Goal: Task Accomplishment & Management: Manage account settings

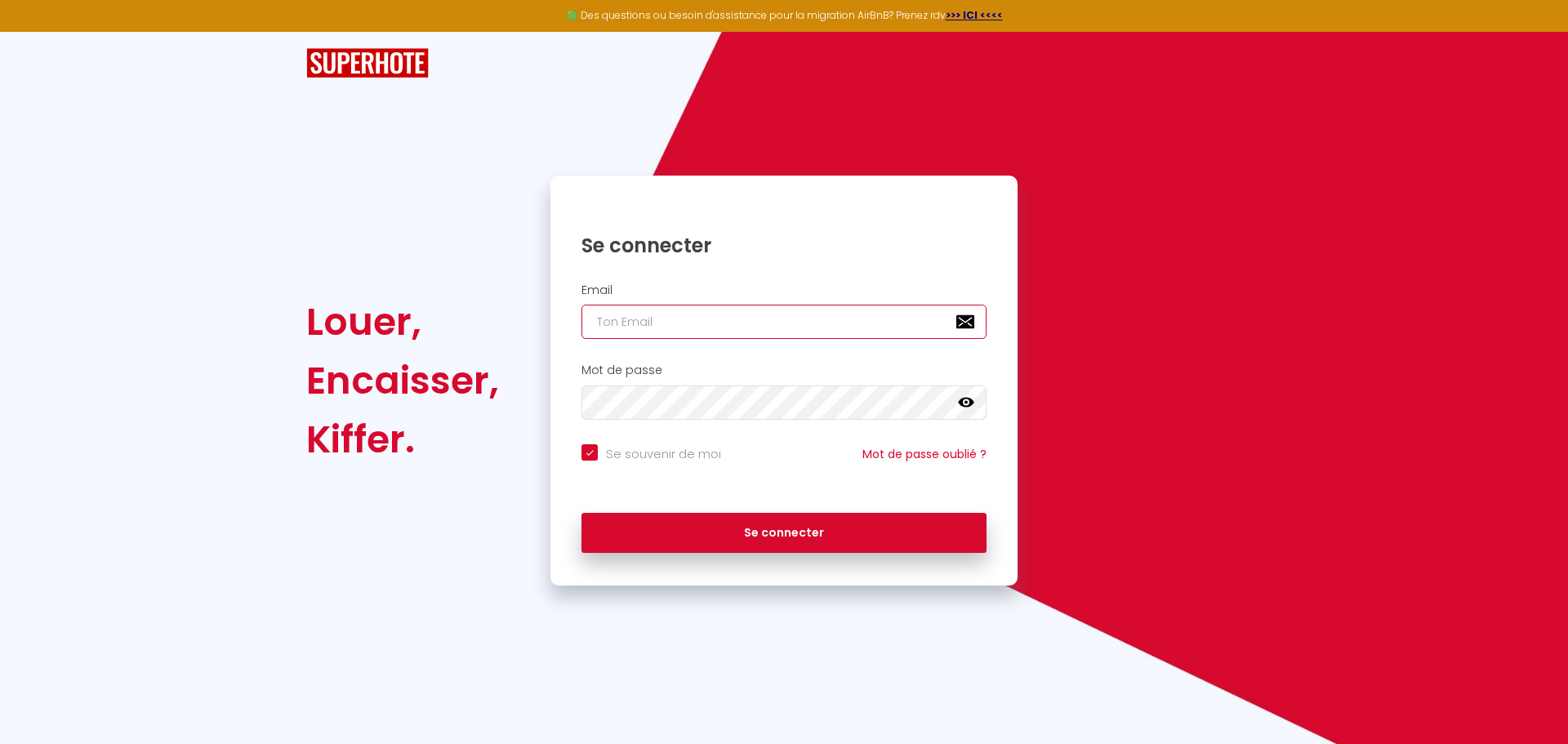
click at [652, 324] on input "email" at bounding box center [783, 322] width 405 height 34
type input "t"
checkbox input "true"
type input "th"
checkbox input "true"
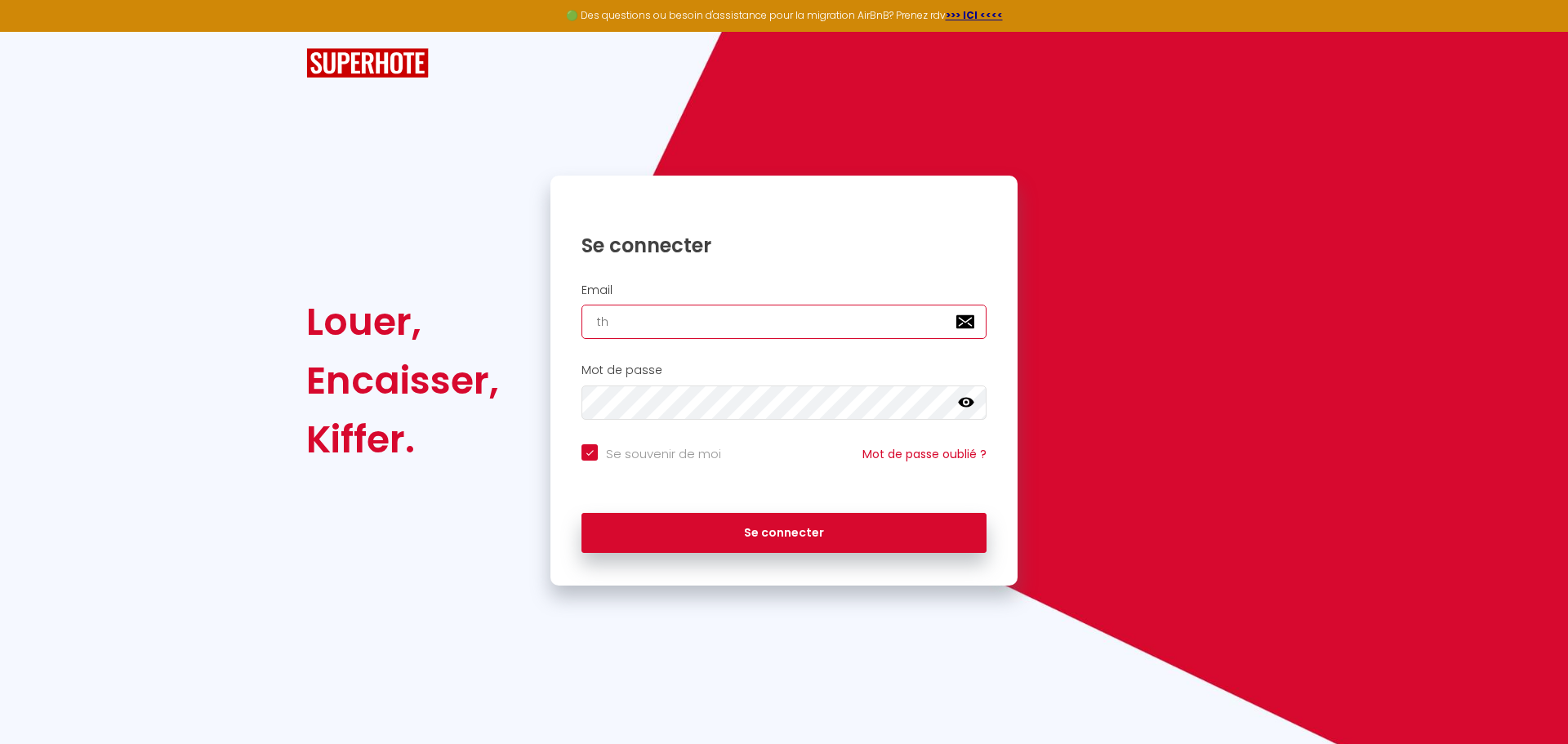
type input "tho"
checkbox input "true"
type input "[PERSON_NAME]"
checkbox input "true"
type input "thoma"
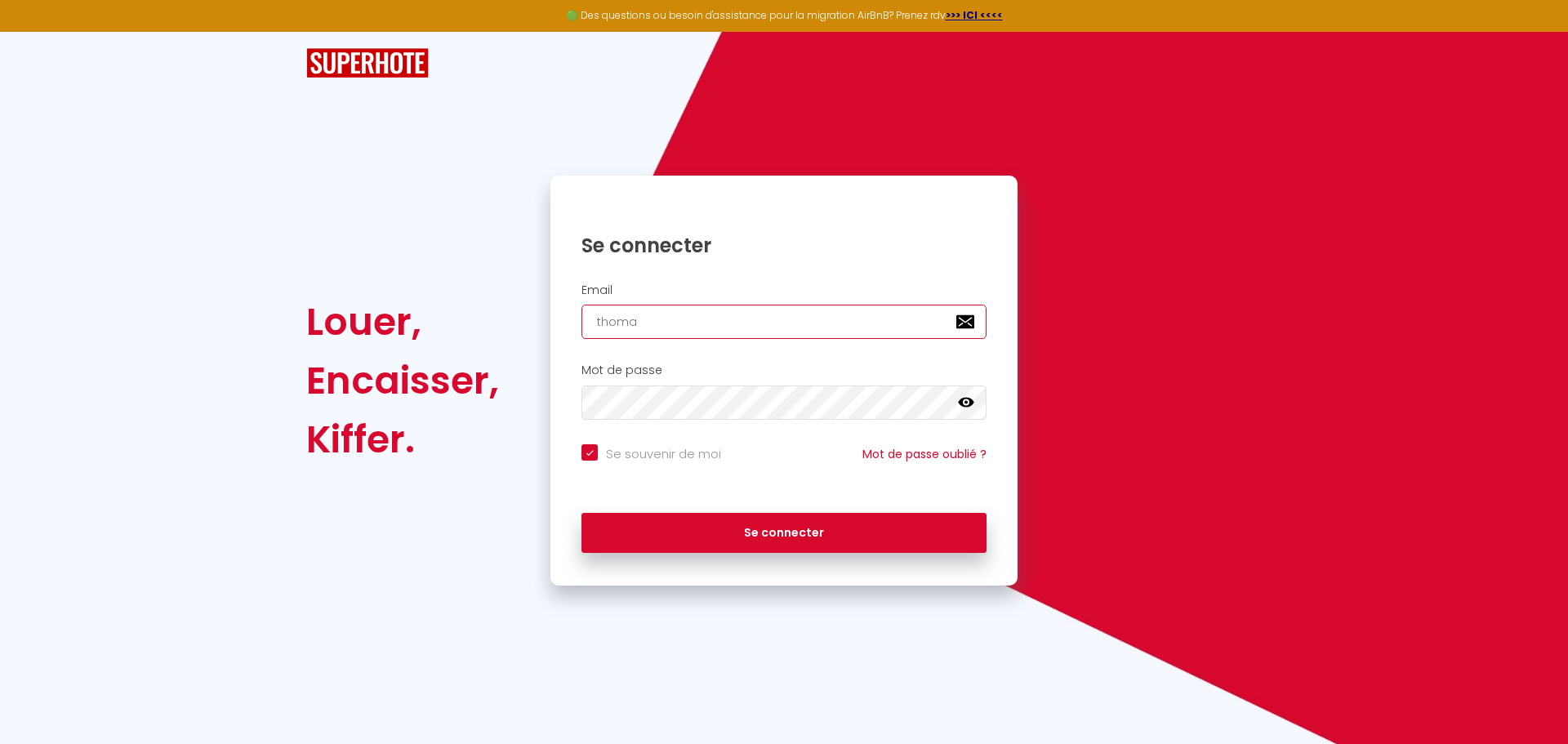
checkbox input "true"
type input "[PERSON_NAME]"
checkbox input "true"
type input "[PERSON_NAME]@"
checkbox input "true"
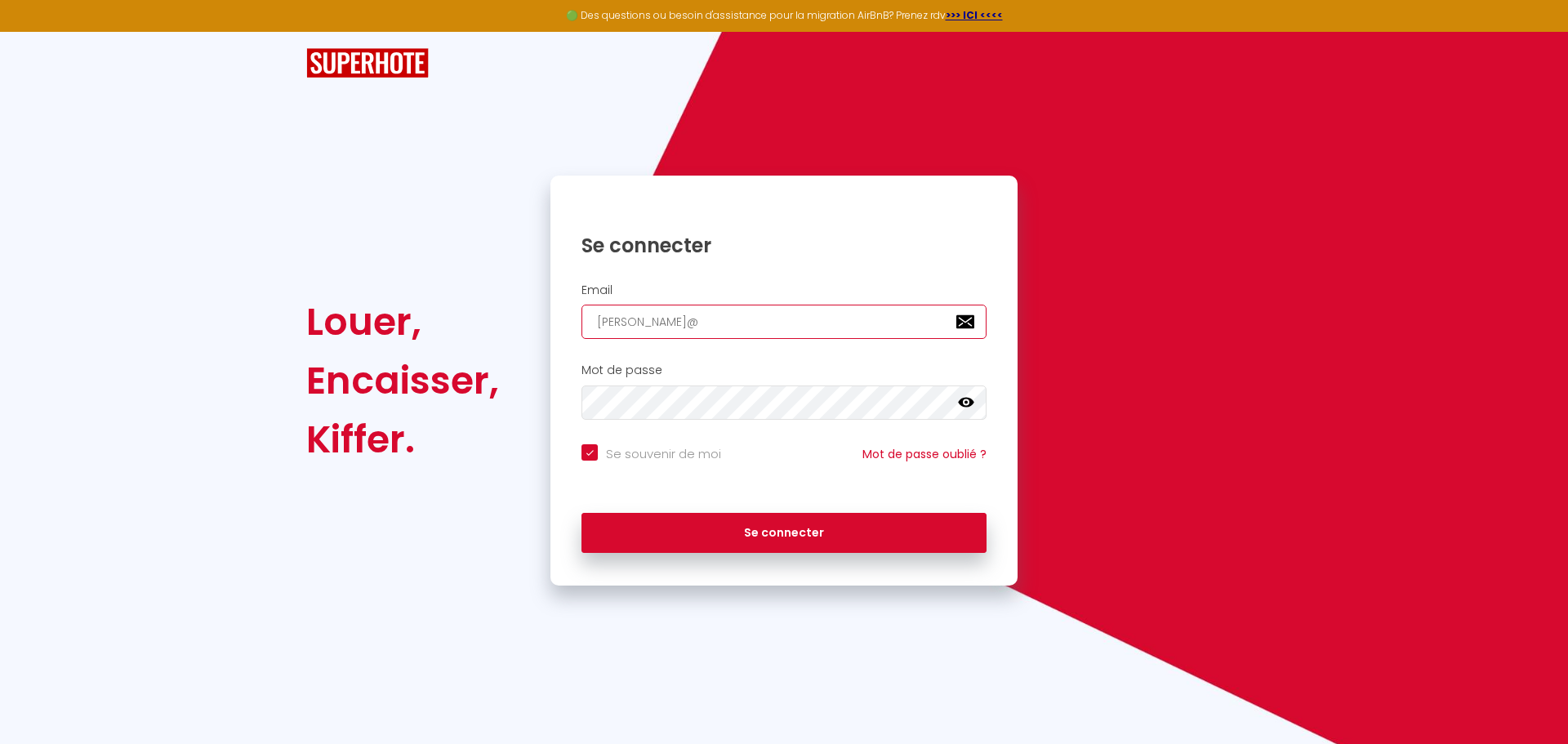
type input "[PERSON_NAME]"
checkbox input "true"
type input "[PERSON_NAME]"
checkbox input "true"
type input "thomas@le-"
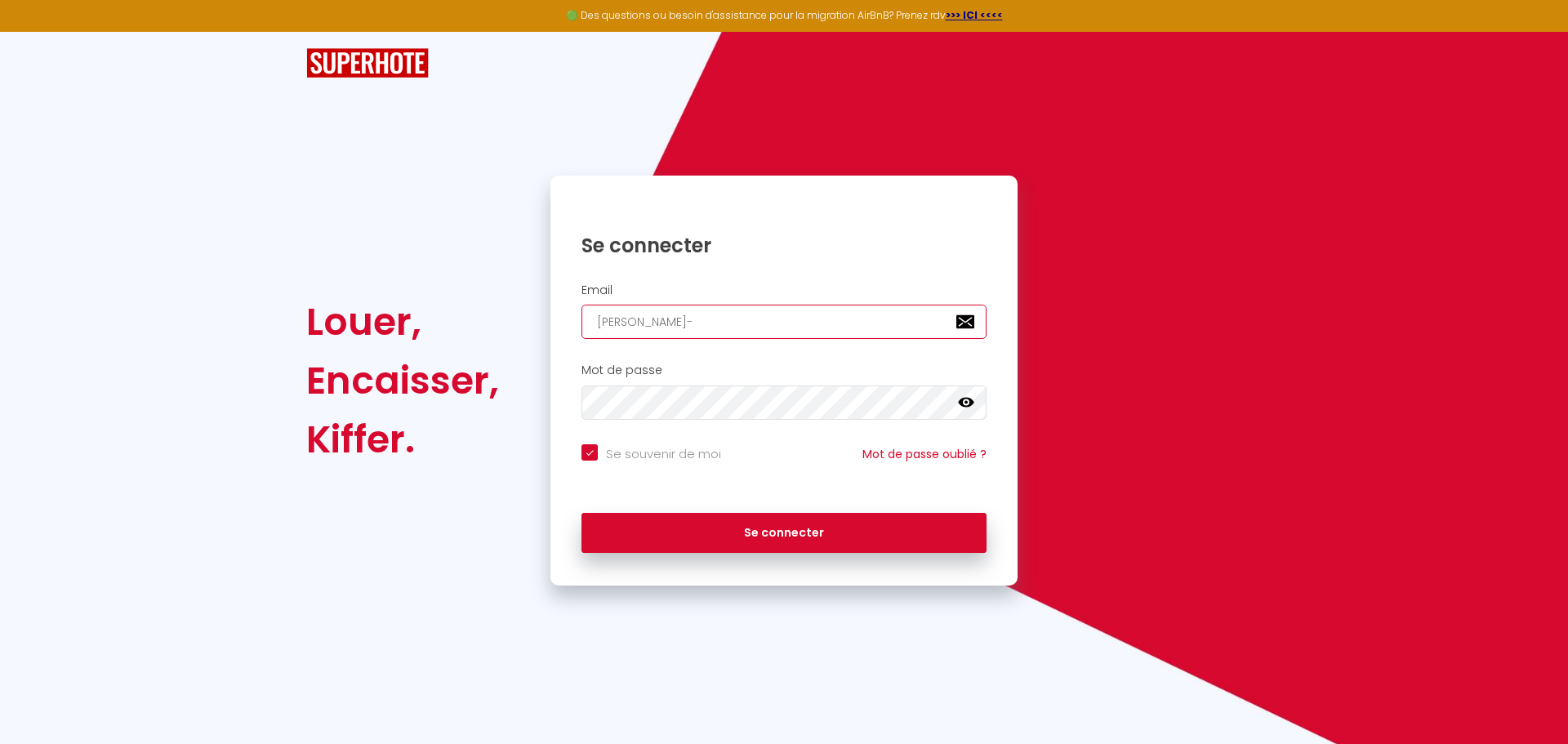
checkbox input "true"
type input "thomas@le-s"
checkbox input "true"
type input "thomas@le-"
checkbox input "true"
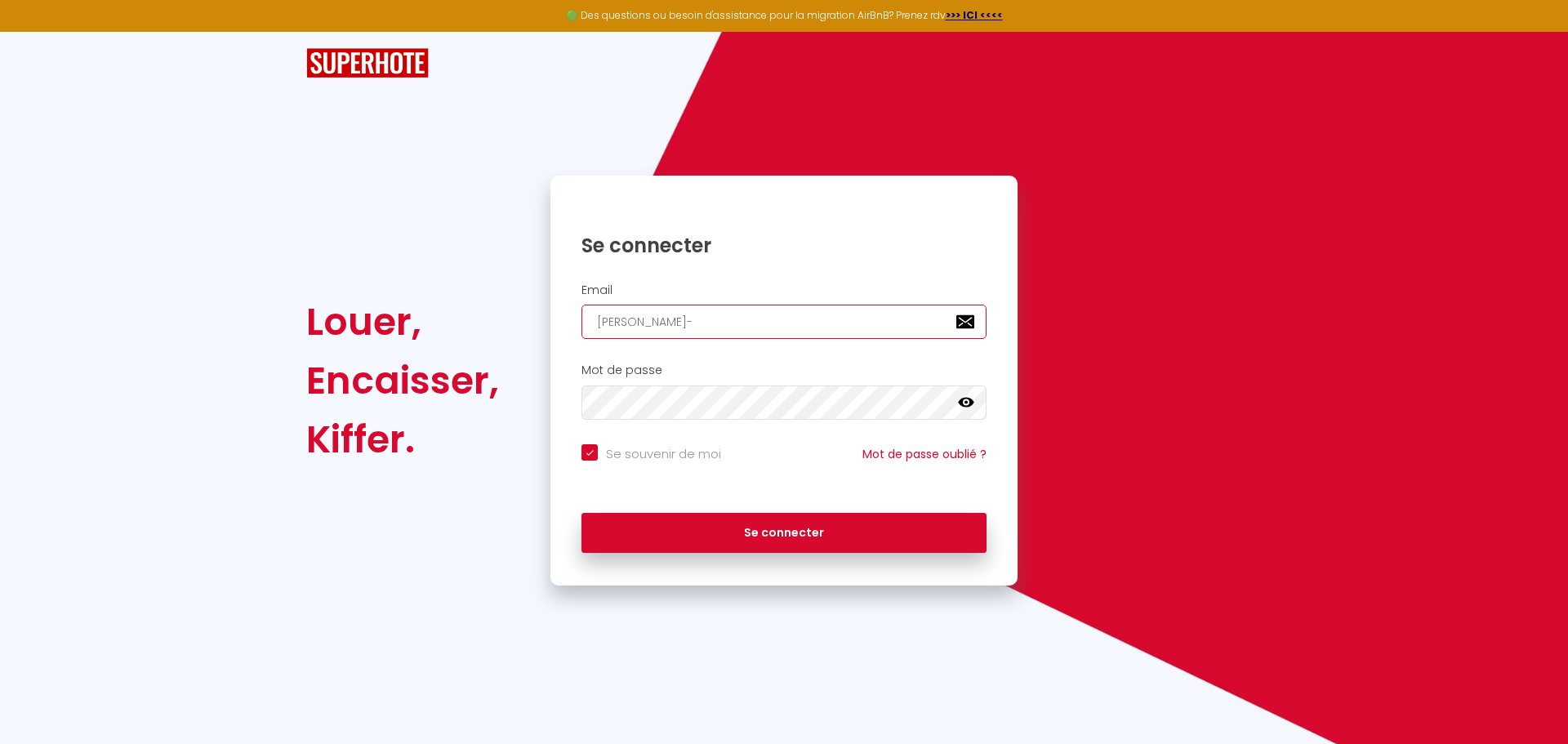
type input "thomas@le-c"
checkbox input "true"
type input "thomas@le-cl"
checkbox input "true"
type input "thomas@le-clo"
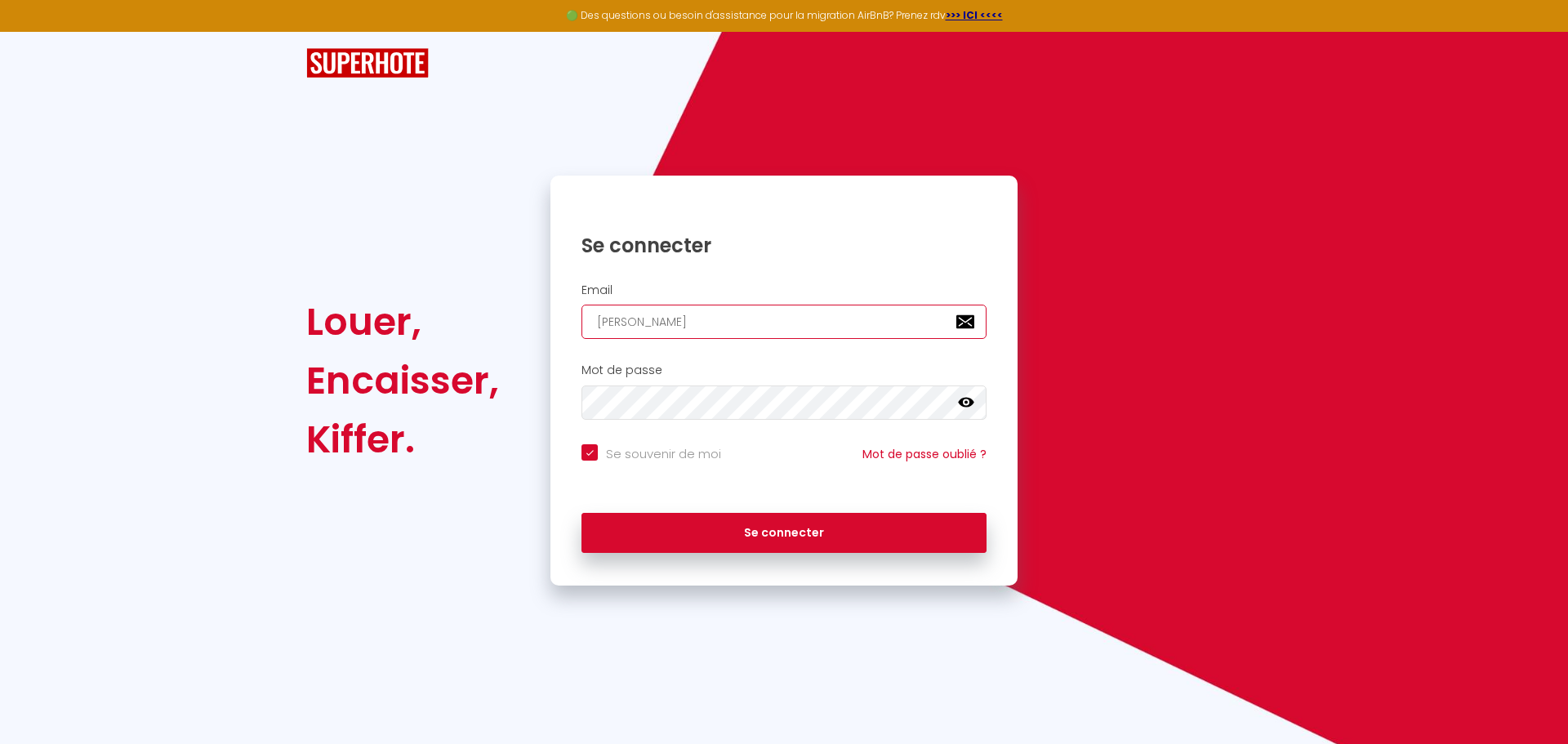
checkbox input "true"
type input "thomas@le-clos"
checkbox input "true"
type input "thomas@le-clos-"
checkbox input "true"
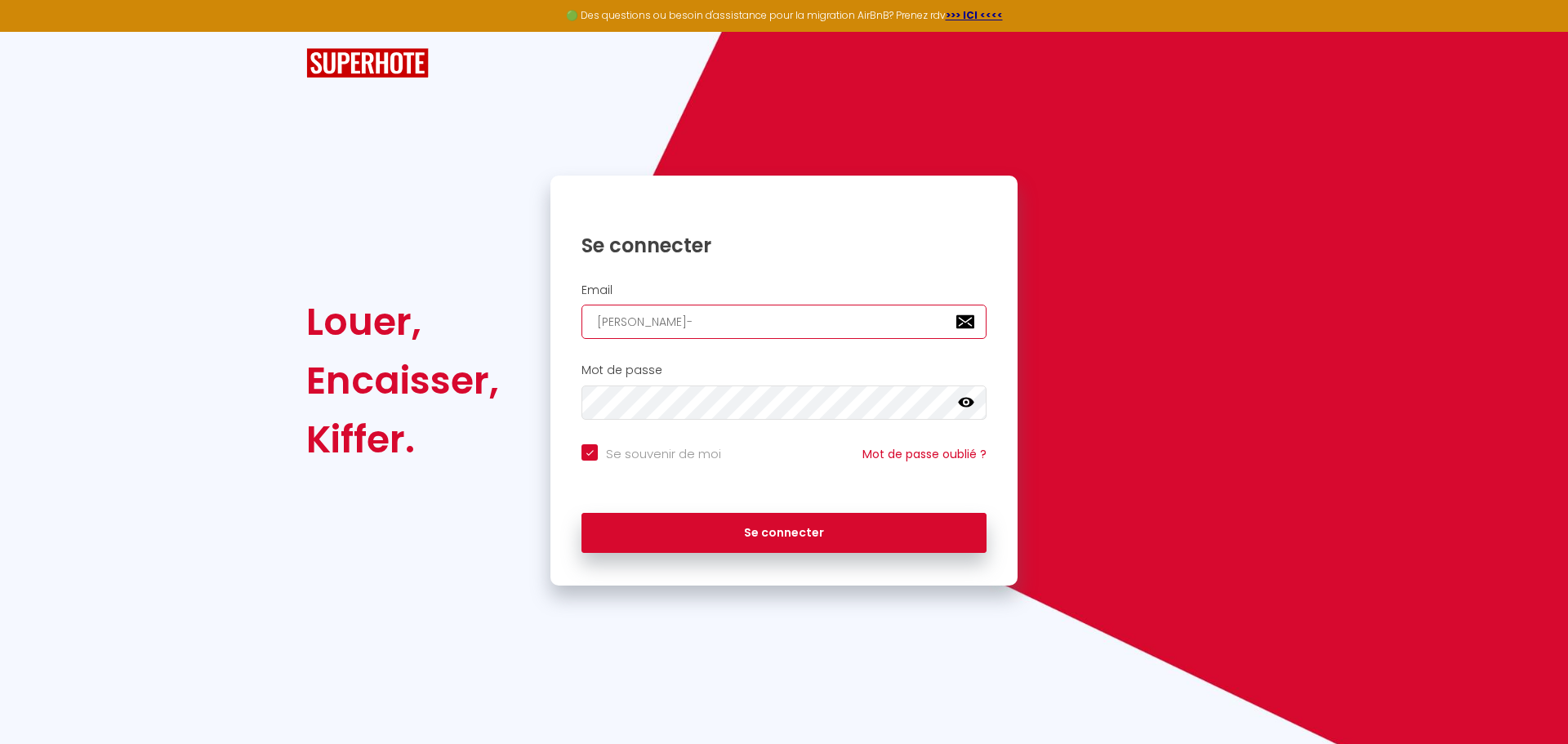
type input "thomas@le-clos-a"
checkbox input "true"
type input "thomas@le-clos-an"
checkbox input "true"
type input "thomas@le-clos-and"
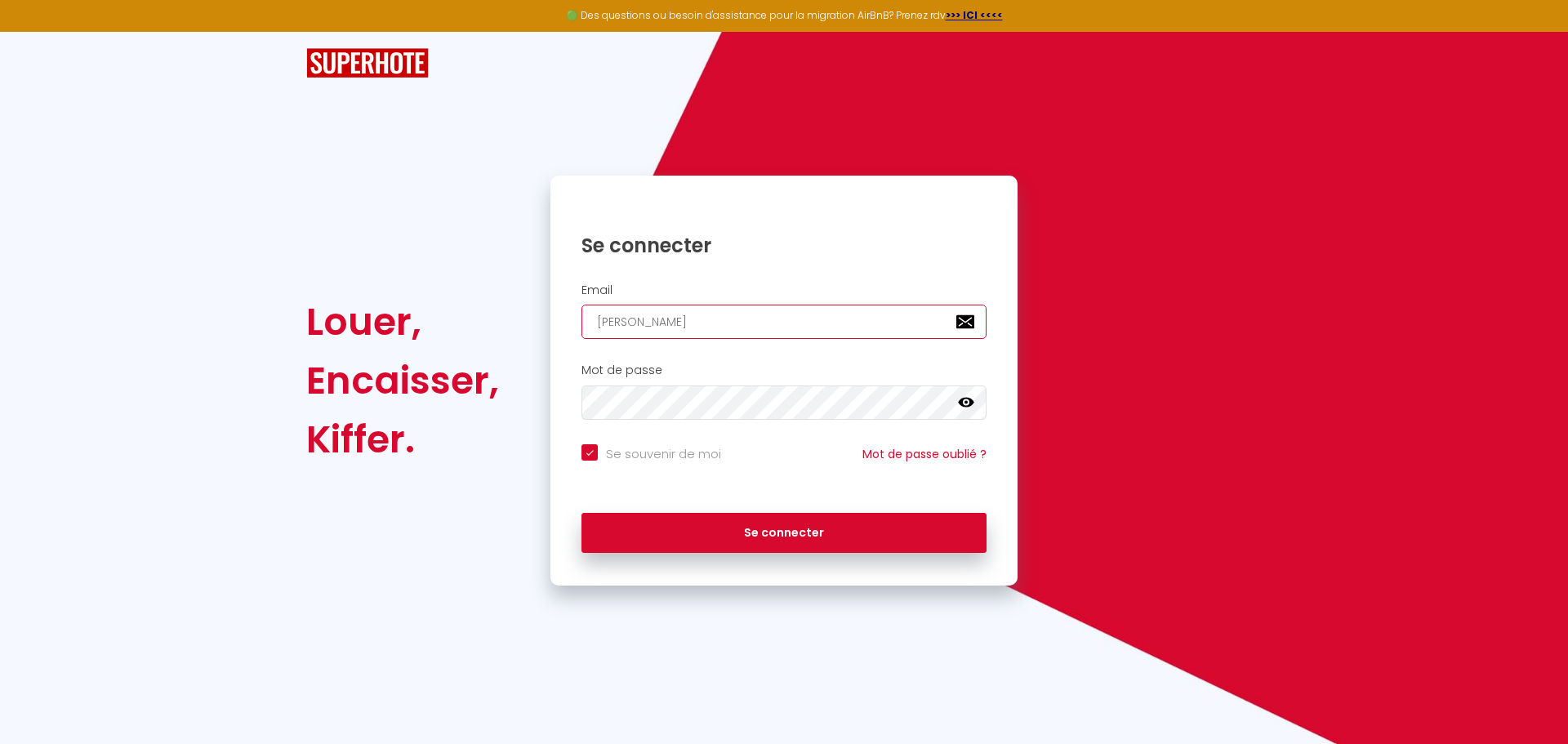
checkbox input "true"
type input "thomas@le-clos-andr"
checkbox input "true"
type input "thomas@le-clos-andre"
checkbox input "true"
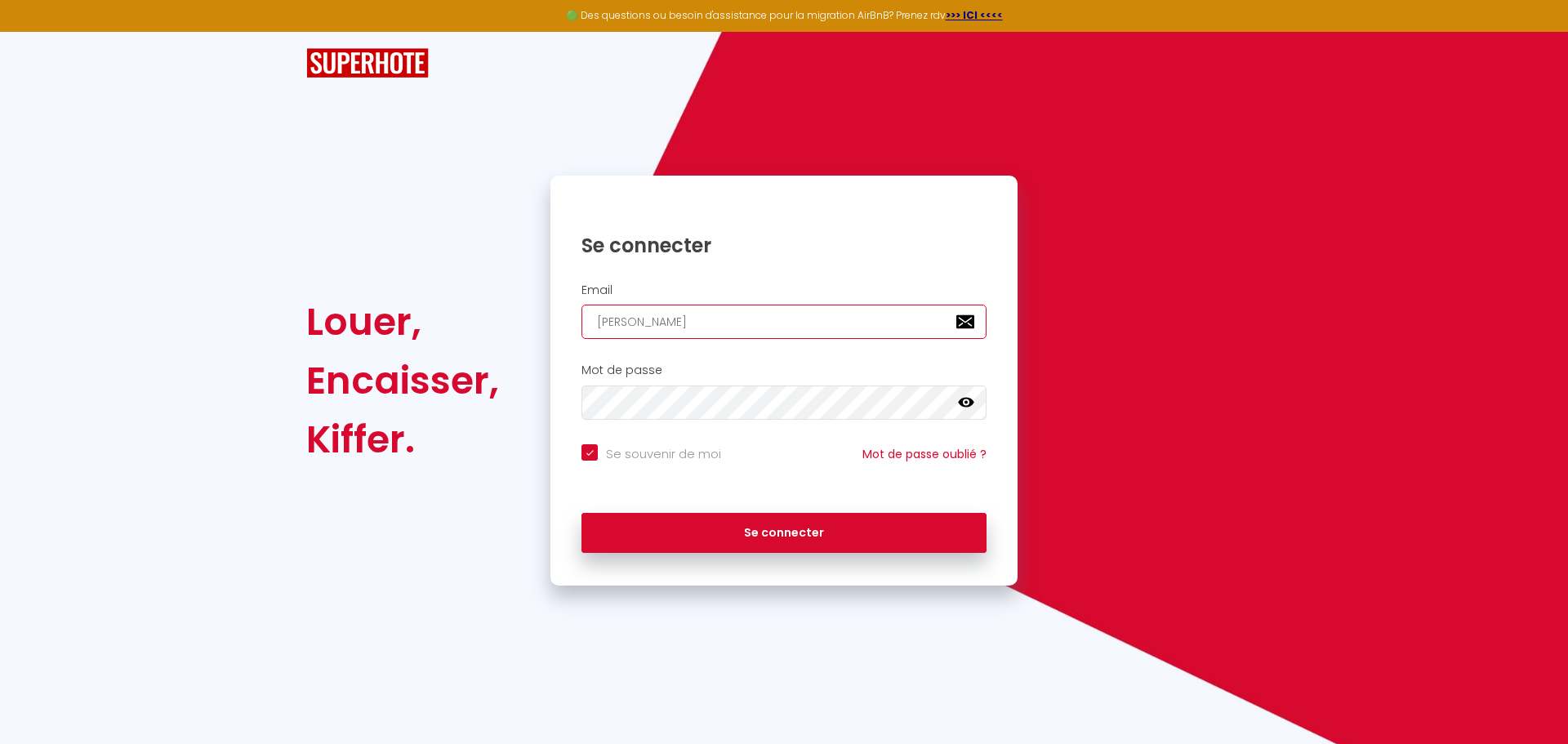
type input "thomas@le-clos-andre."
checkbox input "true"
type input "thomas@le-clos-andre.c"
checkbox input "true"
type input "thomas@le-clos-andre.co"
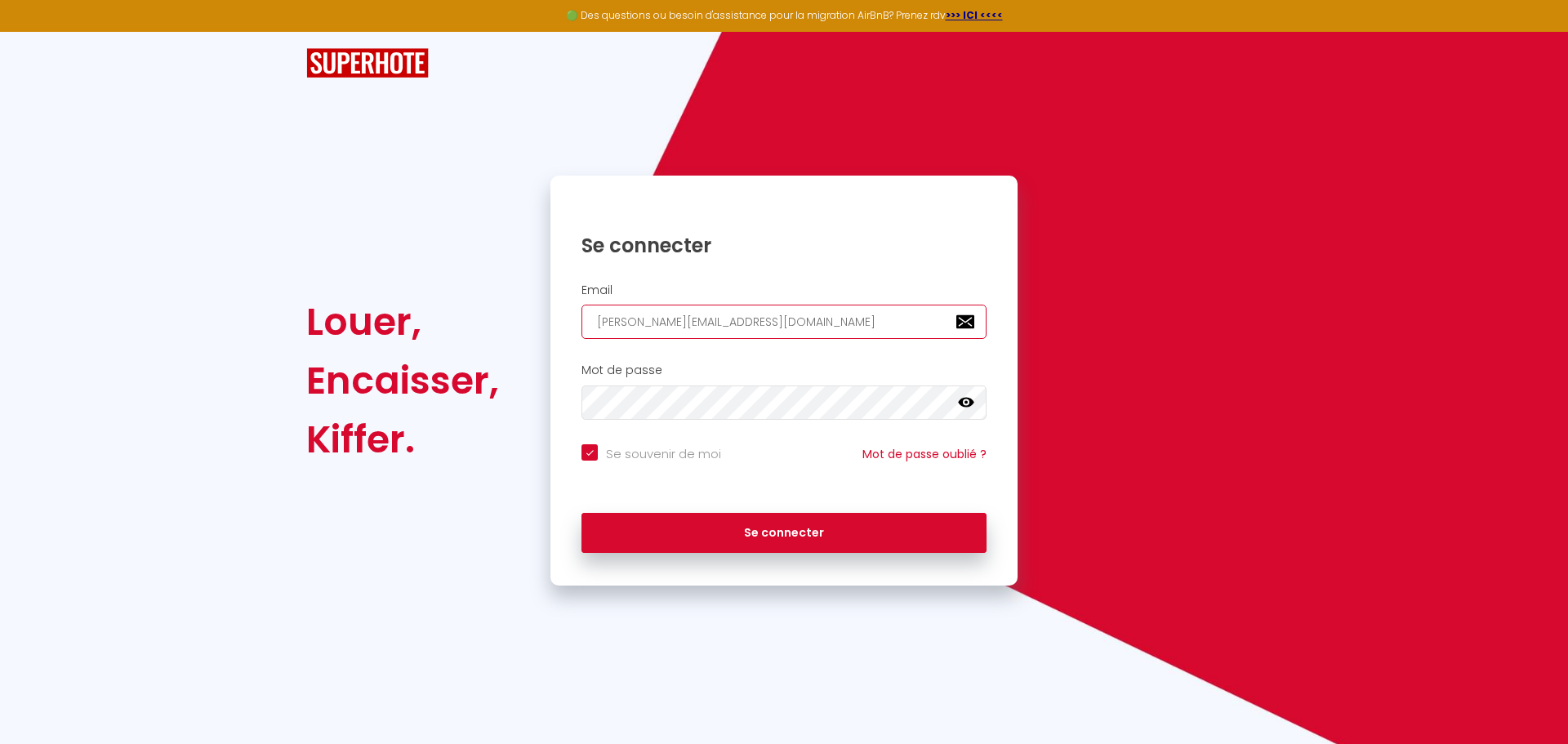
checkbox input "true"
type input "[PERSON_NAME][EMAIL_ADDRESS][PERSON_NAME][DOMAIN_NAME]"
checkbox input "true"
type input "[PERSON_NAME][EMAIL_ADDRESS][PERSON_NAME][DOMAIN_NAME]"
click at [581, 512] on button "Se connecter" at bounding box center [783, 533] width 405 height 41
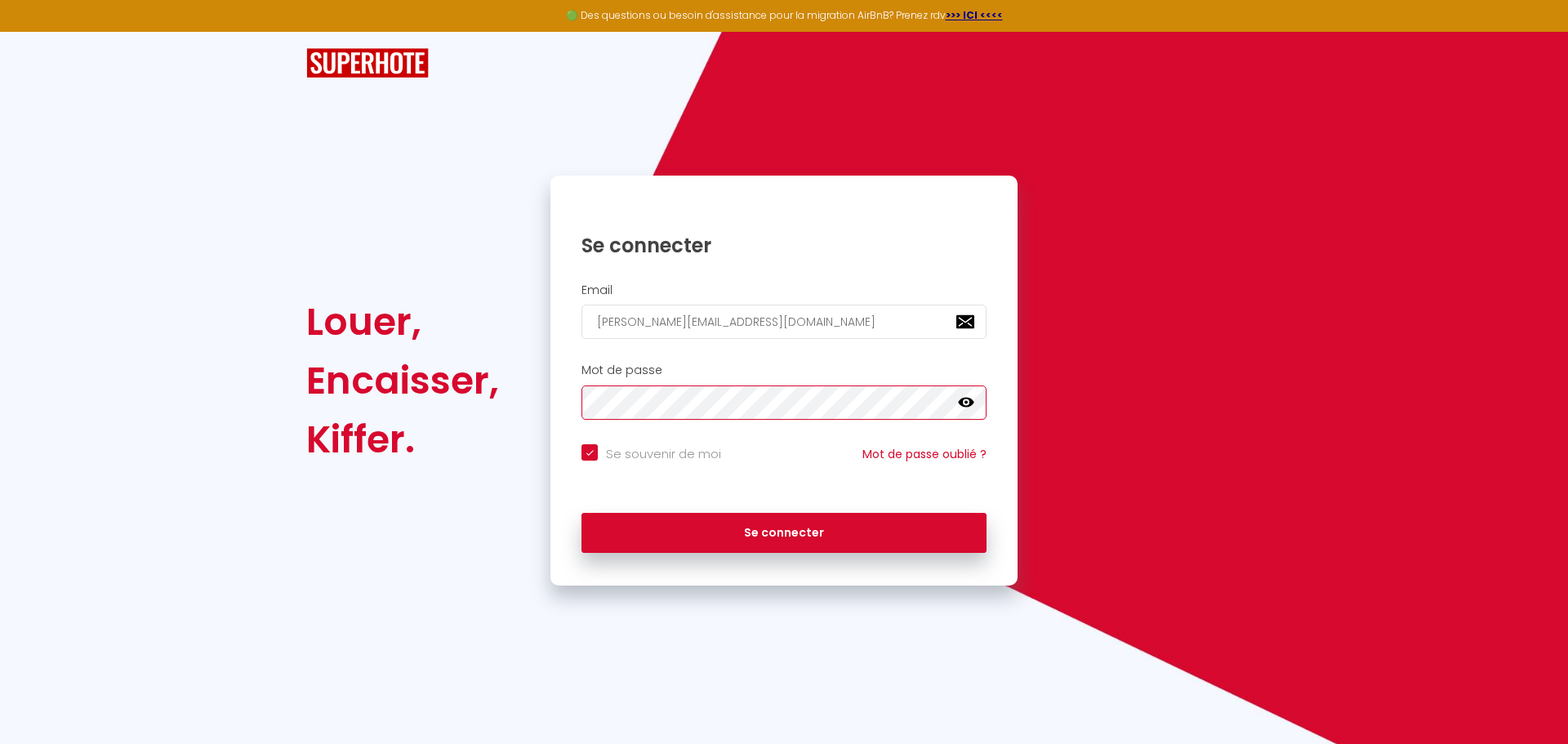
checkbox input "true"
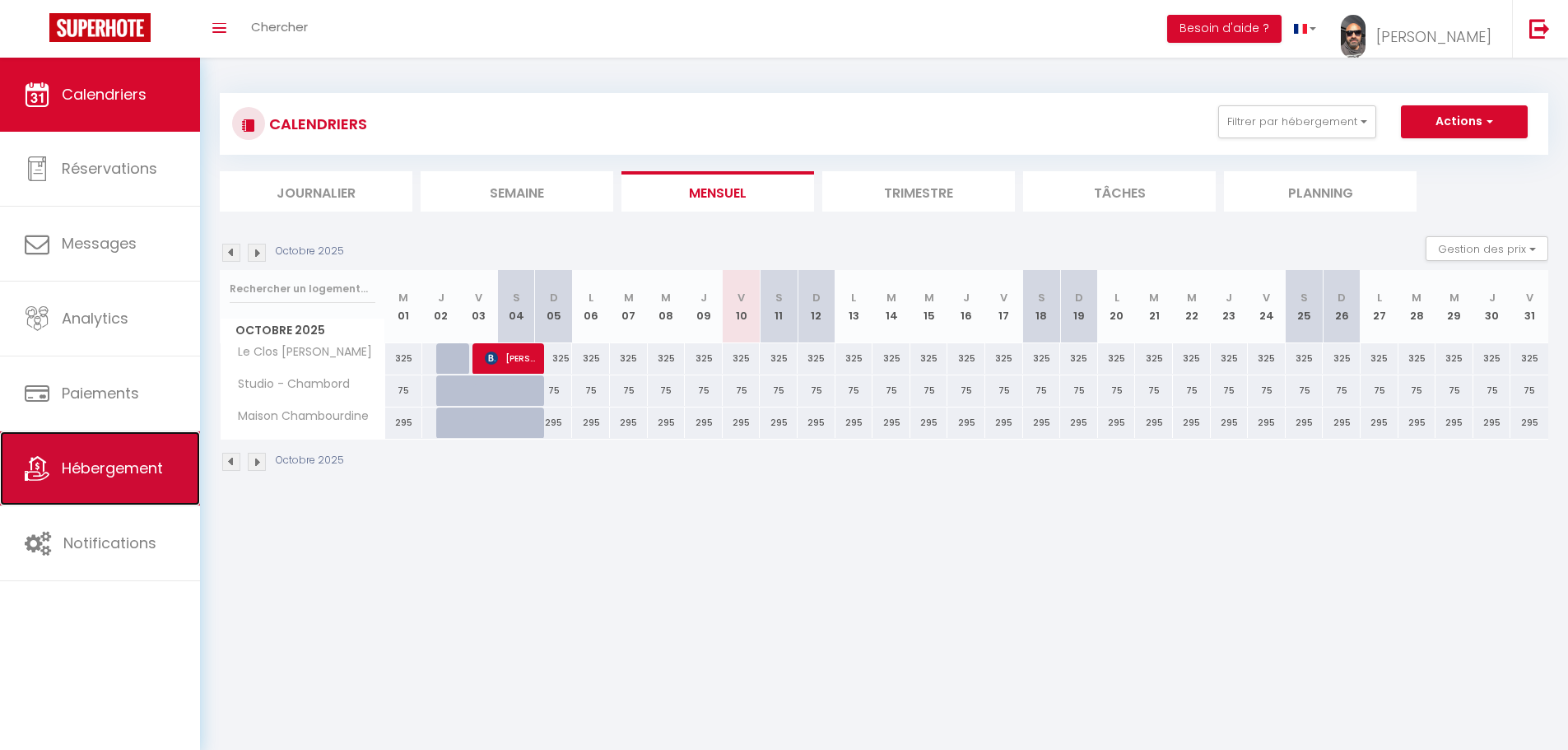
click at [104, 458] on span "Hébergement" at bounding box center [112, 468] width 101 height 21
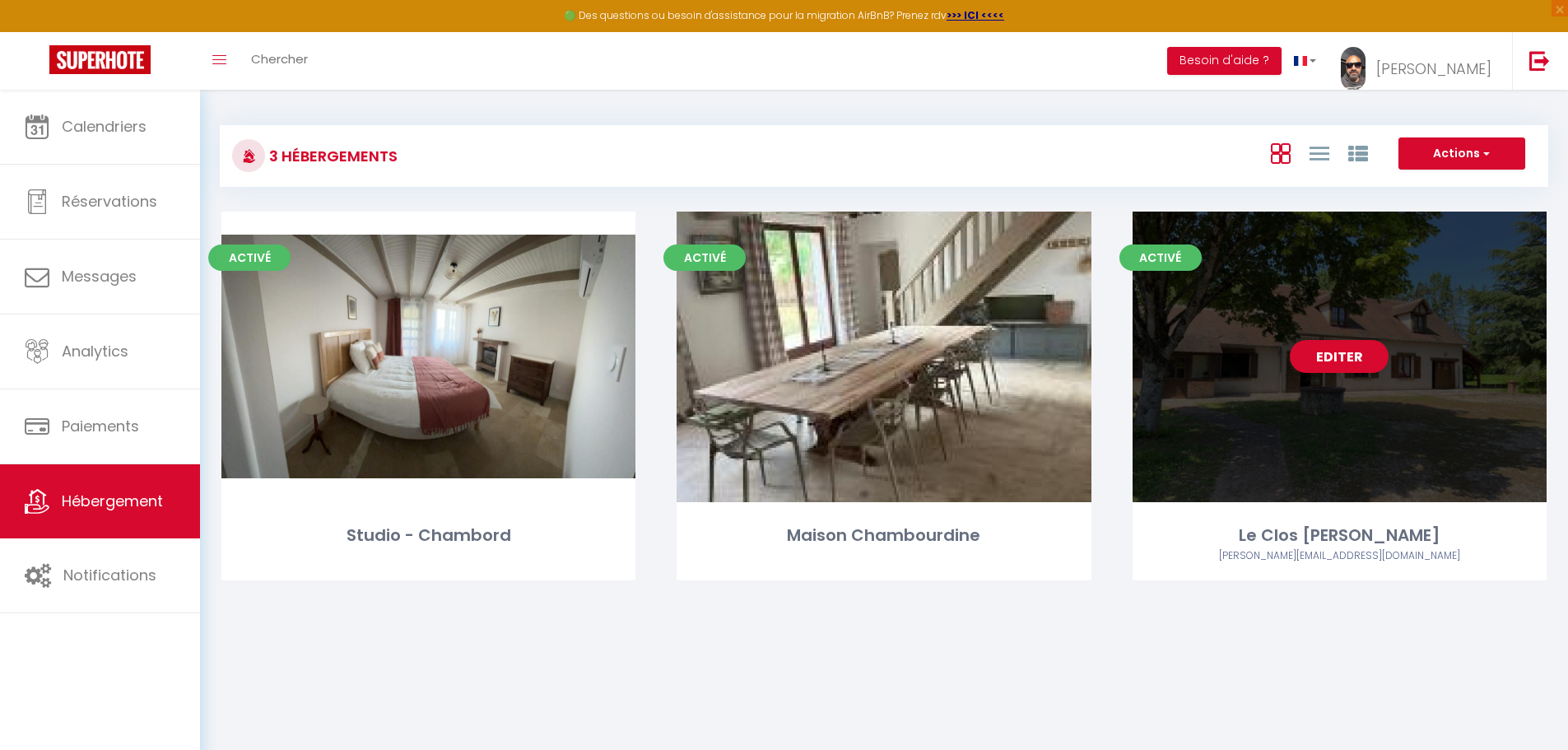
click at [1322, 350] on link "Editer" at bounding box center [1339, 356] width 98 height 32
select select "3"
select select "2"
select select "1"
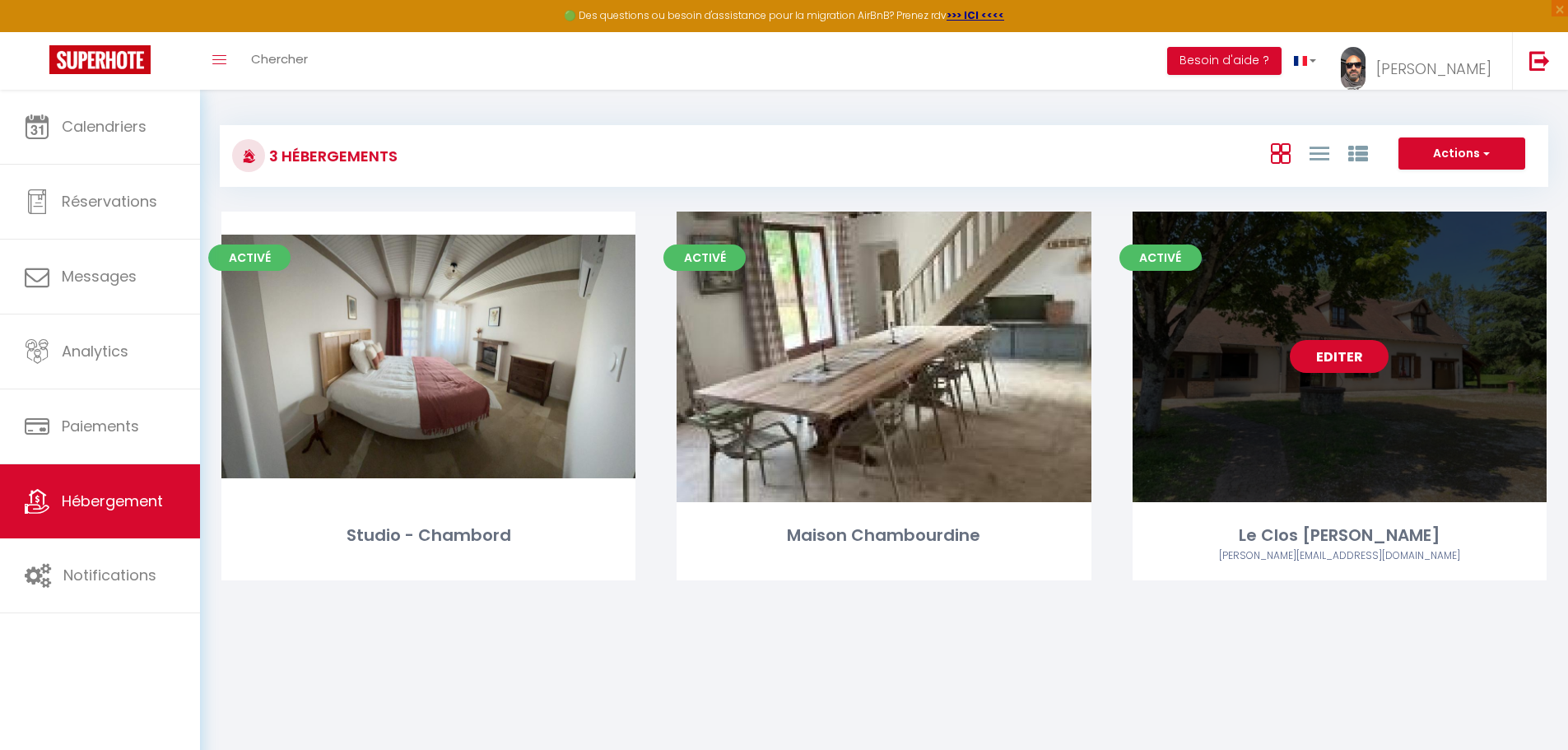
select select
select select "28"
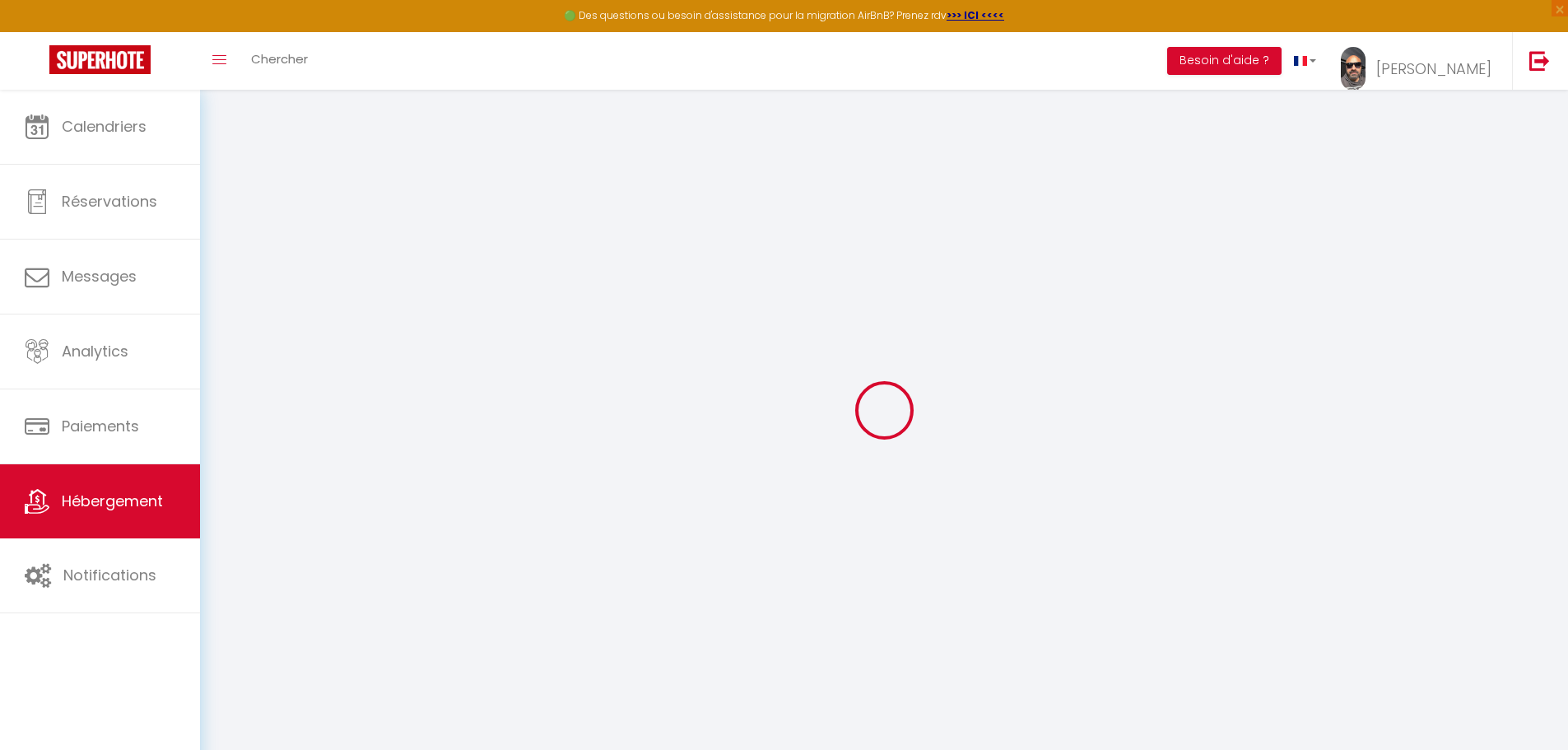
select select
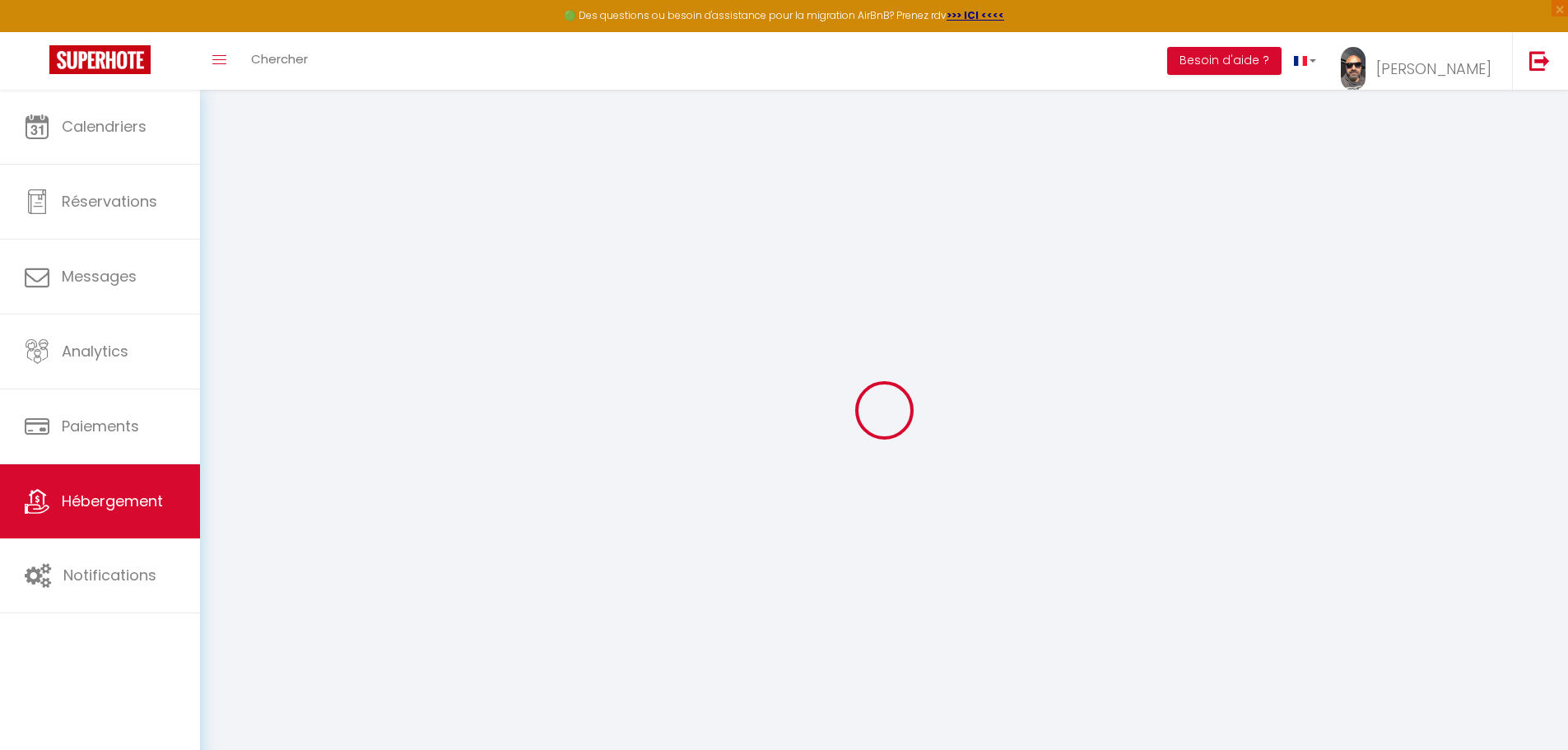
select select
checkbox input "false"
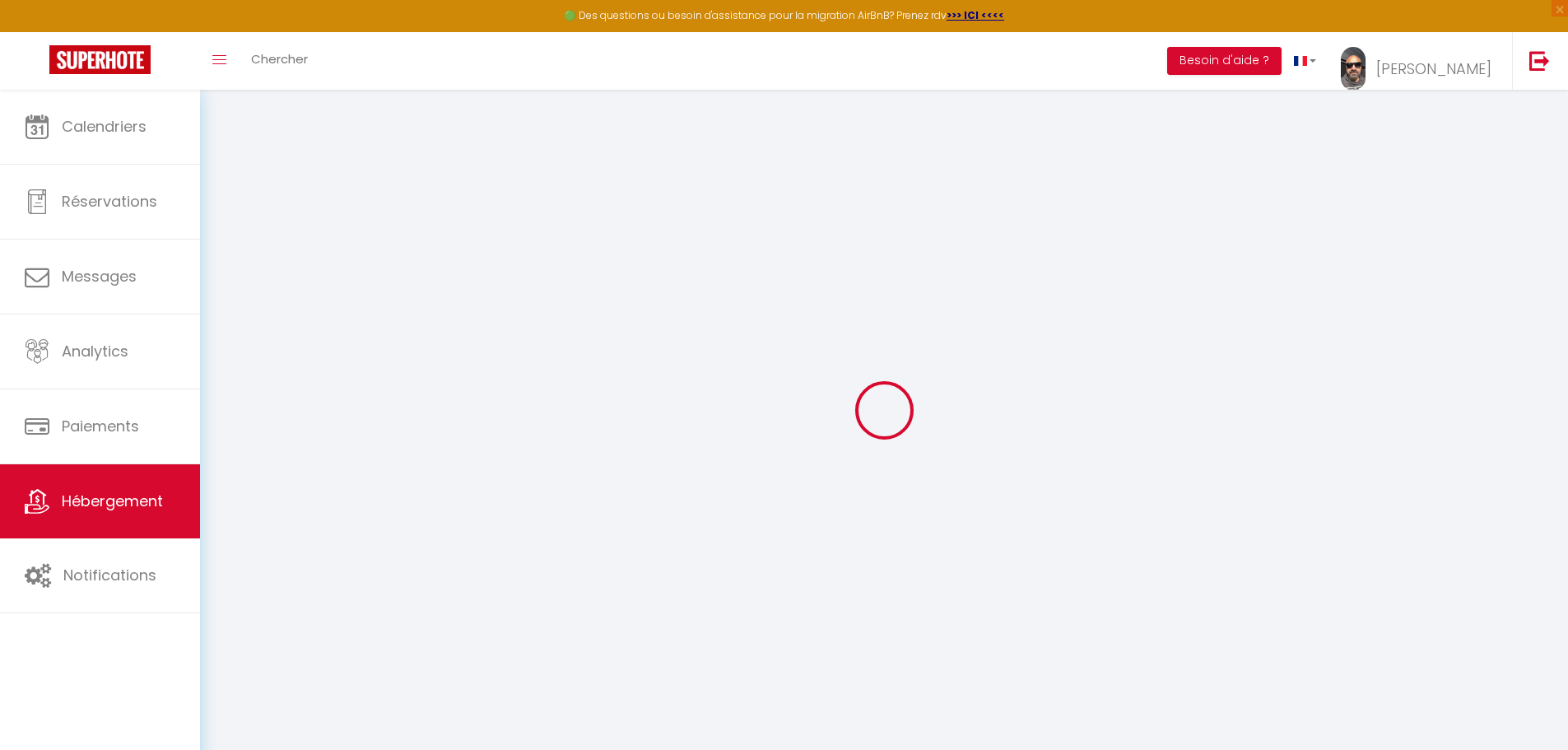
select select
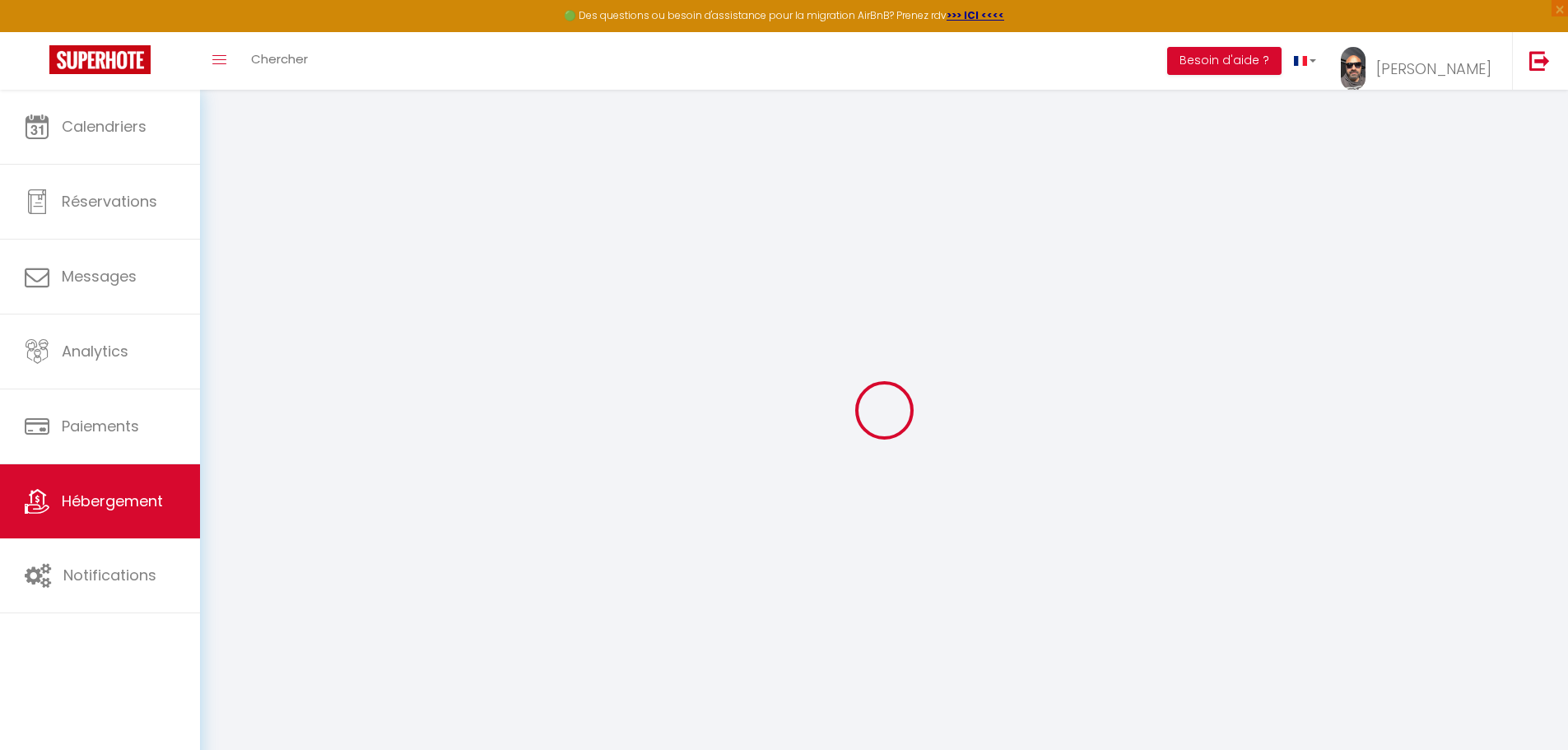
select select
checkbox input "false"
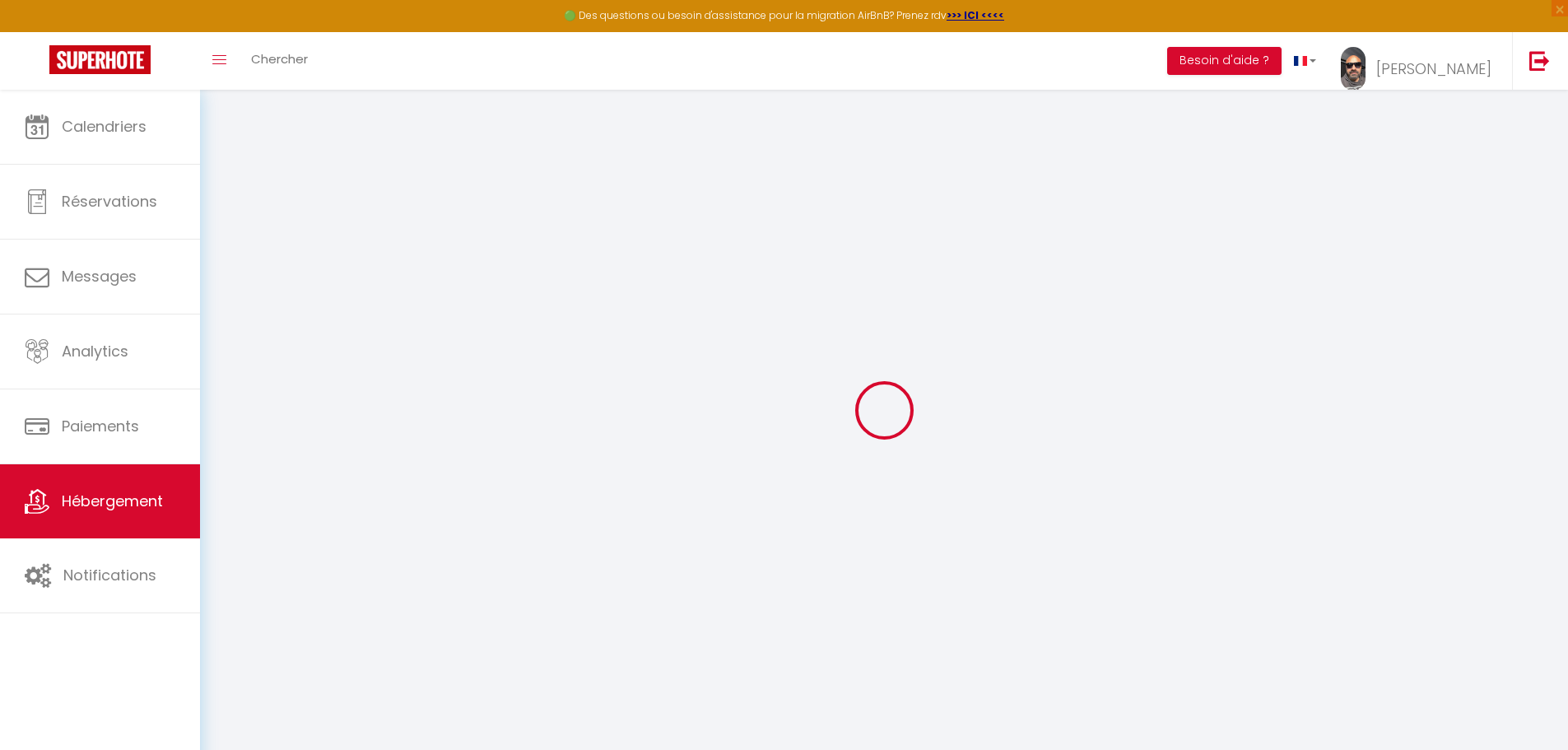
checkbox input "false"
select select
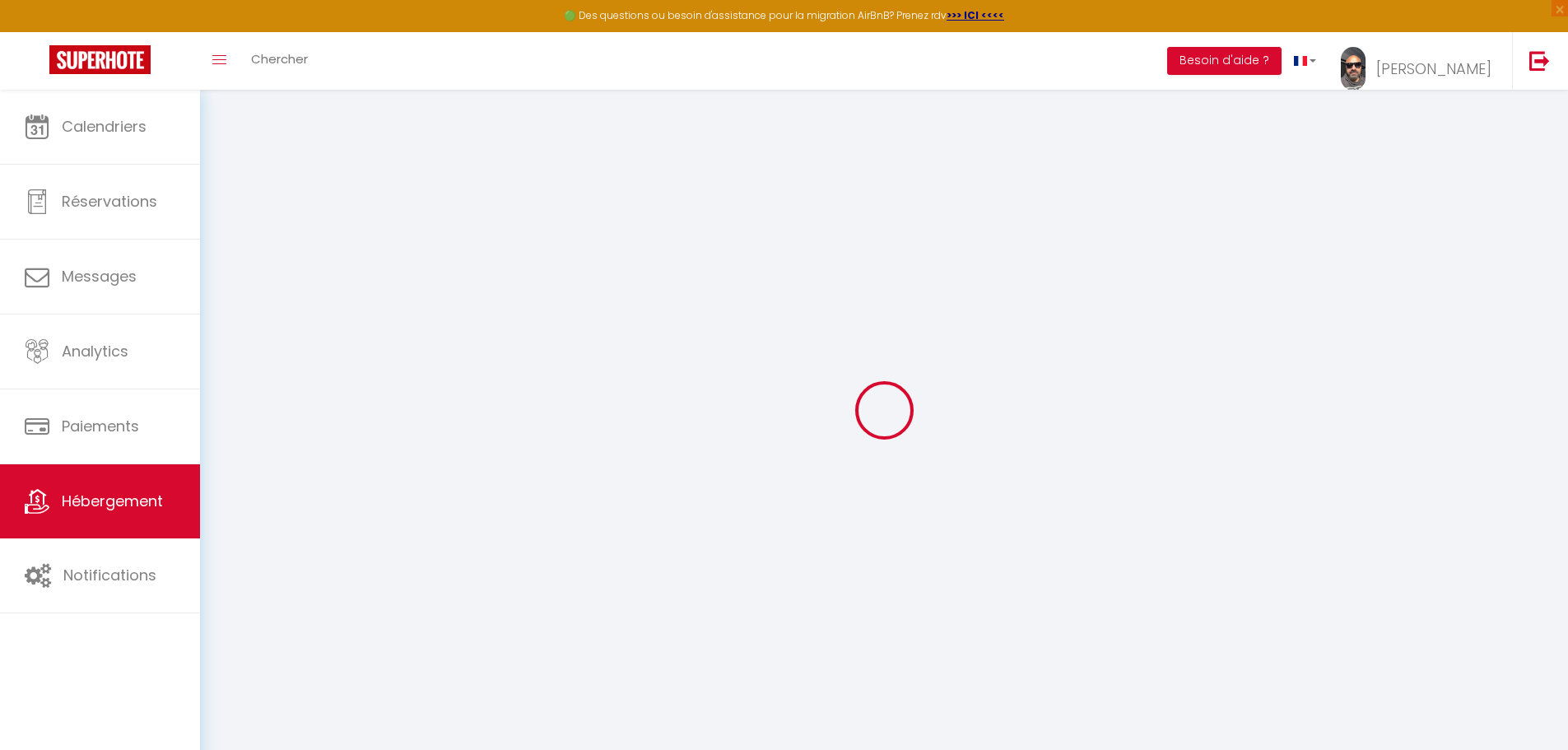
select select
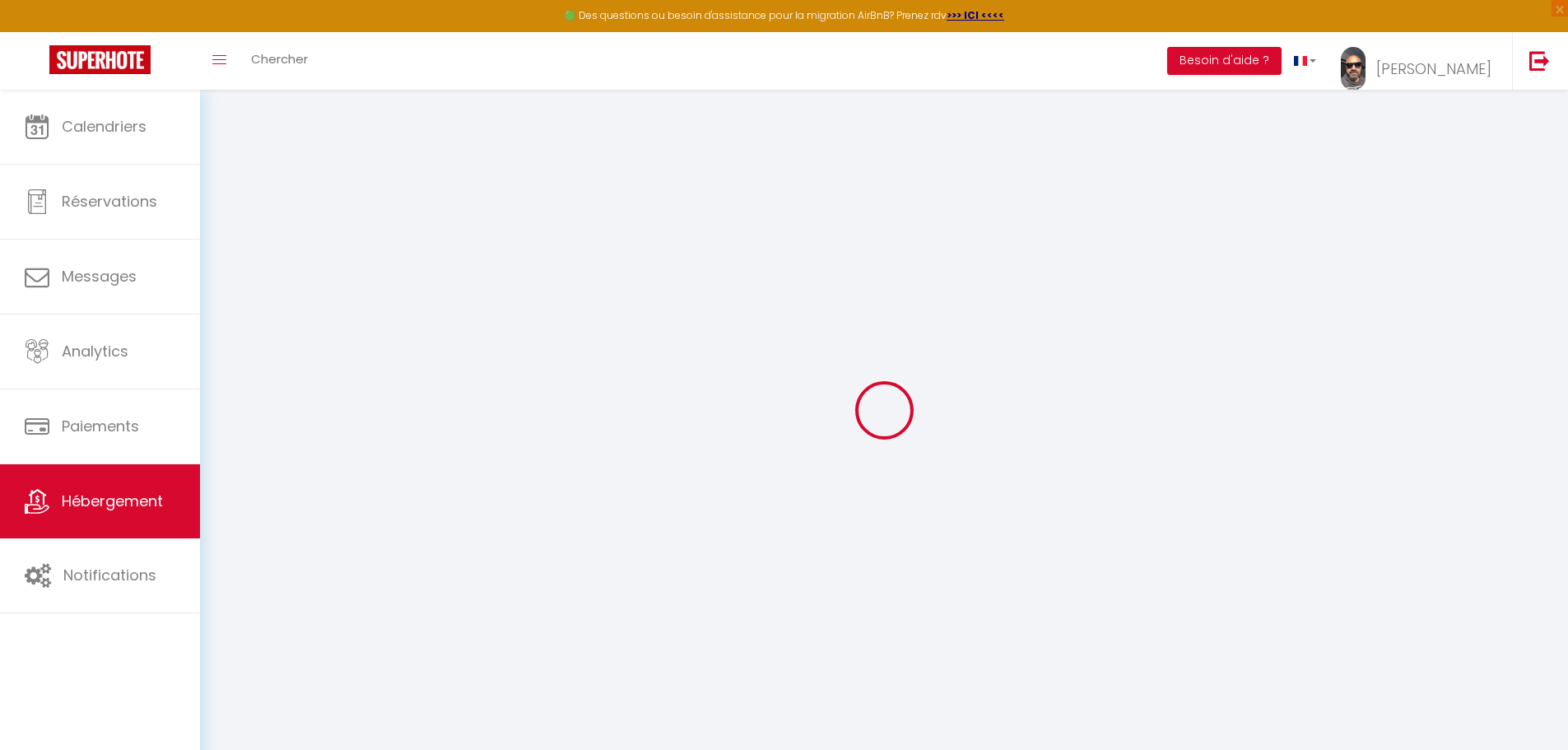
checkbox input "false"
select select
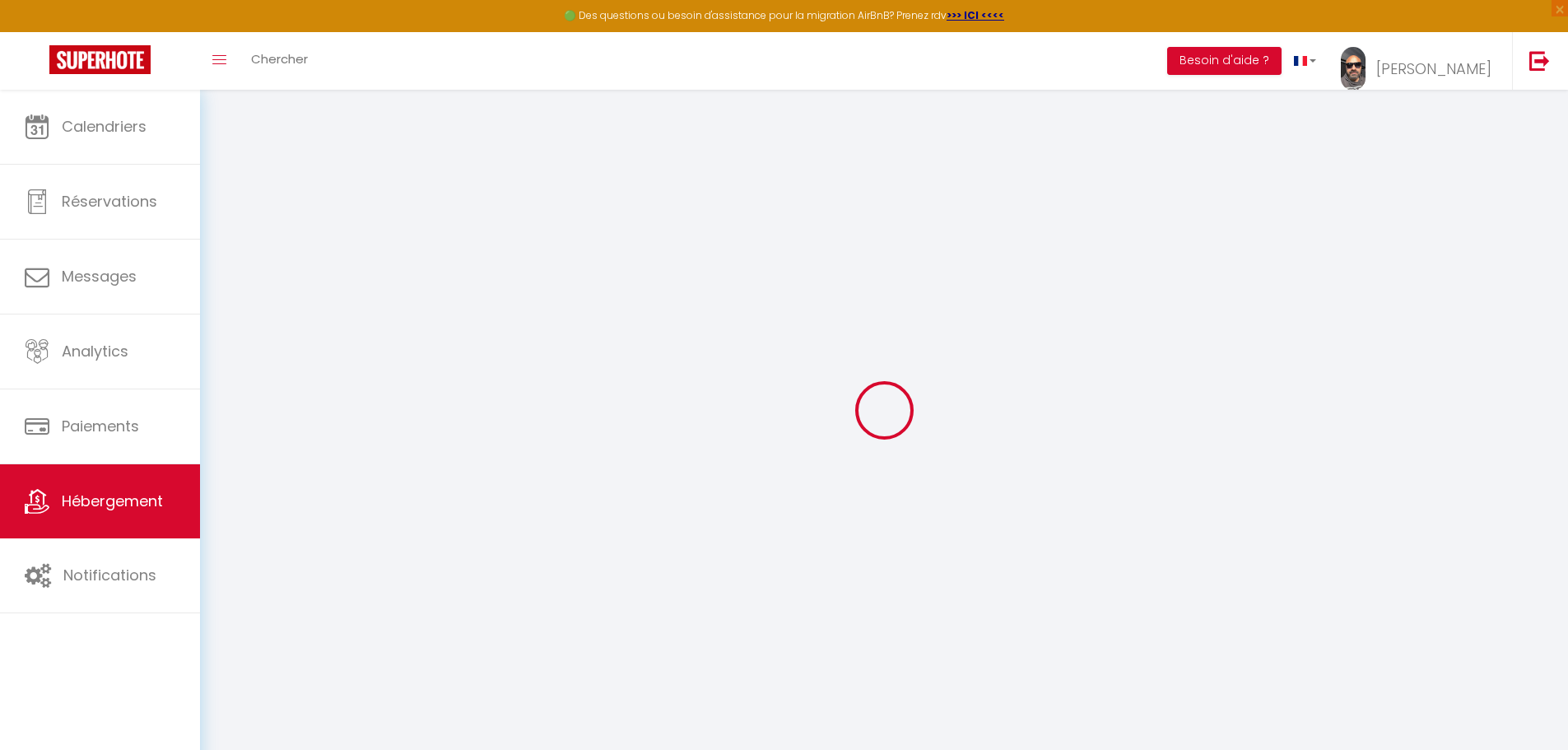
select select
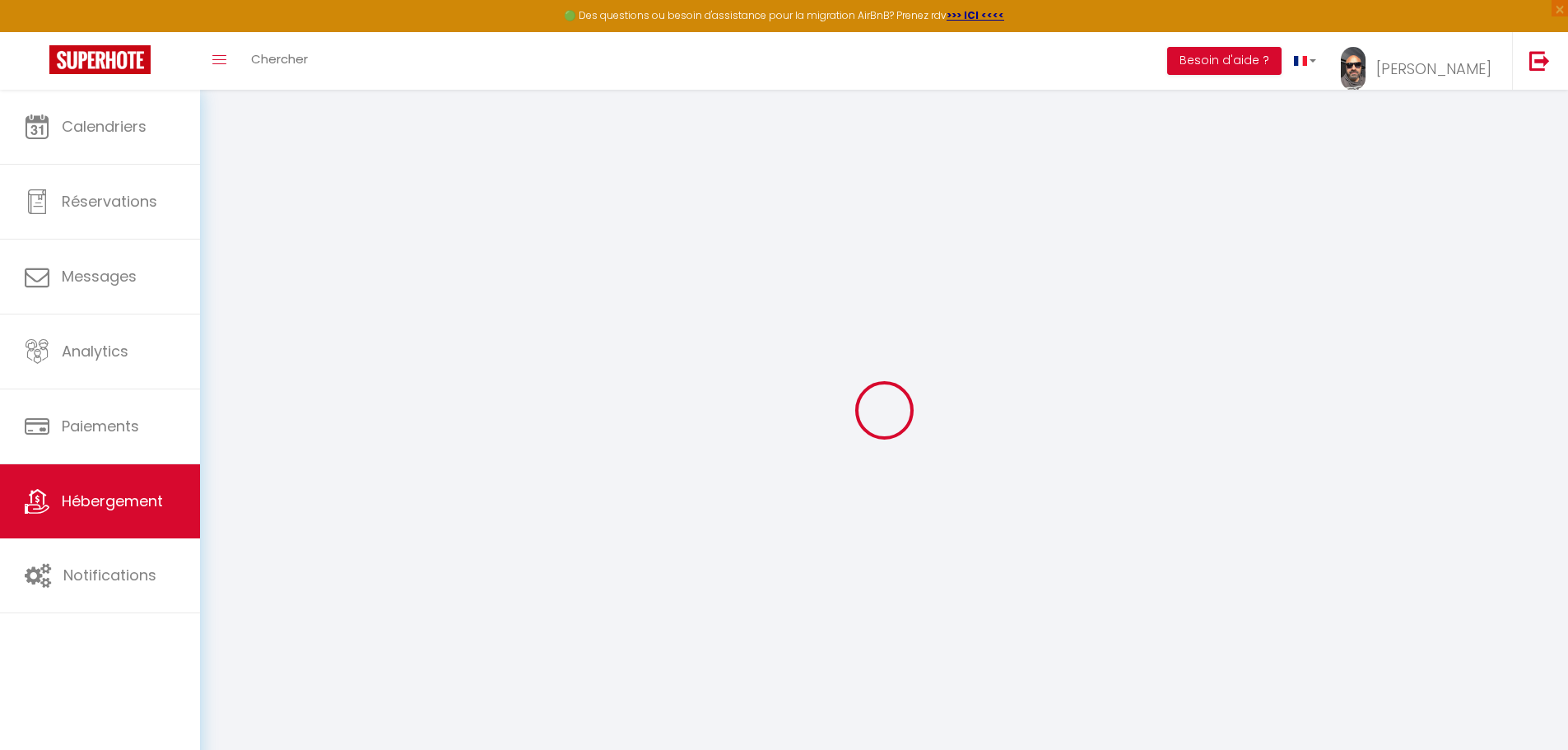
select select
checkbox input "false"
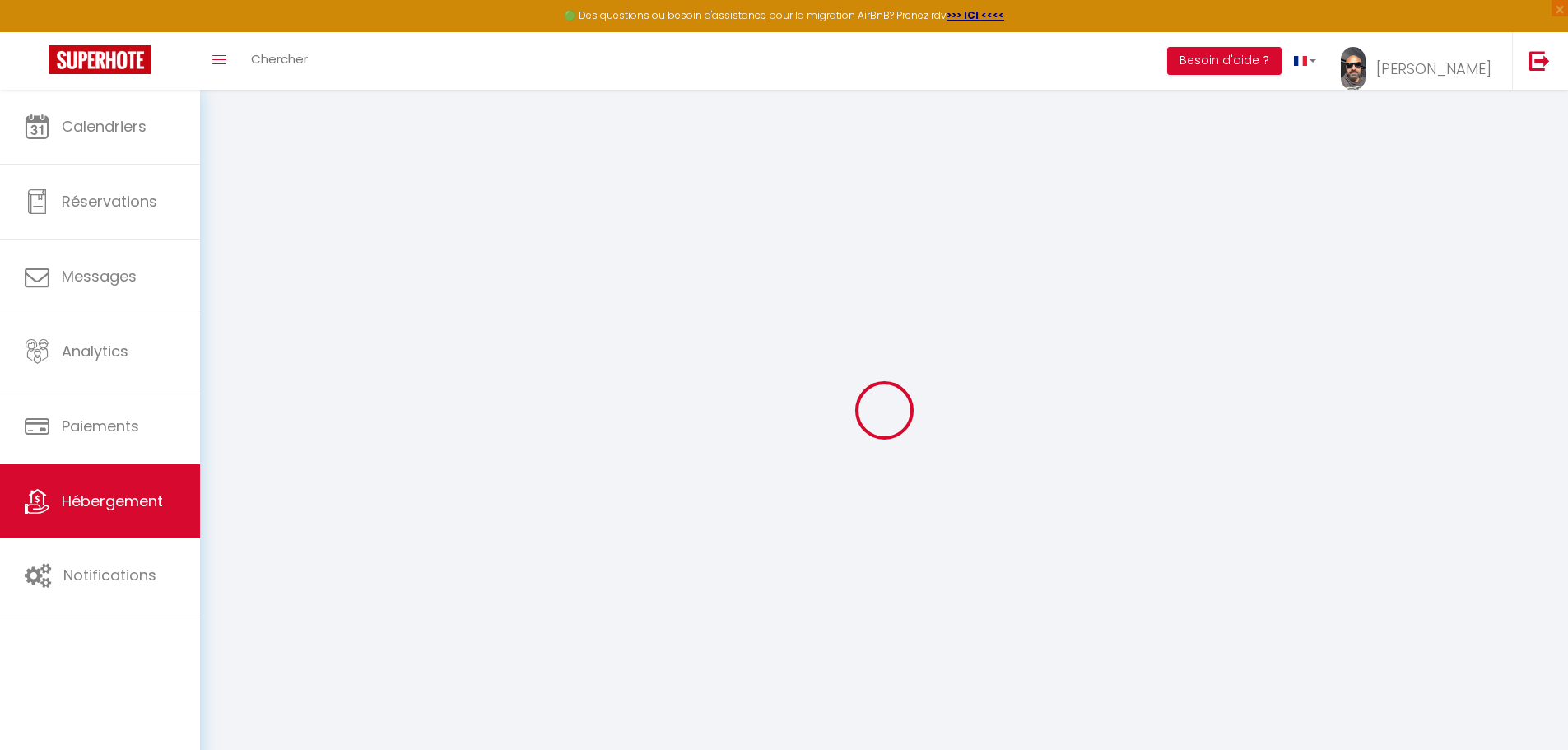
checkbox input "false"
select select
type input "Le Clos [PERSON_NAME]"
type input "[PERSON_NAME]"
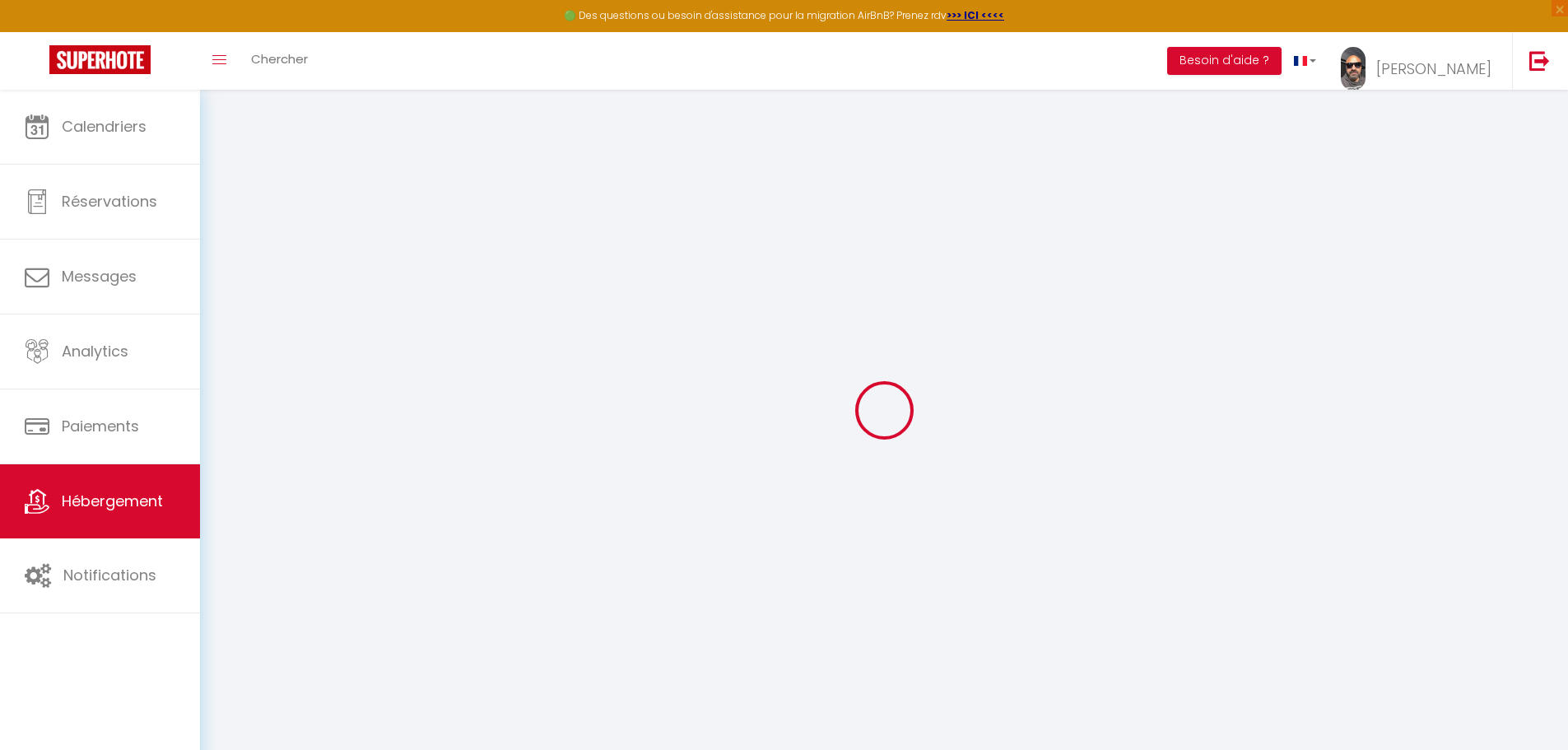
type input "COLLET"
type input "[STREET_ADDRESS]"
type input "10000"
type input "[GEOGRAPHIC_DATA]"
select select "houses"
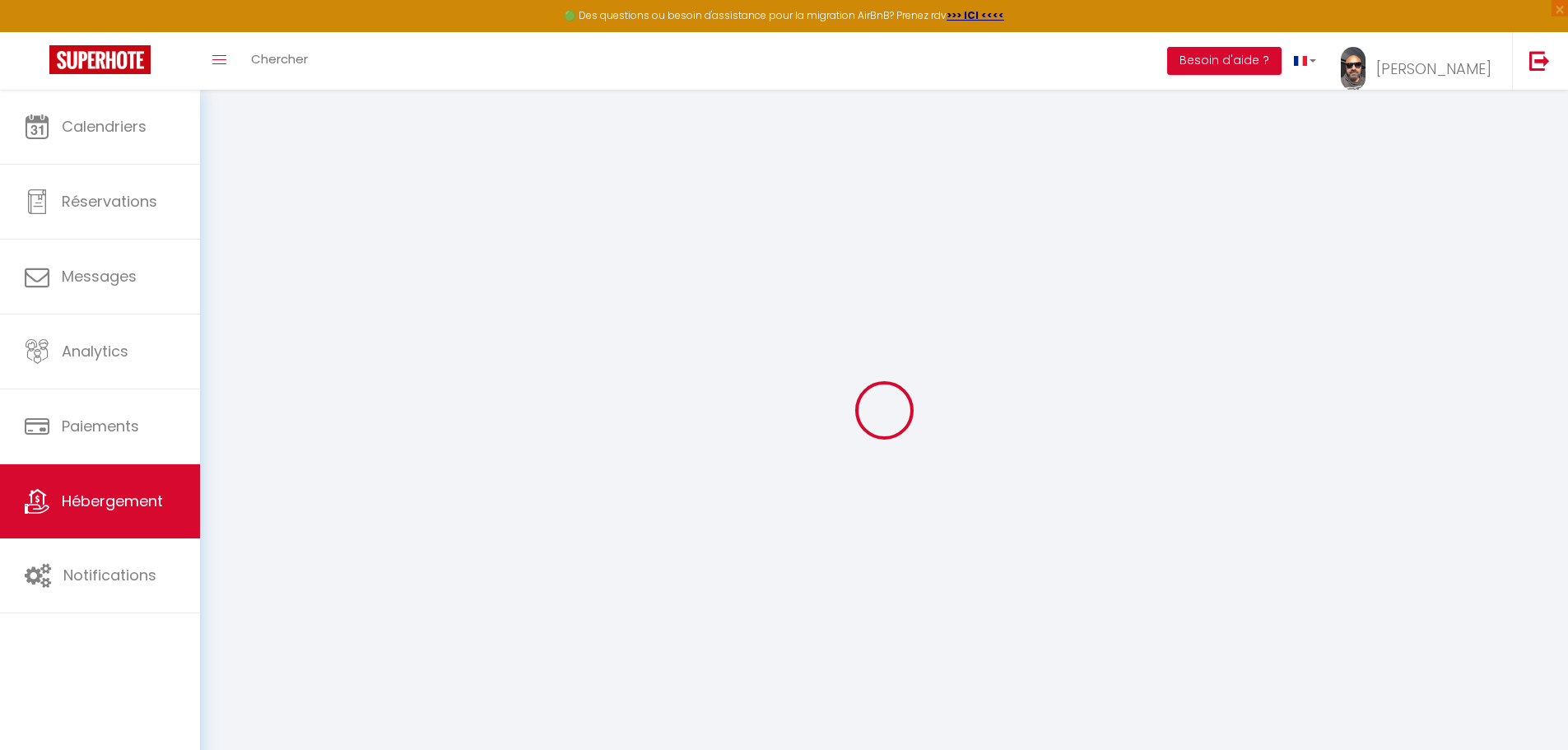
select select "10"
select select "5"
select select "3"
type input "295"
type input "150"
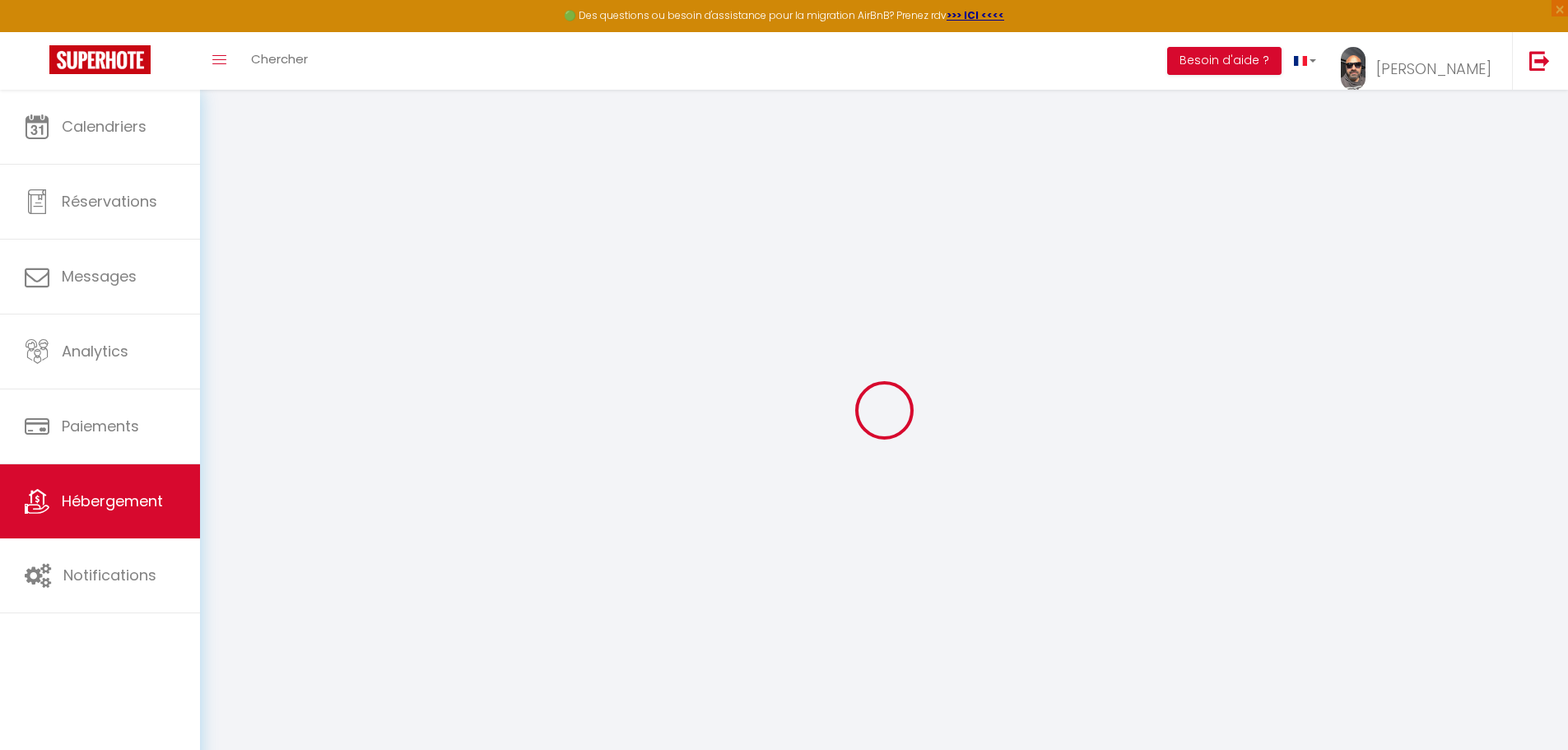
type input "1.50"
type input "1200"
select select
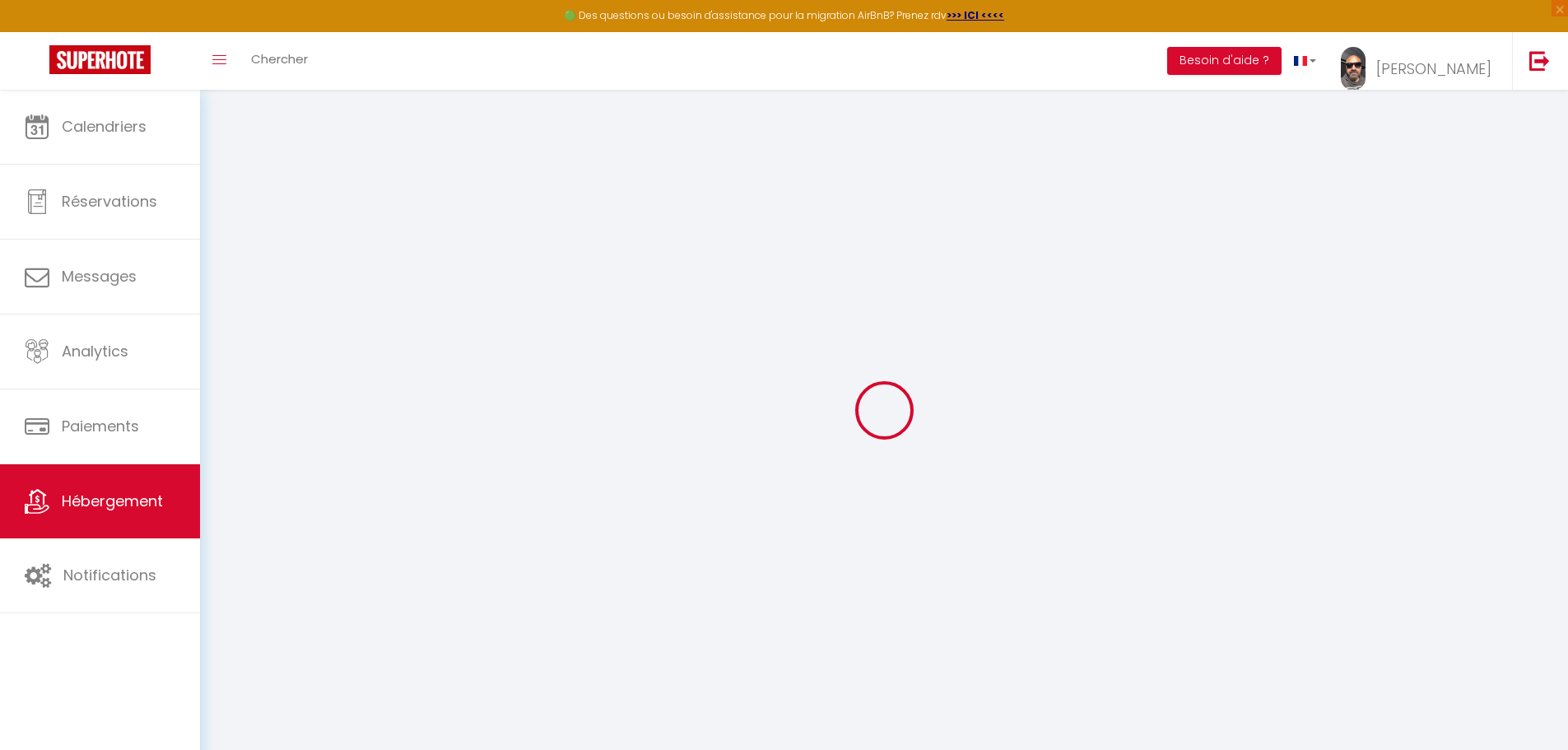
select select
type input "[STREET_ADDRESS]"
type input "41220"
type input "Thoury"
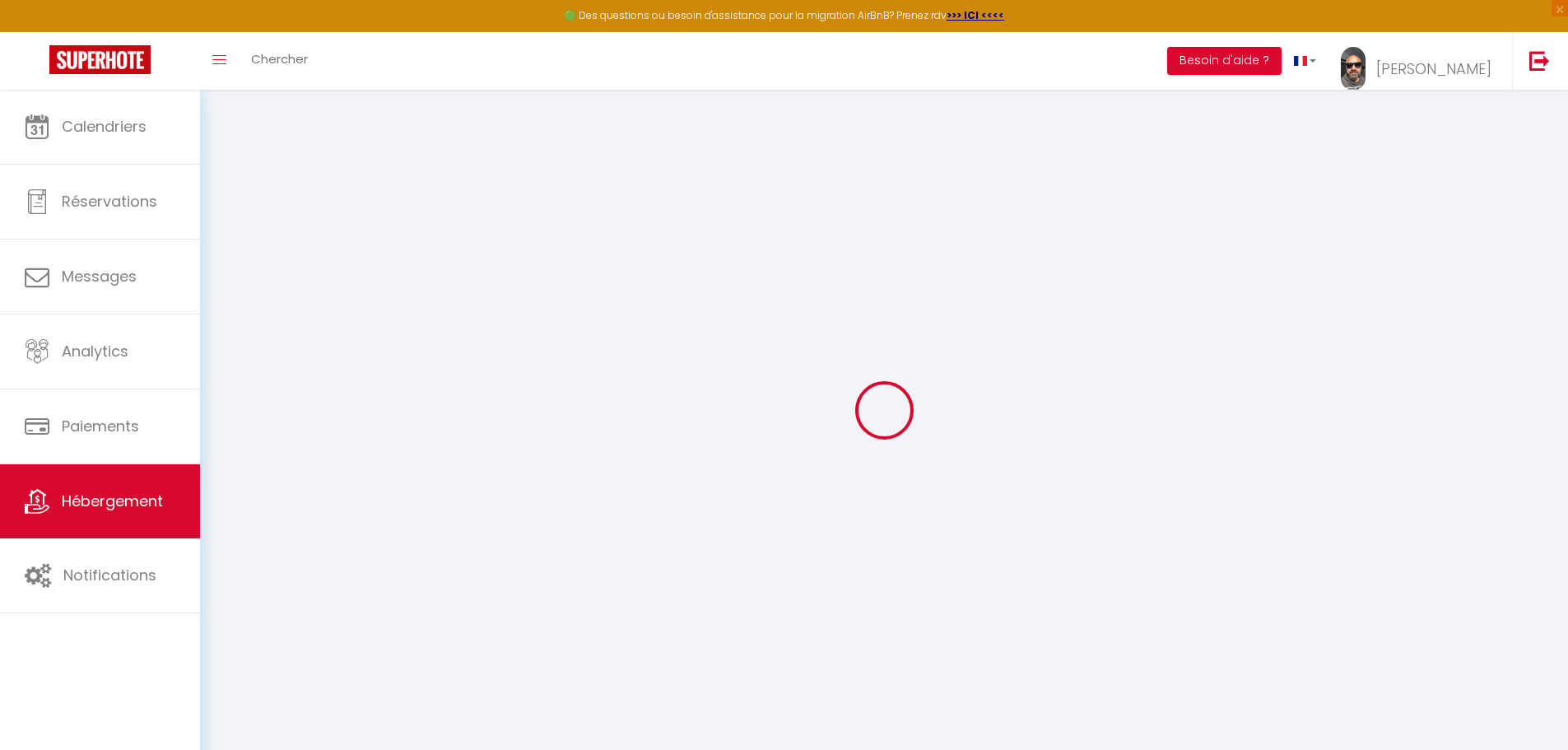
type input "[PERSON_NAME][EMAIL_ADDRESS][DOMAIN_NAME]"
select select "16057"
checkbox input "false"
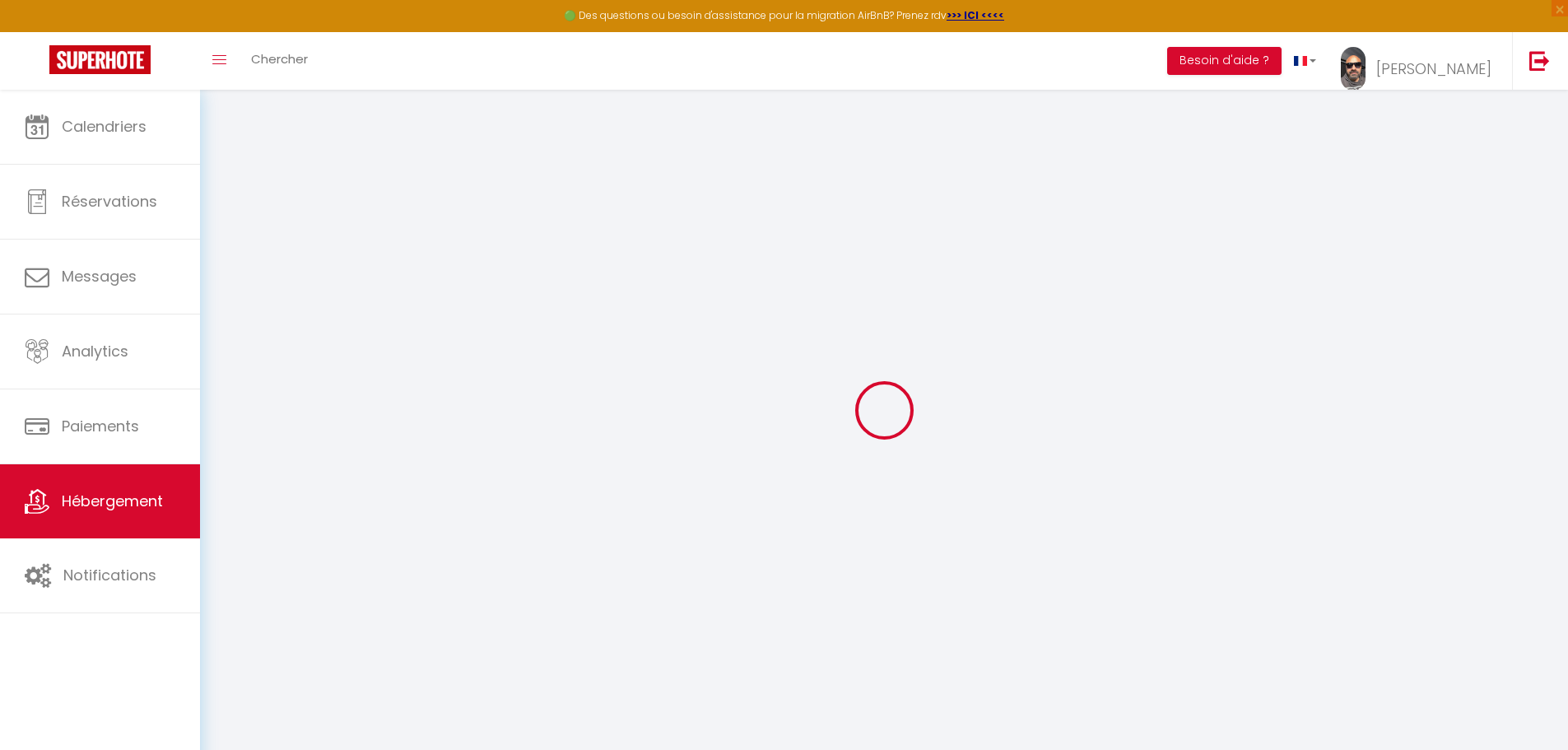
checkbox input "false"
type input "0"
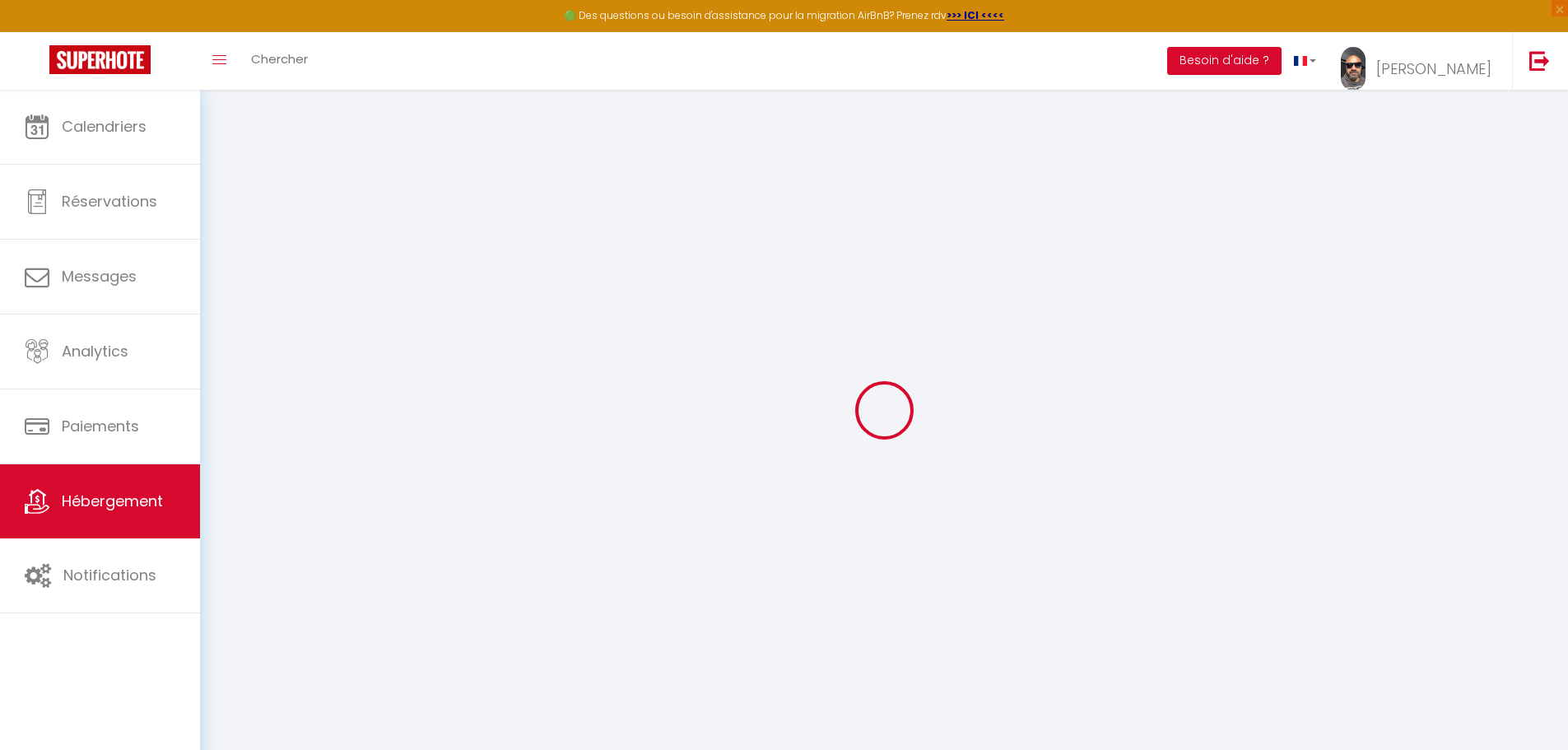
select select "cottage"
select select "52225"
select select
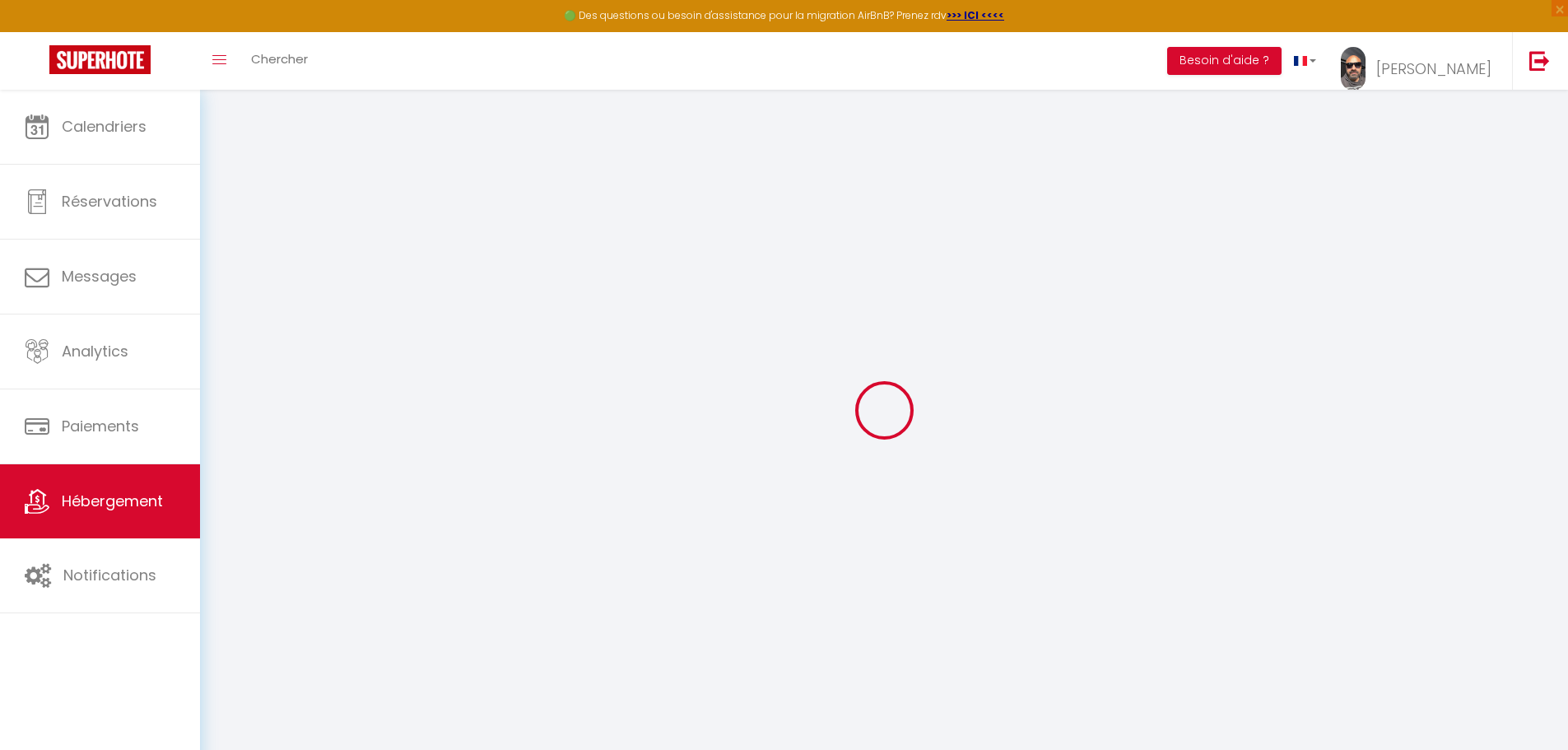
select select
checkbox input "false"
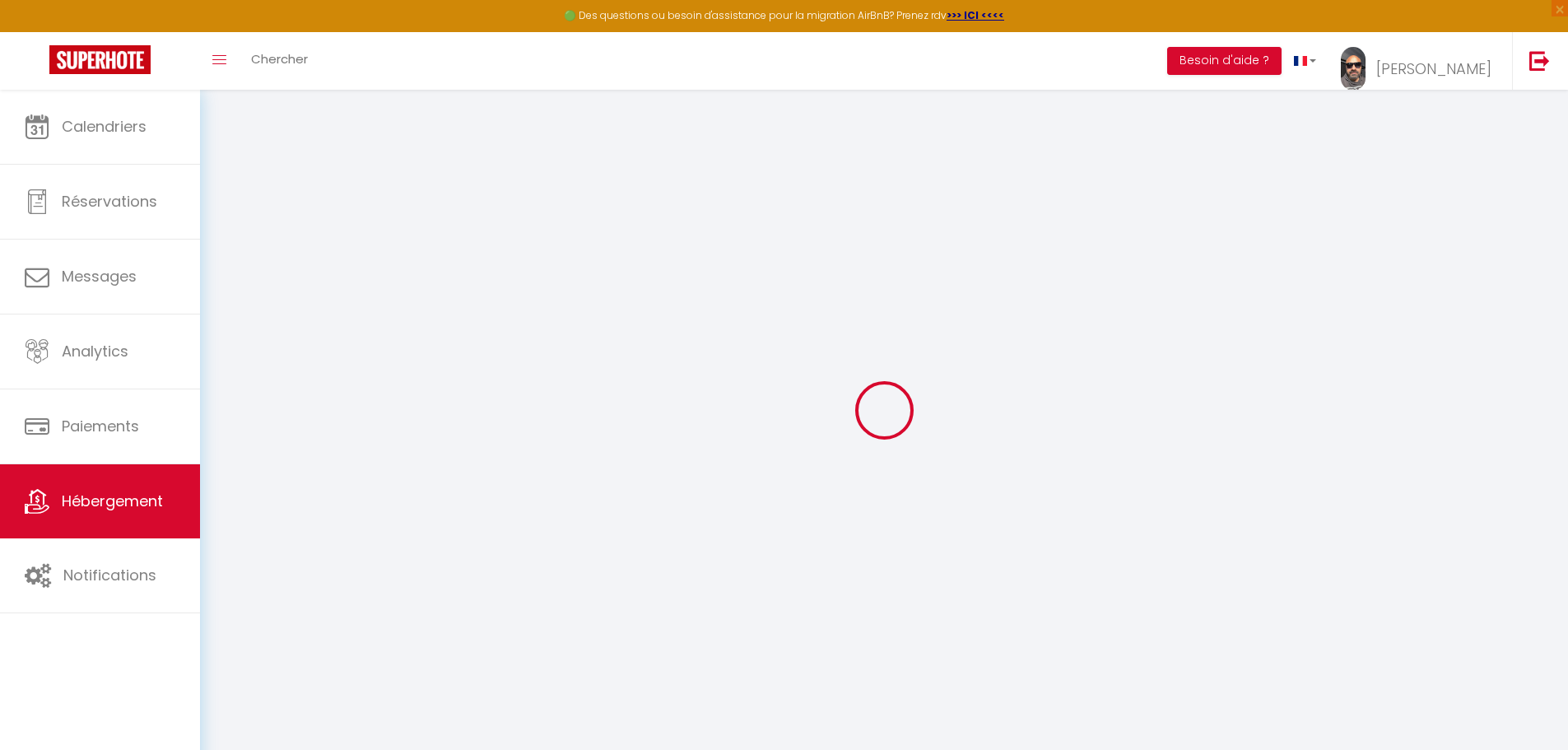
checkbox input "false"
select select
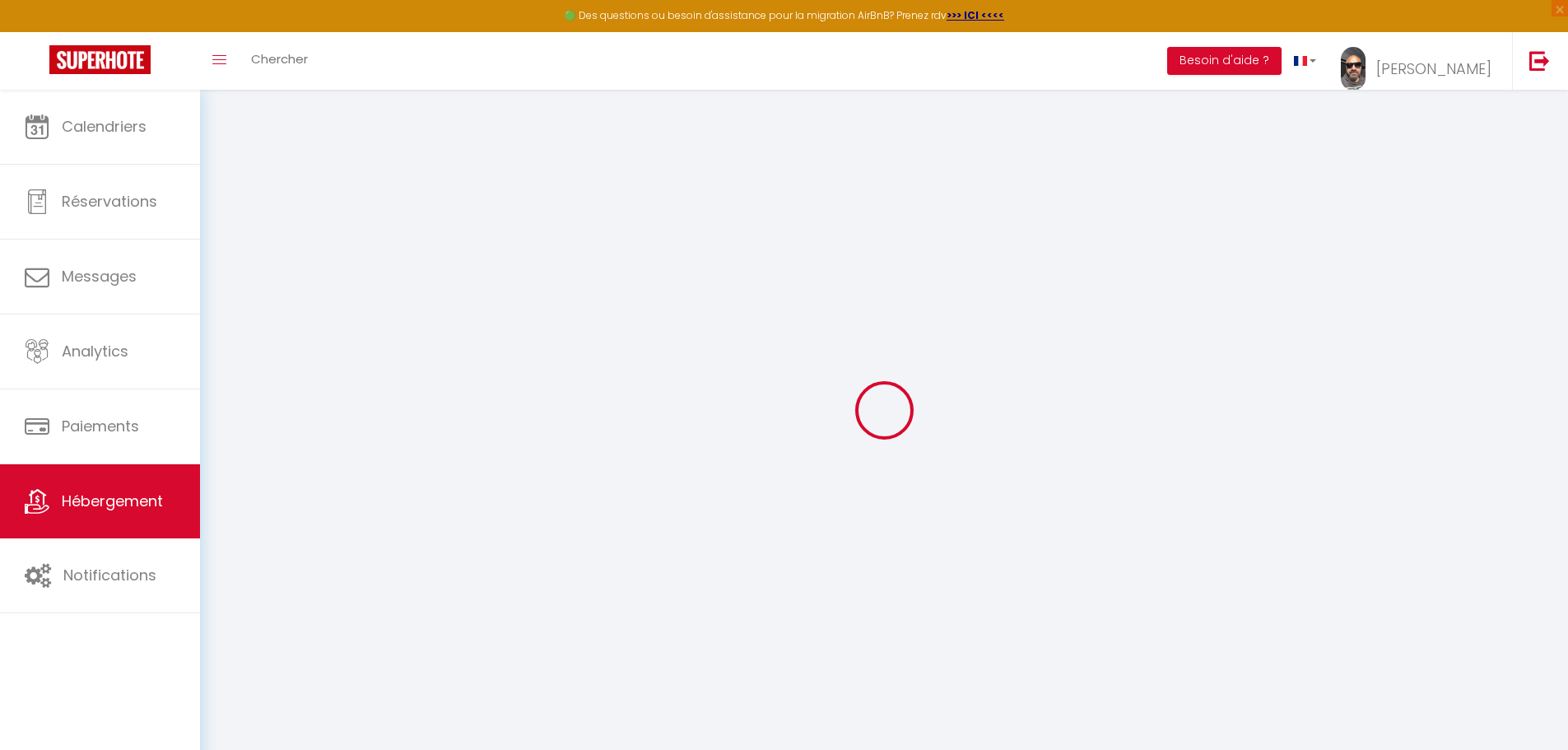
select select
checkbox input "false"
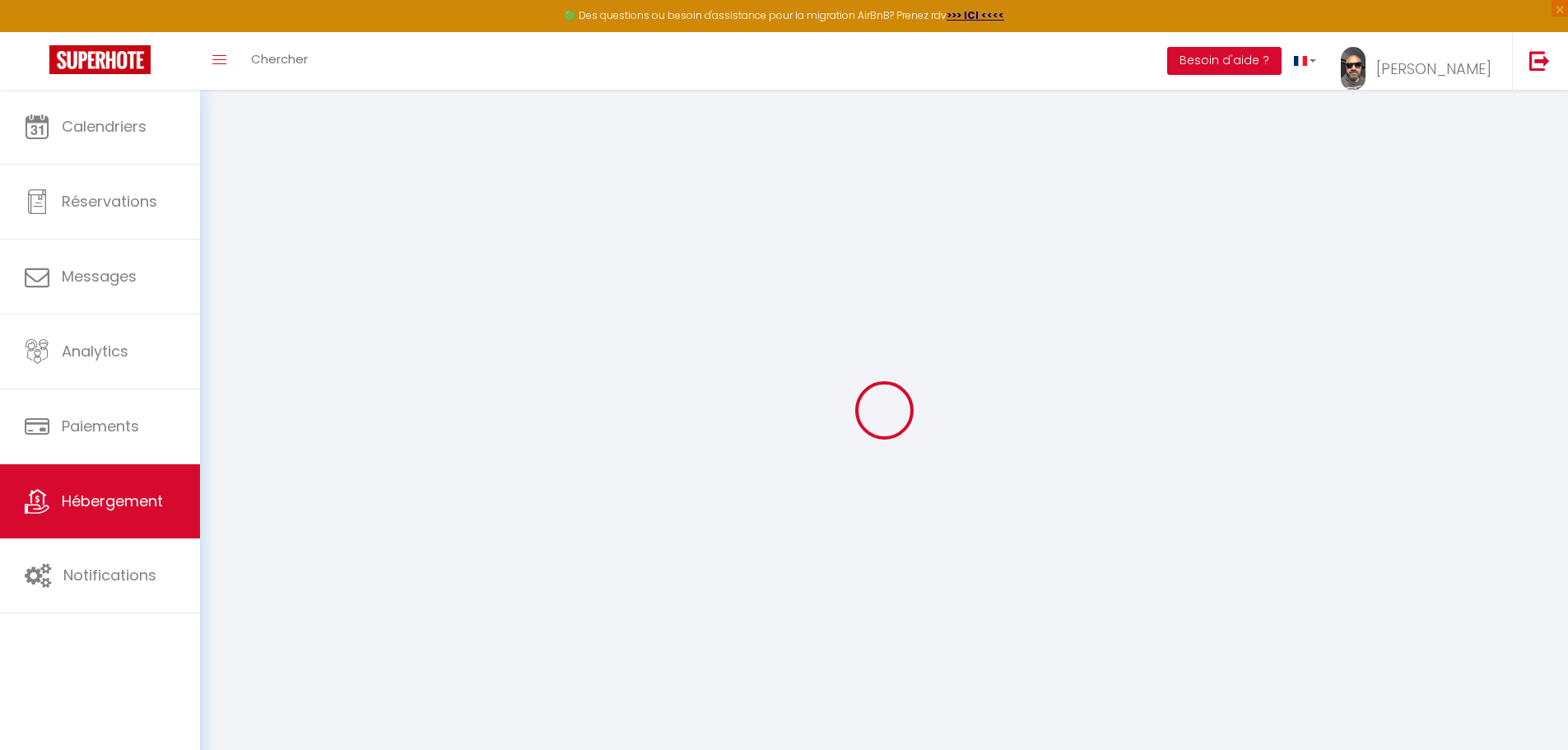
select select
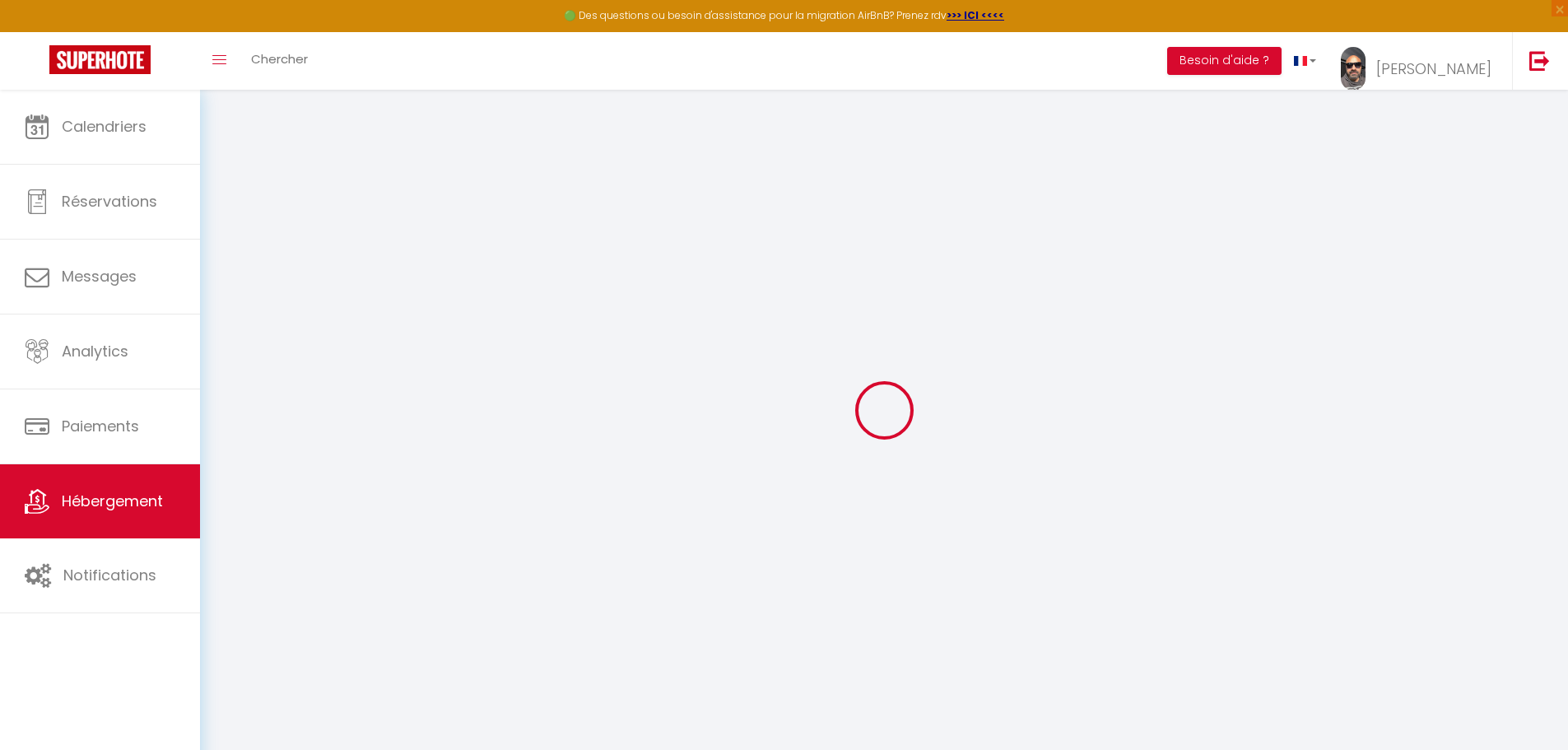
checkbox input "false"
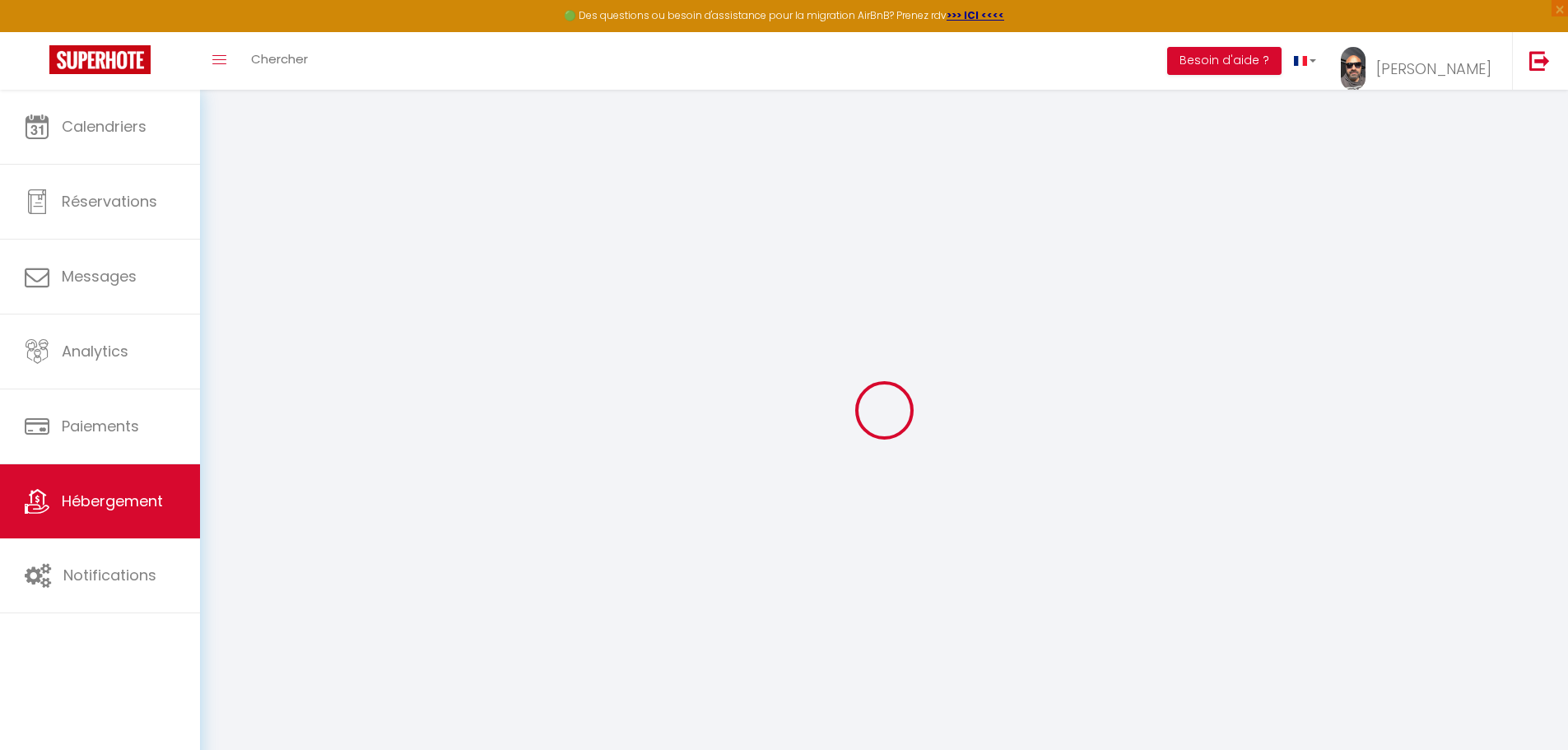
checkbox input "false"
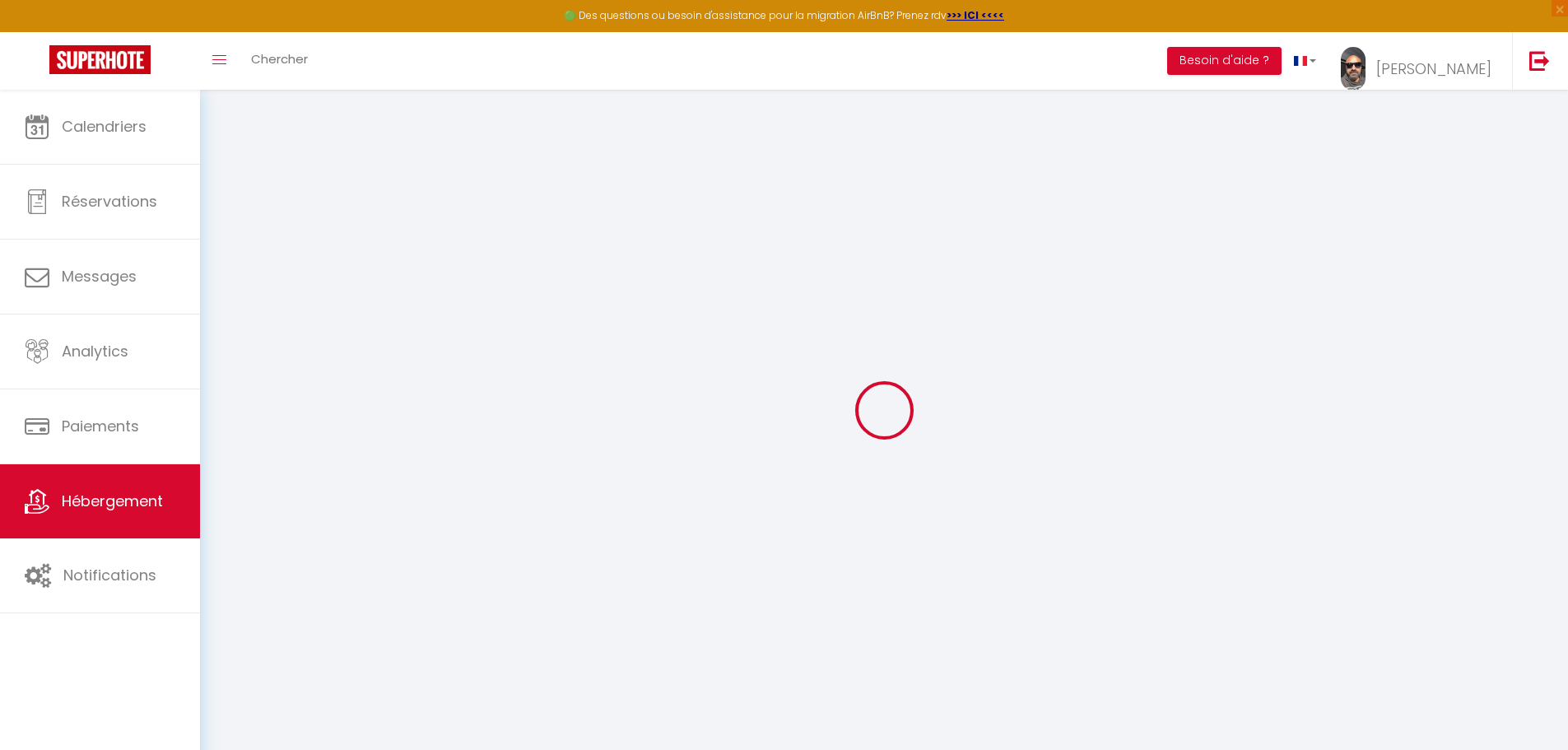
checkbox input "false"
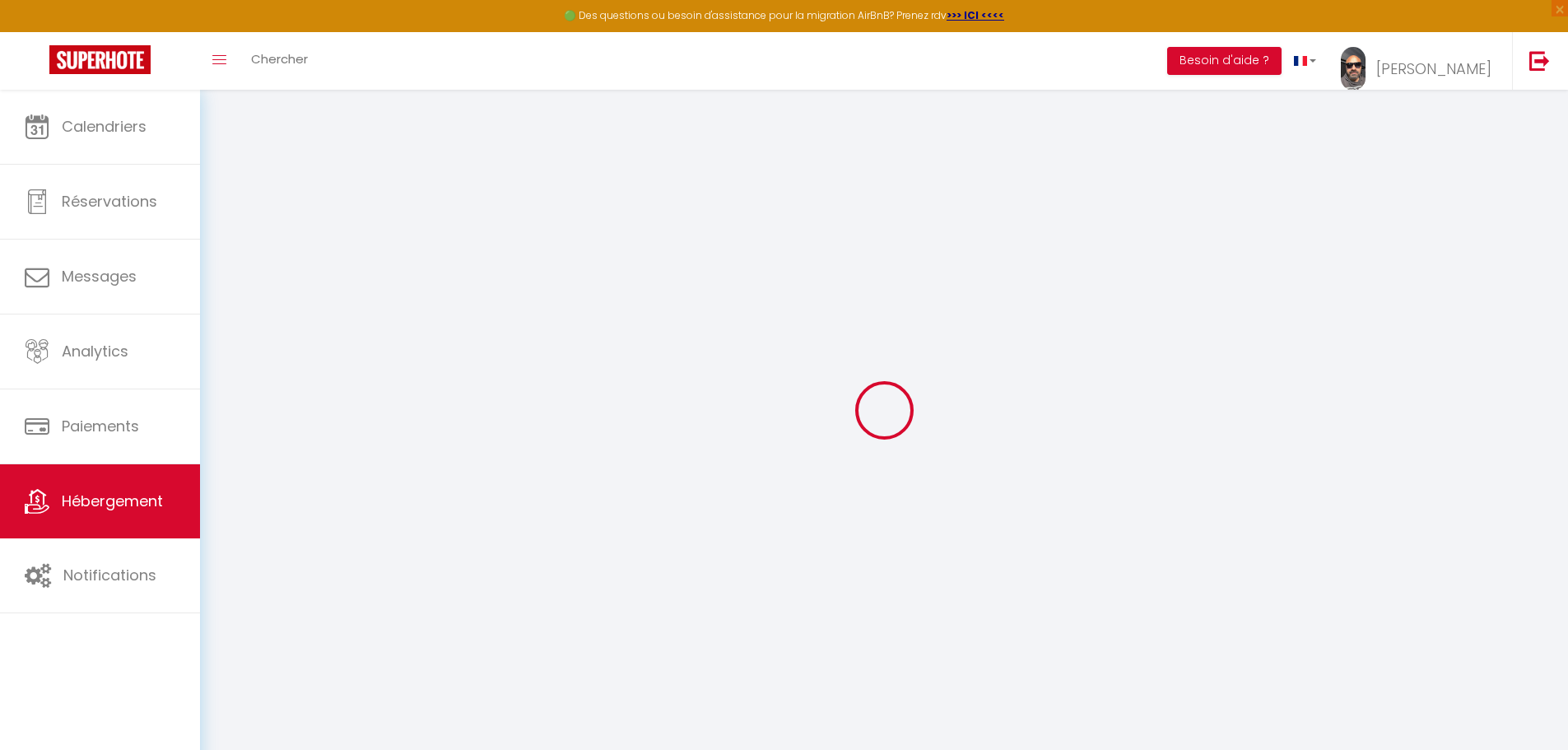
checkbox input "false"
select select "15:00"
select select "23:45"
select select "10:00"
select select "30"
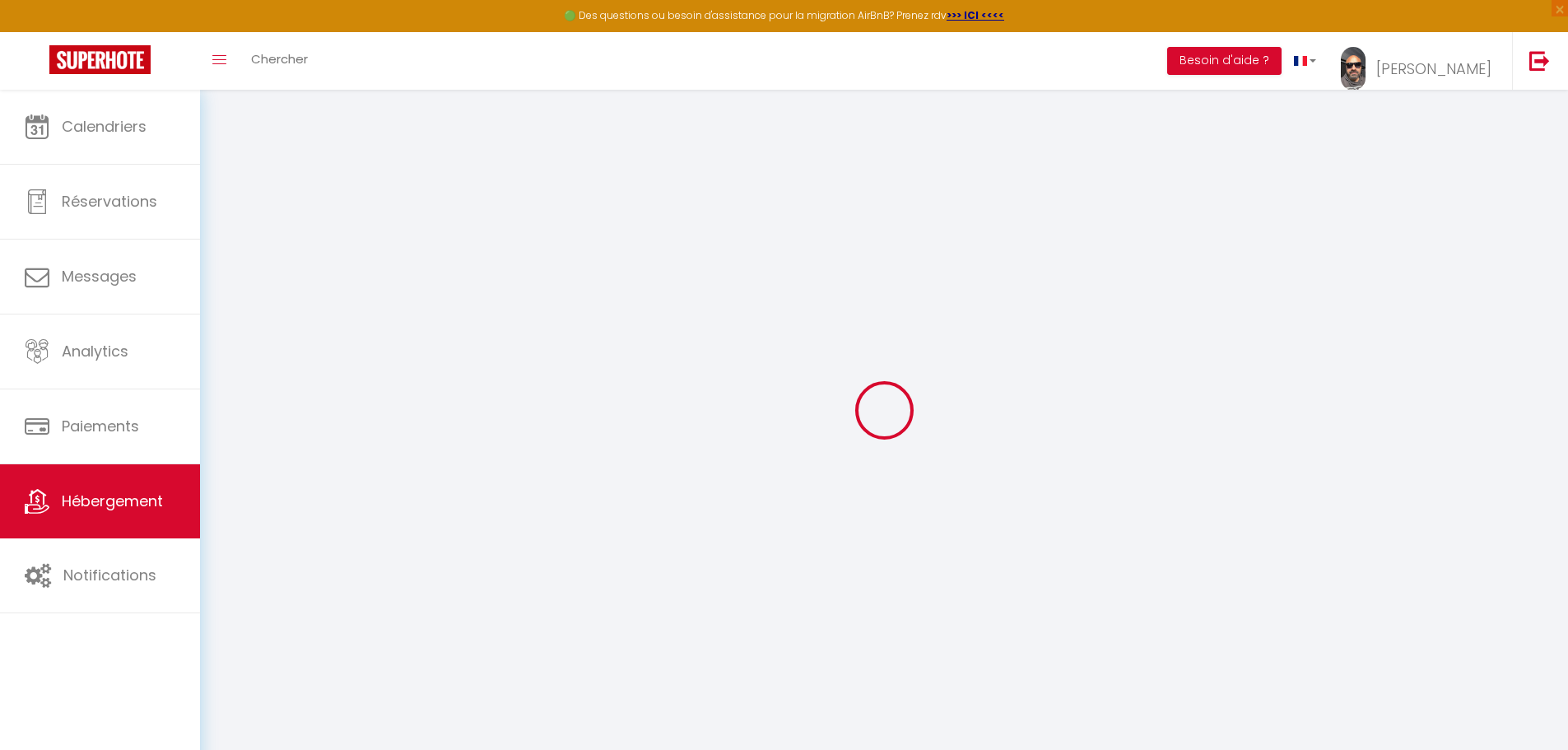
select select "30"
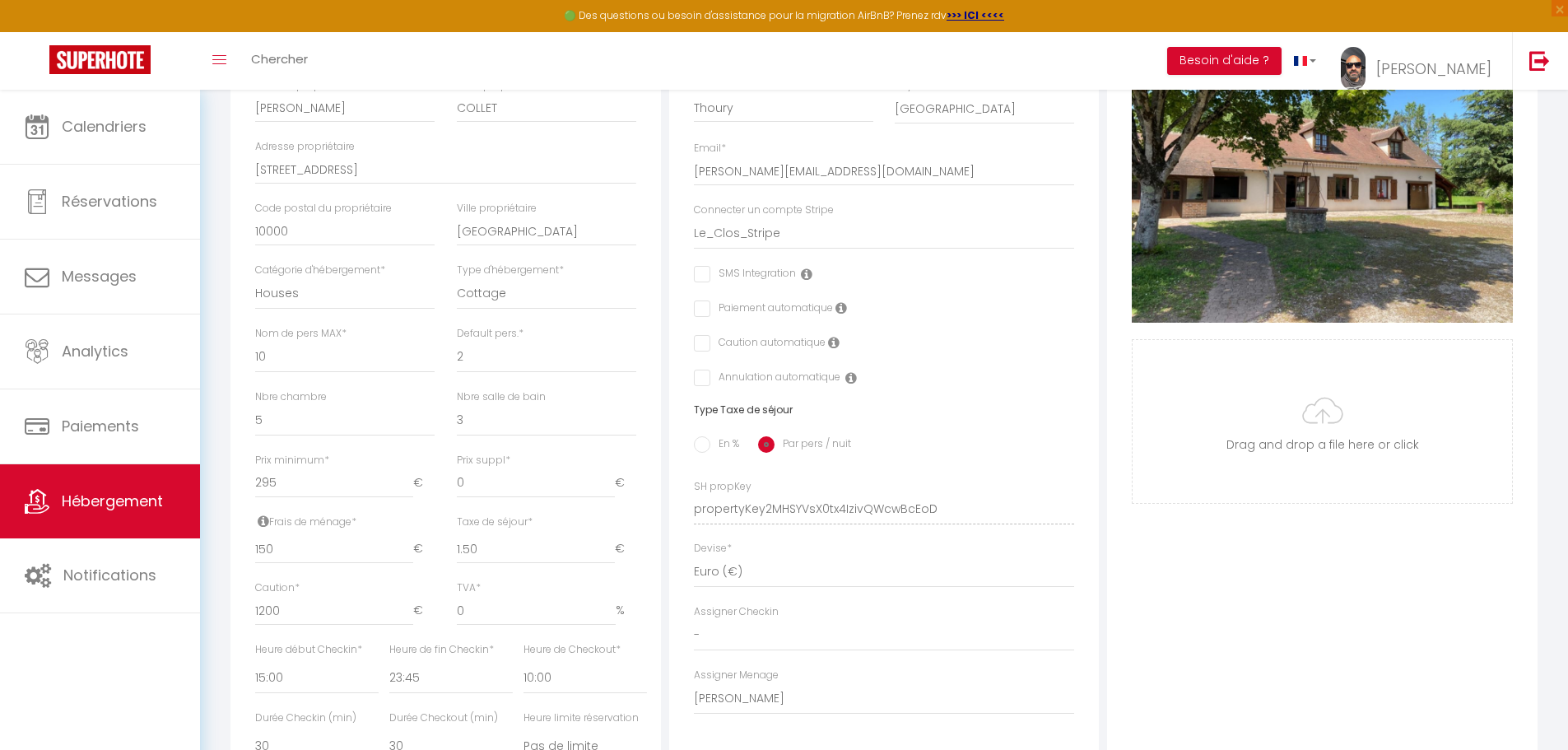
scroll to position [493, 0]
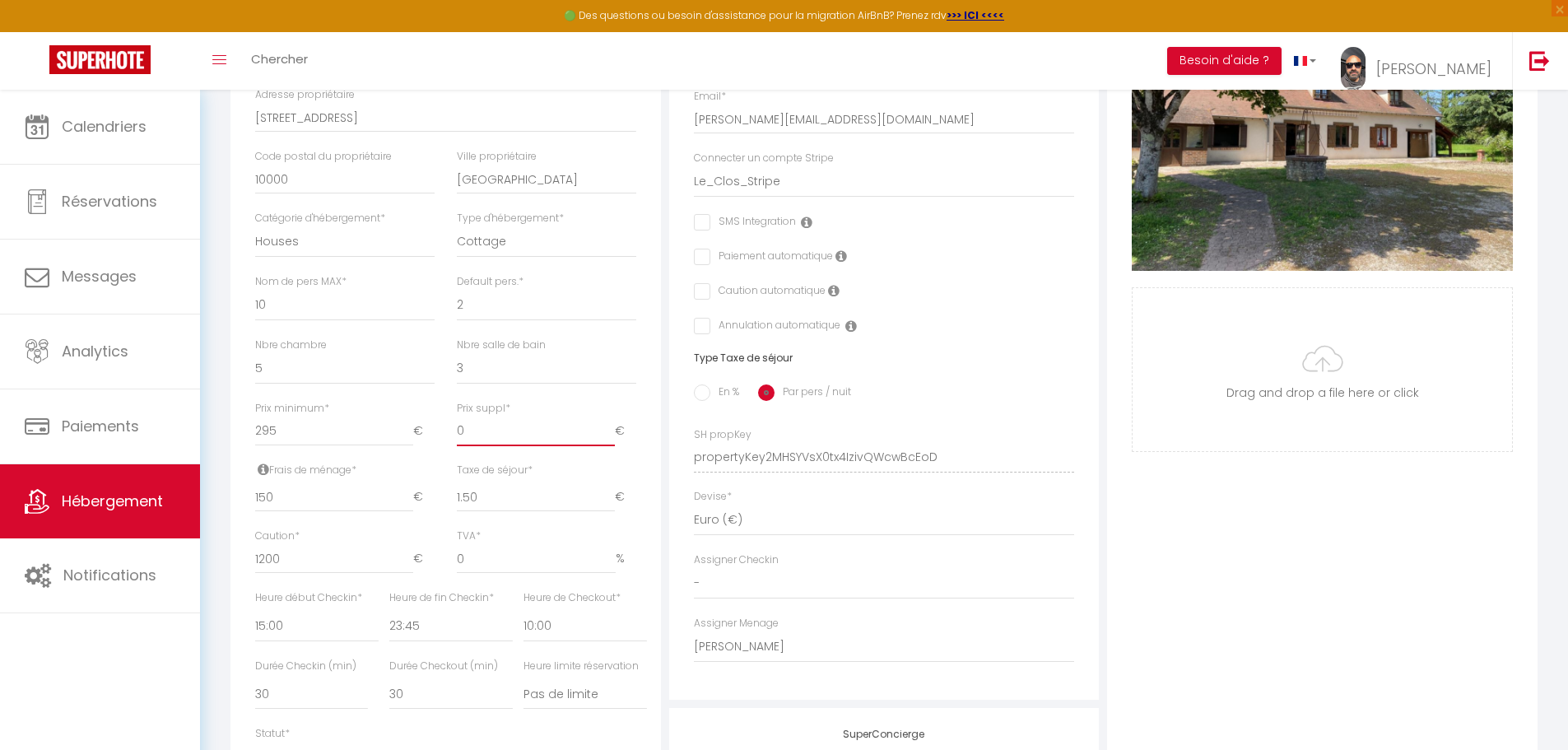
click at [480, 445] on input "0" at bounding box center [535, 431] width 158 height 30
click at [459, 317] on select "1 2 3 4 5 6 7 8 9 10 11 12 13 14" at bounding box center [547, 305] width 180 height 32
select select "5"
click at [457, 301] on select "1 2 3 4 5 6 7 8 9 10 11 12 13 14" at bounding box center [547, 305] width 180 height 32
checkbox input "false"
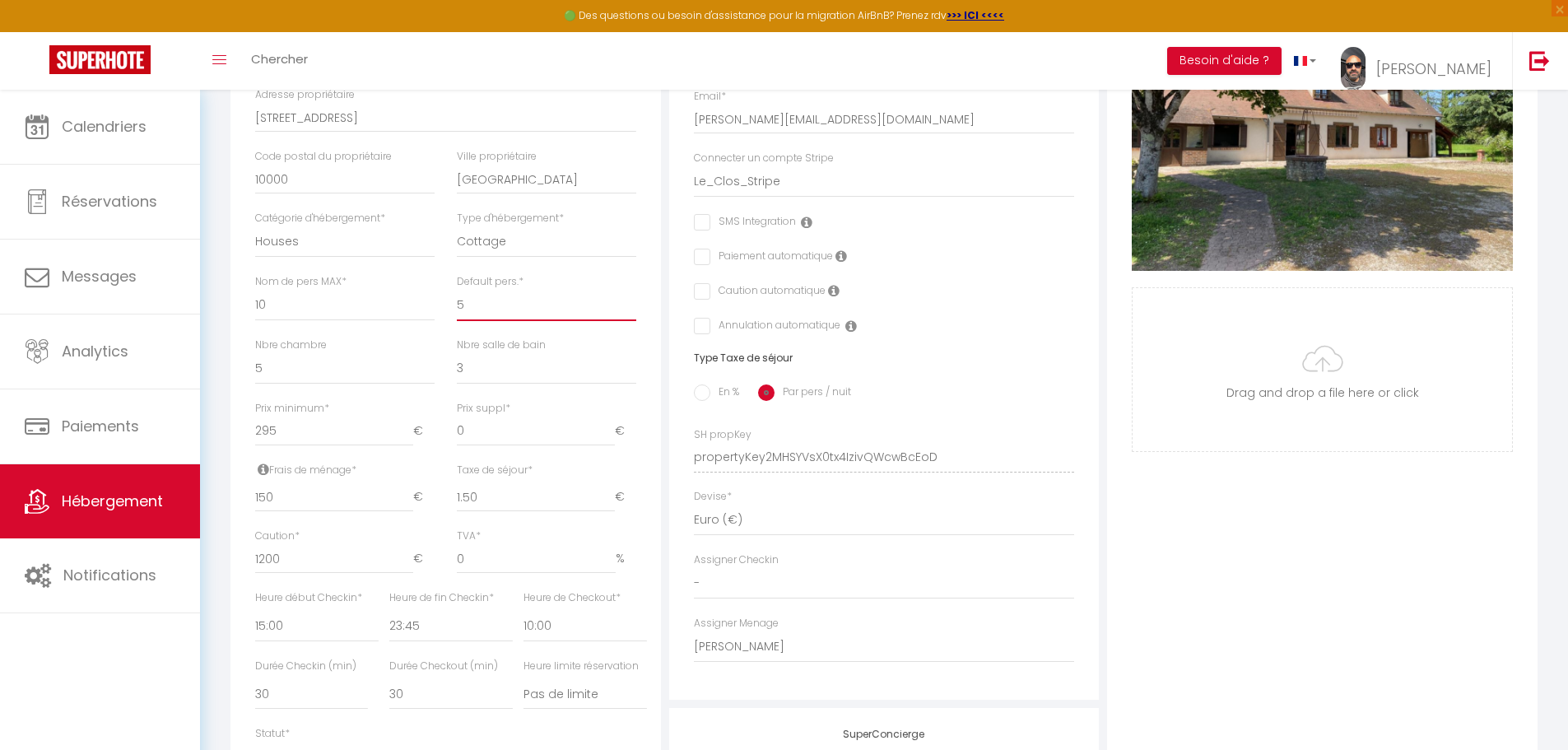
checkbox input "false"
type input "1"
checkbox input "false"
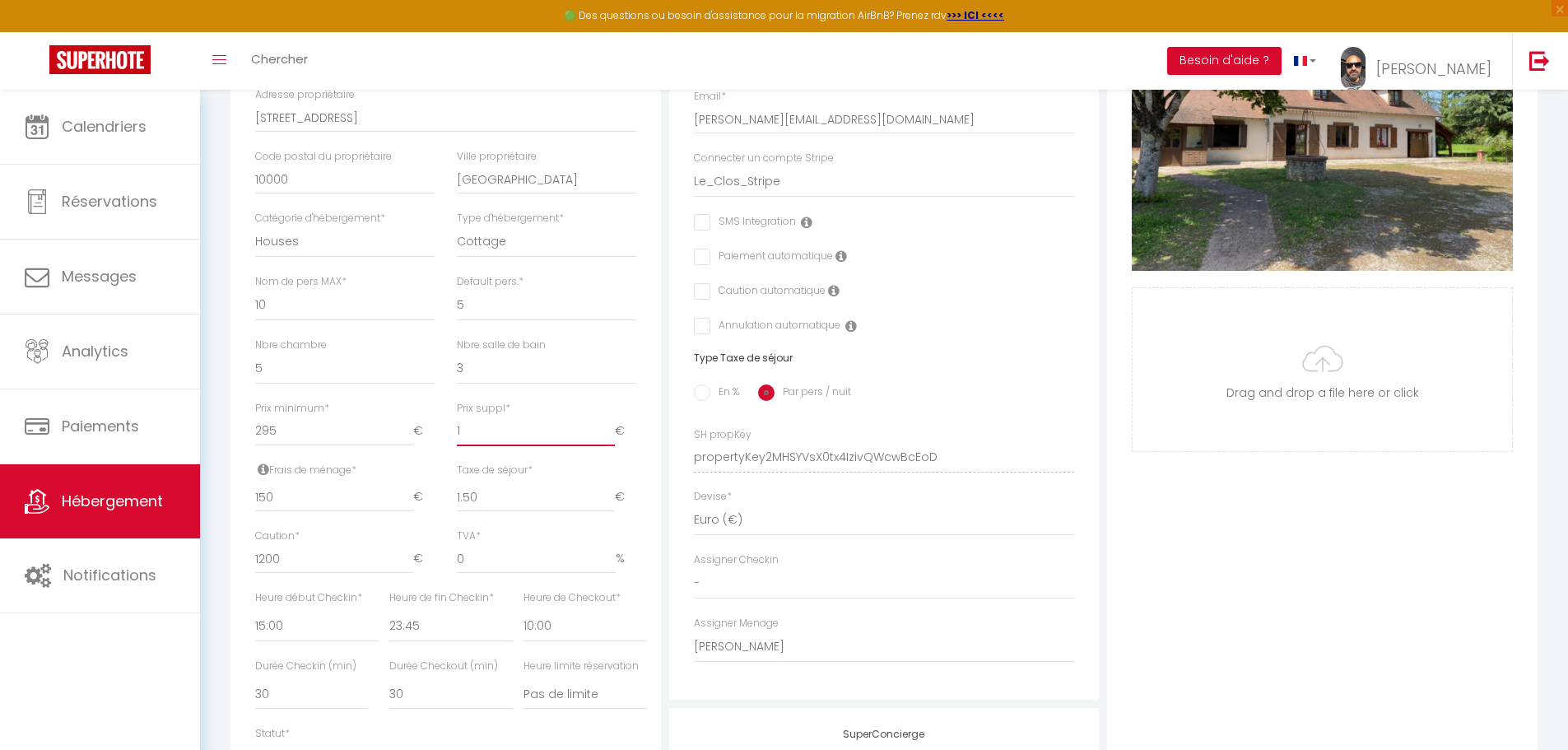
checkbox input "false"
click at [607, 437] on input "1" at bounding box center [535, 431] width 158 height 30
type input "2"
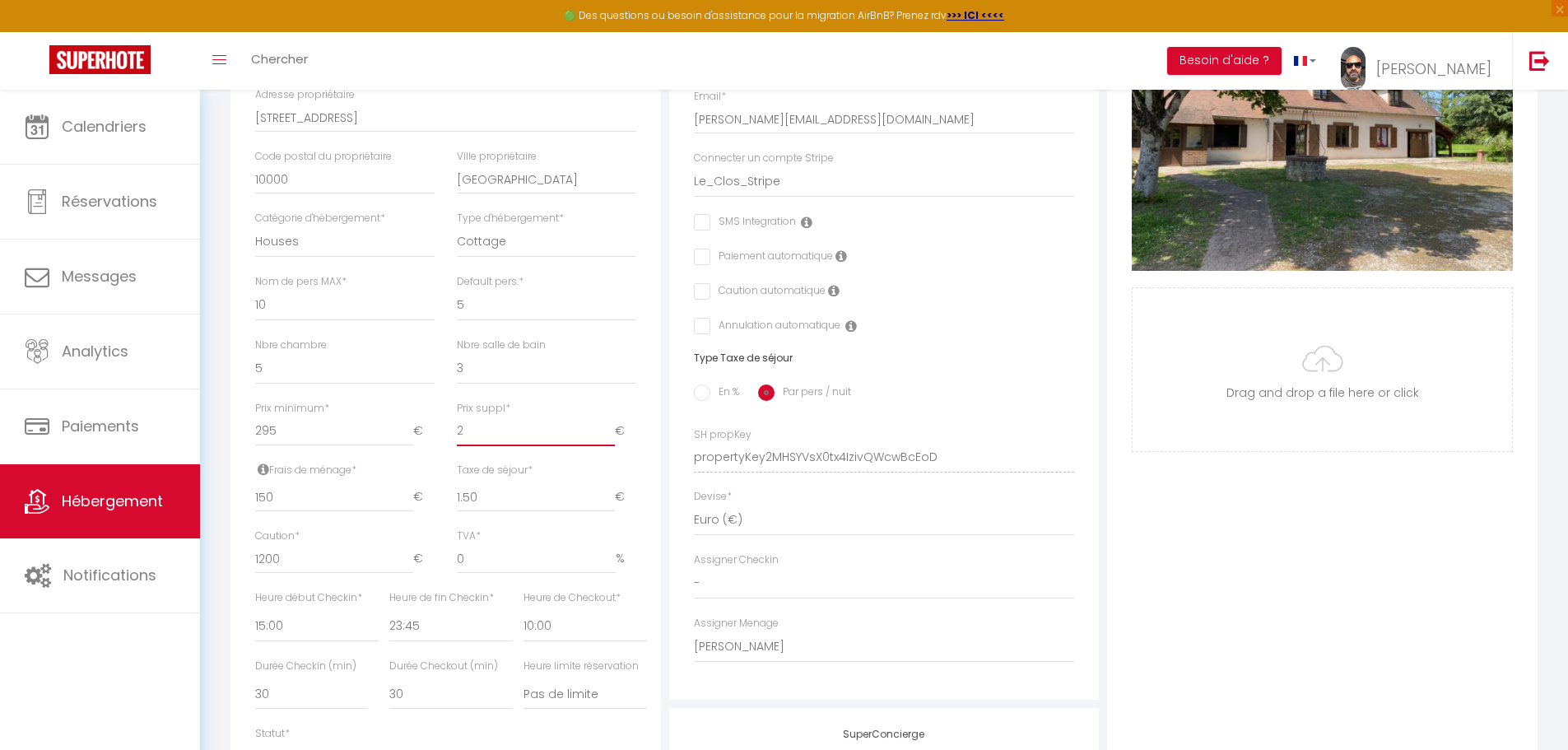
checkbox input "false"
click at [607, 437] on input "2" at bounding box center [535, 431] width 158 height 30
click at [607, 437] on input "3" at bounding box center [535, 431] width 158 height 30
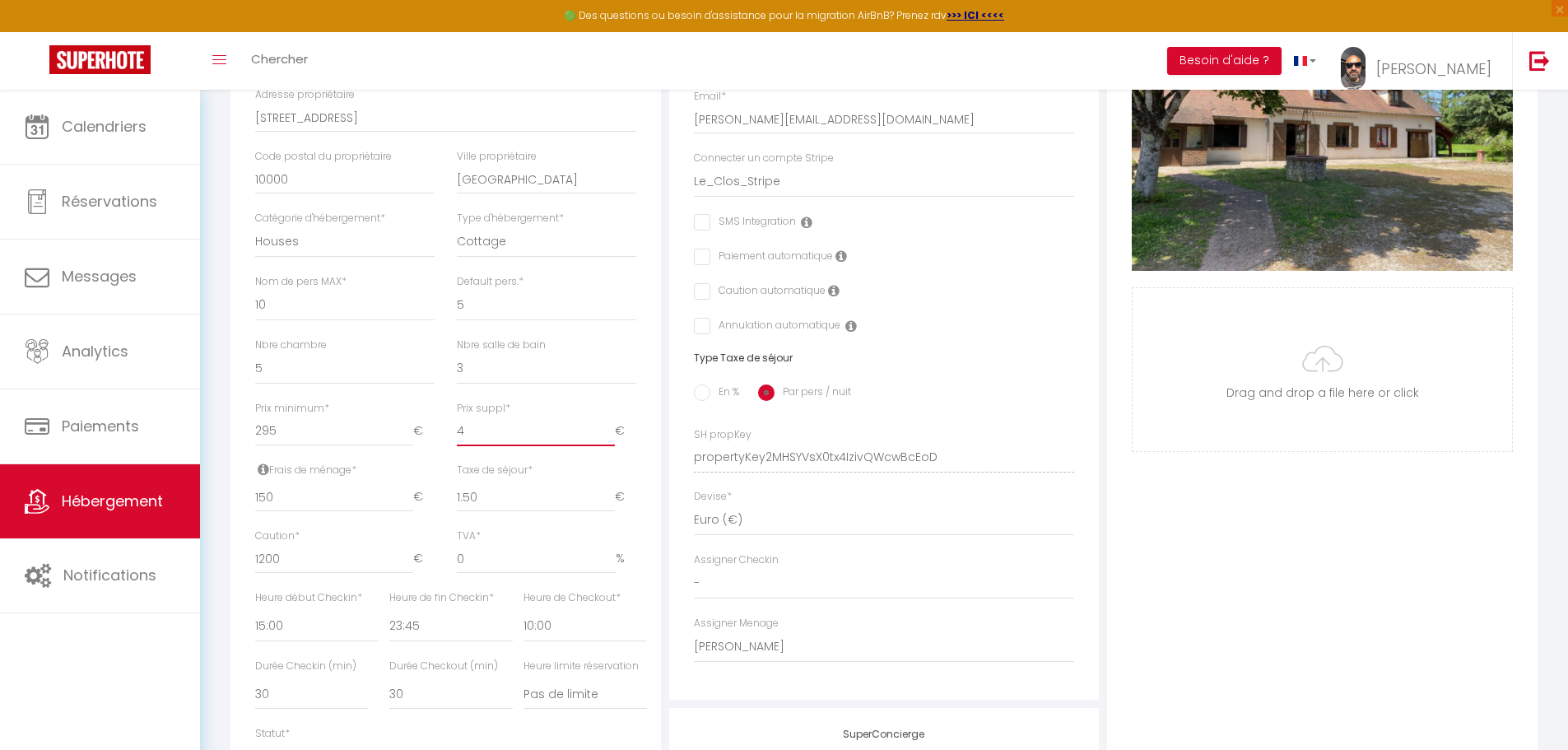
click at [607, 437] on input "4" at bounding box center [535, 431] width 158 height 30
click at [607, 437] on input "5" at bounding box center [535, 431] width 158 height 30
click at [607, 437] on input "6" at bounding box center [535, 431] width 158 height 30
click at [607, 437] on input "7" at bounding box center [535, 431] width 158 height 30
click at [607, 437] on input "8" at bounding box center [535, 431] width 158 height 30
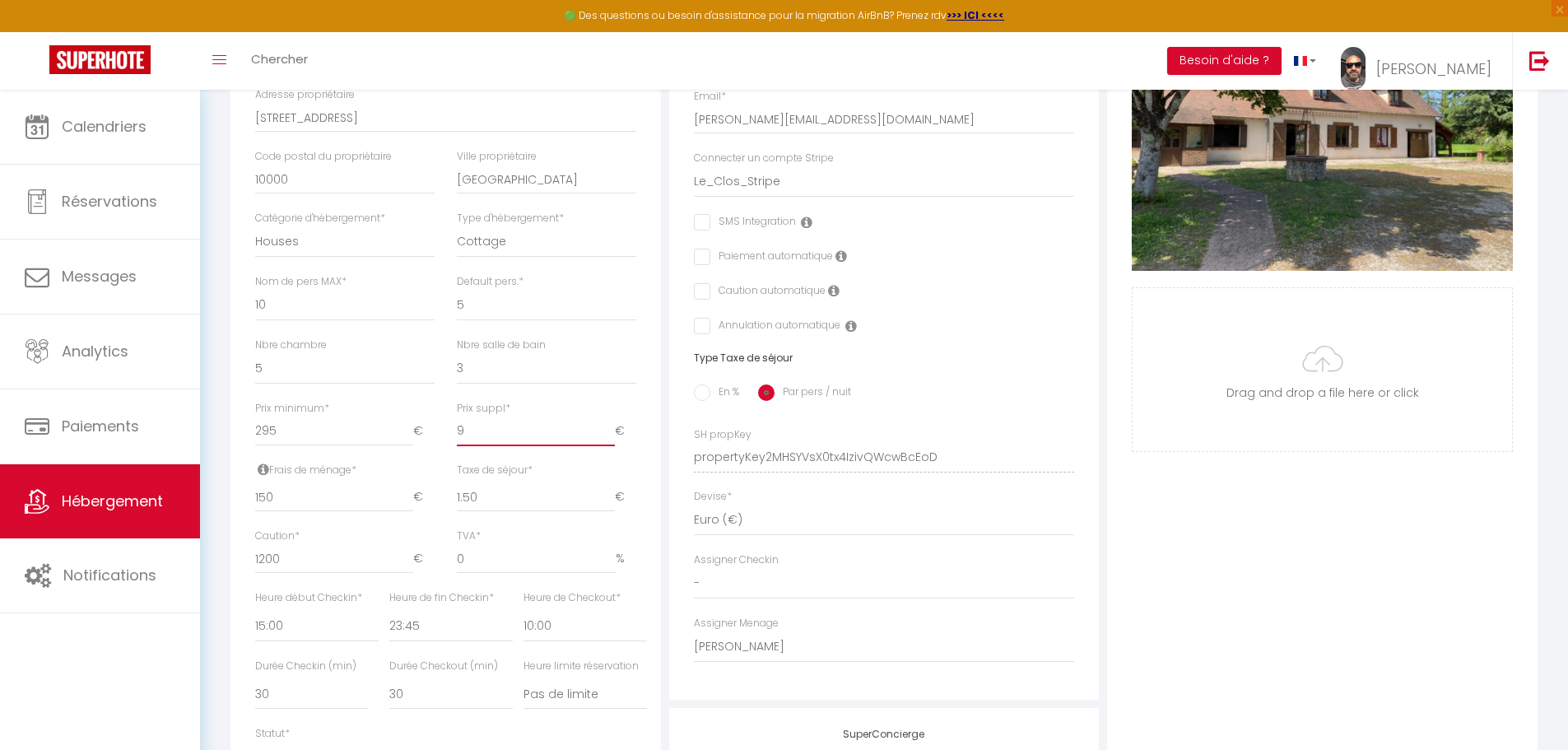
click at [607, 437] on input "9" at bounding box center [535, 431] width 158 height 30
click at [607, 437] on input "10" at bounding box center [535, 431] width 158 height 30
click at [607, 437] on input "11" at bounding box center [535, 431] width 158 height 30
click at [607, 437] on input "12" at bounding box center [535, 431] width 158 height 30
click at [607, 437] on input "13" at bounding box center [535, 431] width 158 height 30
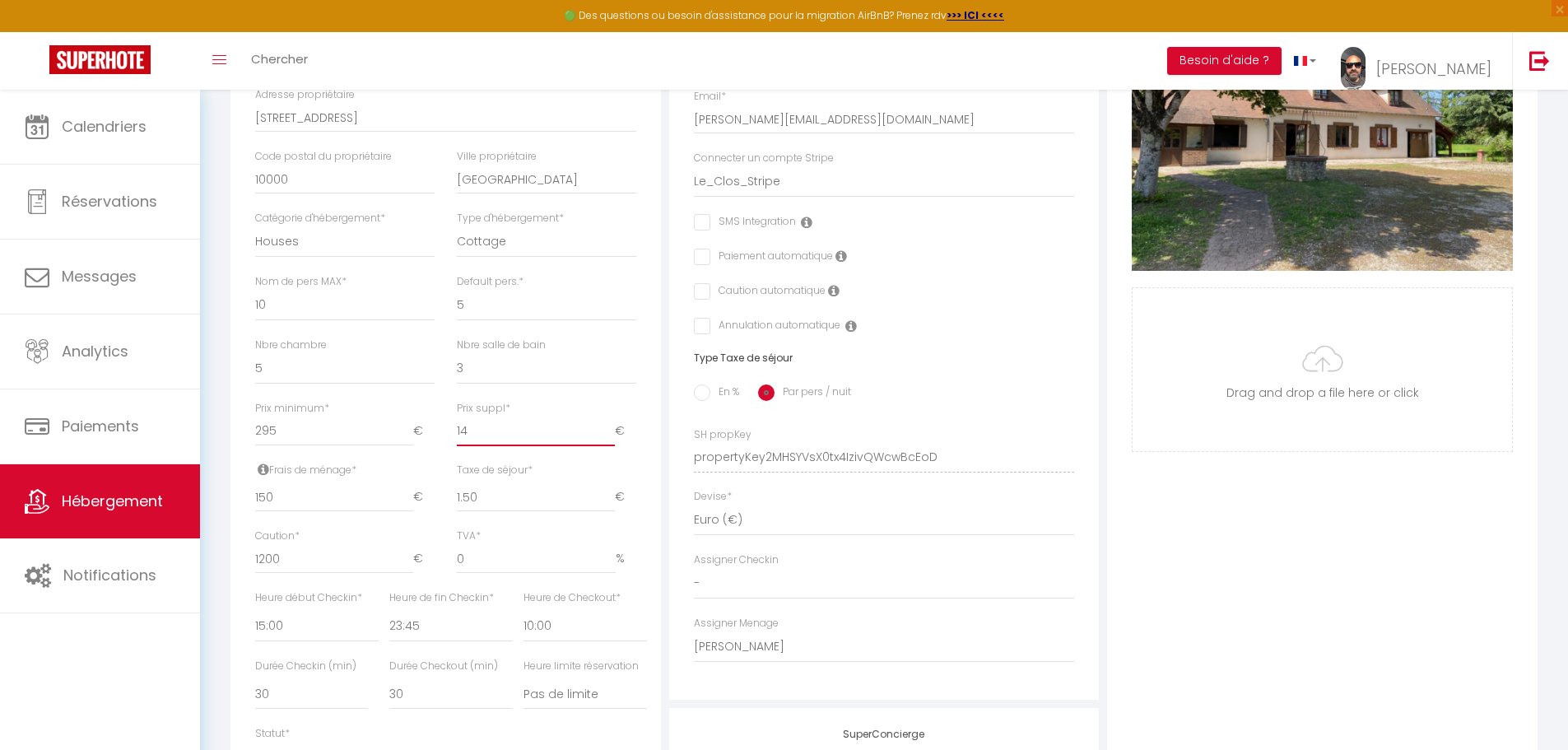
click at [607, 437] on input "14" at bounding box center [535, 431] width 158 height 30
click at [607, 437] on input "15" at bounding box center [535, 431] width 158 height 30
click at [650, 435] on div "Détails Nom * Le Clos André Prénom propriétaire Thomas Nom propriétaire COLLET …" at bounding box center [445, 381] width 430 height 981
click at [608, 437] on input "16" at bounding box center [535, 431] width 158 height 30
click at [608, 437] on input "17" at bounding box center [535, 431] width 158 height 30
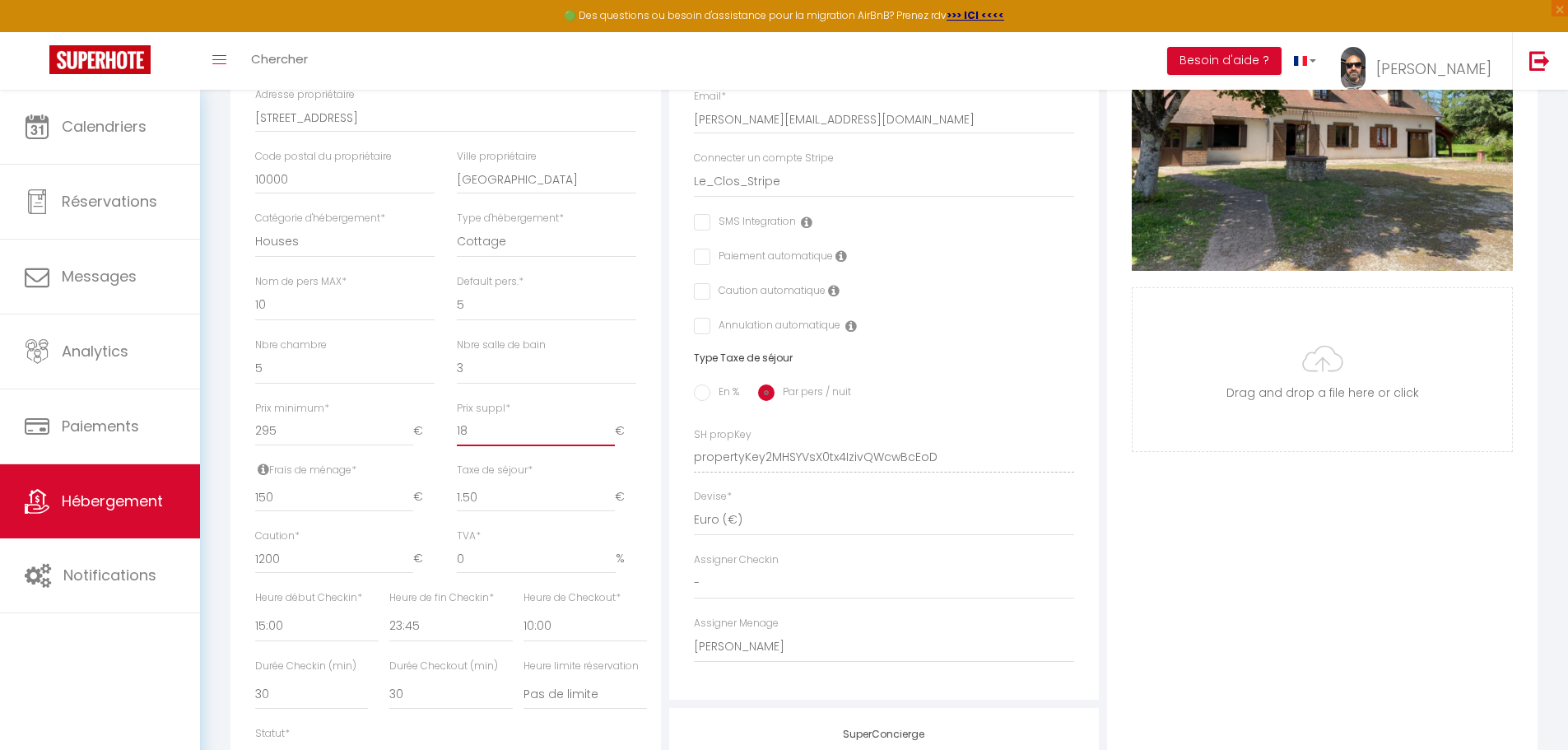
click at [608, 437] on input "18" at bounding box center [535, 431] width 158 height 30
click at [608, 437] on input "19" at bounding box center [535, 431] width 158 height 30
click at [608, 437] on input "20" at bounding box center [535, 431] width 158 height 30
click at [645, 427] on div "Prix suppl * 20 €" at bounding box center [546, 432] width 201 height 62
click at [610, 446] on input "19" at bounding box center [535, 431] width 158 height 30
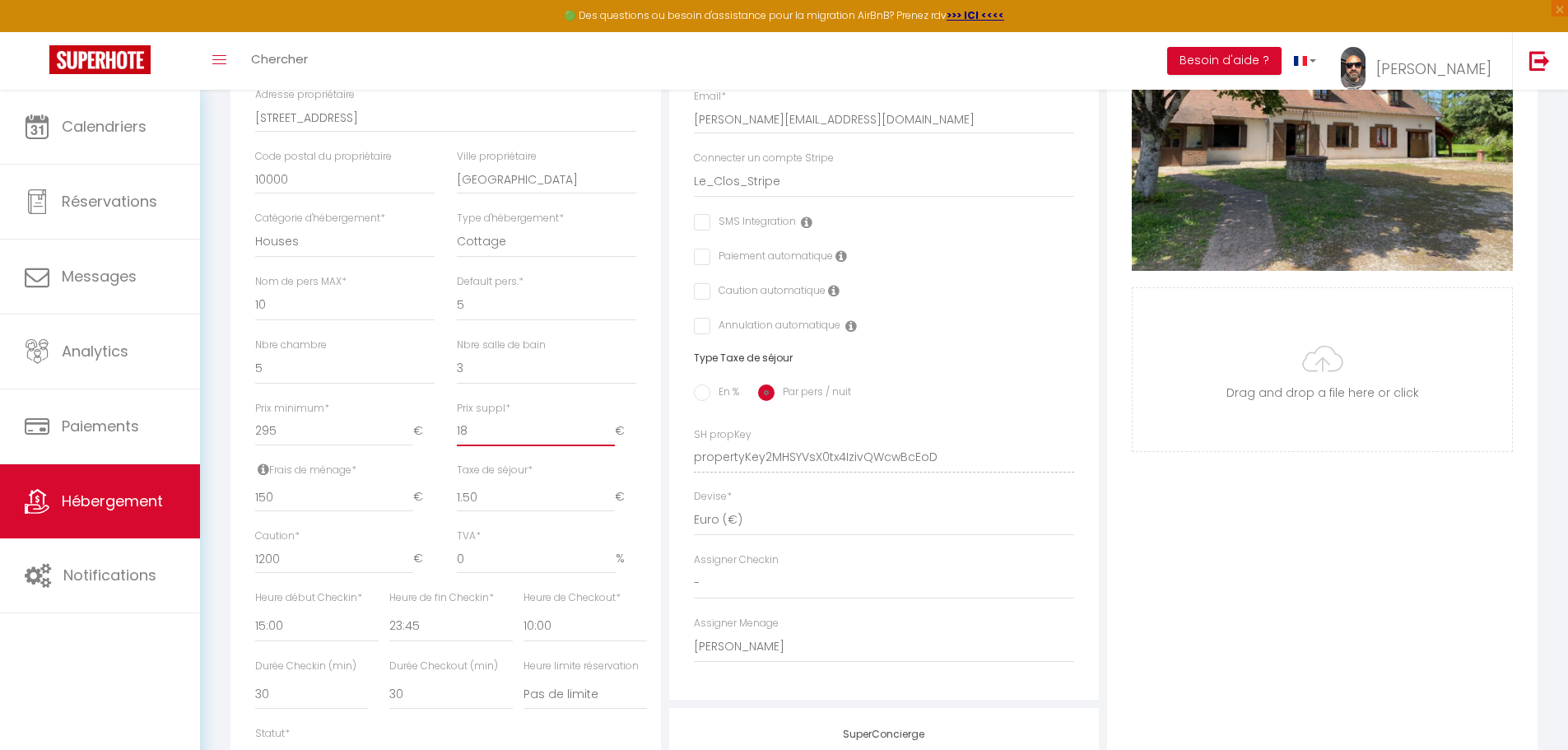
click at [610, 446] on input "18" at bounding box center [535, 431] width 158 height 30
click at [610, 446] on input "17" at bounding box center [535, 431] width 158 height 30
click at [610, 446] on input "16" at bounding box center [535, 431] width 158 height 30
click at [610, 446] on input "15" at bounding box center [535, 431] width 158 height 30
click at [610, 446] on input "14" at bounding box center [535, 431] width 158 height 30
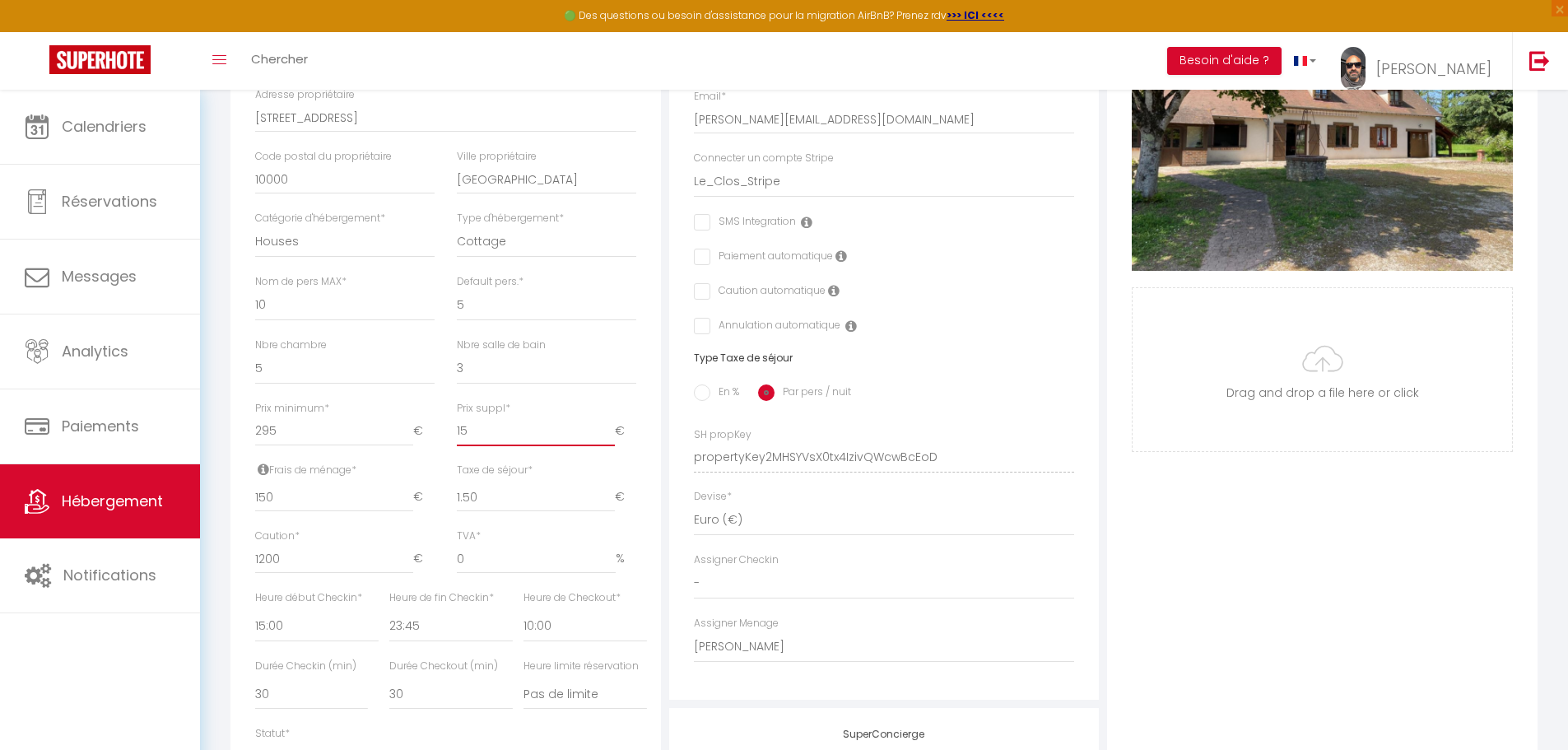
click at [610, 437] on input "15" at bounding box center [535, 431] width 158 height 30
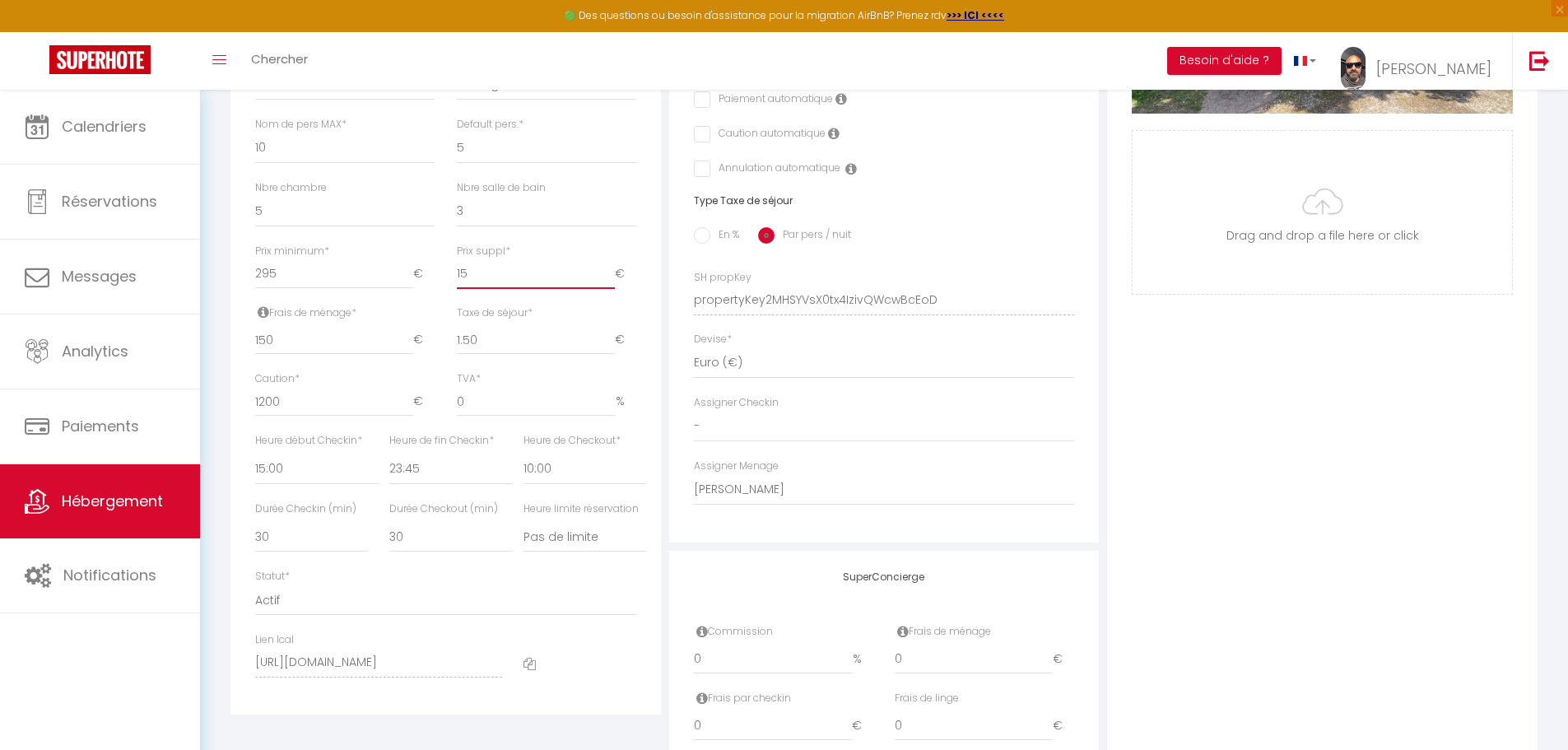
scroll to position [658, 0]
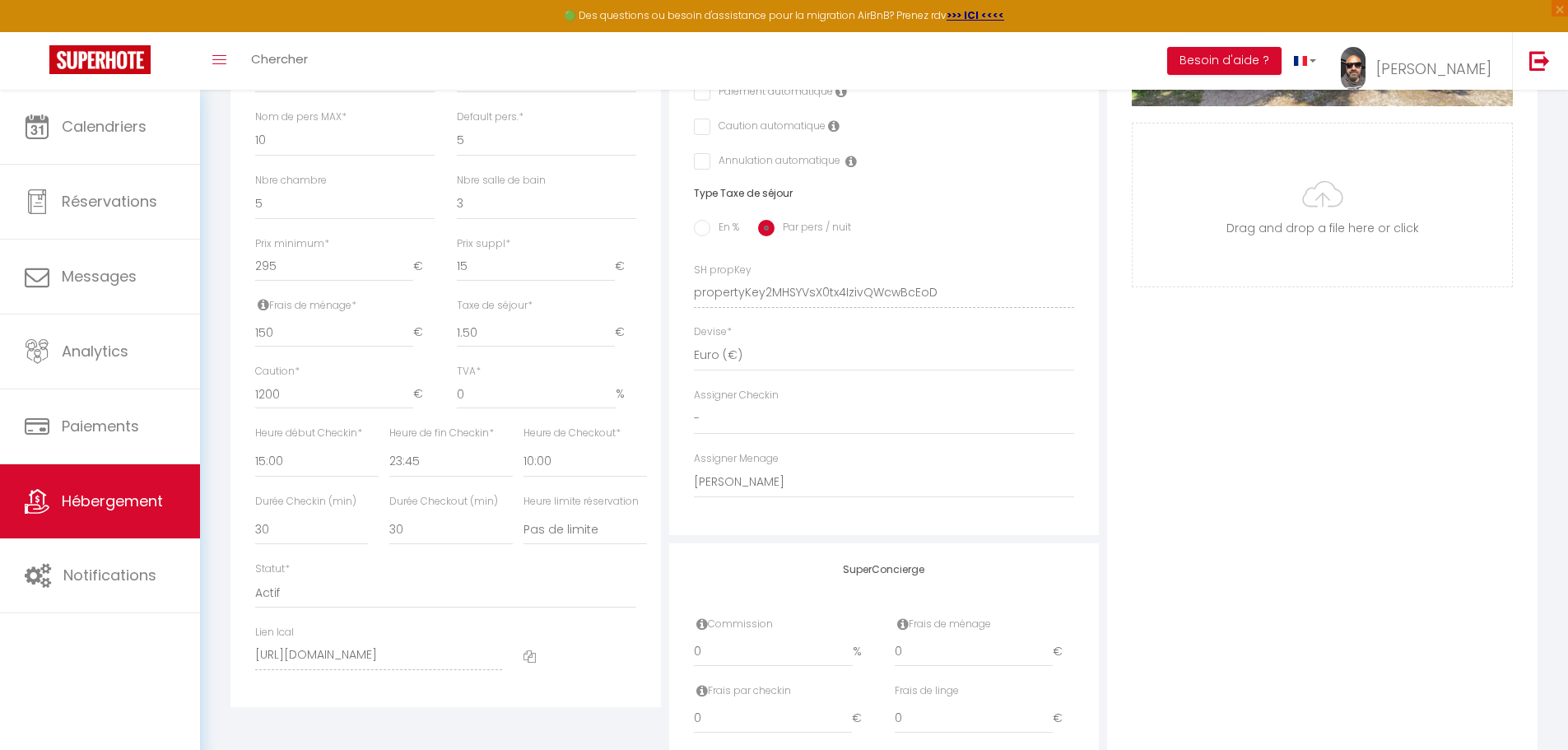
click at [702, 100] on input "checkbox" at bounding box center [699, 92] width 11 height 16
click at [703, 135] on input "checkbox" at bounding box center [699, 127] width 11 height 16
click at [707, 169] on input "checkbox" at bounding box center [766, 161] width 146 height 16
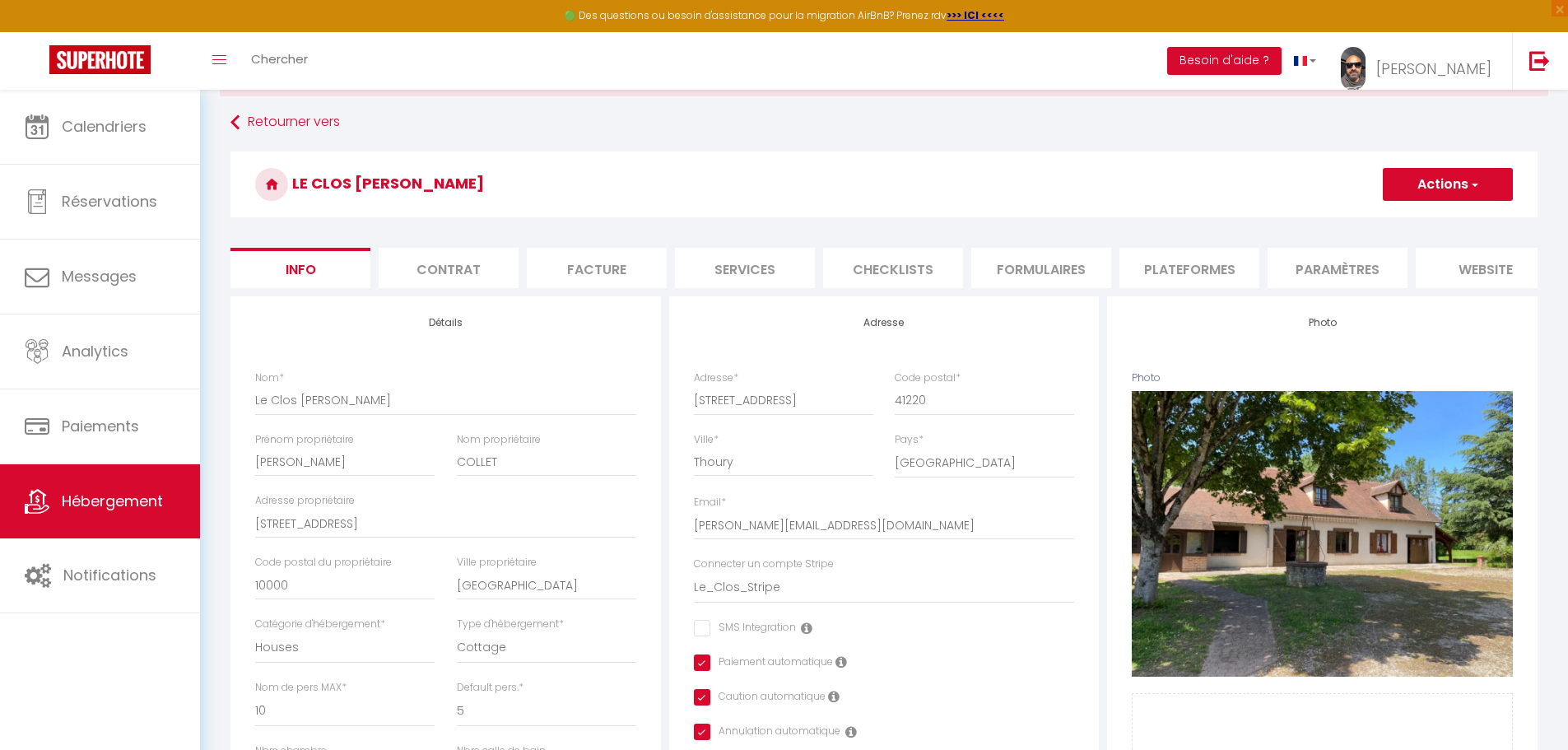
scroll to position [0, 0]
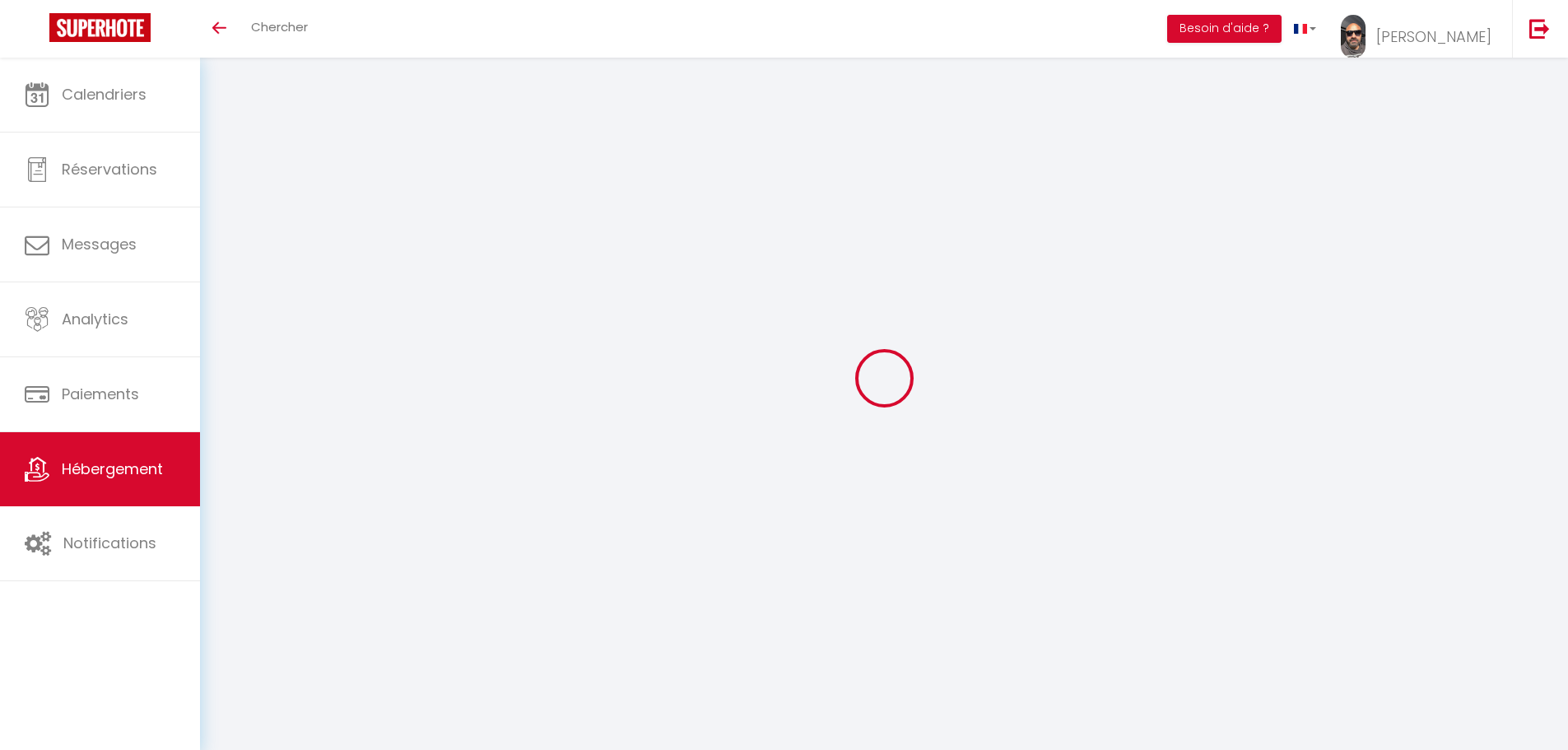
checkbox input "false"
checkbox input "true"
select select "15:00"
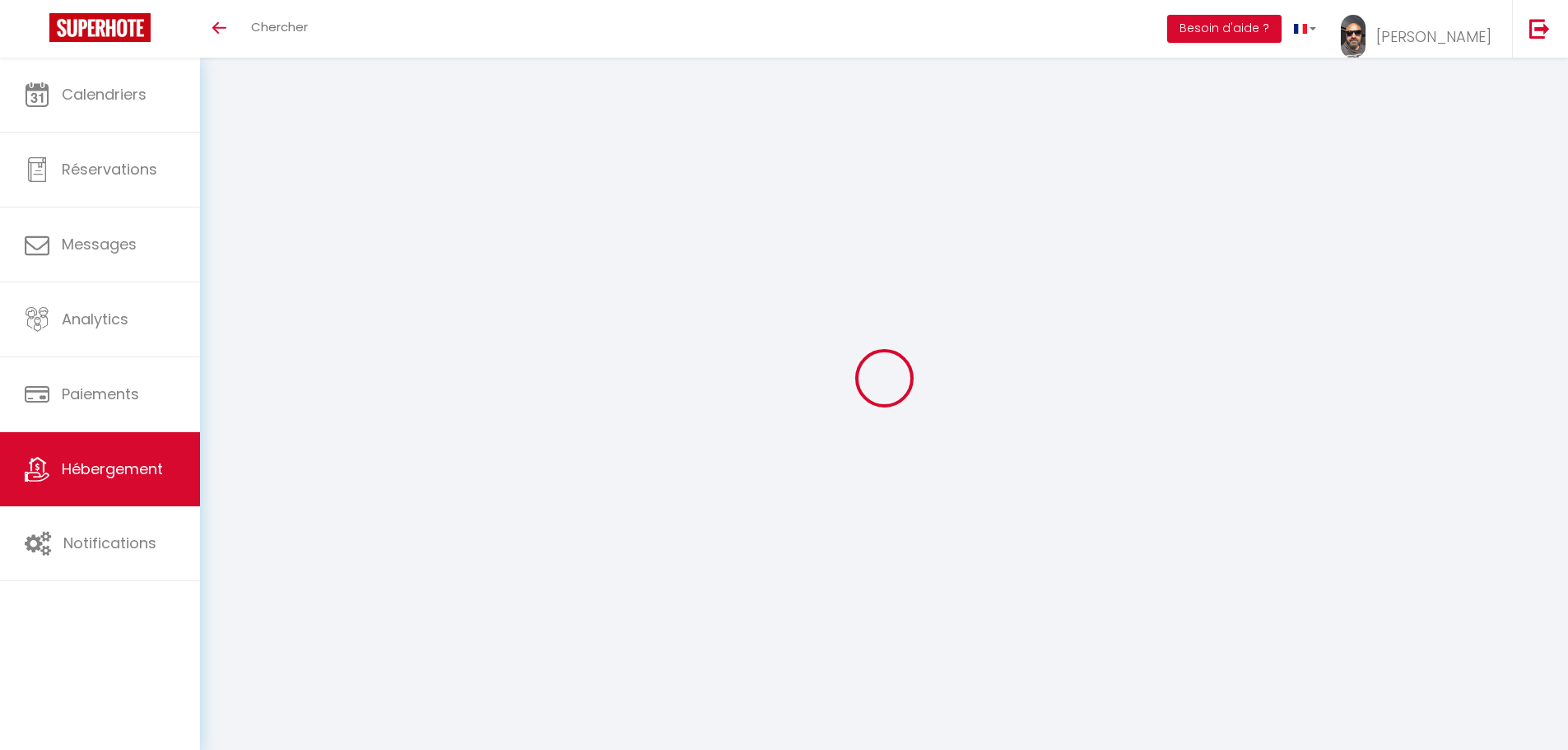
select select "23:45"
select select "10:00"
select select "30"
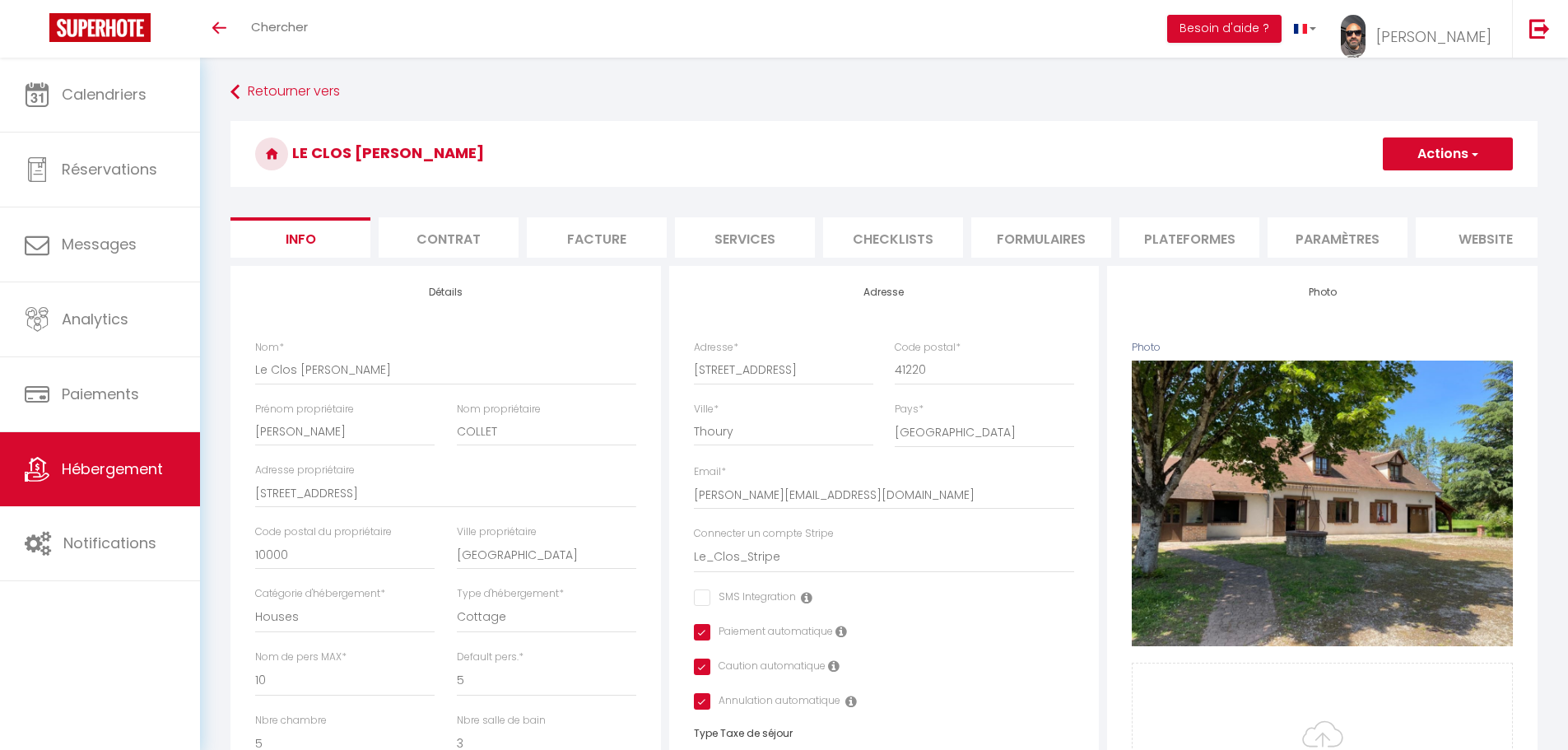
checkbox input "false"
checkbox input "true"
click at [133, 460] on span "Hébergement" at bounding box center [112, 469] width 101 height 21
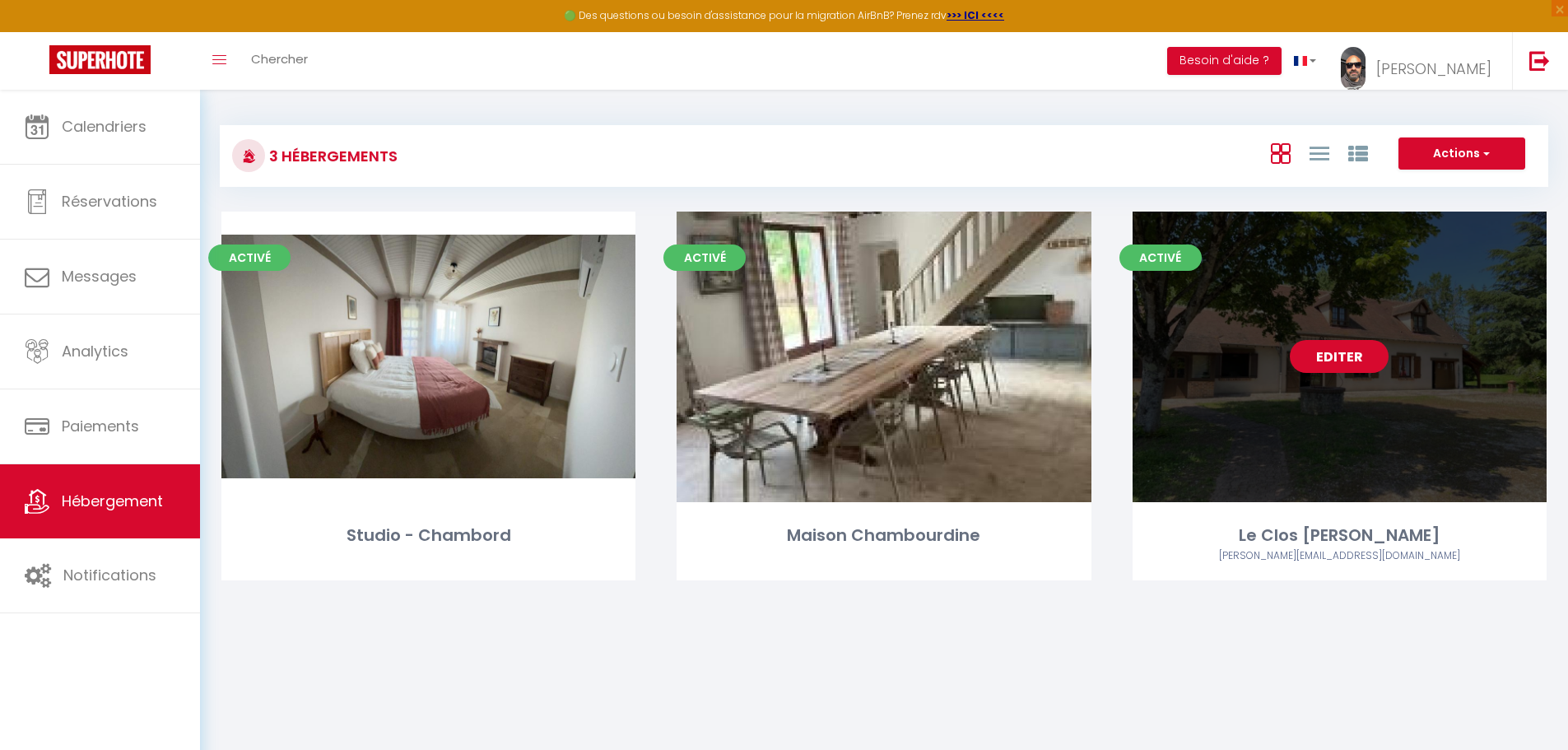
click at [1346, 341] on link "Editer" at bounding box center [1339, 356] width 98 height 32
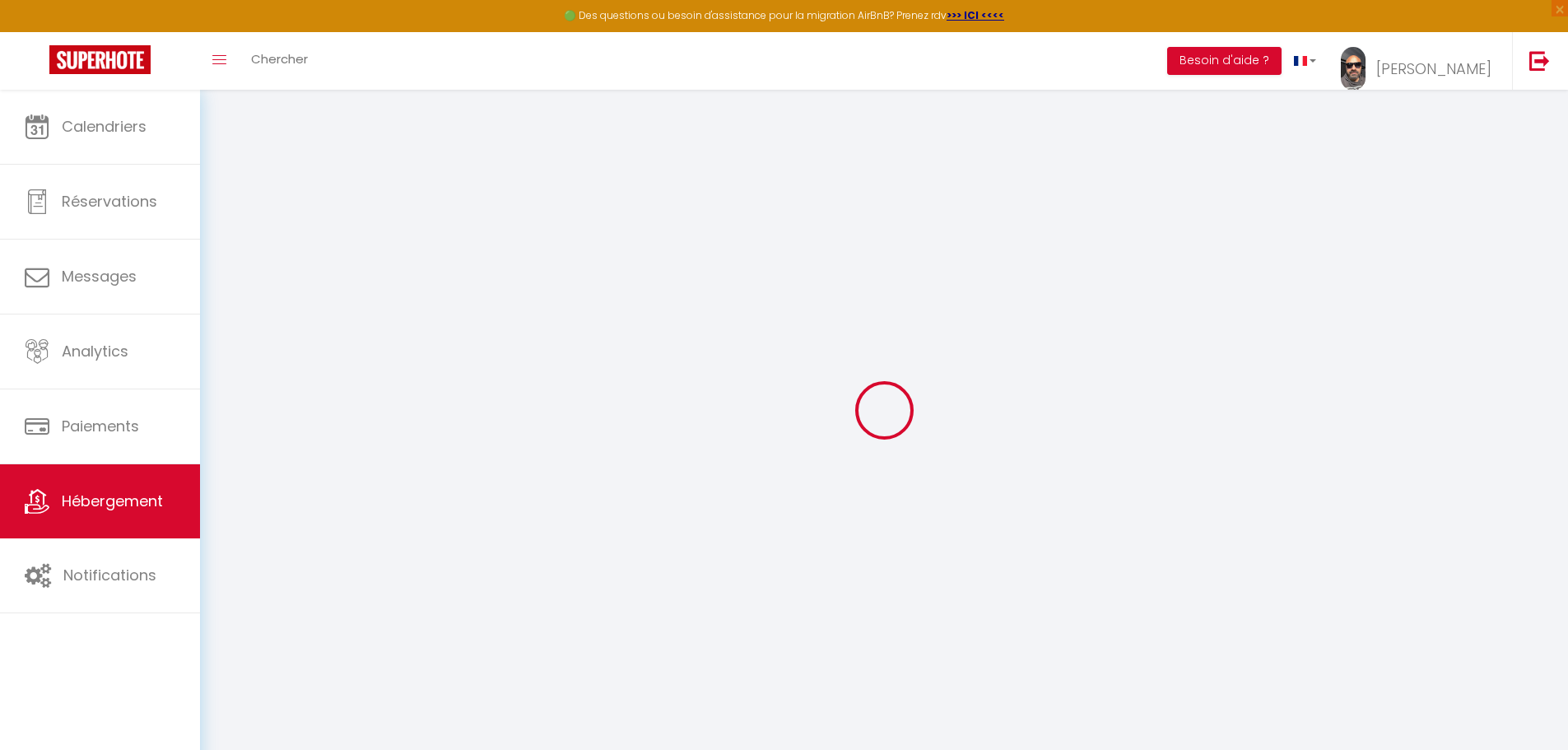
select select "+ 21 %"
select select "+ 30 %"
select select "+ 13 %"
select select "15944-1191890279818653487"
checkbox input "false"
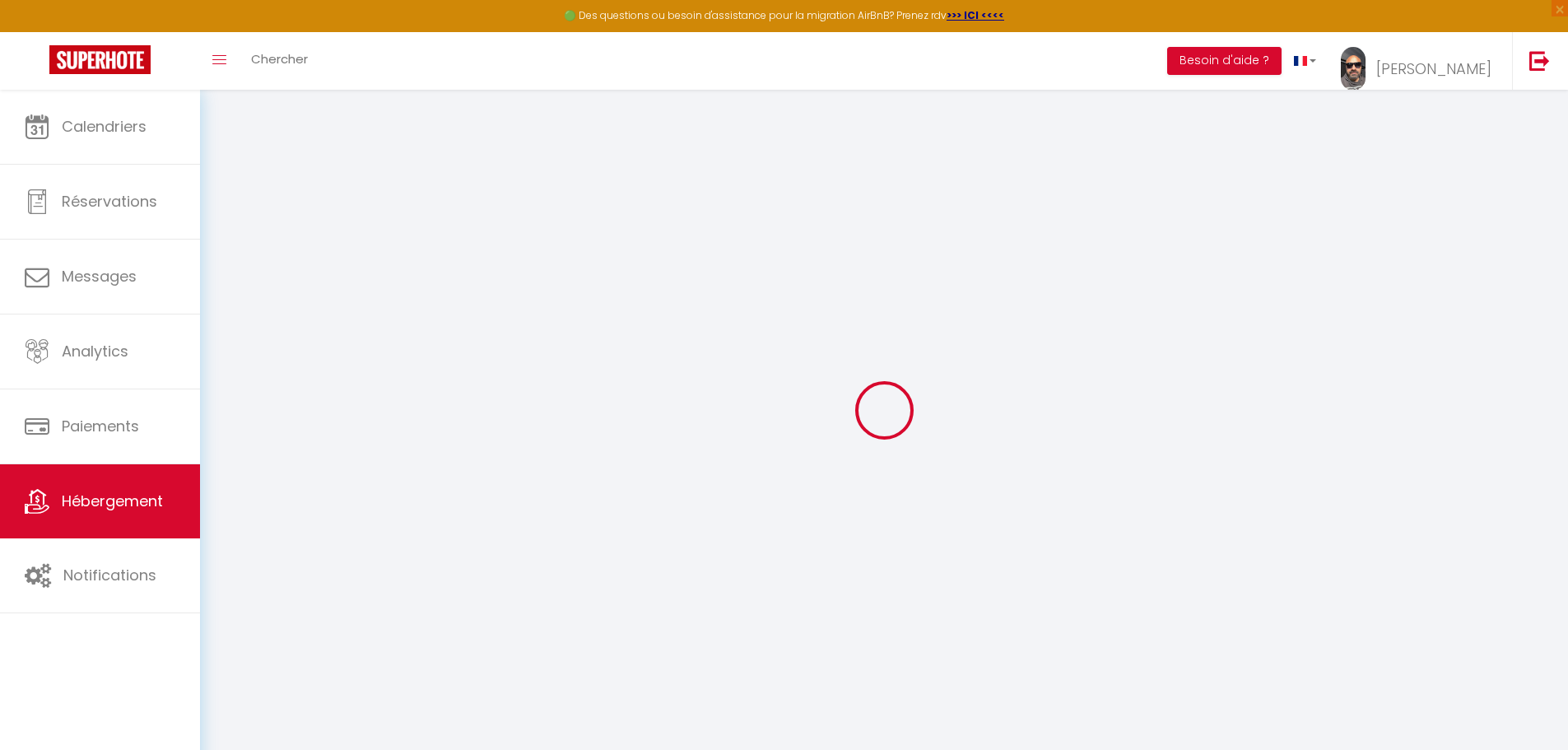
checkbox input "true"
select select "well_reviewed_guests"
select select "EUR"
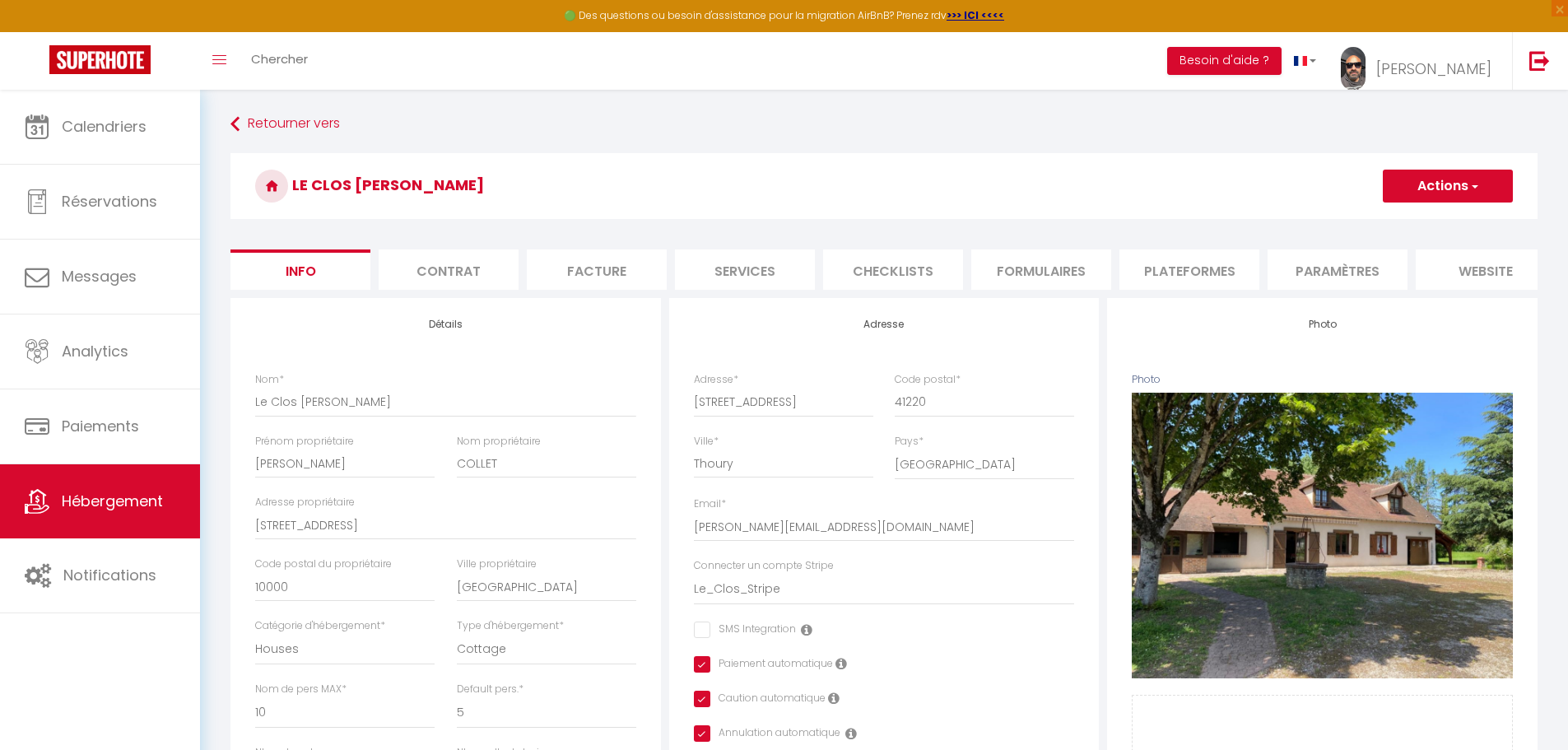
click at [1201, 268] on li "Plateformes" at bounding box center [1190, 269] width 140 height 40
select select
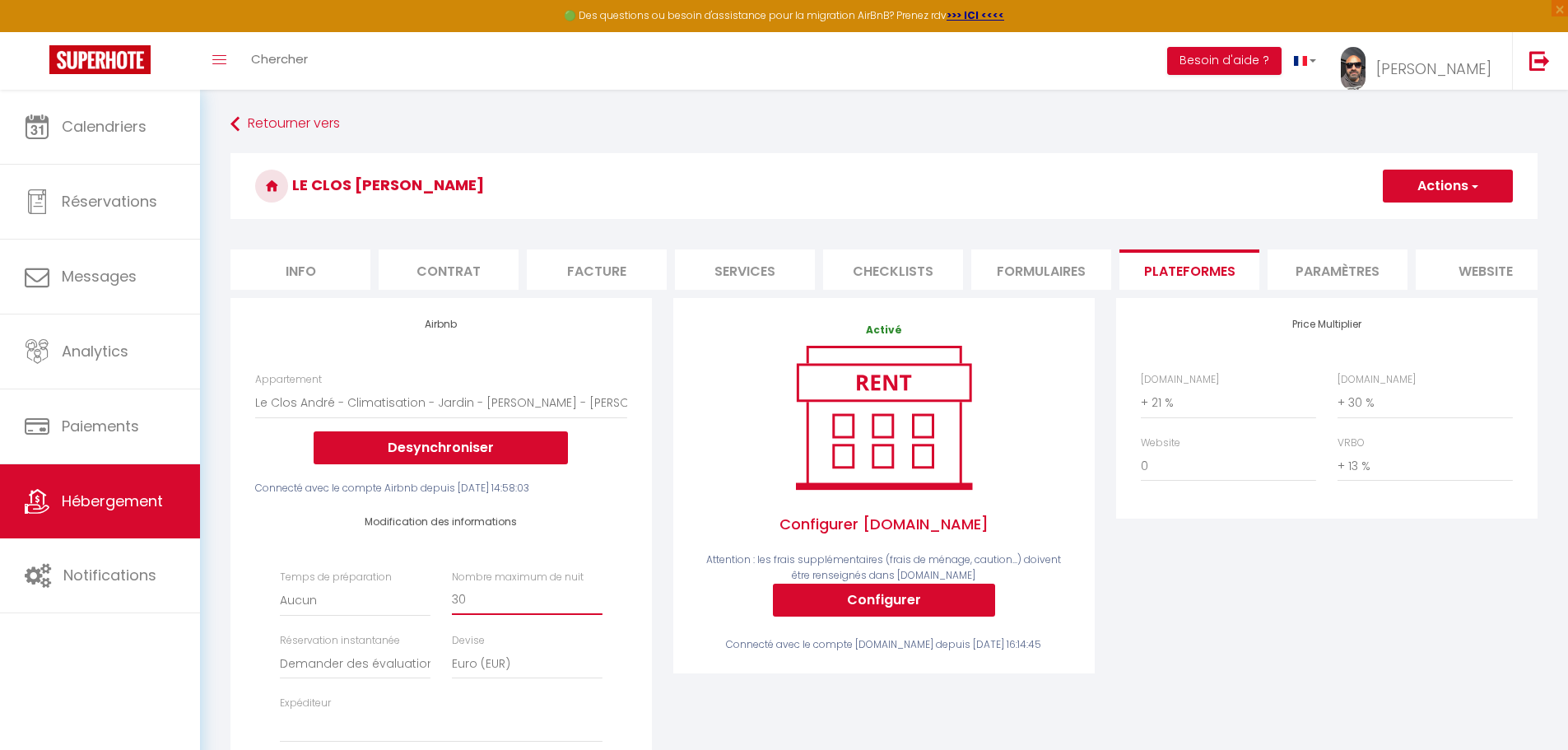
drag, startPoint x: 491, startPoint y: 610, endPoint x: 456, endPoint y: 608, distance: 35.1
click at [456, 608] on input "30" at bounding box center [527, 599] width 151 height 30
type input "3"
select select
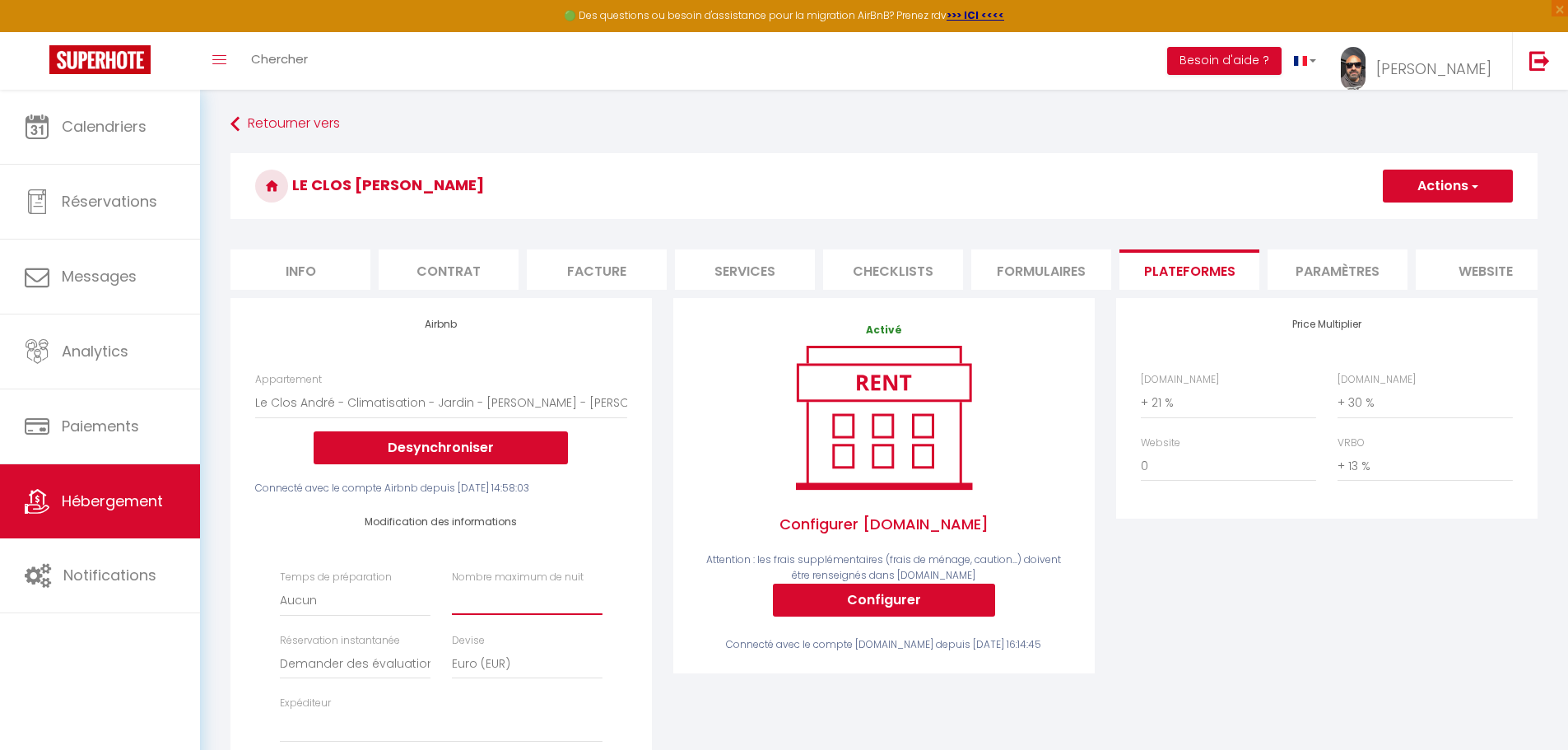
type input "9"
select select
type input "9"
select select
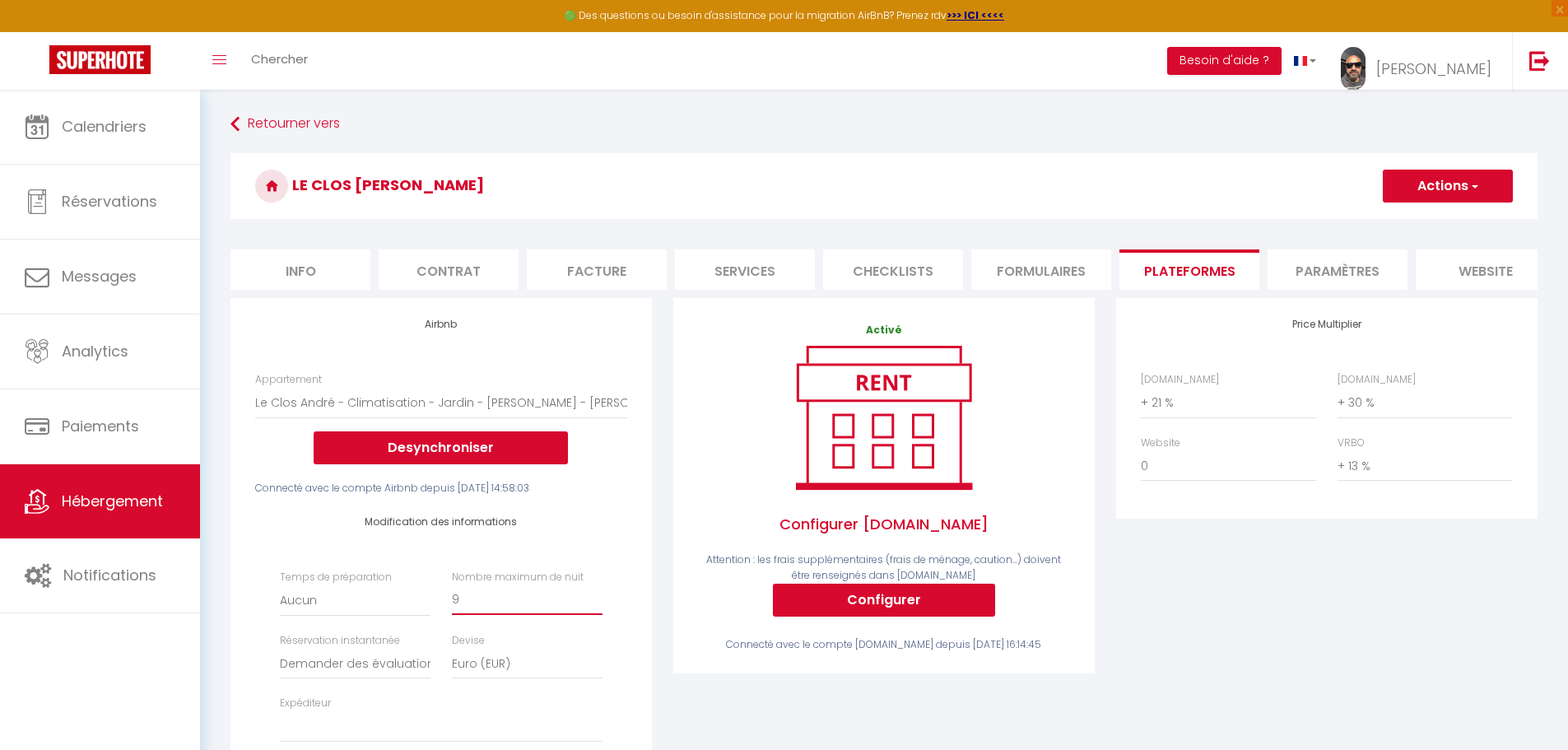
type input "90"
select select
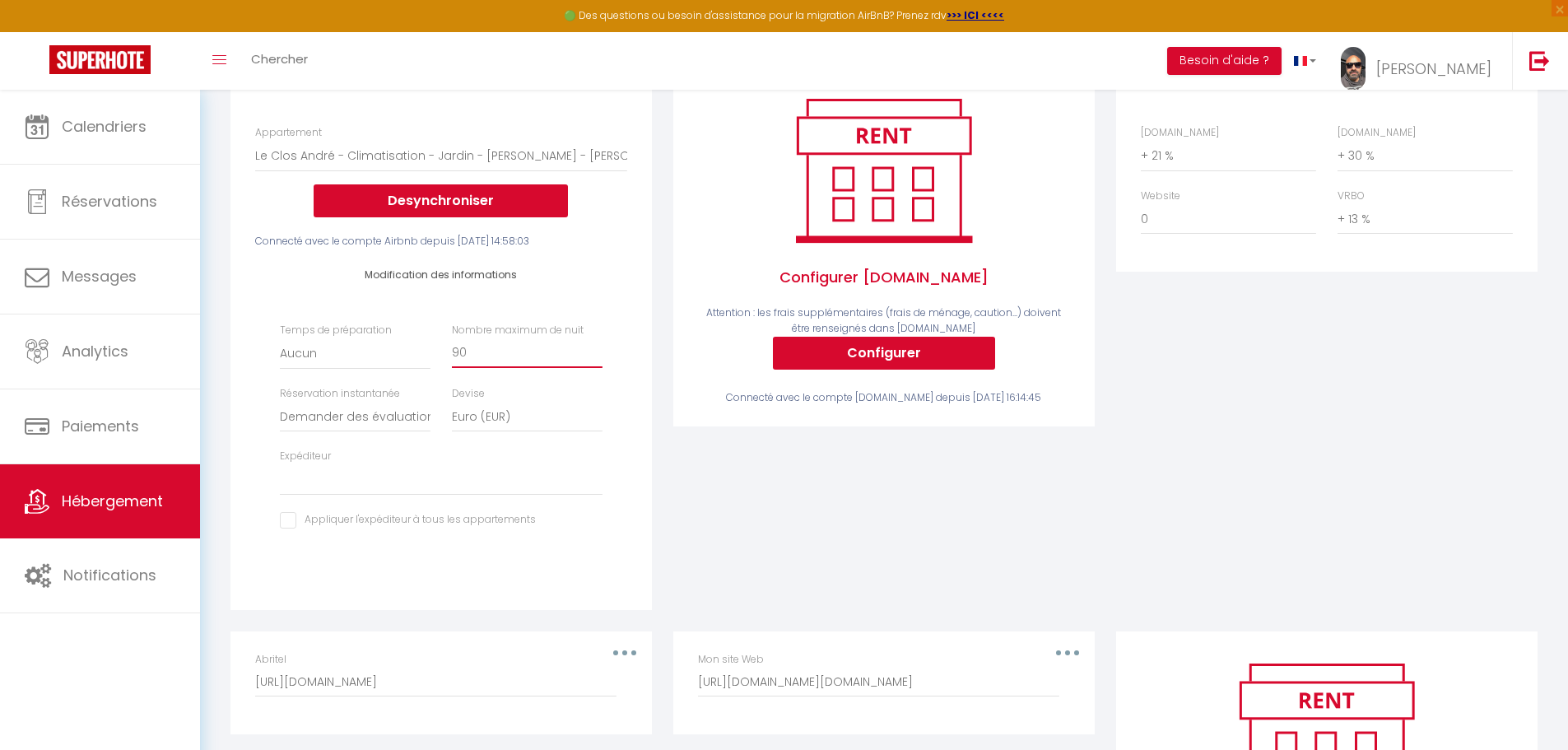
type input "90"
click at [357, 495] on select "[PERSON_NAME][EMAIL_ADDRESS][DOMAIN_NAME]" at bounding box center [441, 480] width 322 height 32
select select "15944"
click at [280, 476] on select "[PERSON_NAME][EMAIL_ADDRESS][DOMAIN_NAME]" at bounding box center [441, 480] width 322 height 32
click at [293, 529] on input "checkbox" at bounding box center [407, 520] width 256 height 16
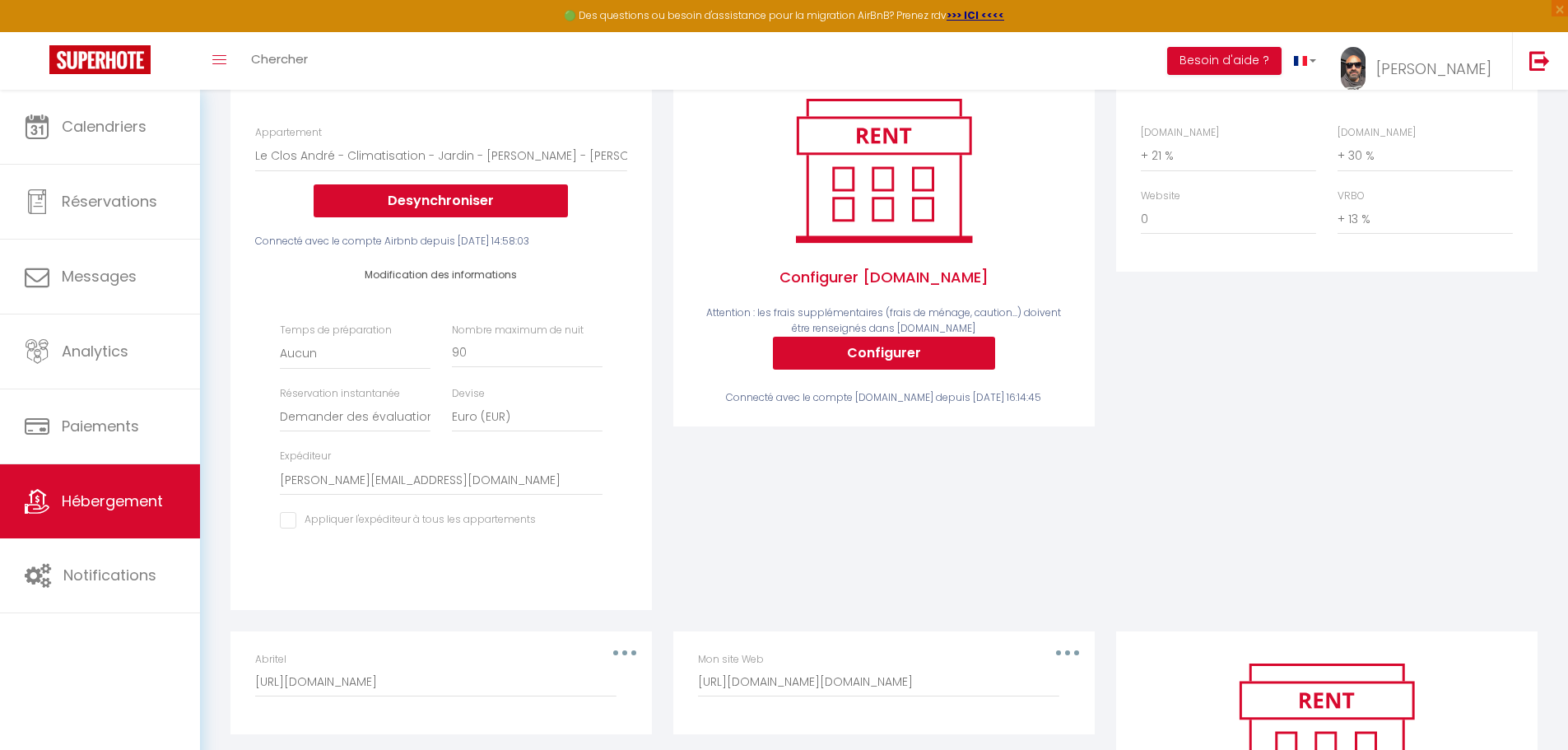
checkbox input "true"
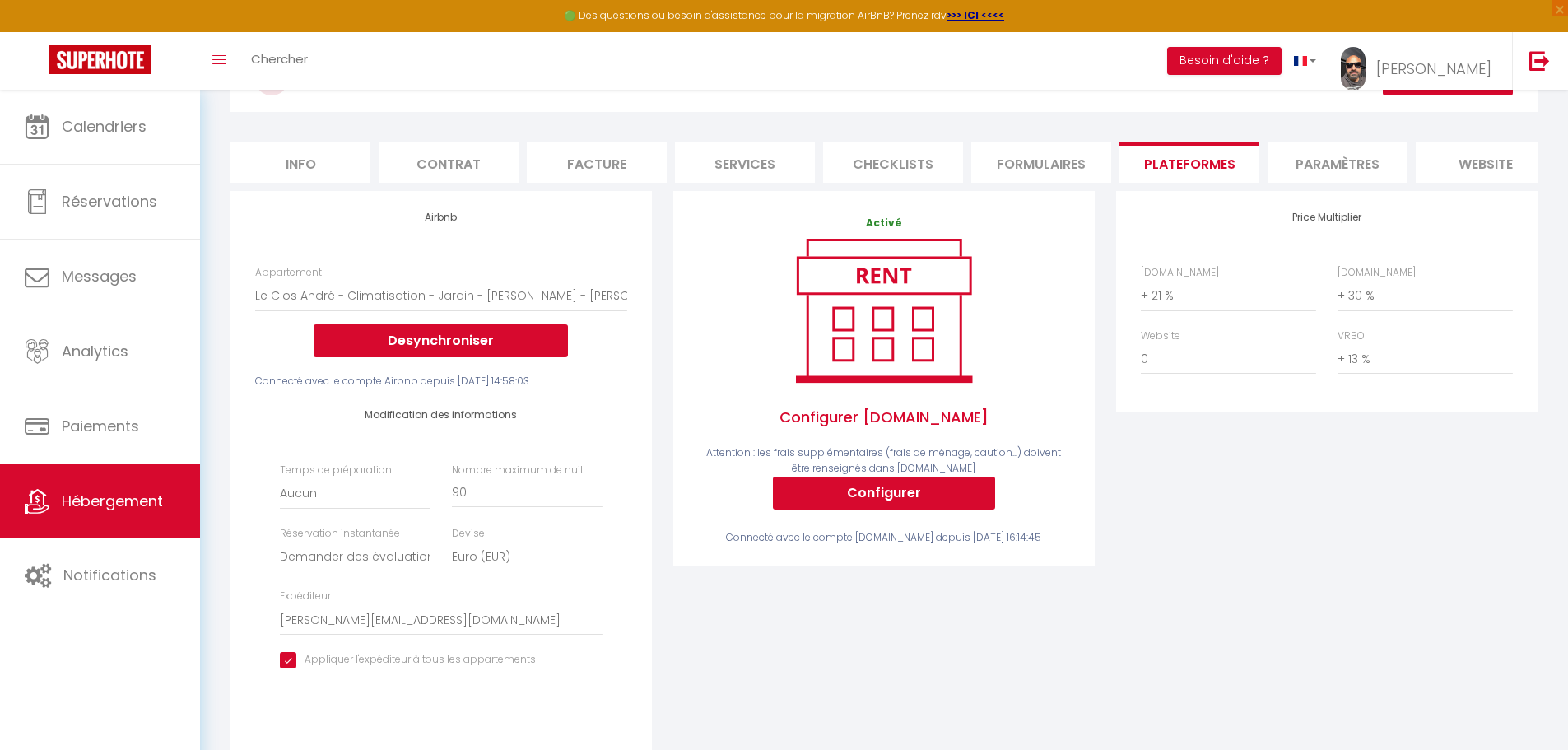
scroll to position [82, 0]
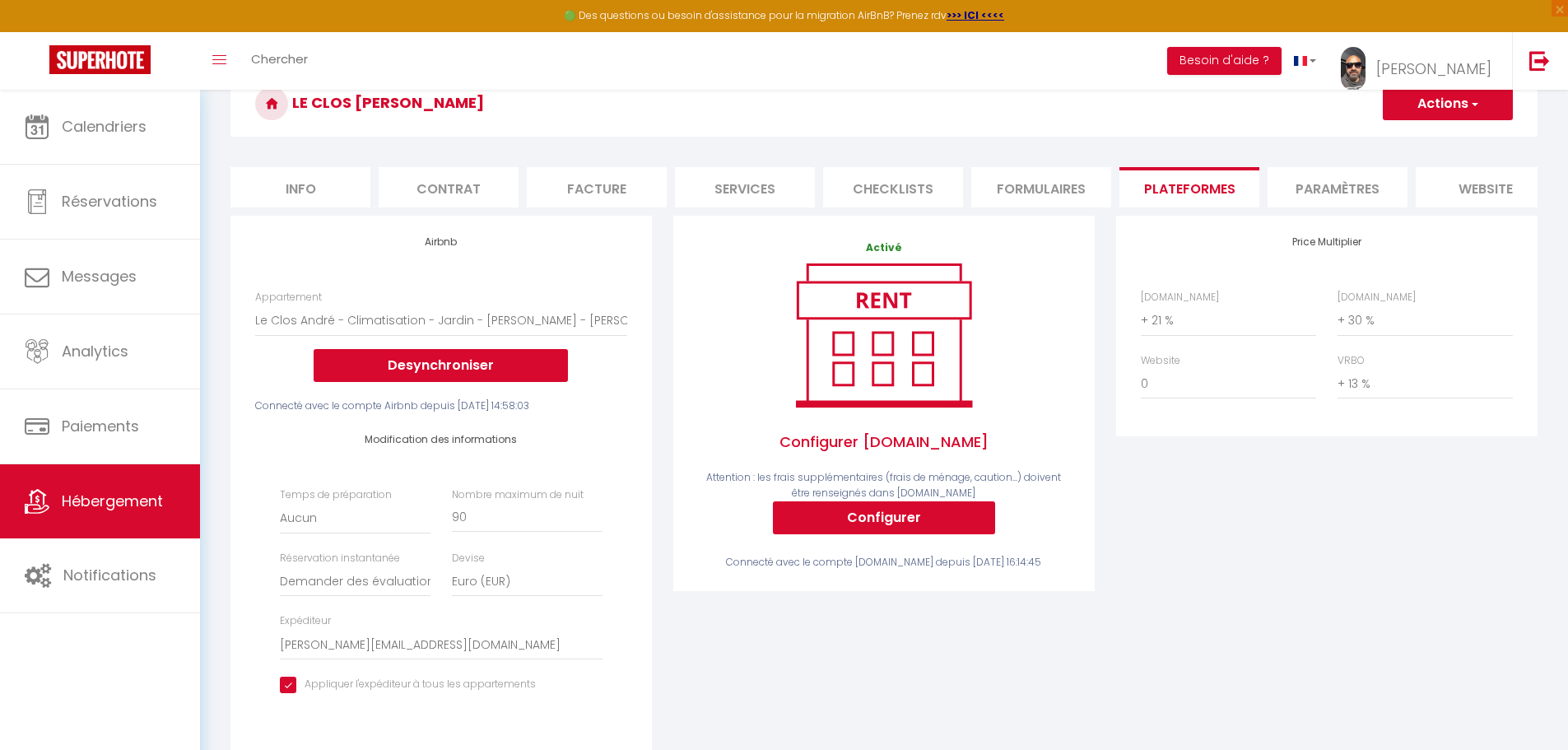
click at [1475, 104] on span "button" at bounding box center [1474, 103] width 11 height 16
click at [1442, 138] on link "Enregistrer" at bounding box center [1447, 139] width 130 height 21
select select "well_reviewed_guests"
select select "EUR"
click at [1161, 334] on select "0 + 1 % + 2 % + 3 % + 4 % + 5 % + 6 % + 7 % + 8 % + 9 %" at bounding box center [1228, 320] width 175 height 32
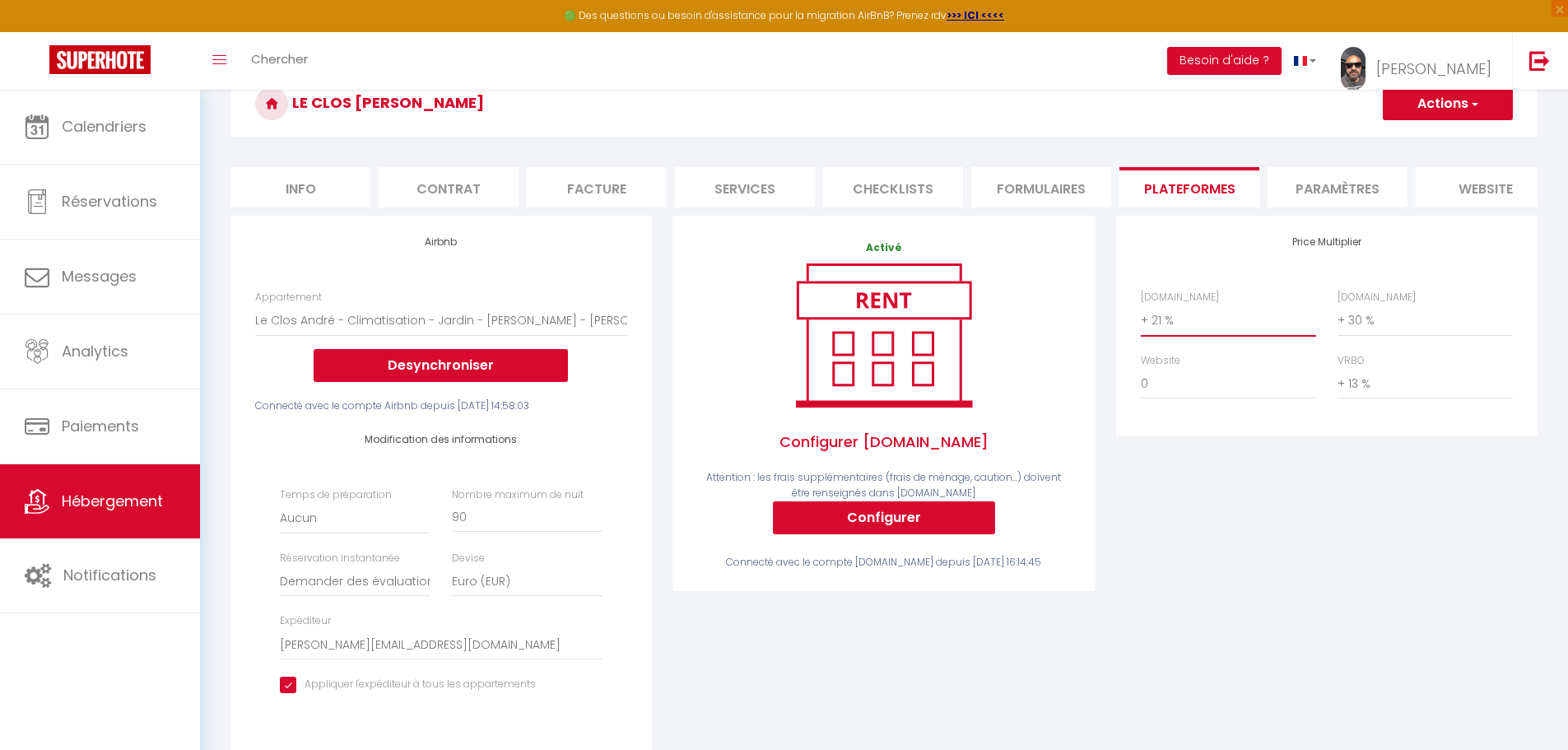
select select "+ 18 %"
click at [1141, 317] on select "0 + 1 % + 2 % + 3 % + 4 % + 5 % + 6 % + 7 % + 8 % + 9 %" at bounding box center [1228, 320] width 175 height 32
click at [1415, 336] on select "0 + 1 % + 2 % + 3 % + 4 % + 5 % + 6 % + 7 % + 8 % + 9 %" at bounding box center [1425, 320] width 175 height 32
select select "+ 25 %"
click at [1338, 317] on select "0 + 1 % + 2 % + 3 % + 4 % + 5 % + 6 % + 7 % + 8 % + 9 %" at bounding box center [1425, 320] width 175 height 32
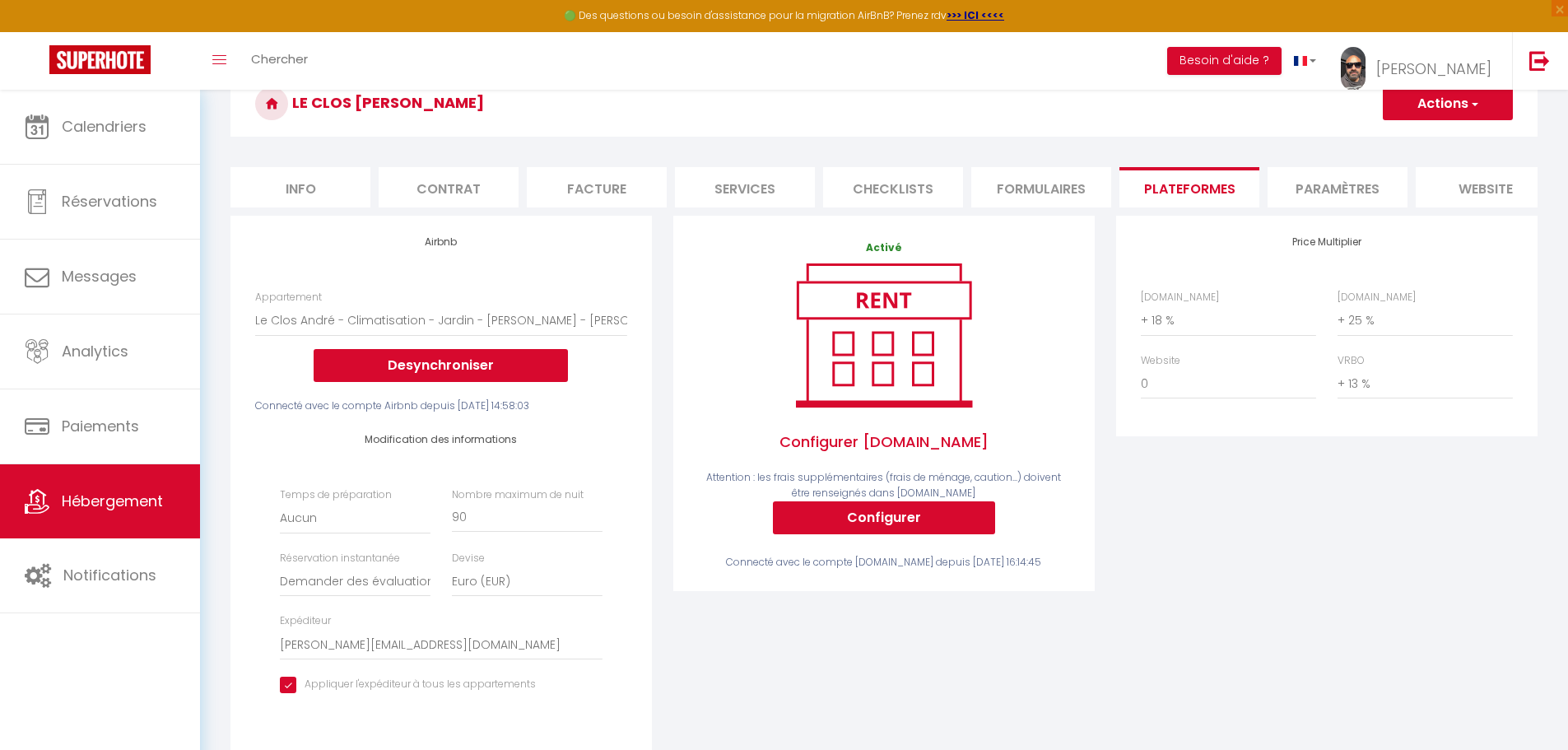
click at [429, 186] on li "Contrat" at bounding box center [449, 186] width 140 height 40
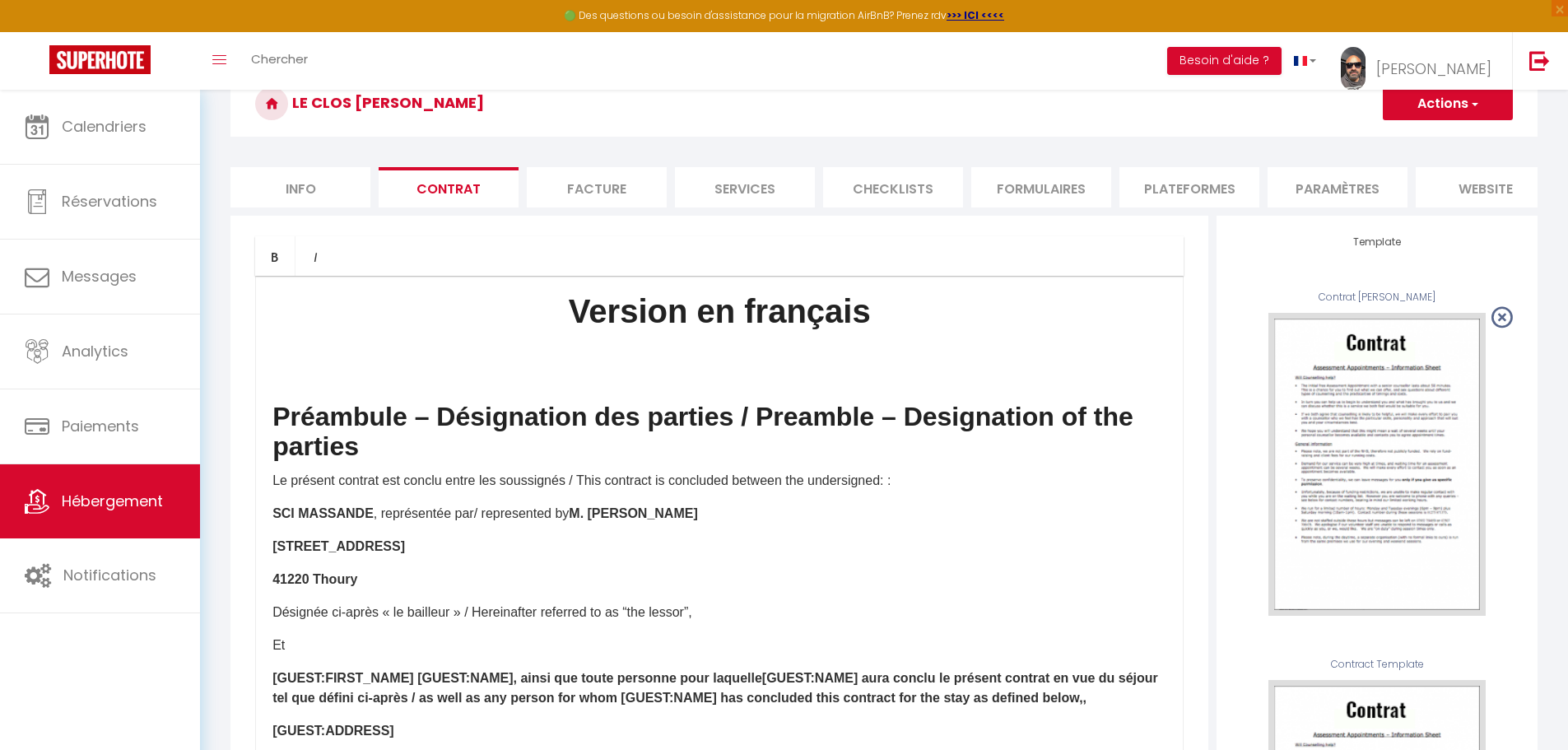
click at [576, 180] on li "Facture" at bounding box center [597, 186] width 140 height 40
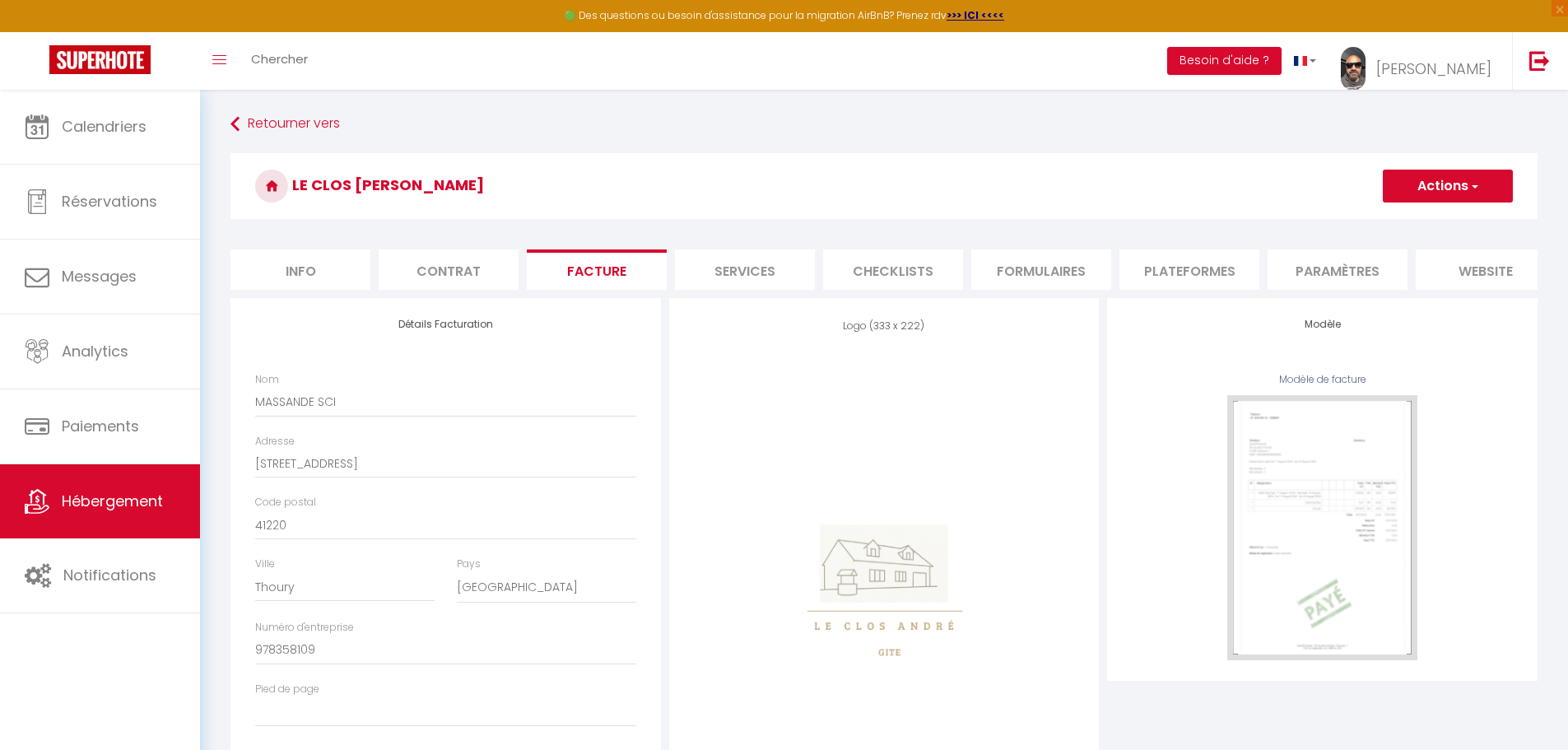
click at [737, 269] on li "Services" at bounding box center [745, 269] width 140 height 40
select select
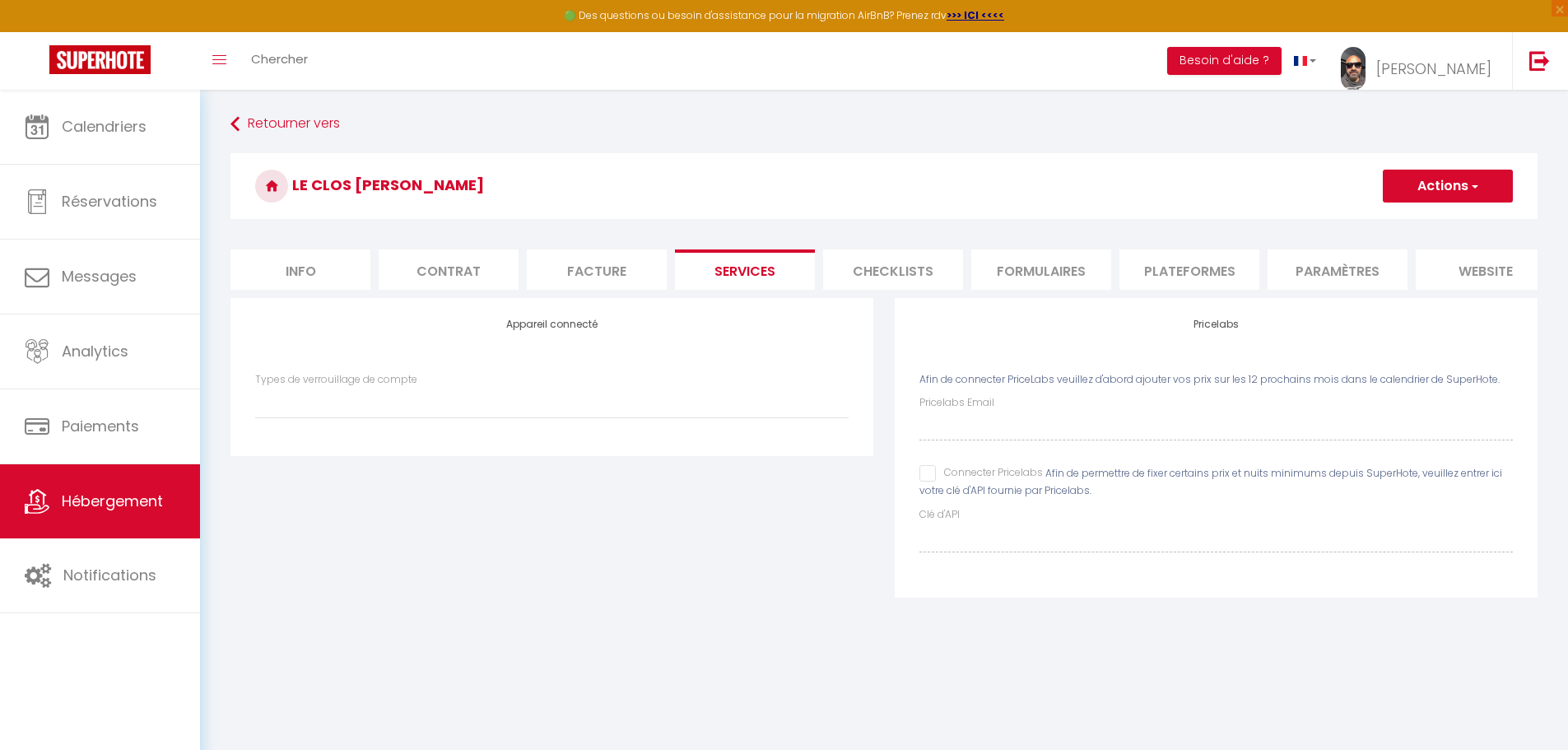
click at [872, 272] on li "Checklists" at bounding box center [893, 269] width 140 height 40
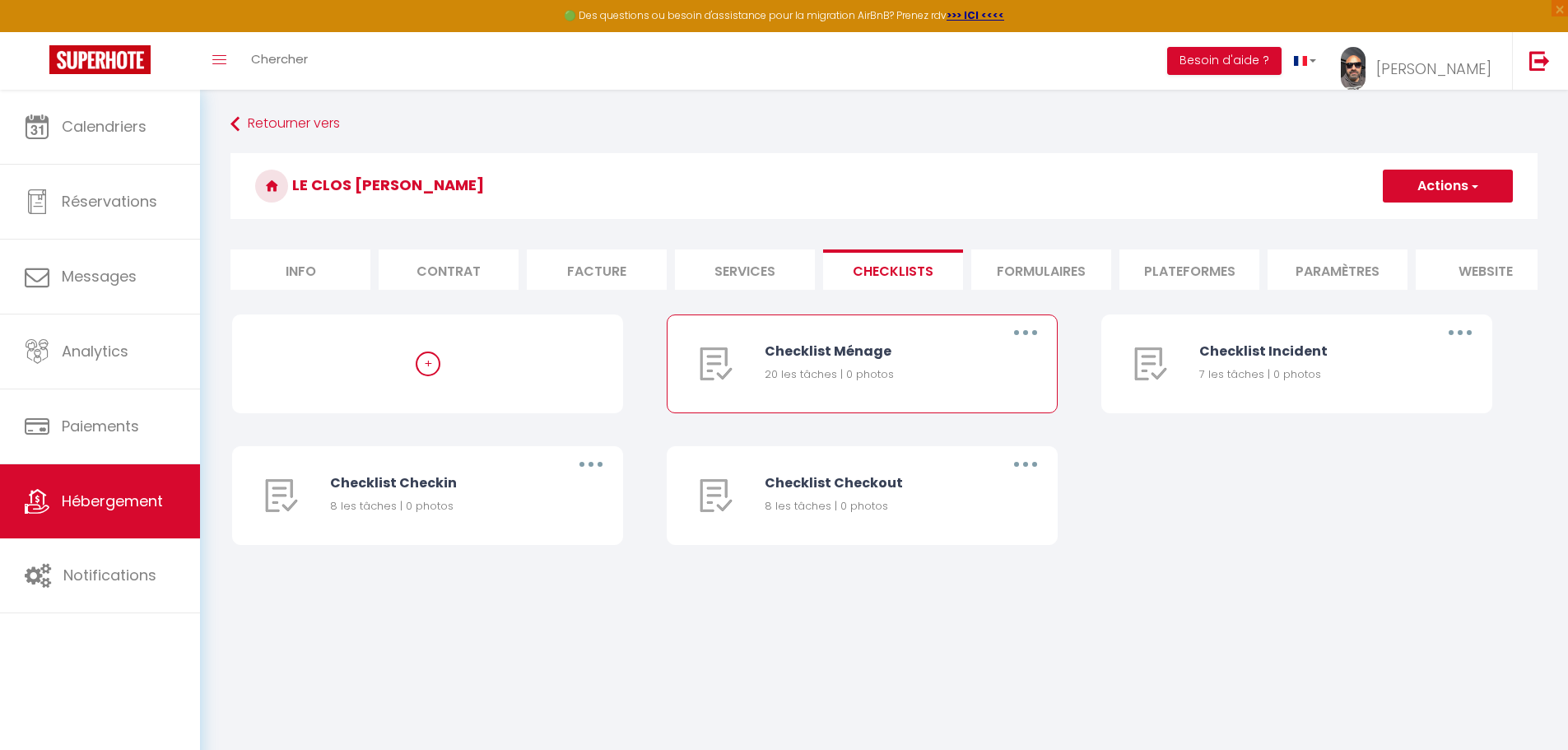
click at [921, 378] on div "20 les tâches | 0 photos" at bounding box center [873, 374] width 216 height 16
click at [1027, 335] on icon "button" at bounding box center [1026, 333] width 5 height 5
click at [957, 373] on link "Editer" at bounding box center [983, 370] width 121 height 28
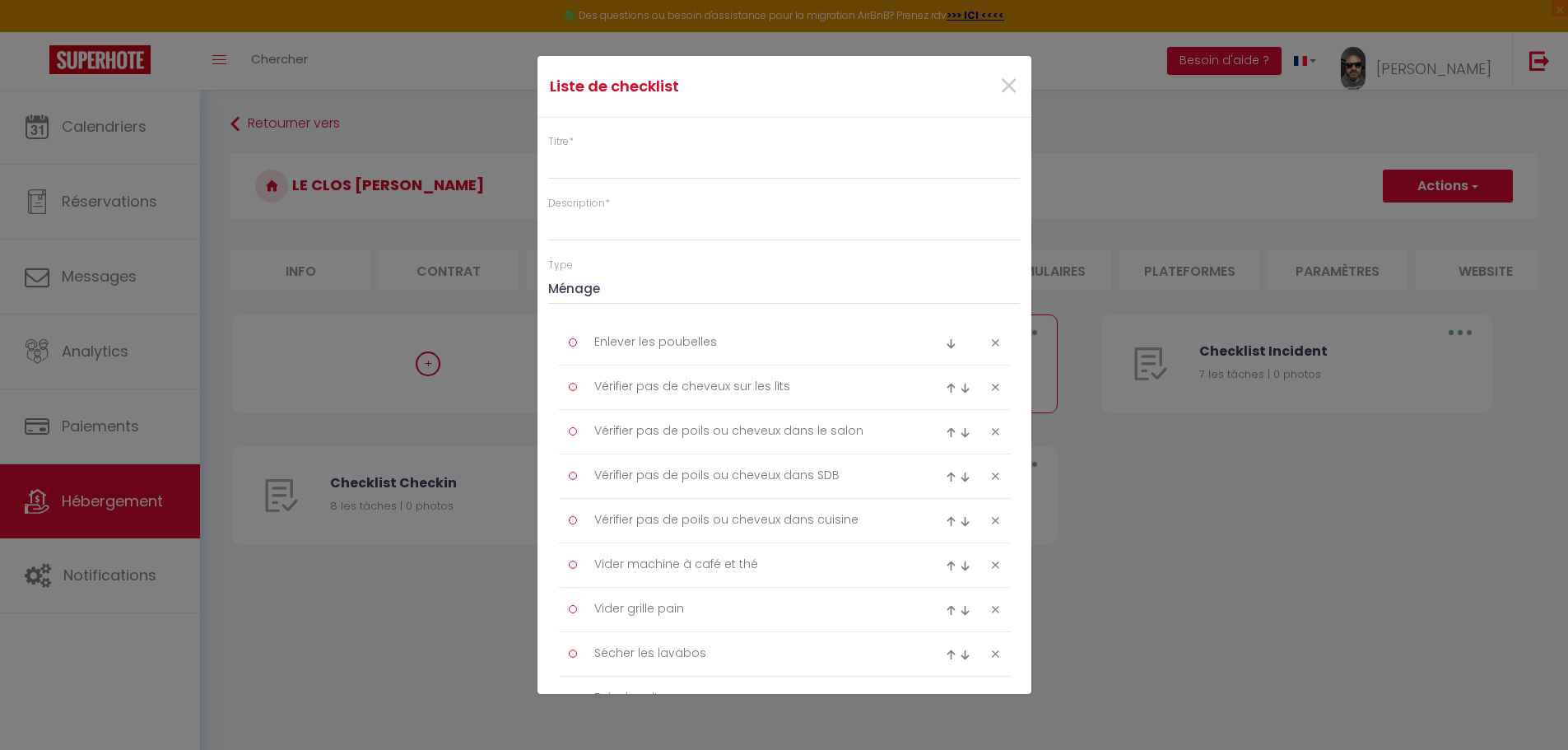
type input "Checklist Ménage"
type input "Procédure à suivre à la fin du ménage"
select select "1"
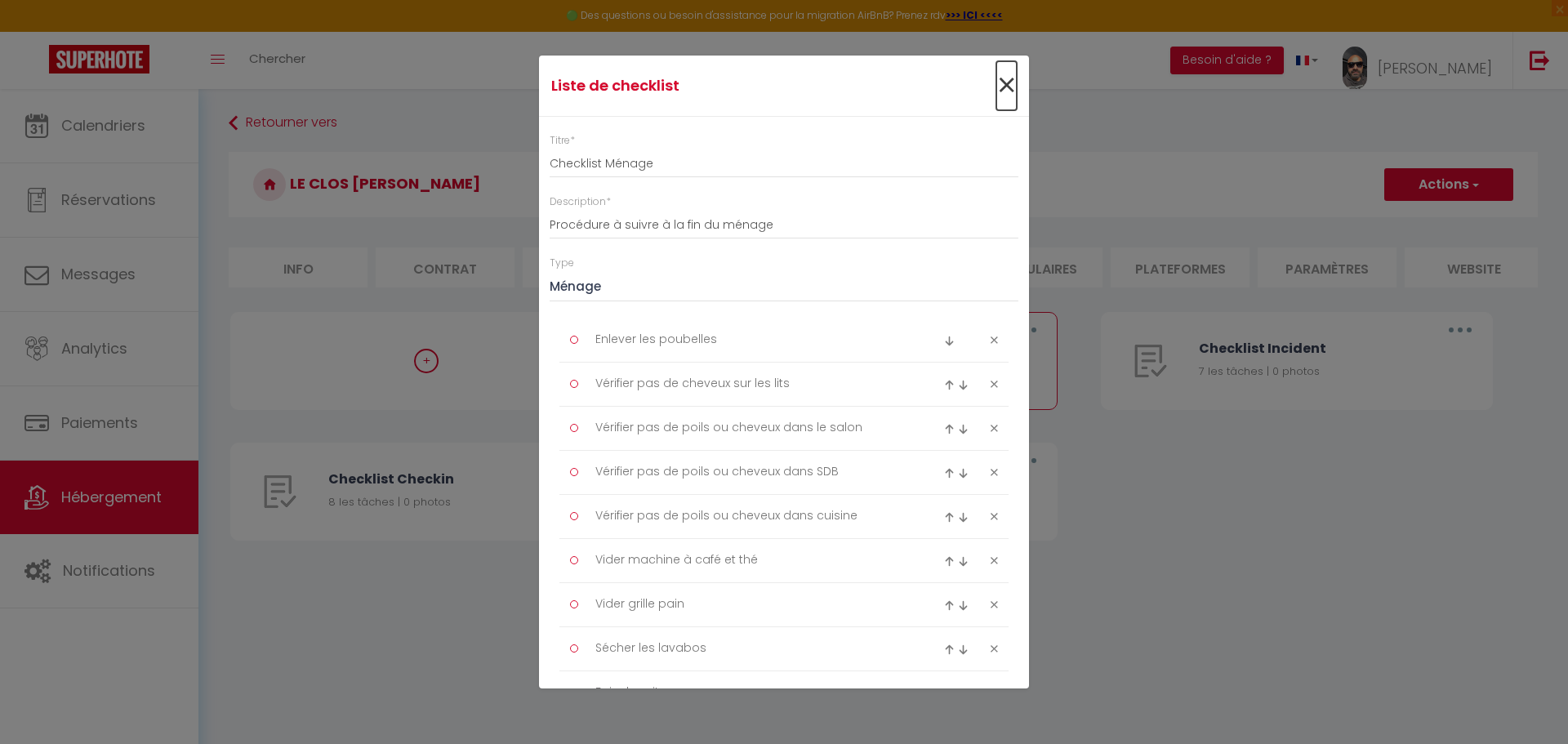
click at [998, 78] on span "×" at bounding box center [1006, 86] width 20 height 49
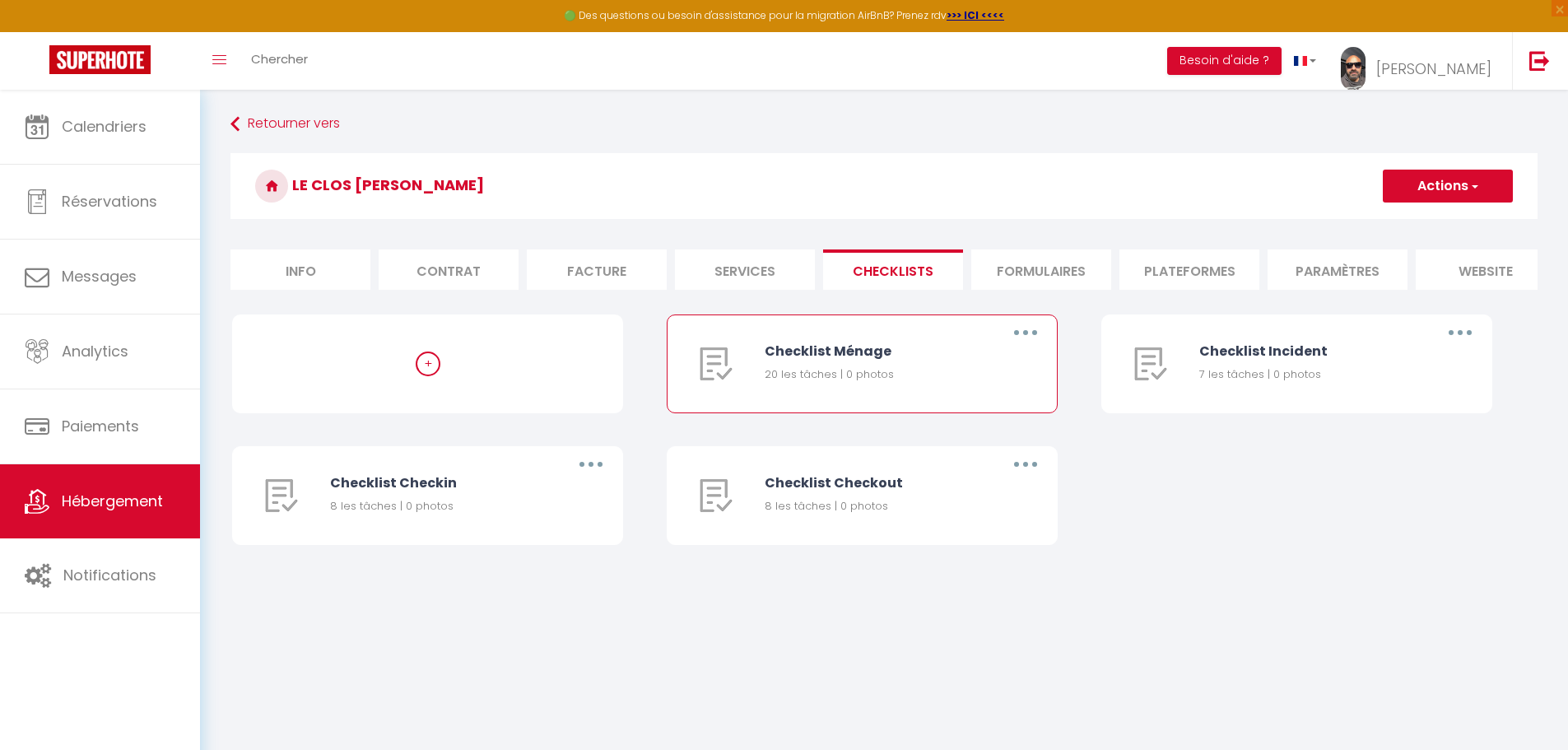
click at [805, 375] on div "Checklist Ménage 20 les tâches | 0 photos" at bounding box center [873, 364] width 216 height 97
click at [1021, 343] on button "button" at bounding box center [1026, 332] width 46 height 27
click at [962, 380] on link "Editer" at bounding box center [983, 370] width 121 height 28
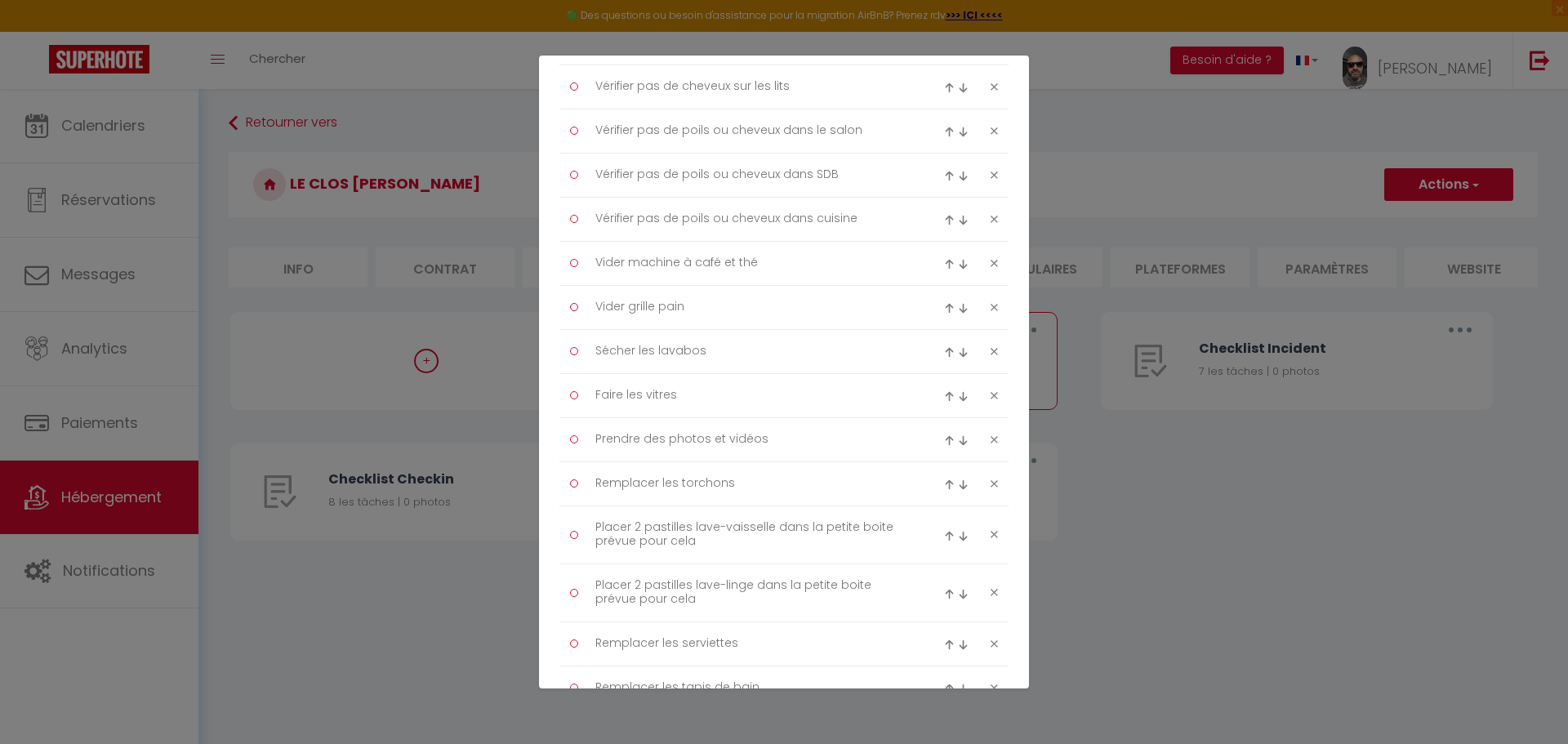
scroll to position [308, 0]
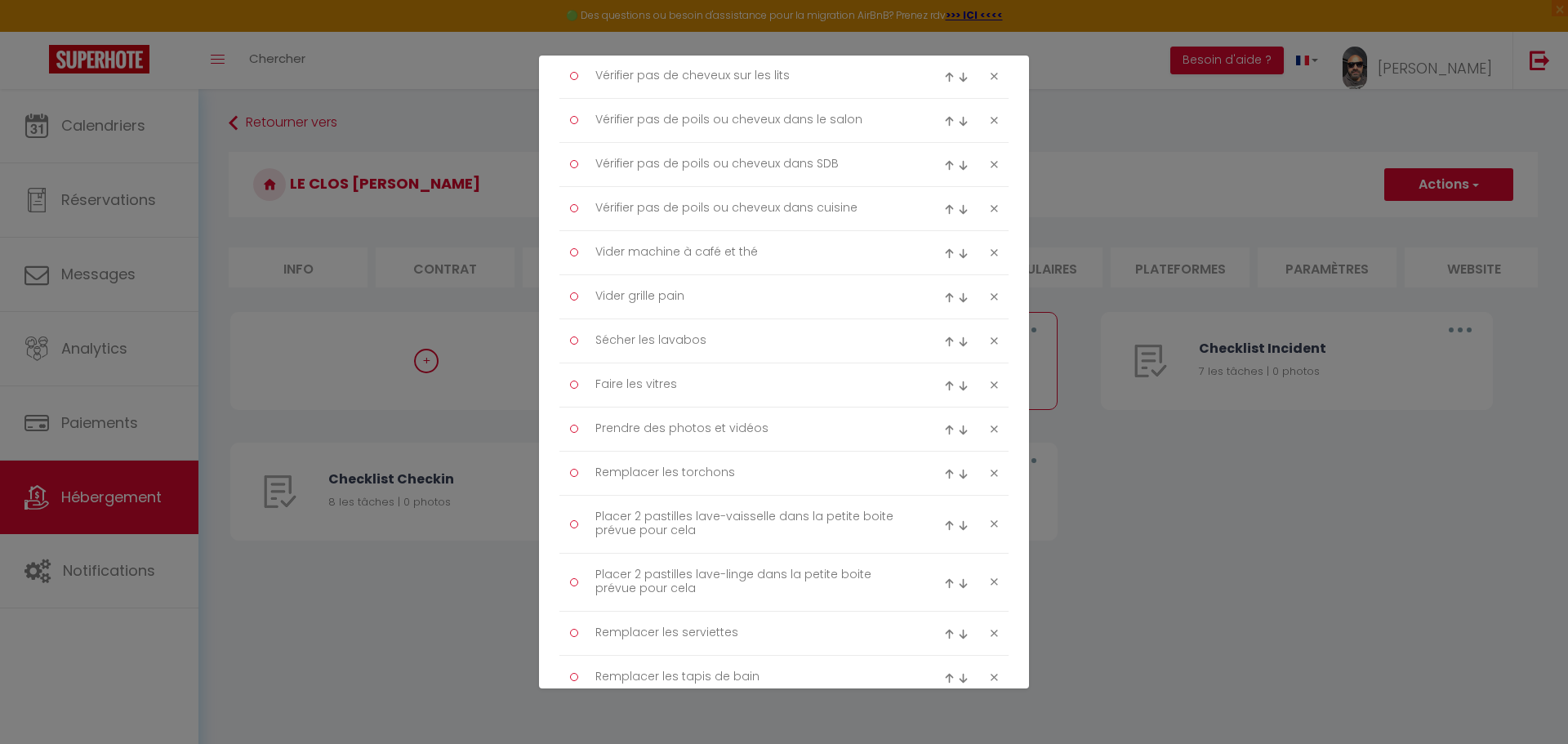
click at [1096, 495] on div "Liste de checklist × Titre * Checklist Ménage Description * Procédure à suivre …" at bounding box center [784, 372] width 1568 height 744
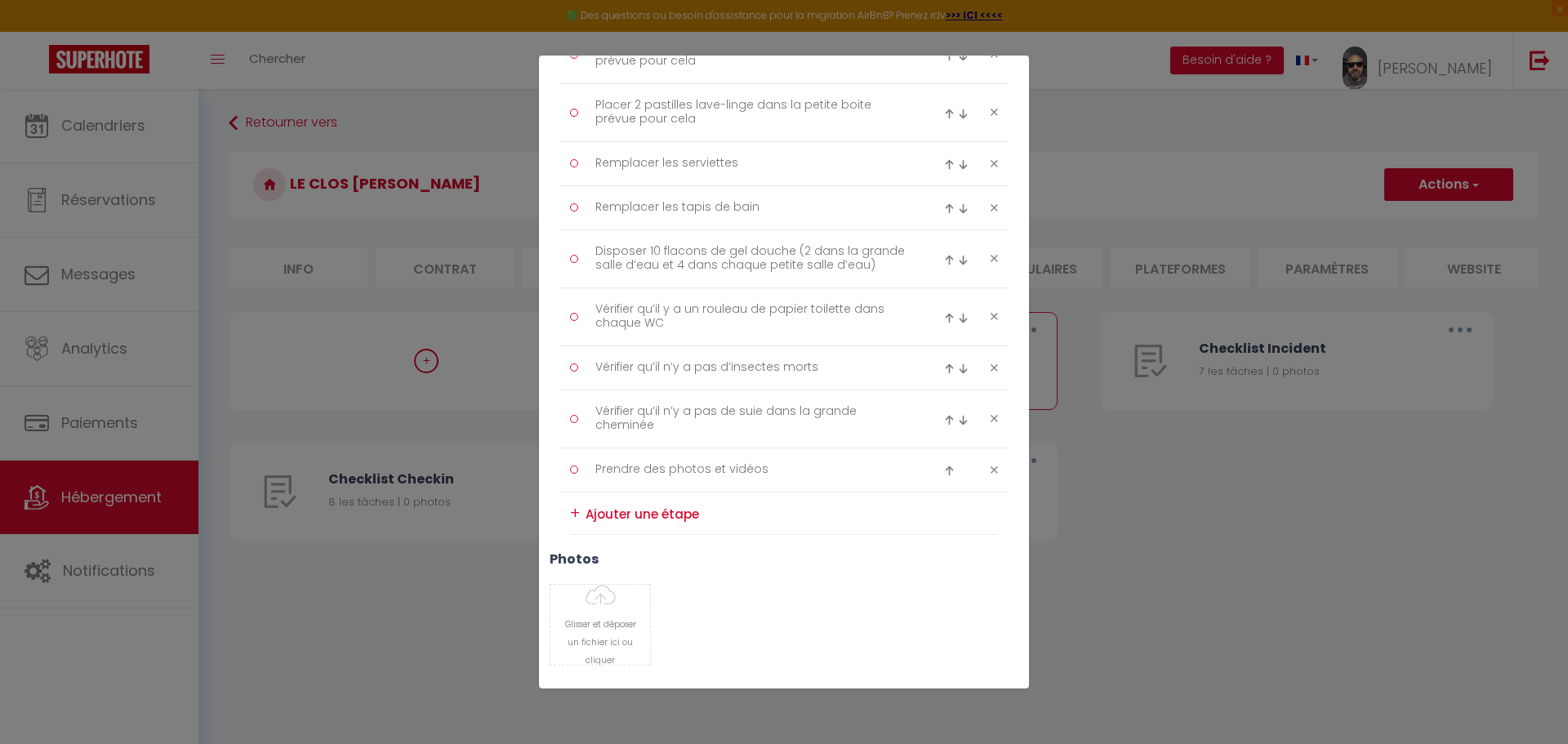
scroll to position [861, 0]
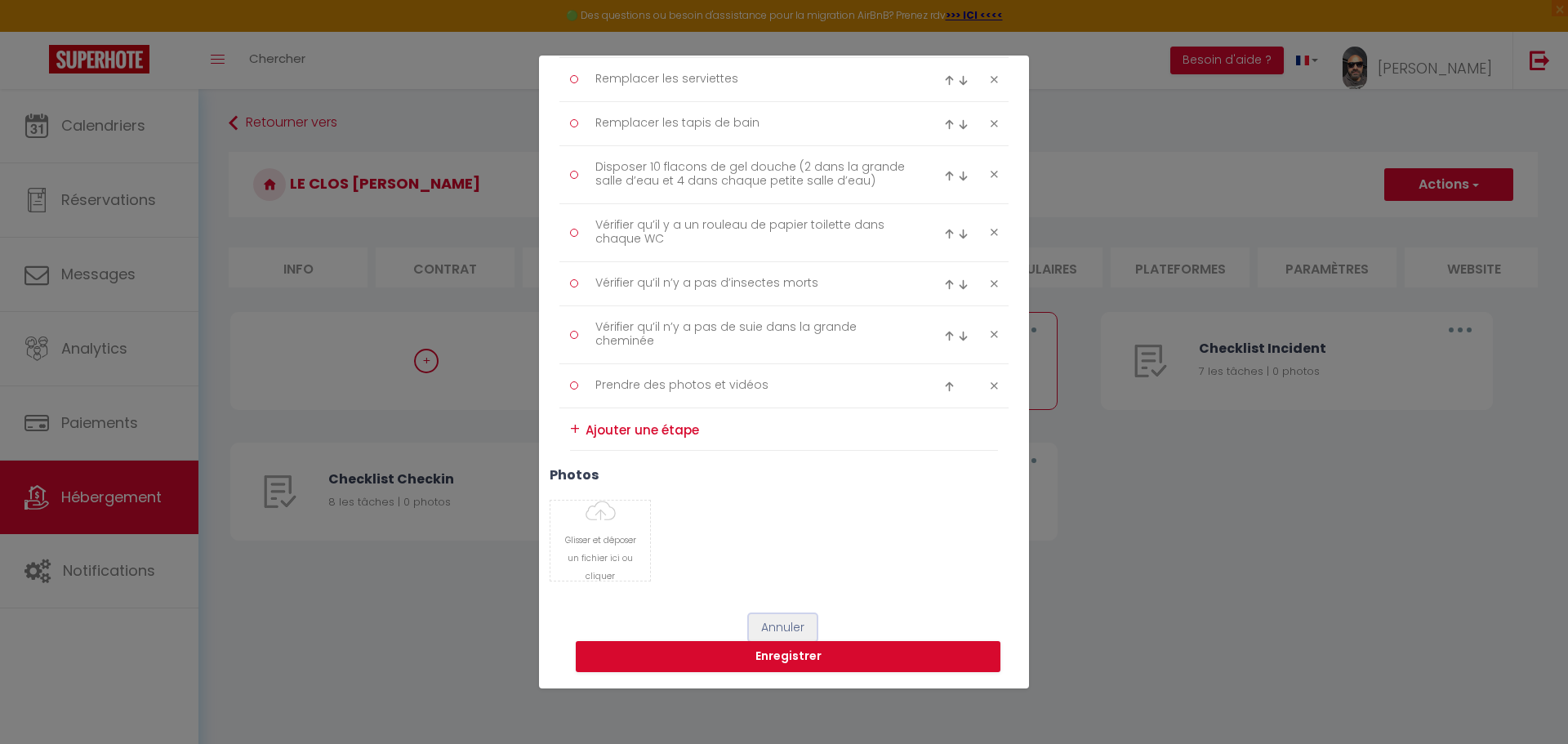
click at [789, 624] on button "Annuler" at bounding box center [782, 628] width 68 height 28
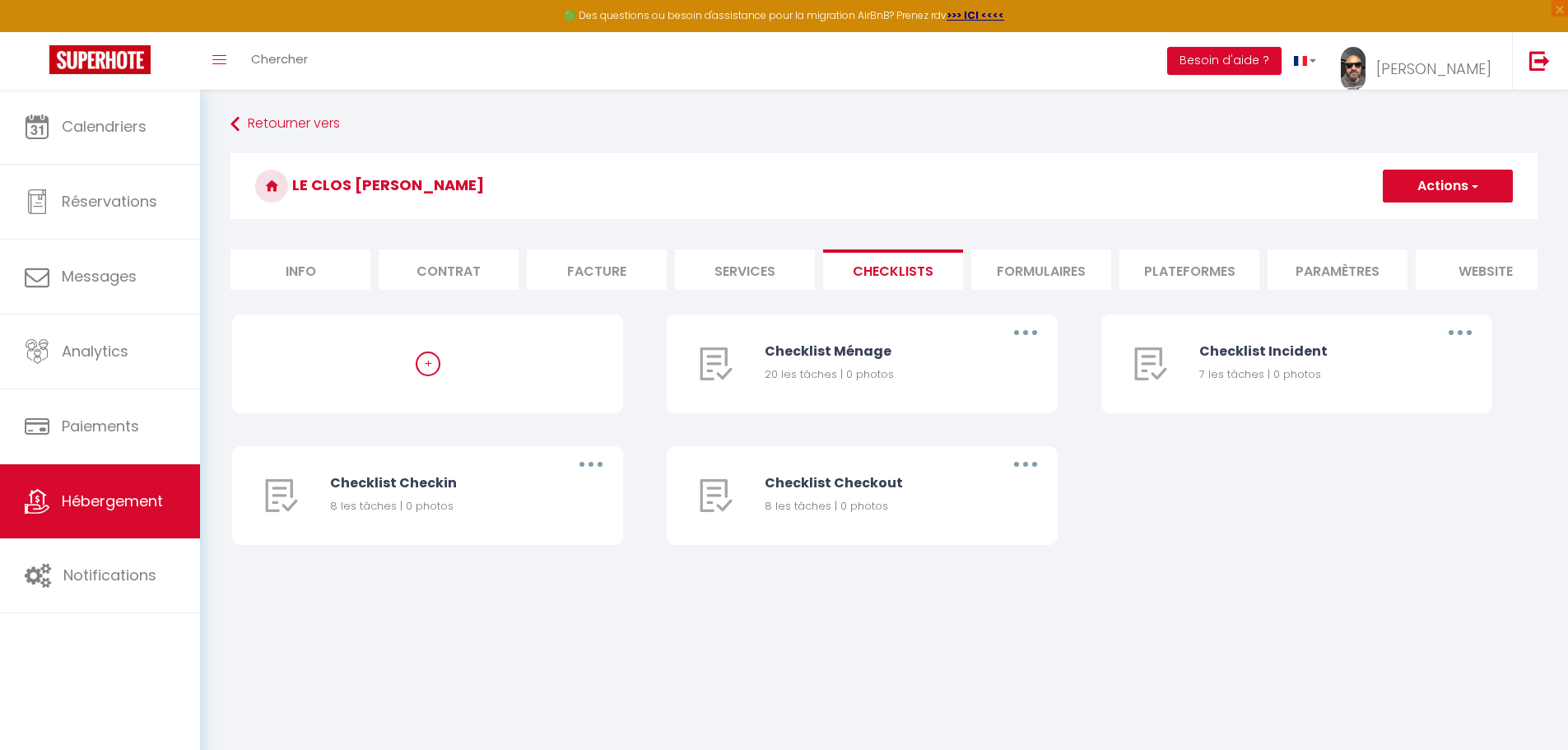
click at [440, 374] on div "+" at bounding box center [428, 363] width 25 height 25
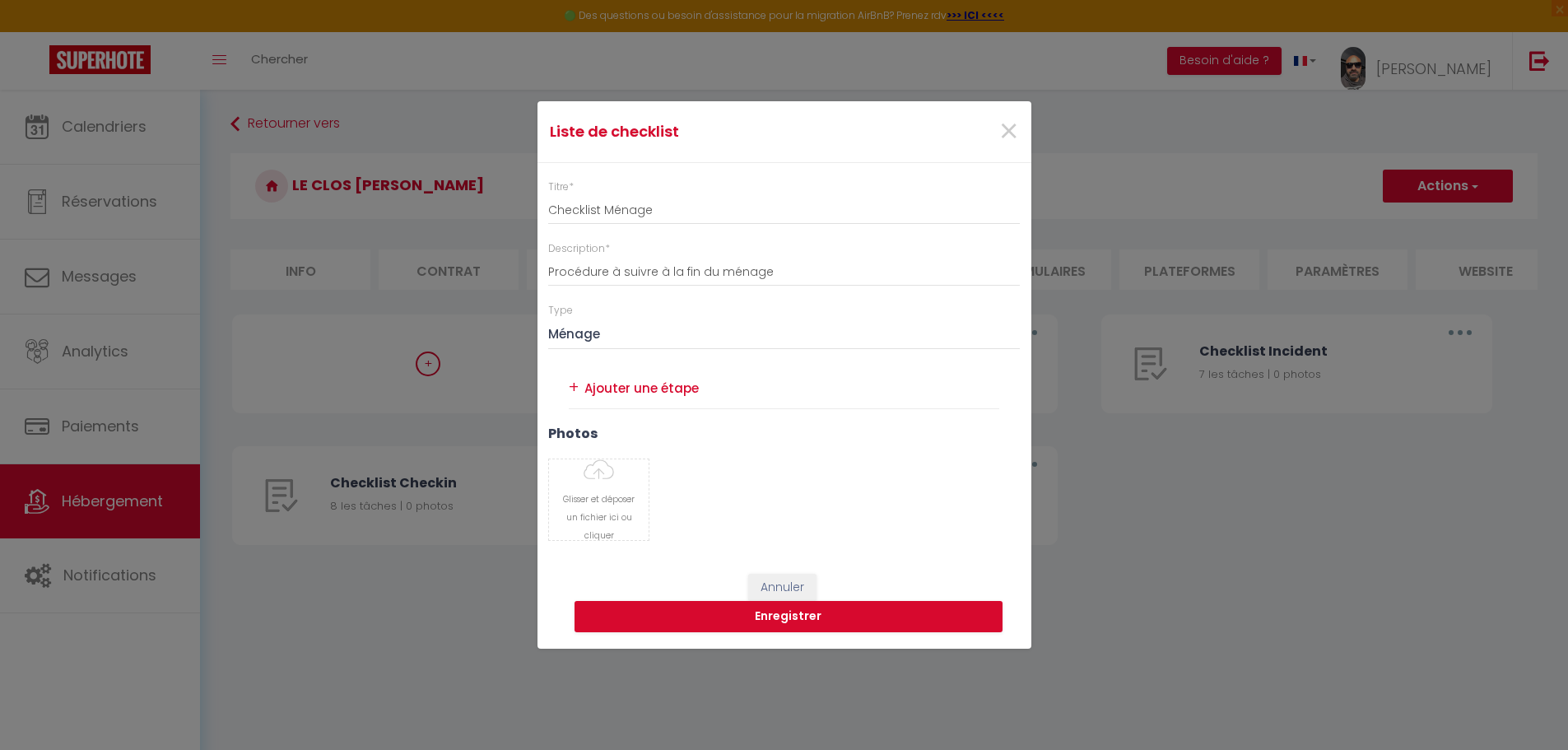
select select "4"
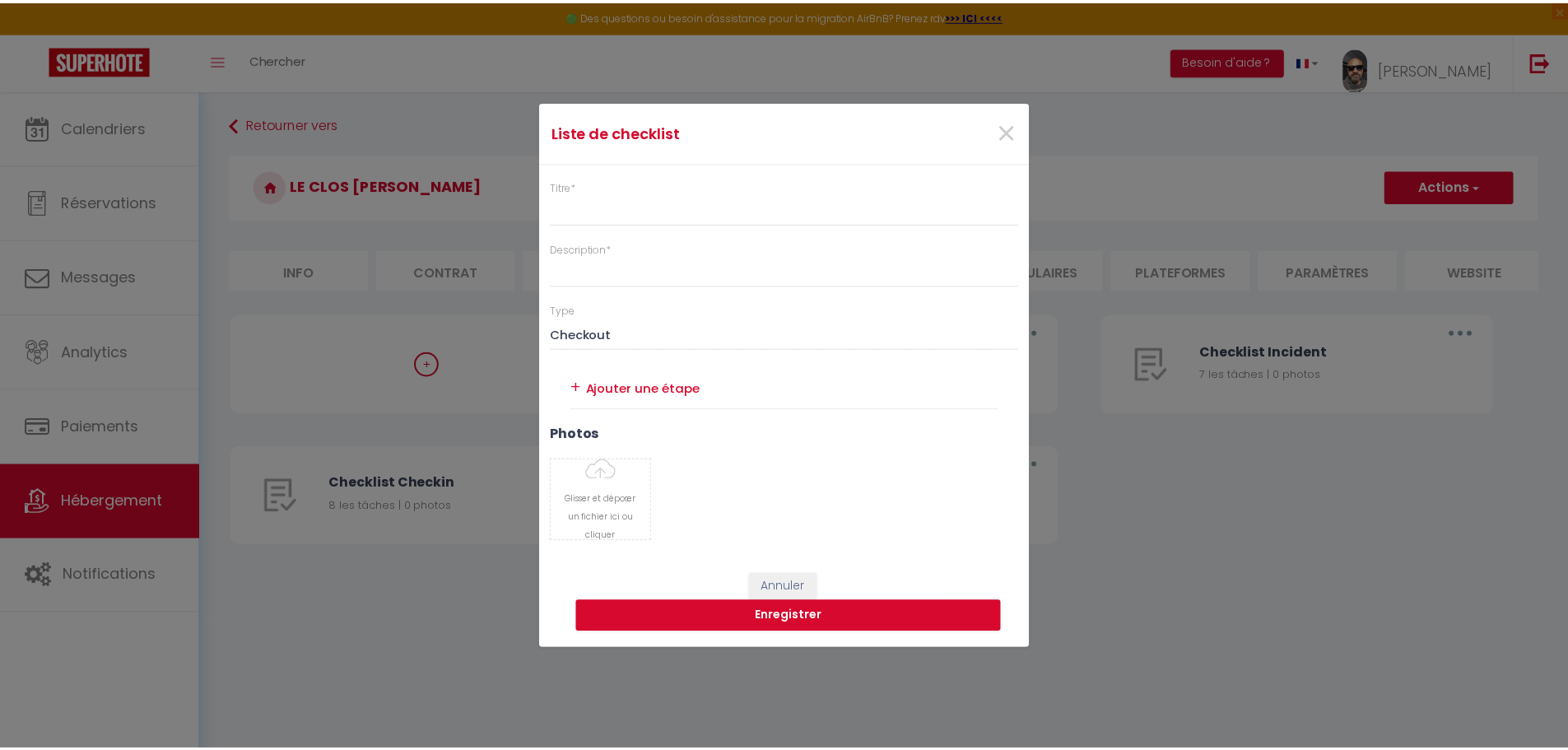
scroll to position [0, 0]
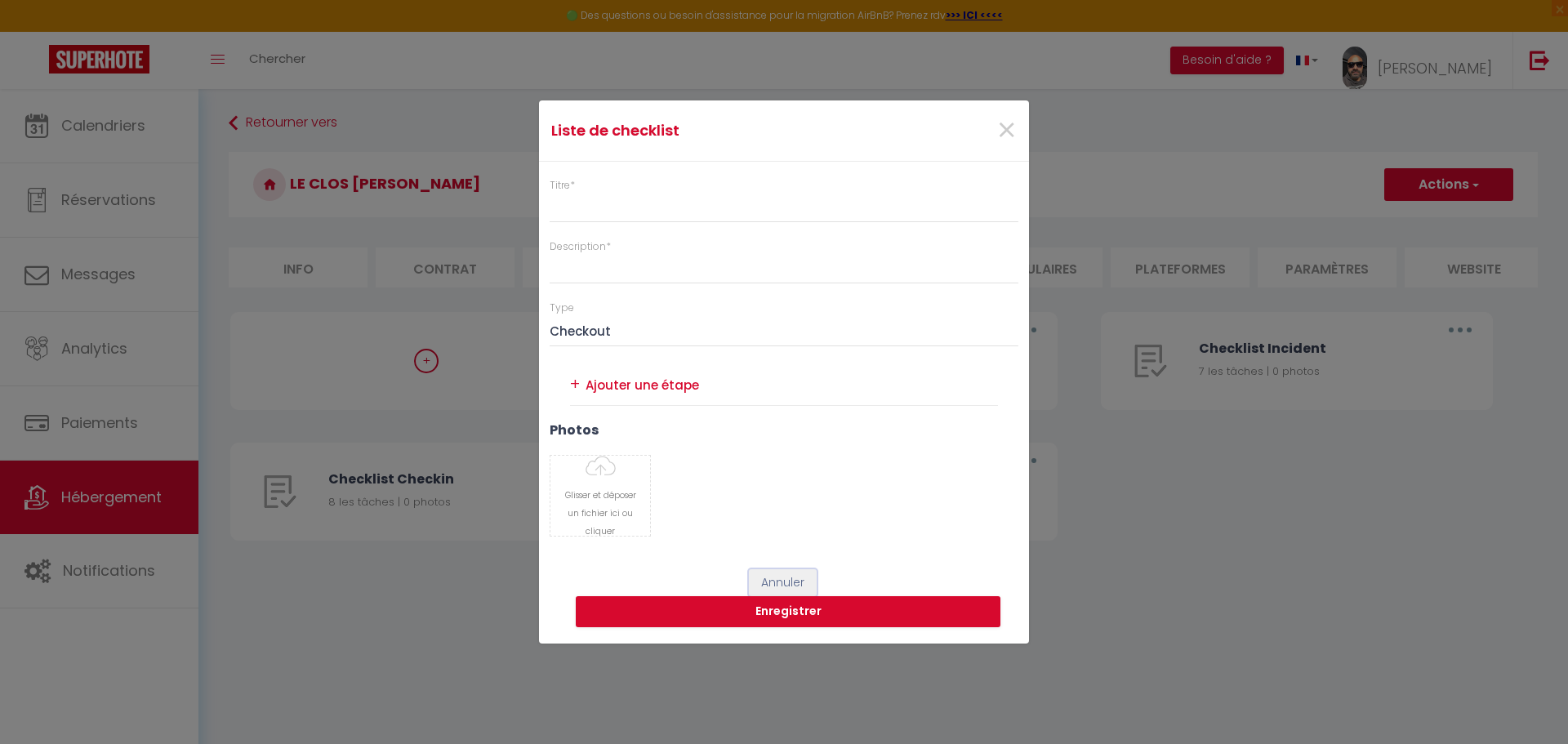
click at [802, 576] on button "Annuler" at bounding box center [782, 583] width 68 height 28
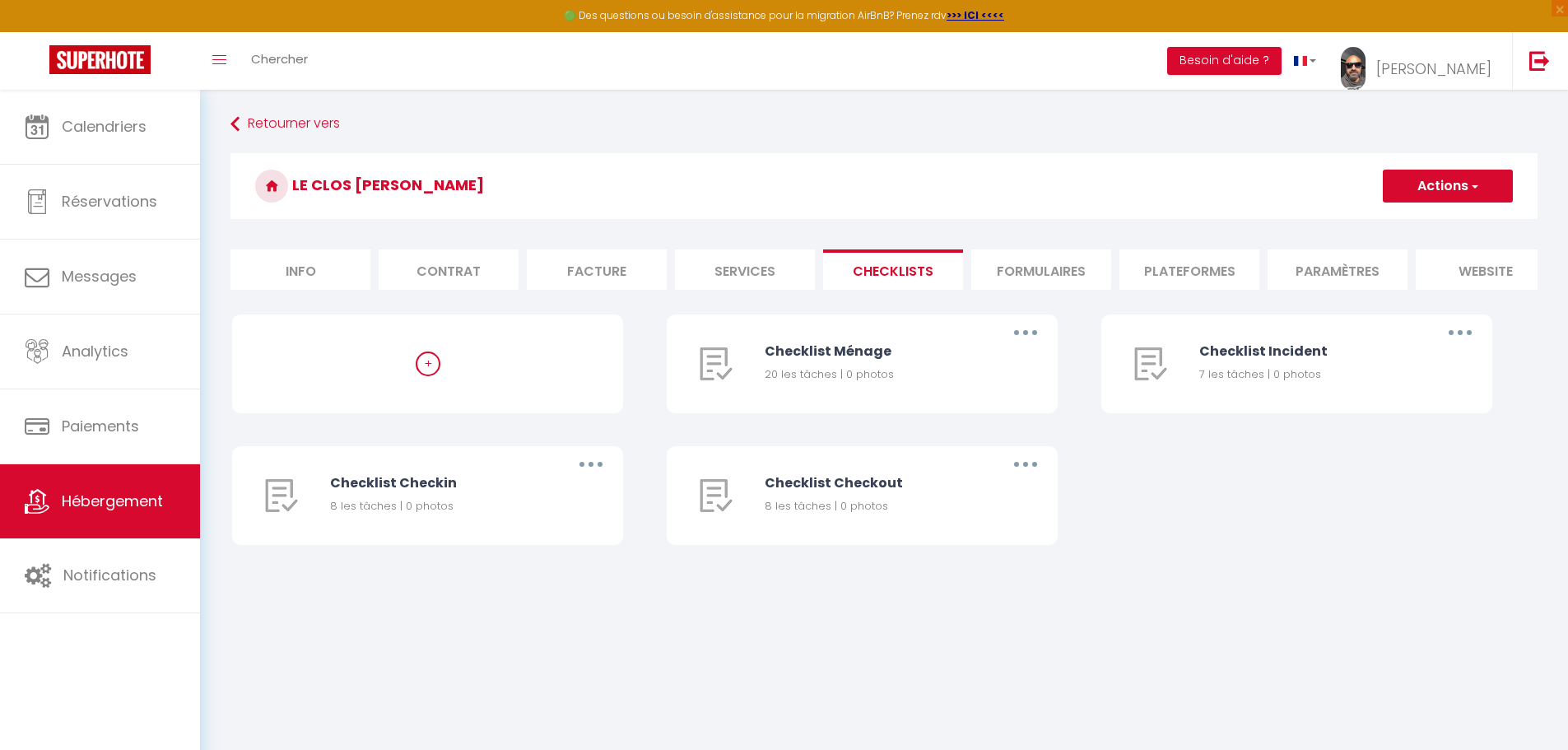
click at [1031, 267] on li "Formulaires" at bounding box center [1042, 269] width 140 height 40
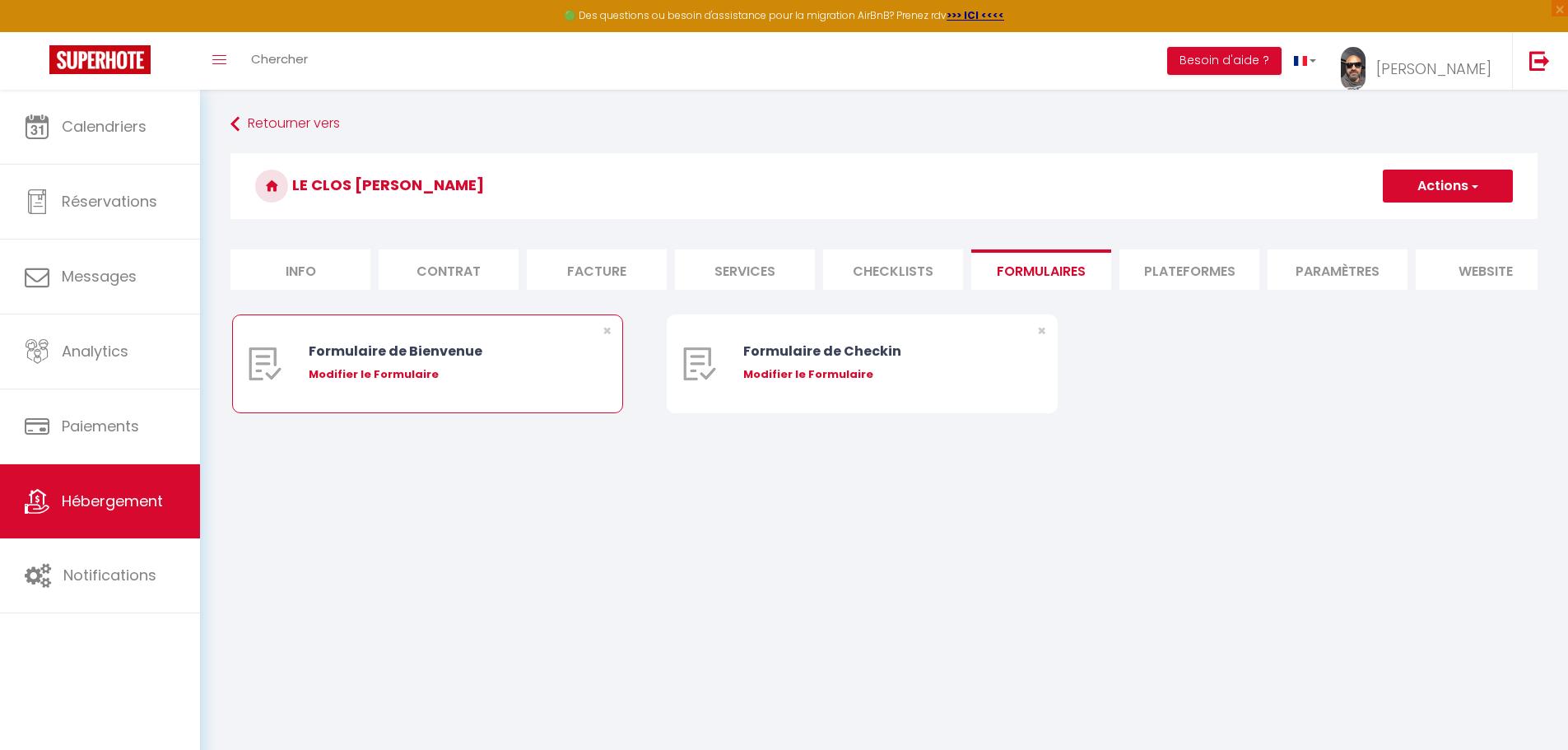
click at [533, 375] on div "Formulaire de Bienvenue Modifier le Formulaire" at bounding box center [444, 364] width 271 height 97
click at [405, 383] on div "Modifier le Formulaire" at bounding box center [444, 374] width 271 height 16
select select
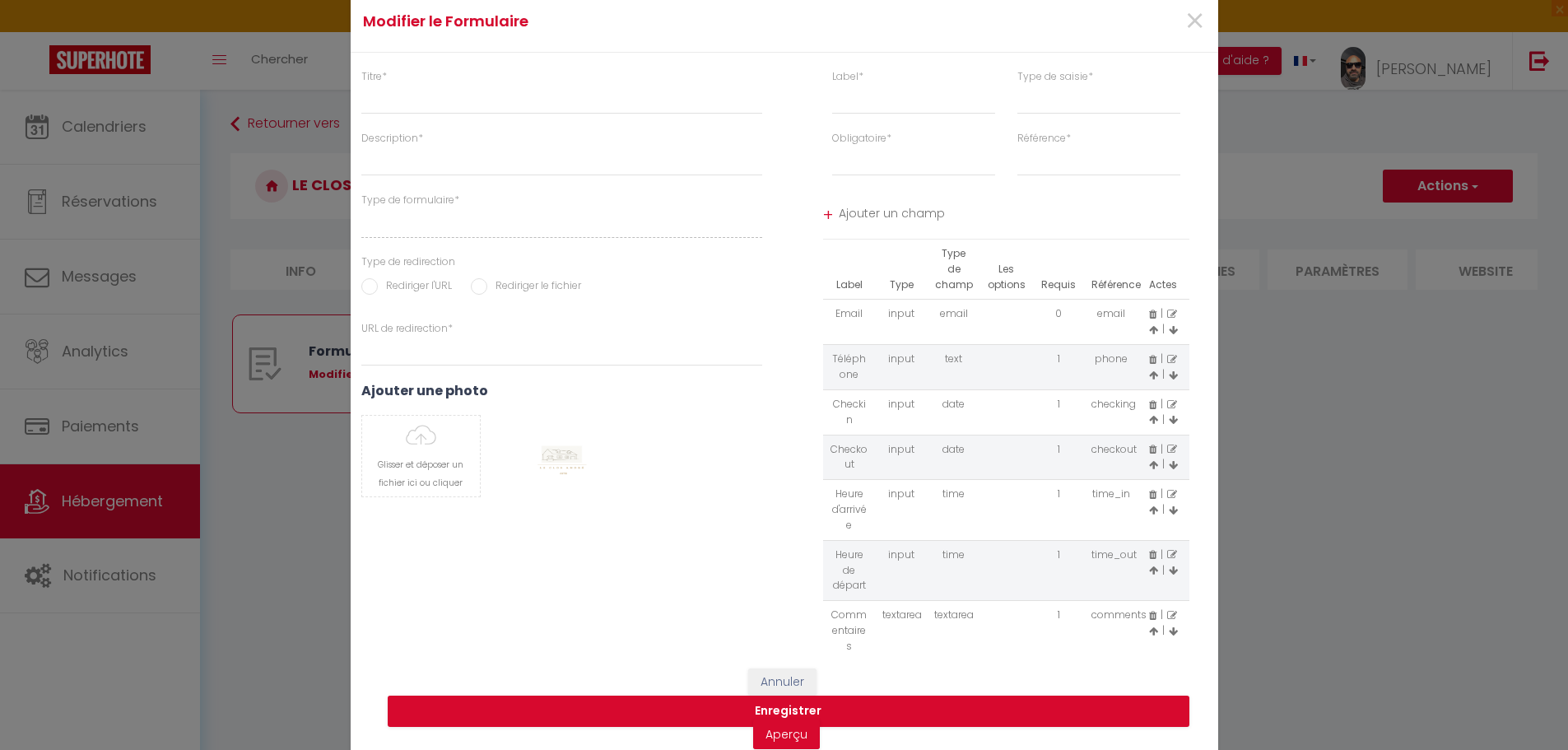
type input "Formulaire de Bienvenue"
type input "Afin de préparer au mieux votre arrivée et recevoir votre Guide de Bienvenue, j…"
select select "[object Object]"
radio input "true"
type input "http://le-clos-andre.com/wp-content/uploads/2025/09/Livret_accueil_clos_andre_0…"
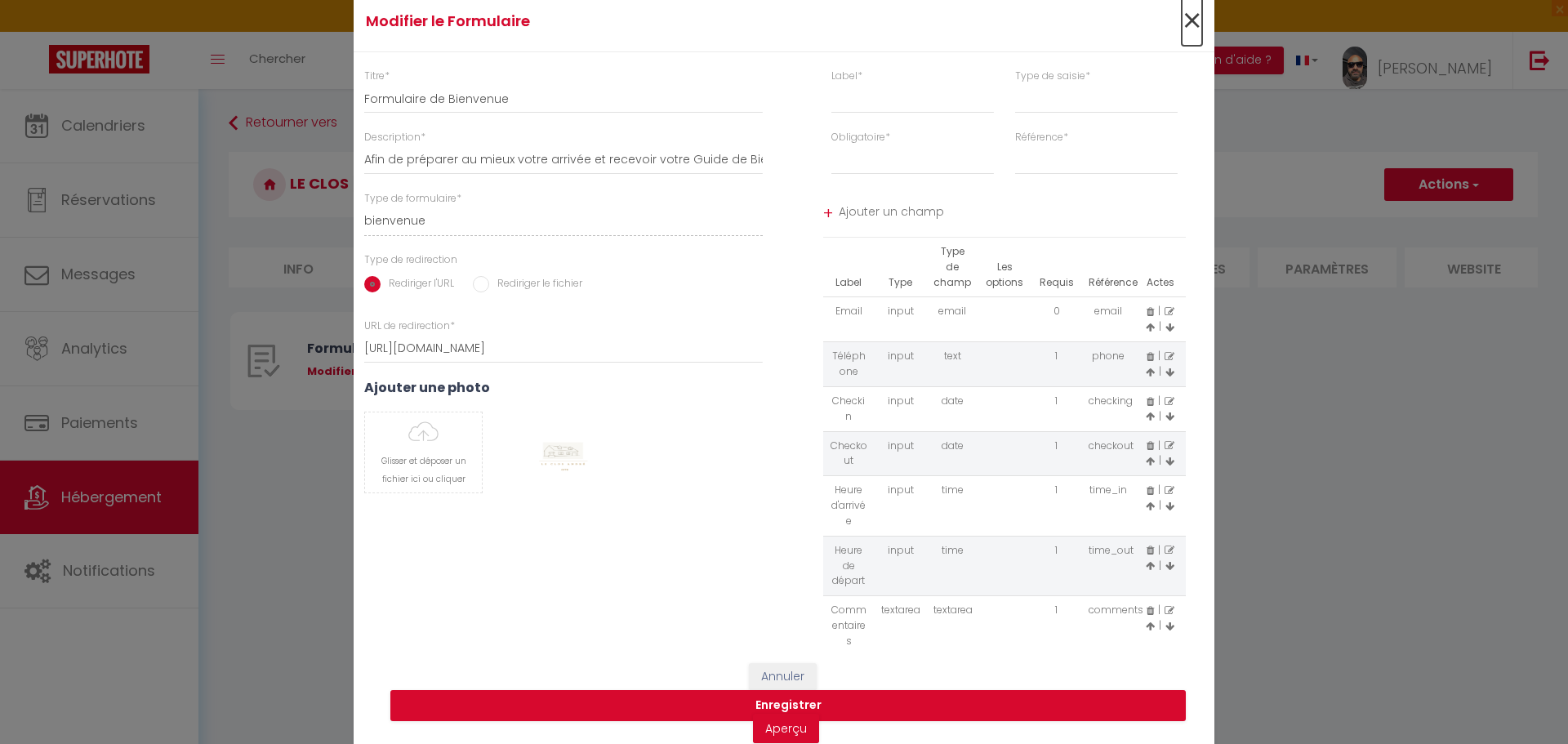
click at [1184, 14] on span "×" at bounding box center [1192, 21] width 20 height 49
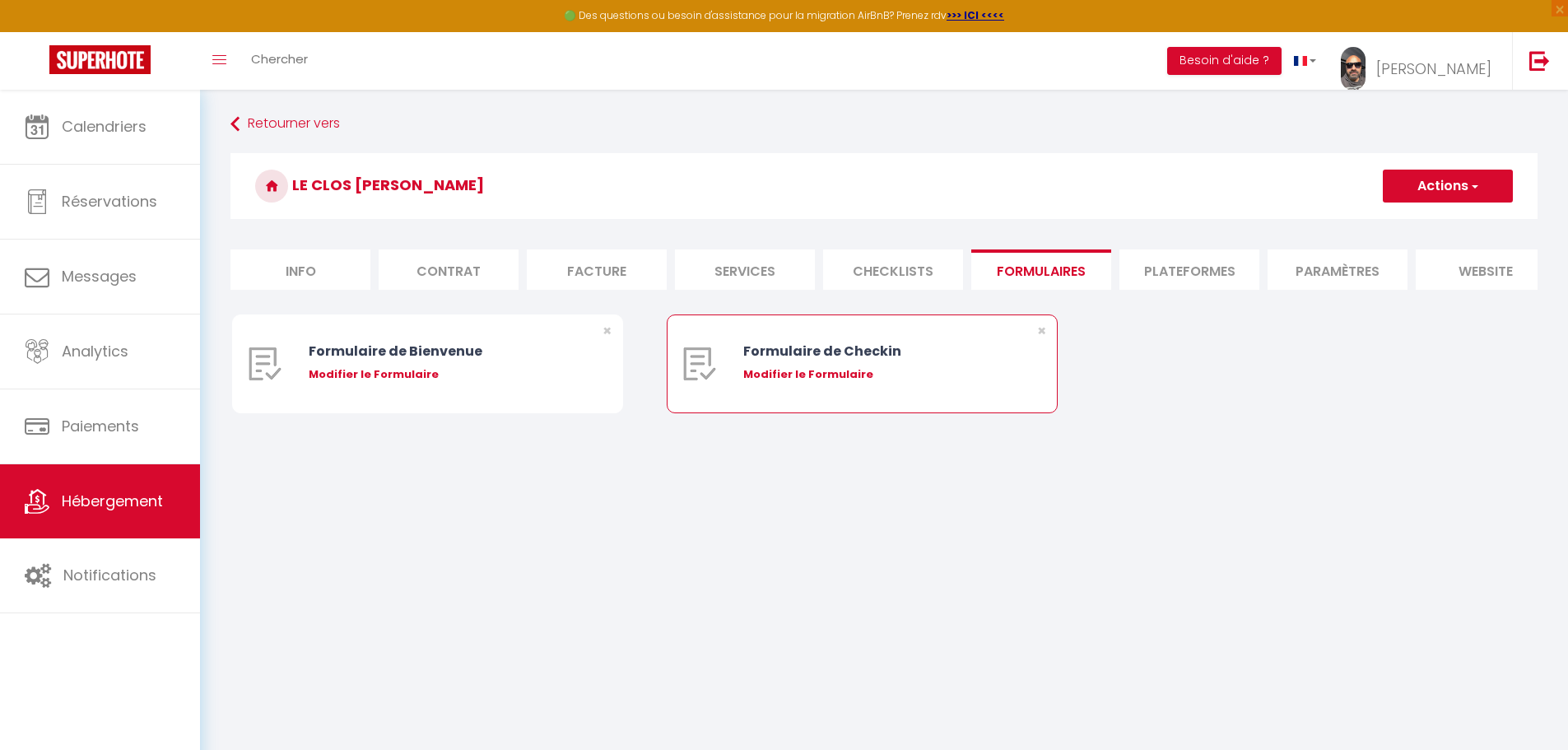
click at [779, 383] on div "Modifier le Formulaire" at bounding box center [879, 374] width 271 height 16
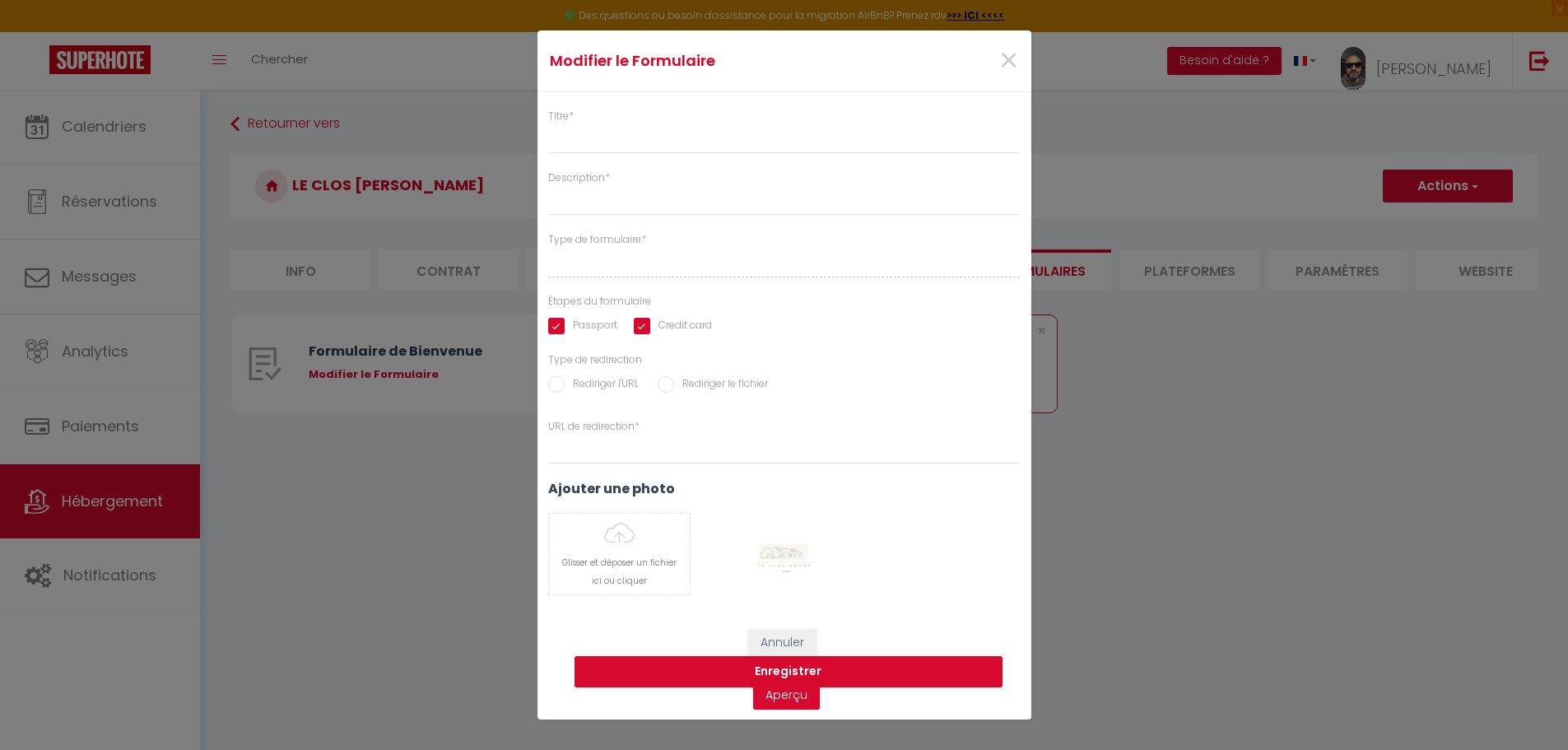
type input "Formulaire de Checkin"
type input "Afin de confirmer votre arrivée et recevoir la procédure d'accès à l'appartemen…"
select select "[object Object]"
radio input "true"
type input "https://superhote.com/confirmation"
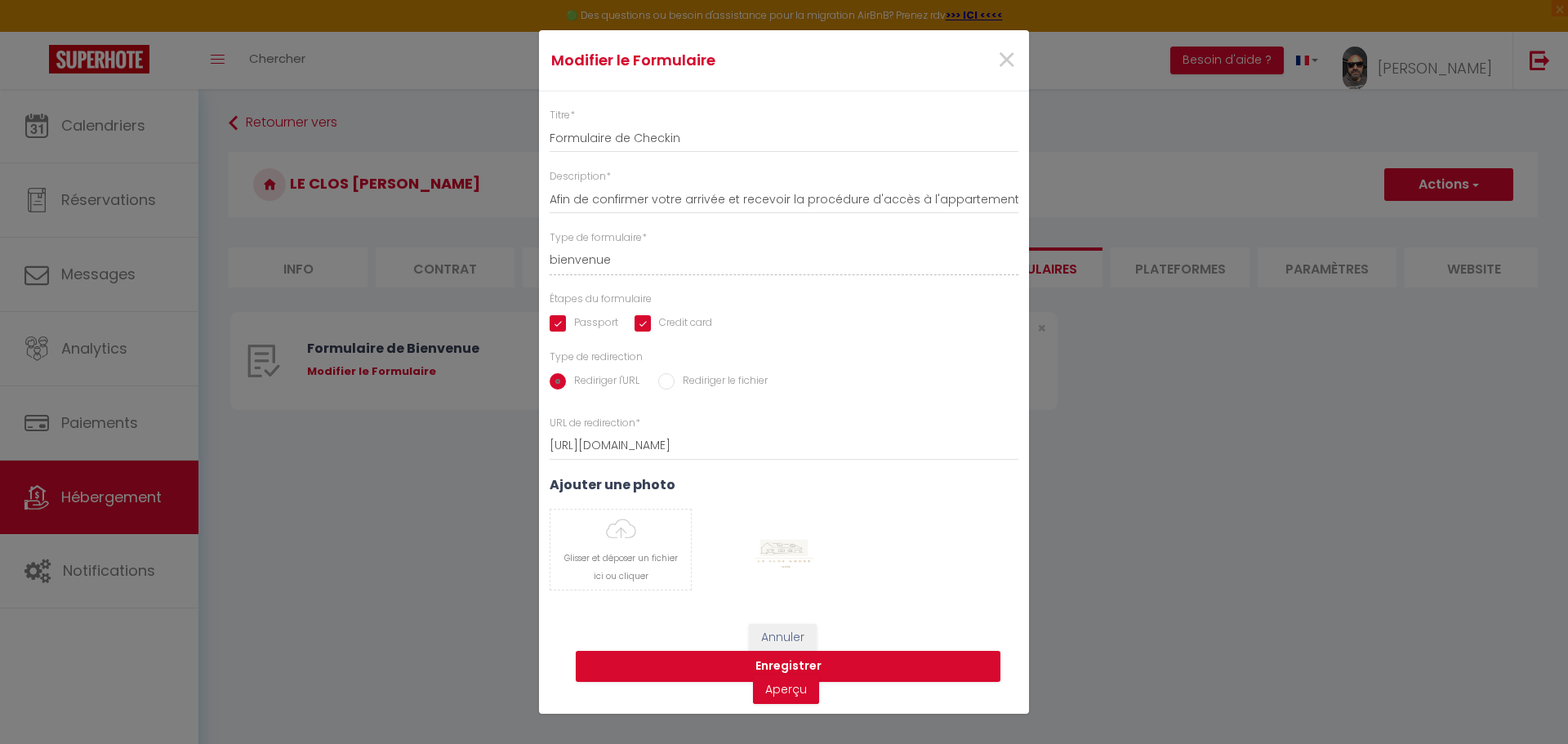
click at [664, 328] on input "Credit card" at bounding box center [673, 322] width 77 height 16
checkbox input "false"
click at [844, 662] on button "Enregistrer" at bounding box center [787, 666] width 424 height 31
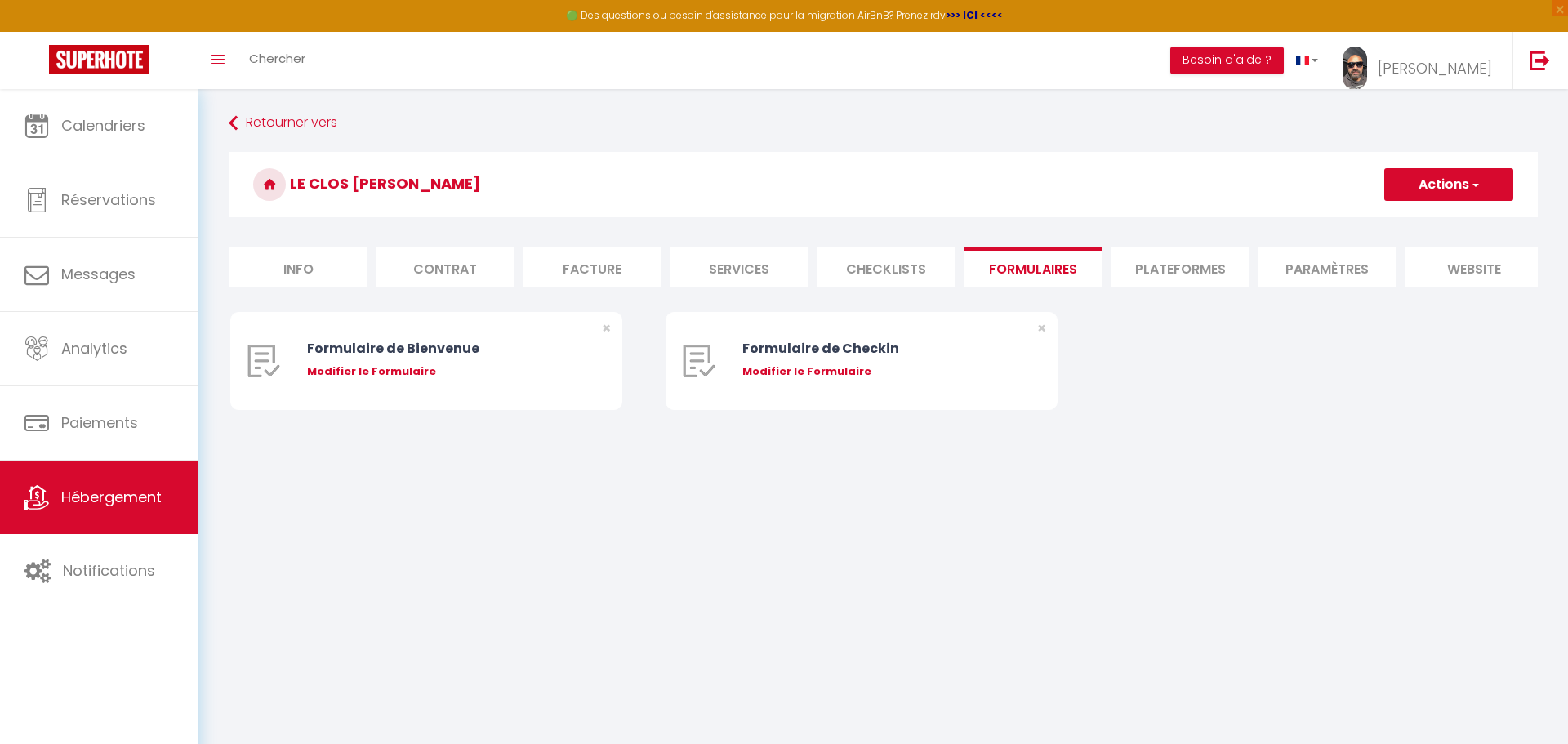
select select
radio input "false"
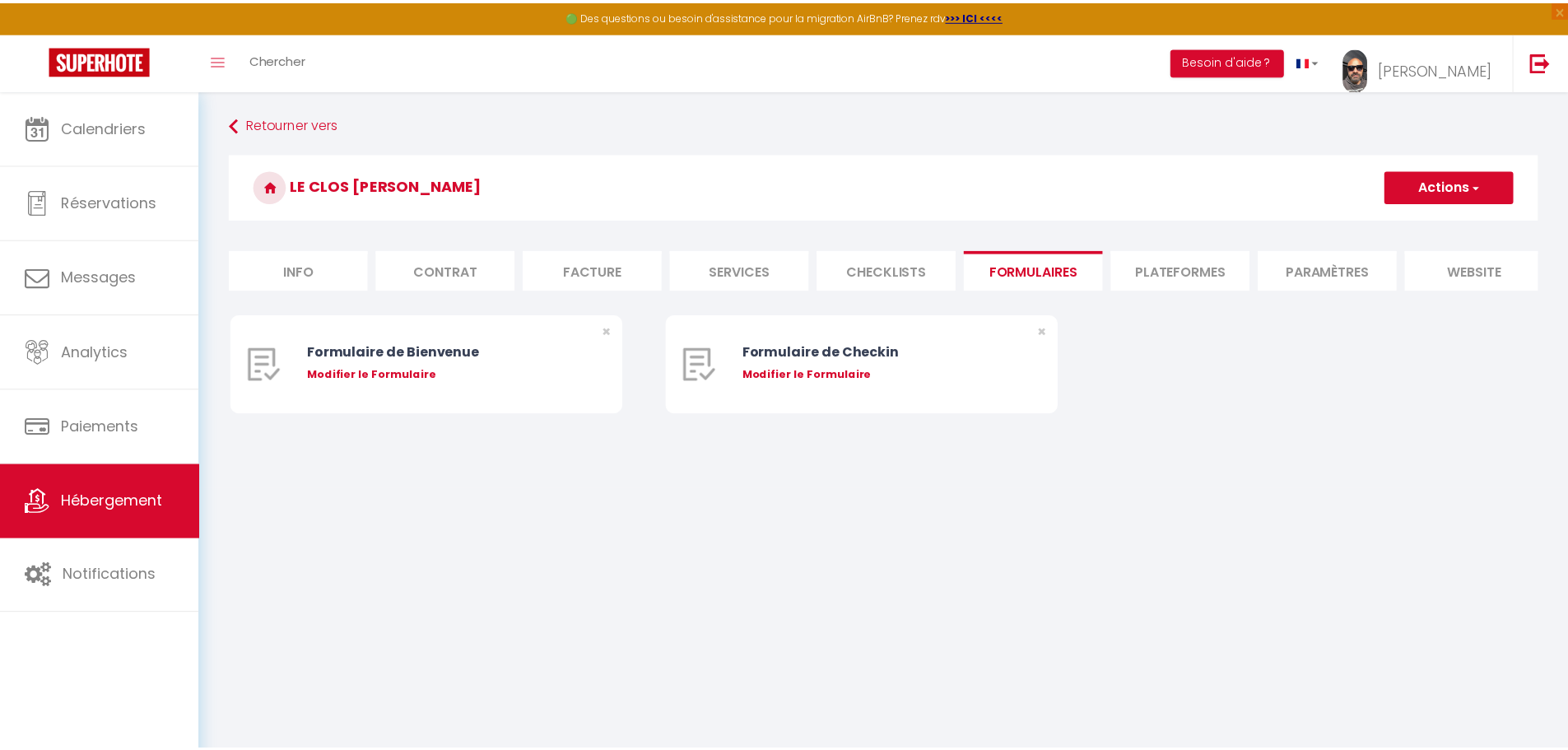
select select
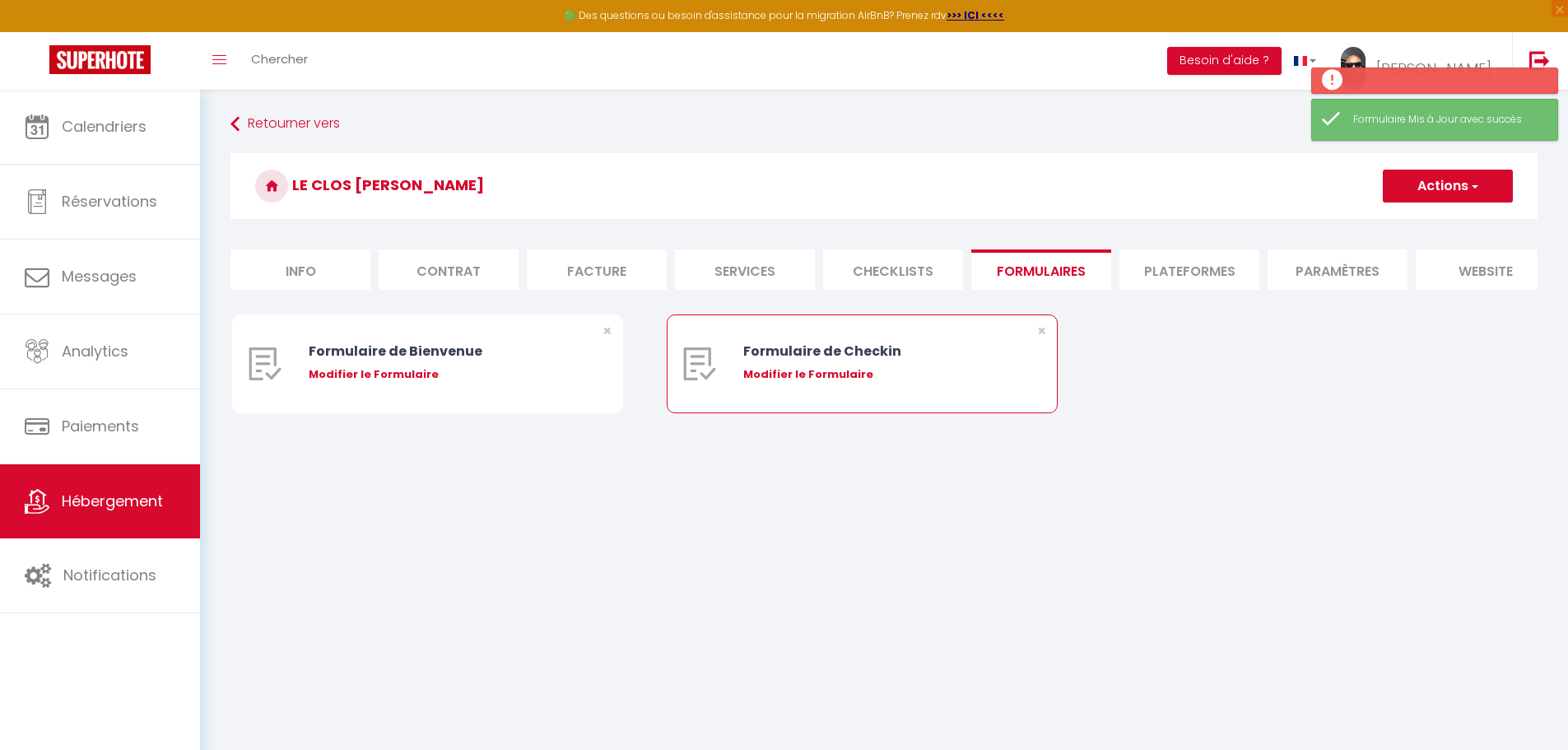
click at [802, 383] on div "Modifier le Formulaire" at bounding box center [879, 374] width 271 height 16
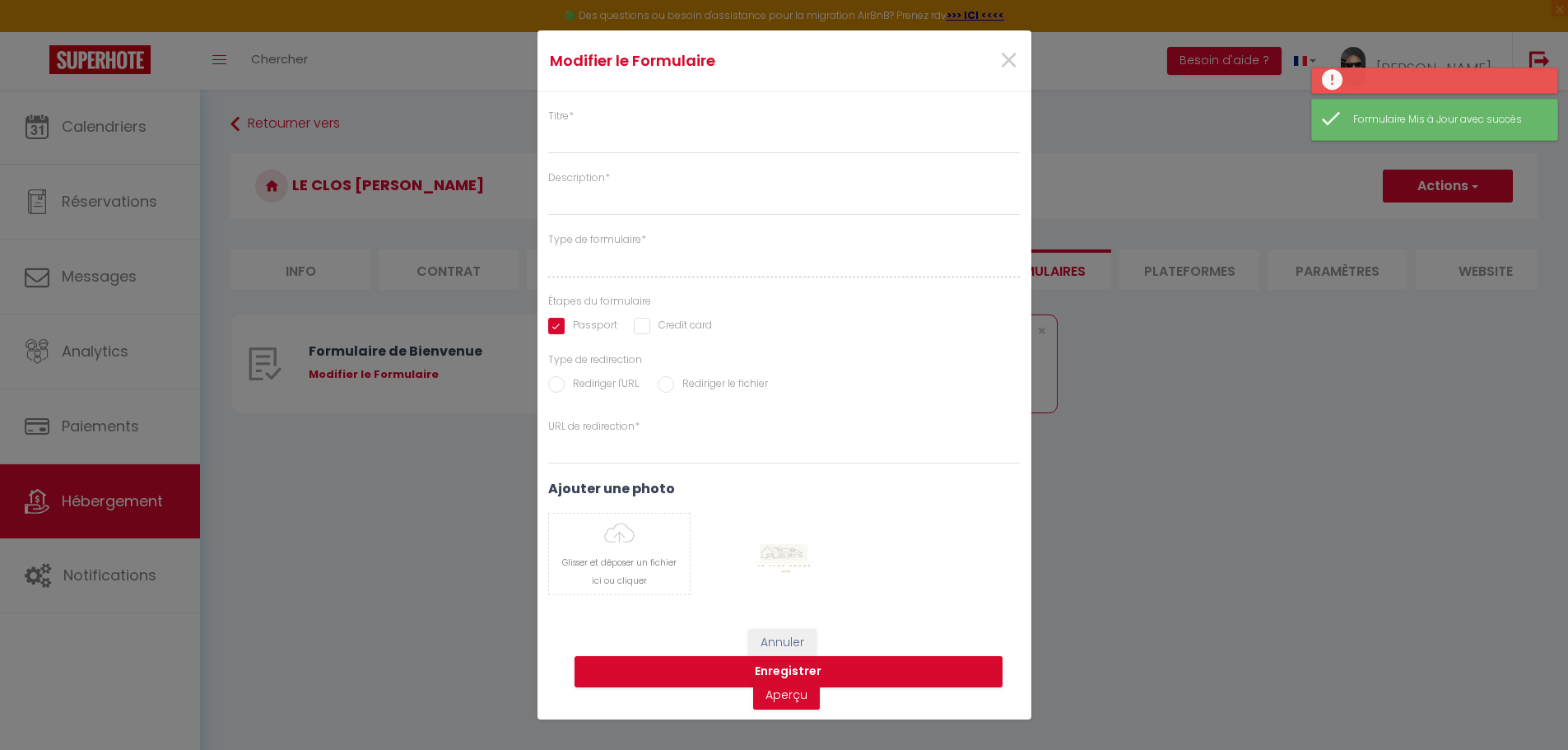
type input "Formulaire de Checkin"
type input "Afin de confirmer votre arrivée et recevoir la procédure d'accès à l'appartemen…"
select select "[object Object]"
radio input "true"
type input "https://superhote.com/confirmation"
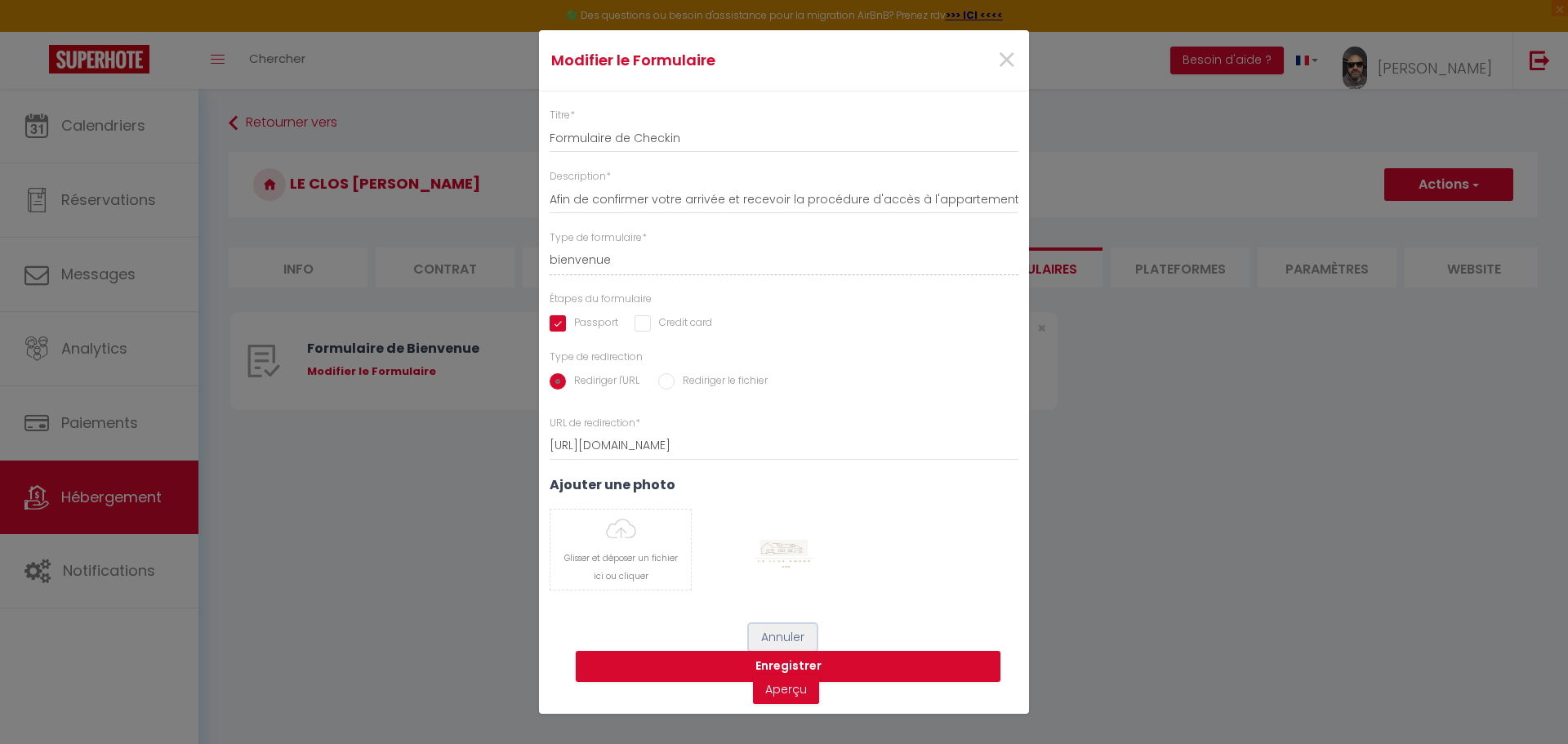
click at [792, 636] on button "Annuler" at bounding box center [782, 637] width 68 height 28
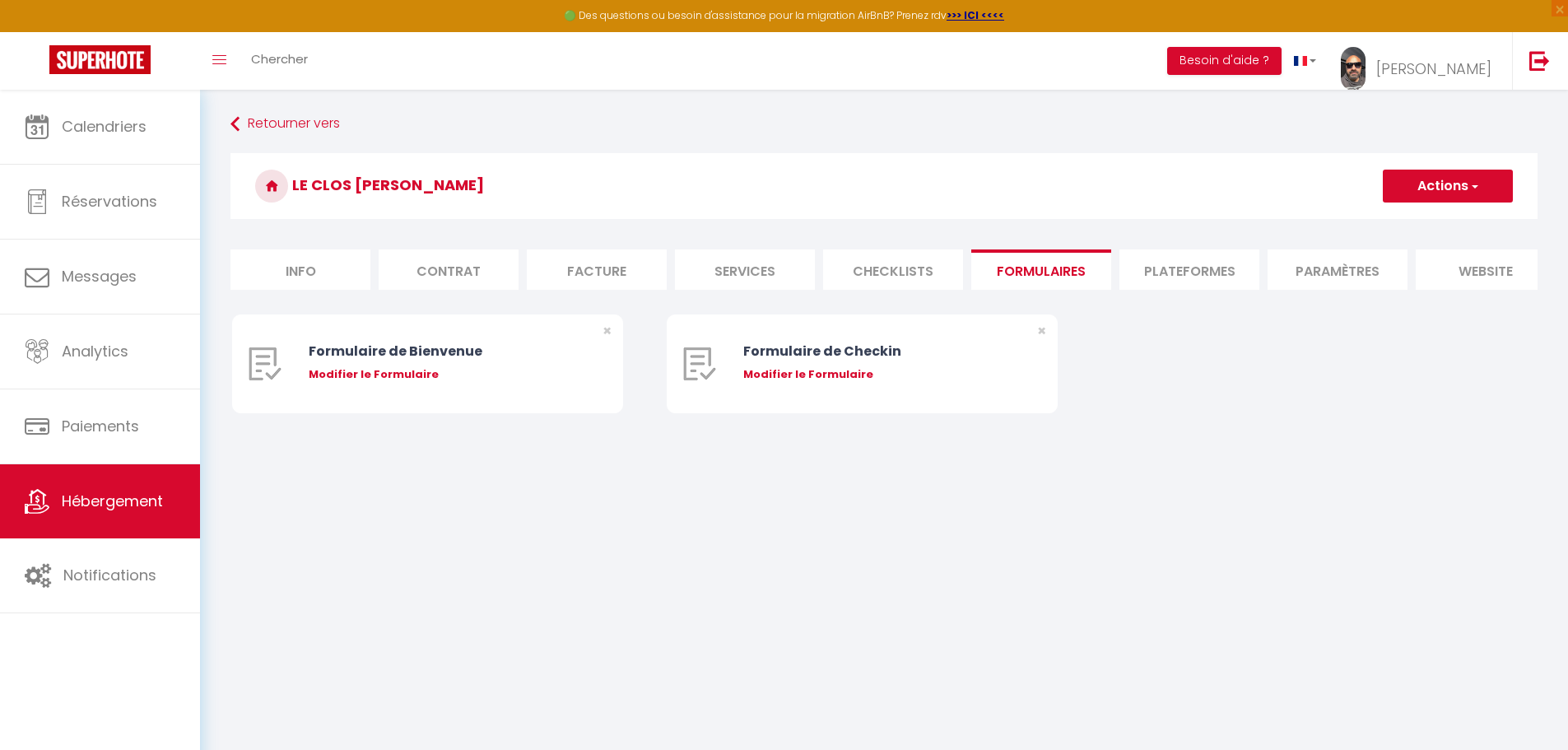
click at [1204, 251] on li "Plateformes" at bounding box center [1190, 269] width 140 height 40
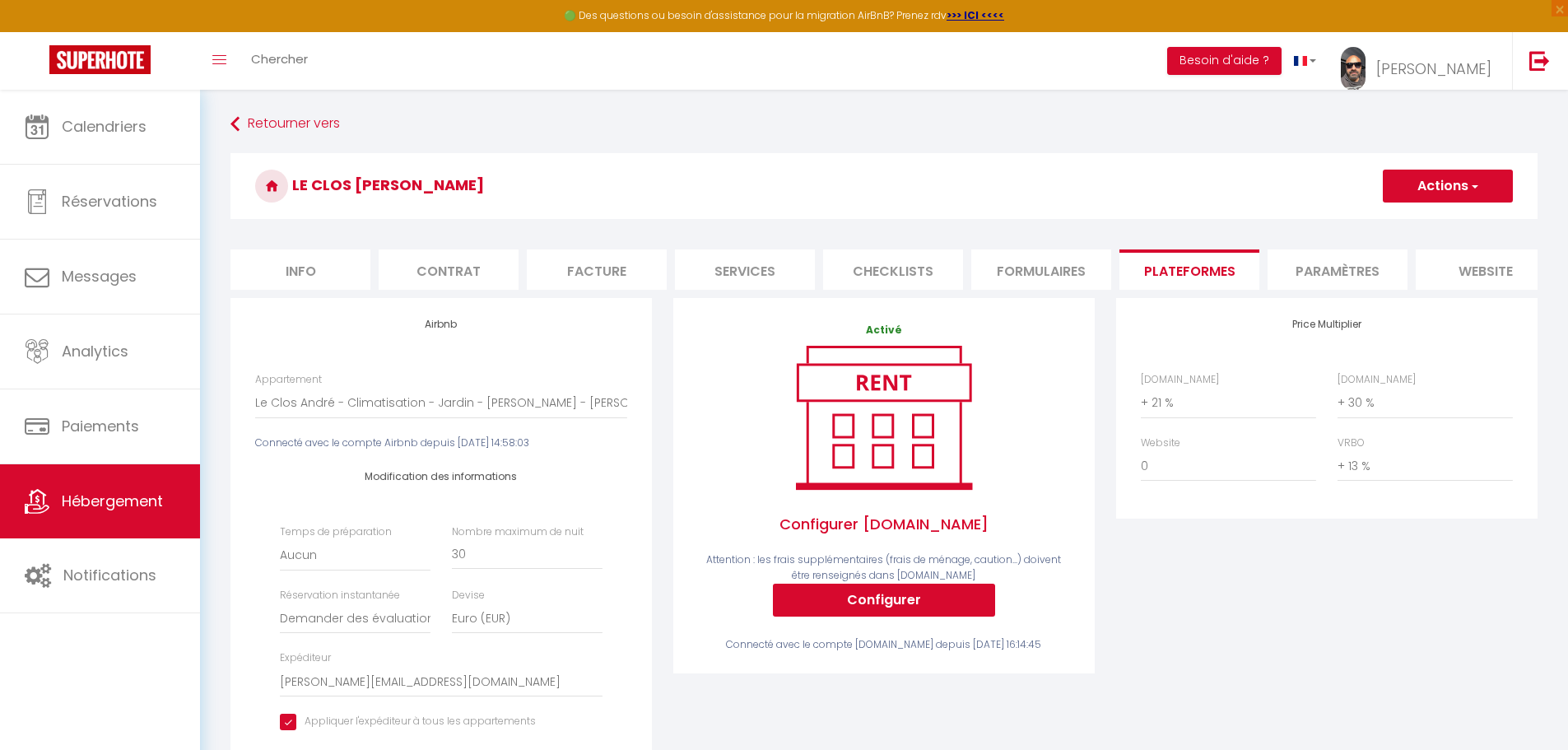
click at [1349, 267] on li "Paramètres" at bounding box center [1338, 269] width 140 height 40
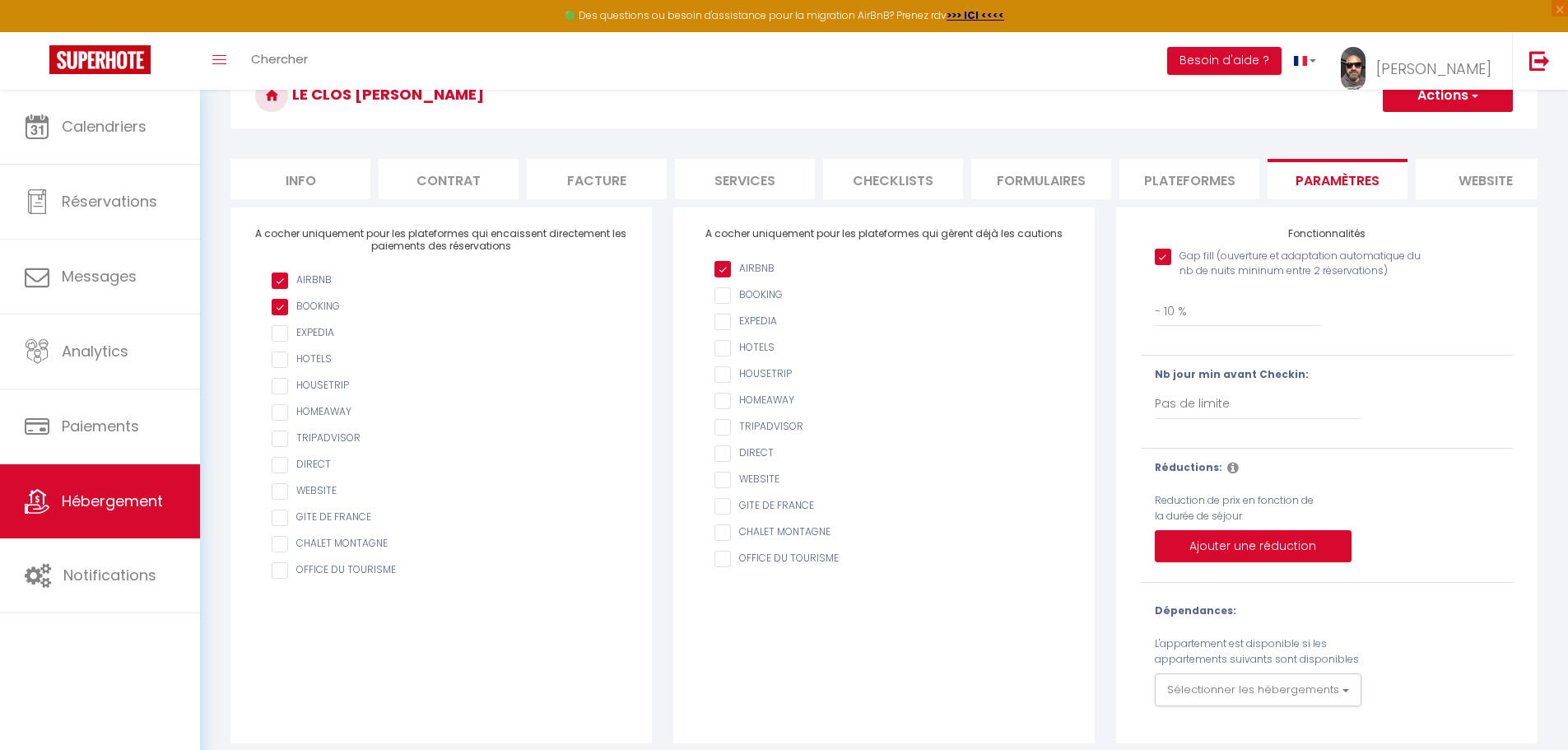
scroll to position [116, 0]
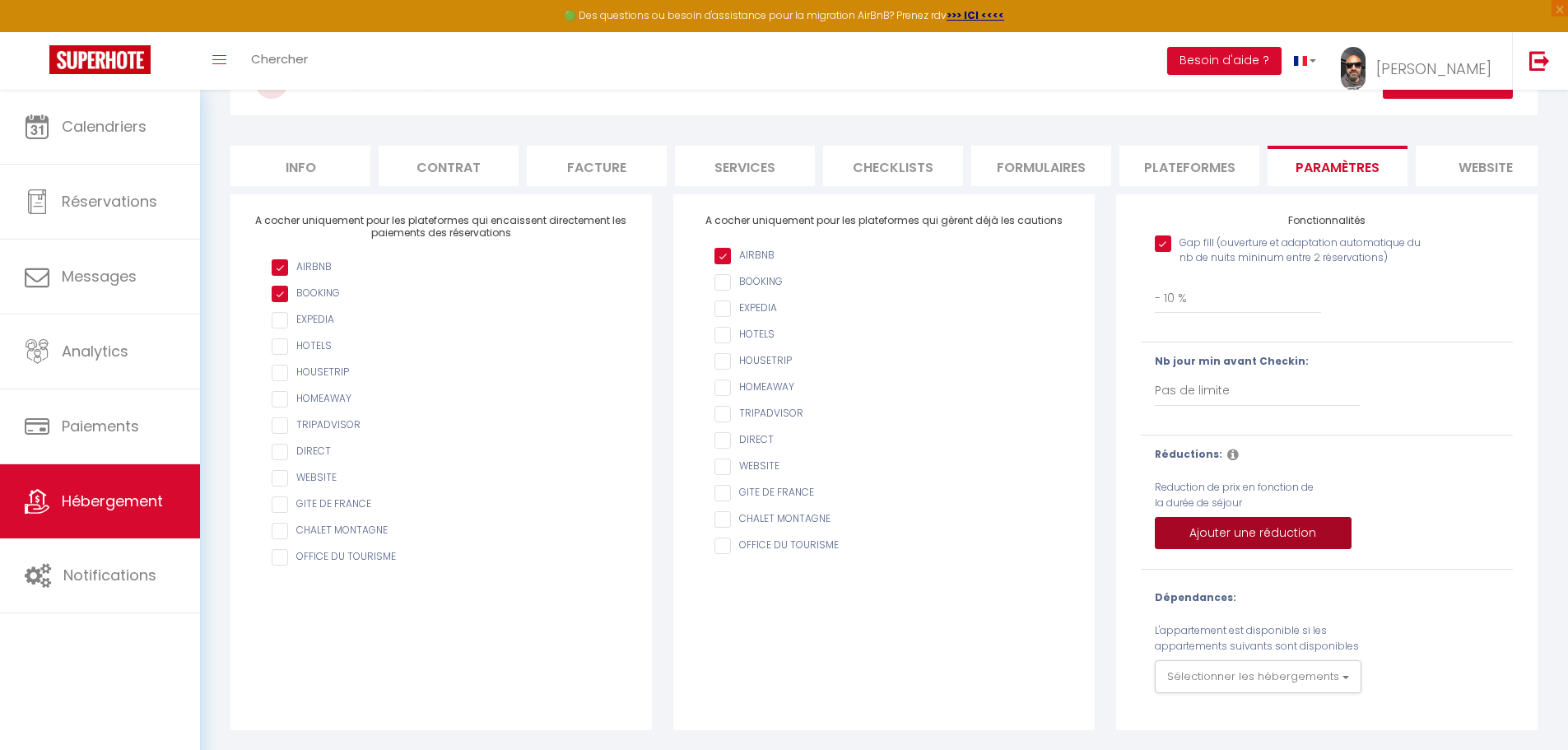
click at [1270, 527] on button "Ajouter une réduction" at bounding box center [1253, 533] width 197 height 32
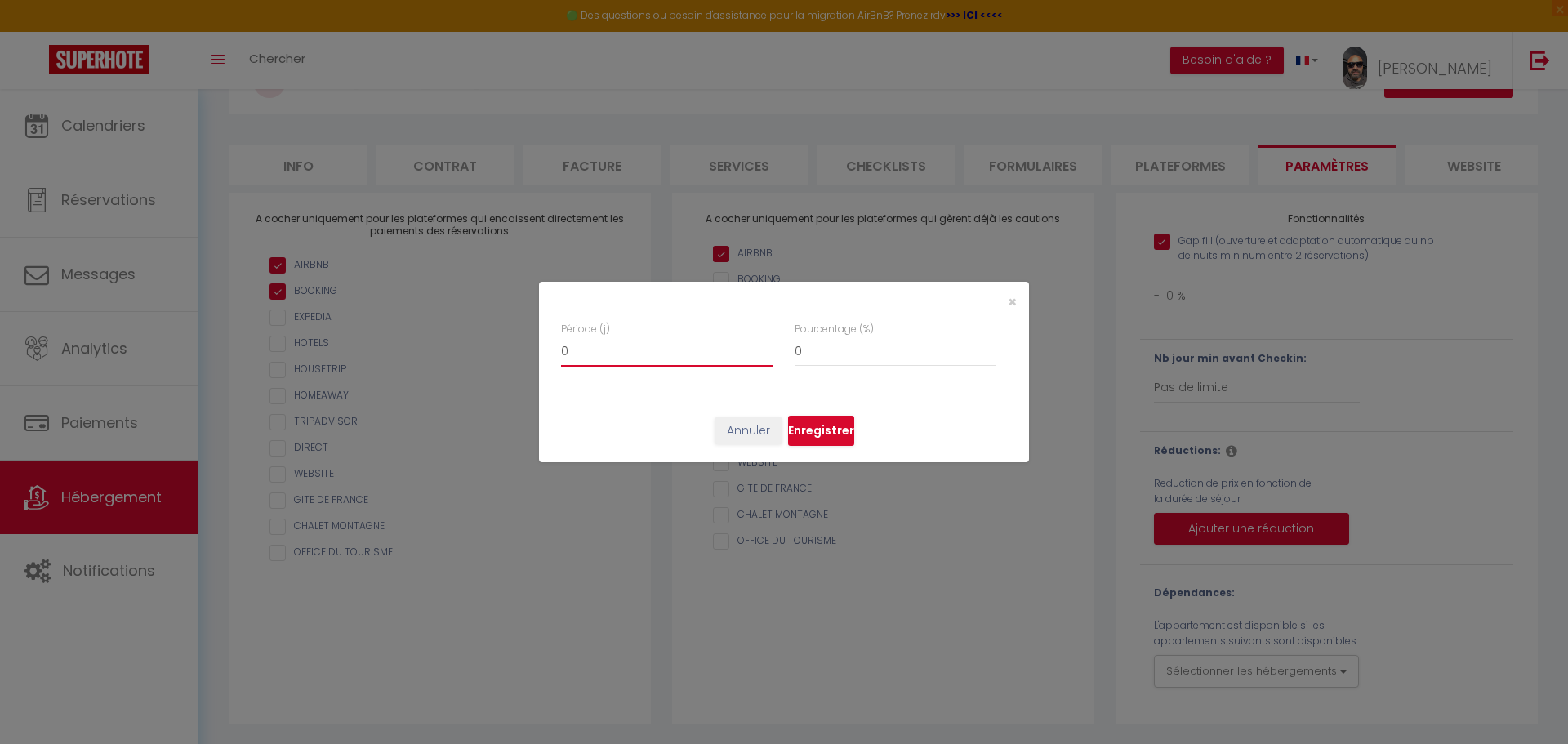
type input "1"
checkbox input "true"
type input "1"
click at [768, 344] on input "1" at bounding box center [667, 351] width 212 height 30
type input "1"
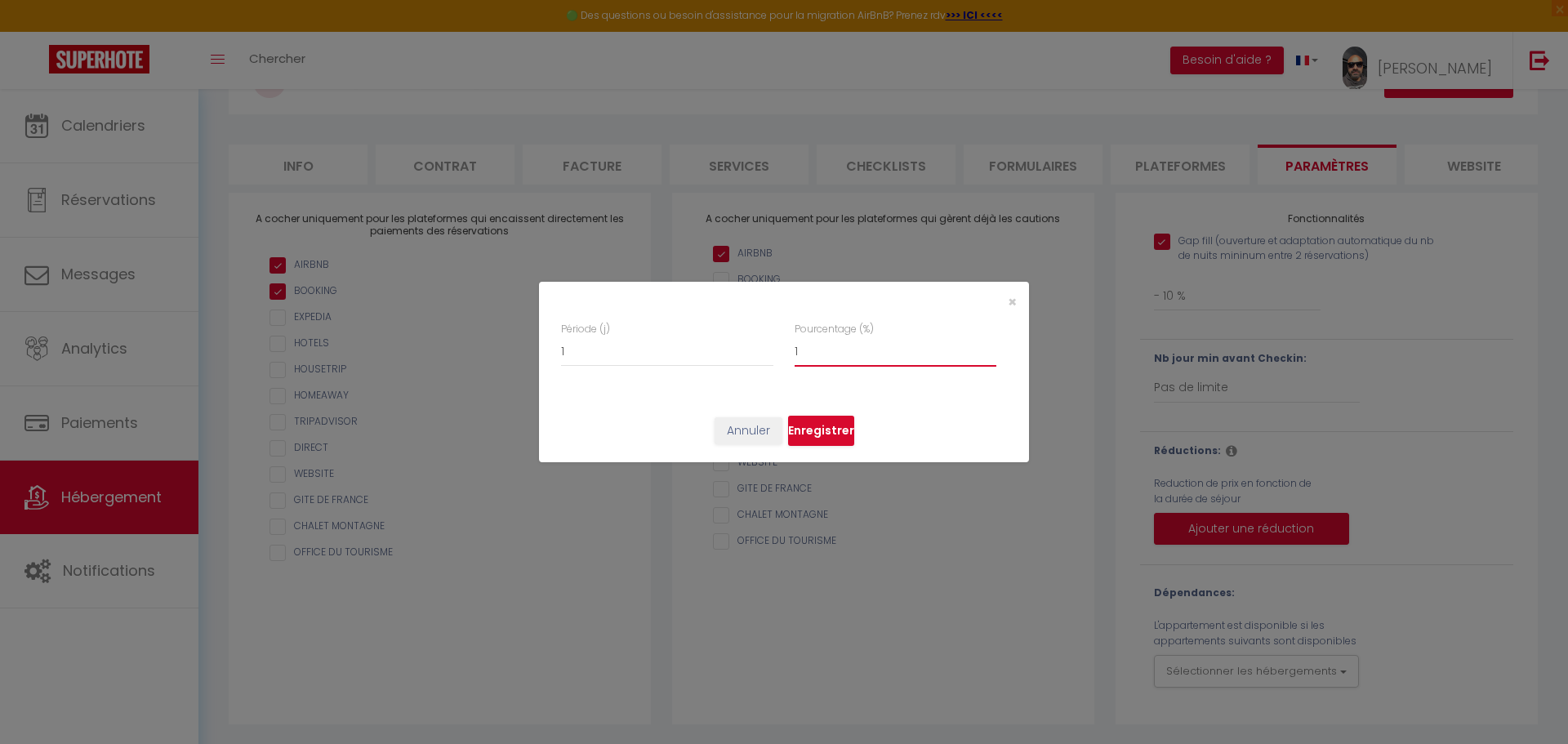
checkbox input "true"
click at [992, 346] on input "1" at bounding box center [895, 351] width 202 height 30
type input "2"
checkbox input "true"
click at [992, 346] on input "2" at bounding box center [895, 351] width 202 height 30
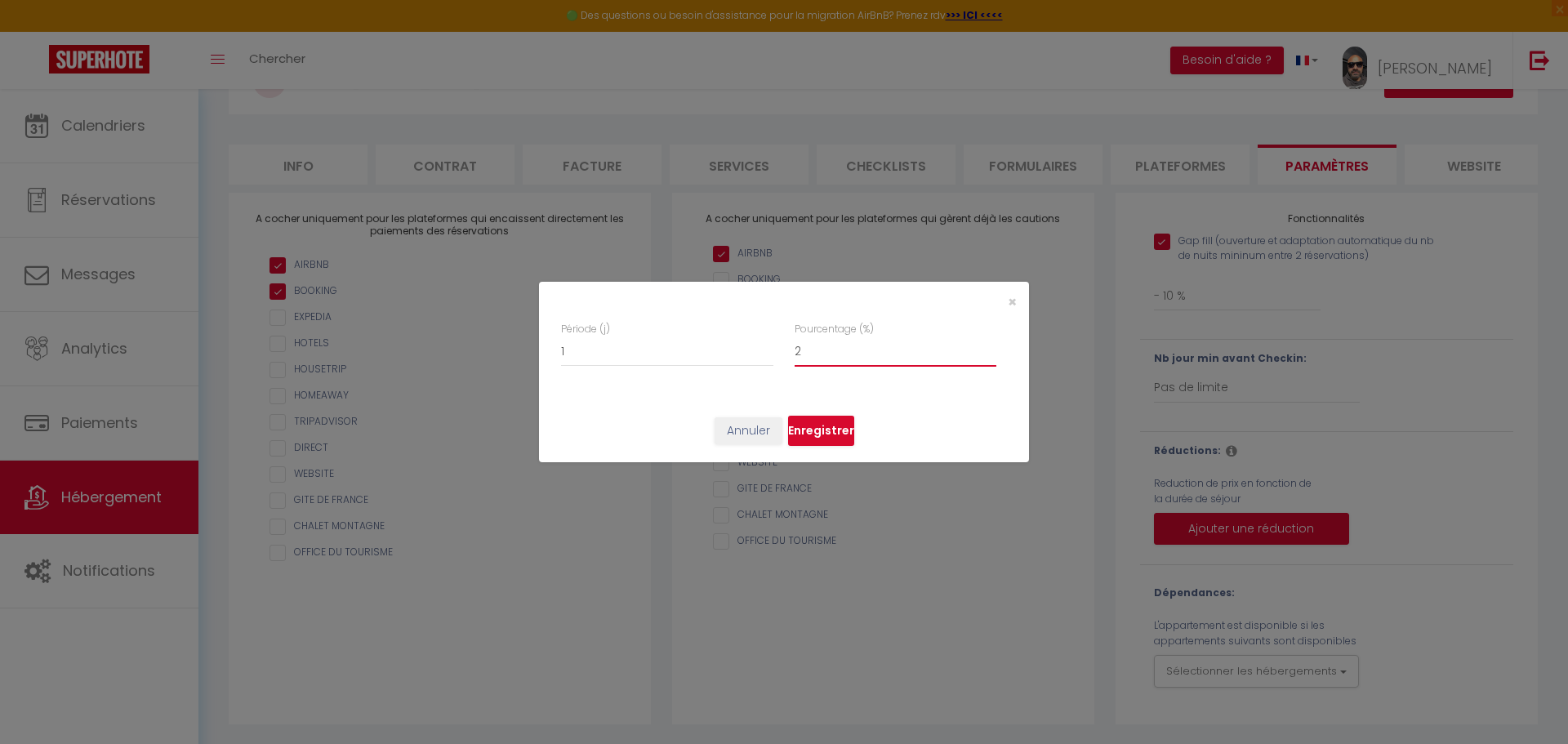
type input "3"
checkbox input "true"
click at [992, 346] on input "3" at bounding box center [895, 351] width 202 height 30
type input "4"
checkbox input "true"
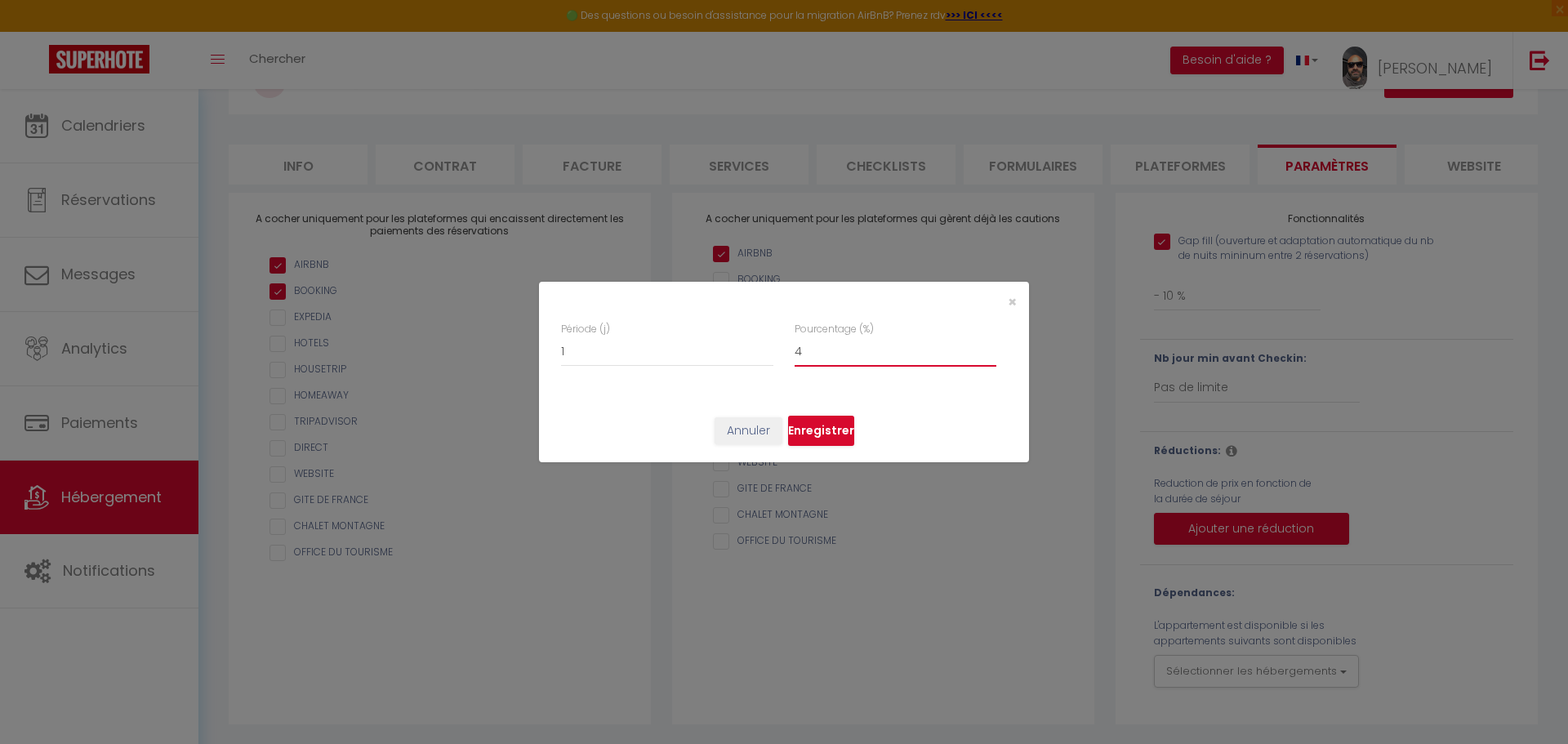
click at [992, 346] on input "4" at bounding box center [895, 351] width 202 height 30
type input "5"
checkbox input "true"
click at [992, 346] on input "5" at bounding box center [895, 351] width 202 height 30
type input "6"
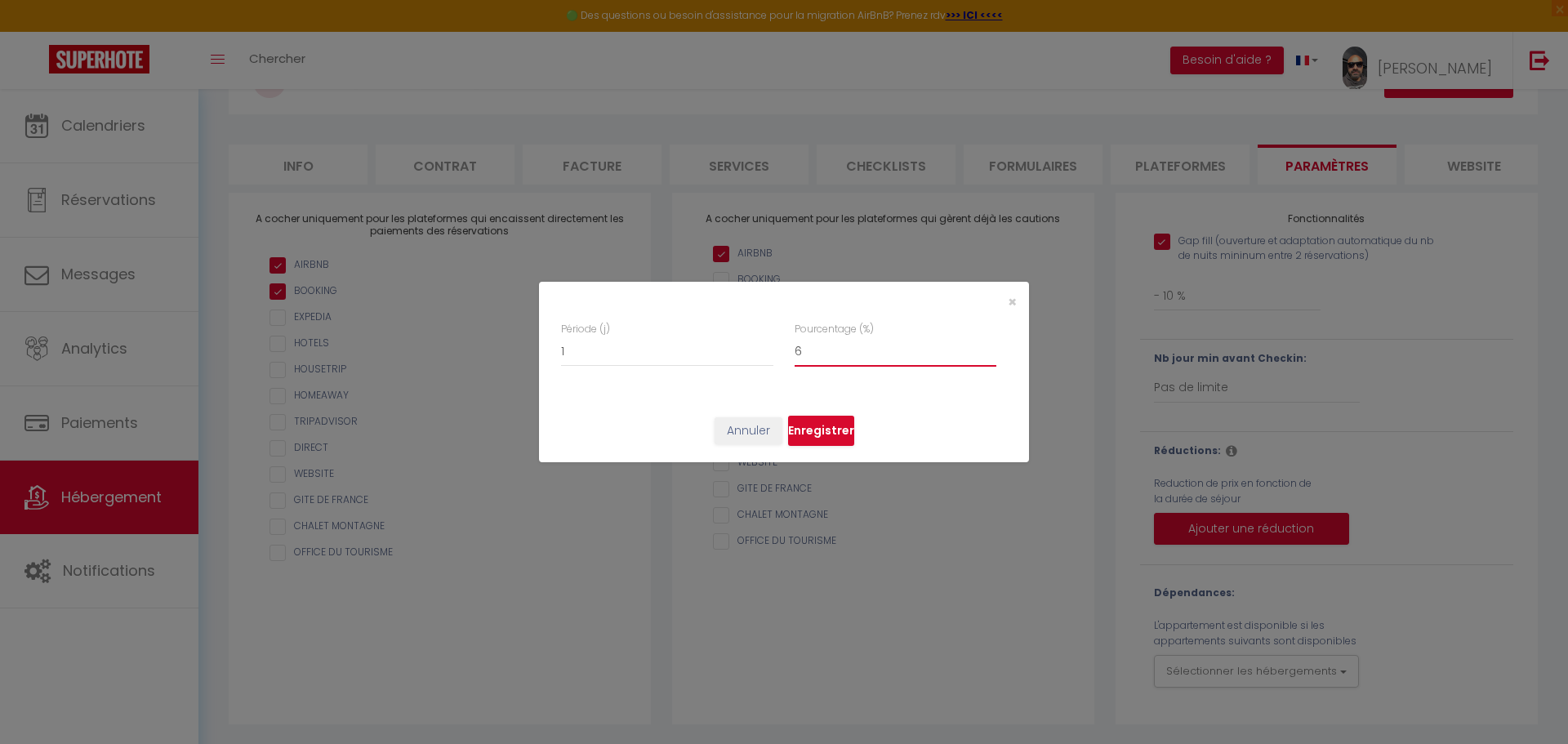
checkbox input "true"
click at [992, 346] on input "6" at bounding box center [895, 351] width 202 height 30
type input "7"
checkbox input "true"
click at [992, 346] on input "7" at bounding box center [895, 351] width 202 height 30
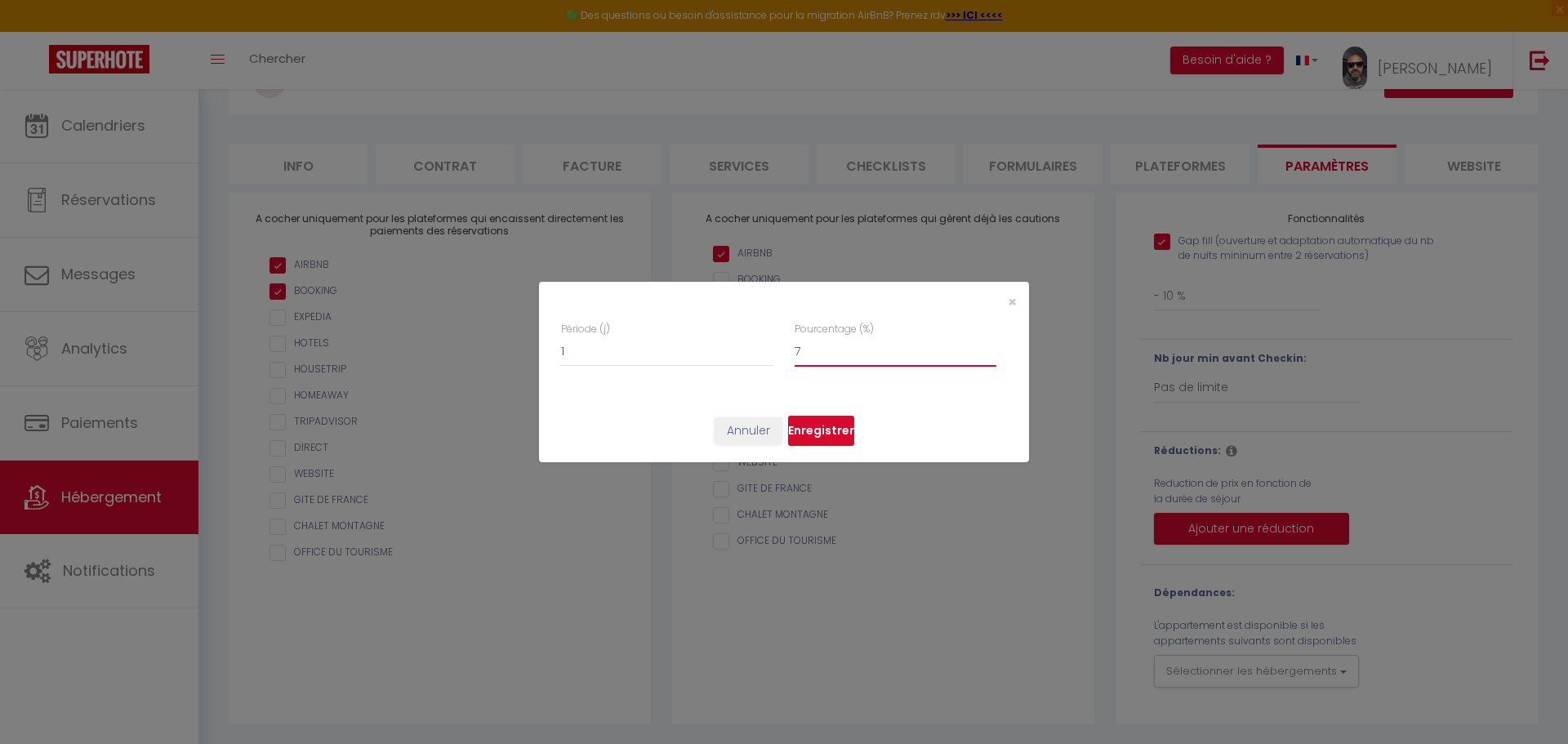
type input "8"
checkbox input "true"
click at [992, 346] on input "8" at bounding box center [895, 351] width 202 height 30
type input "9"
checkbox input "true"
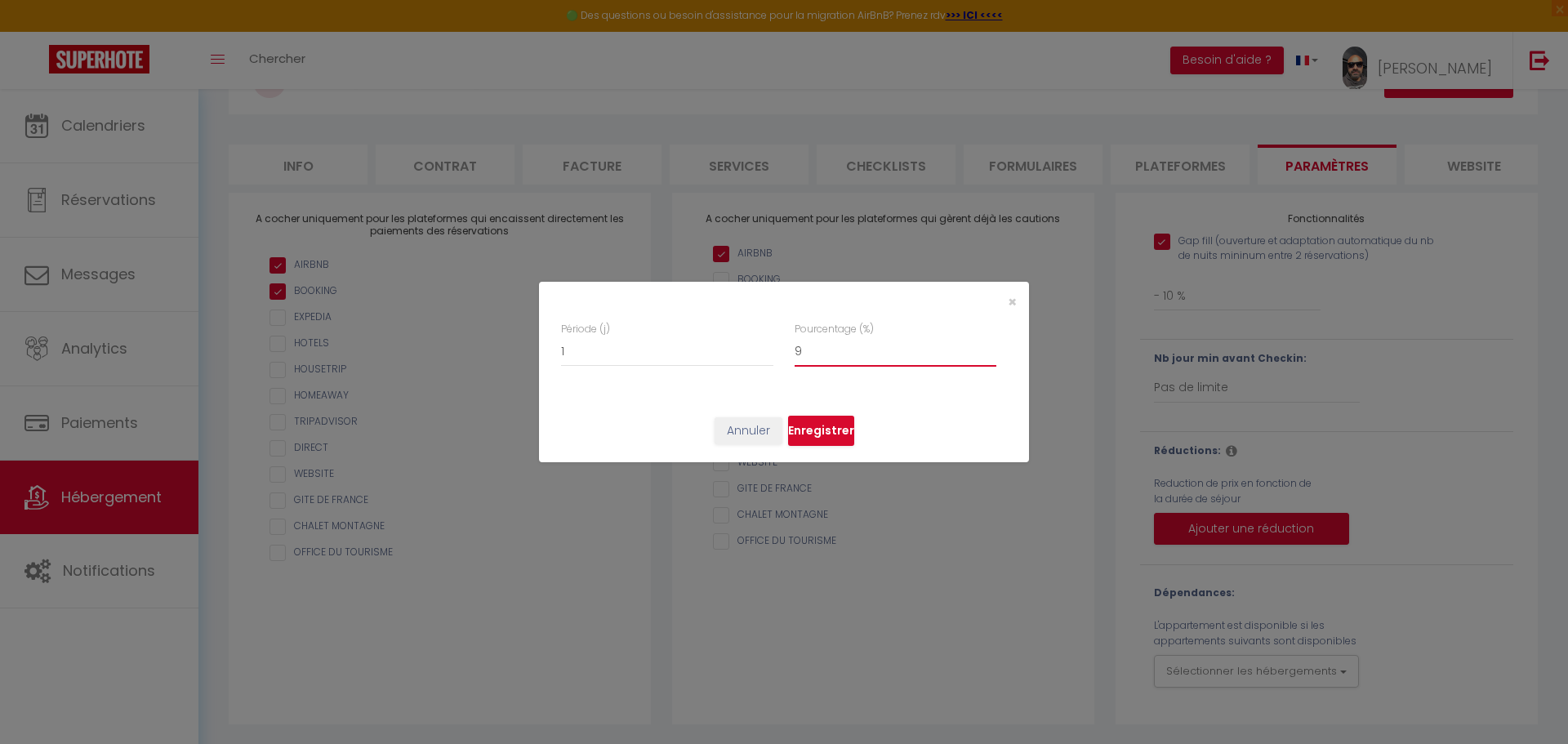
click at [992, 346] on input "9" at bounding box center [895, 351] width 202 height 30
type input "10"
checkbox input "true"
type input "10"
click at [992, 346] on input "10" at bounding box center [895, 351] width 202 height 30
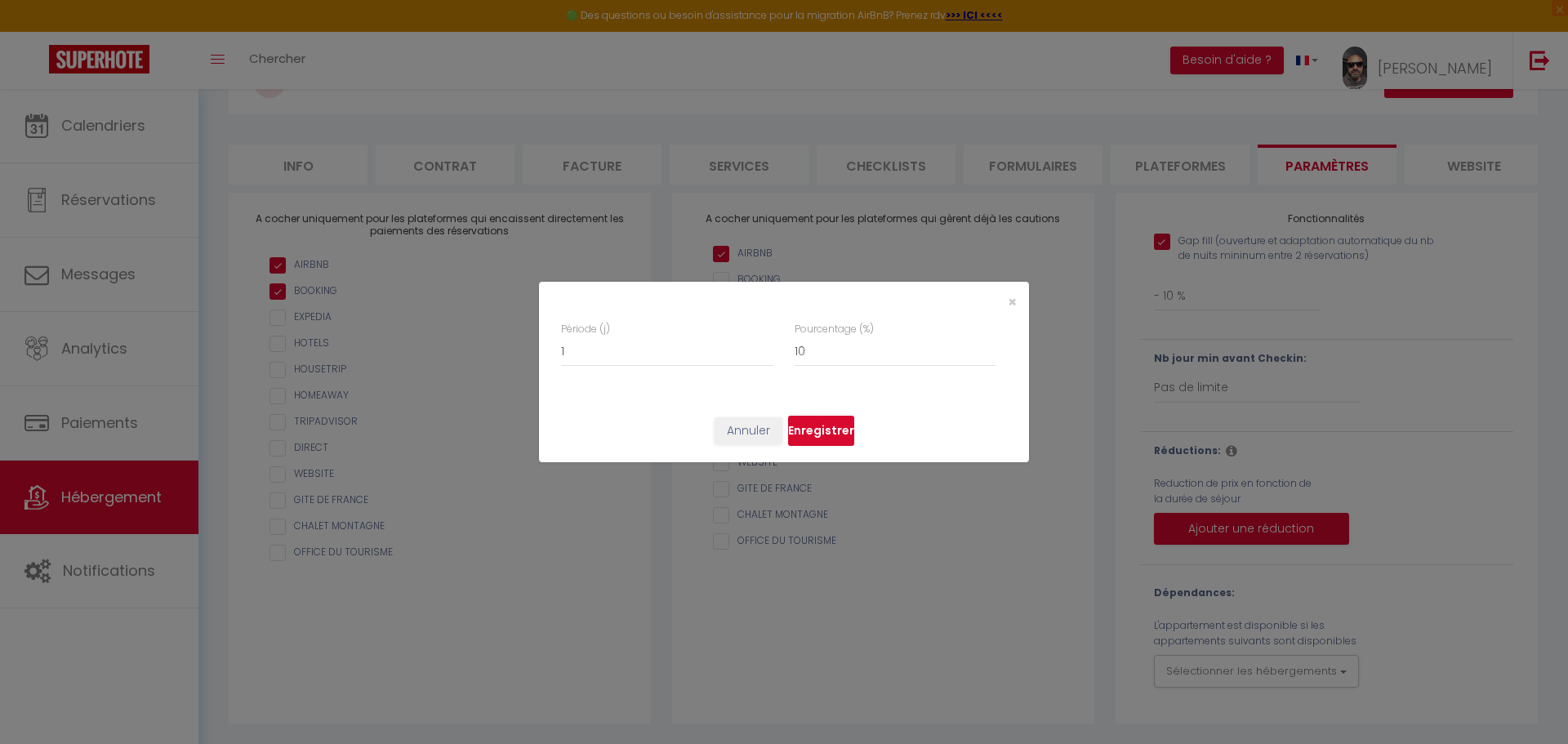
click at [824, 420] on button "Enregistrer" at bounding box center [821, 431] width 66 height 31
checkbox input "true"
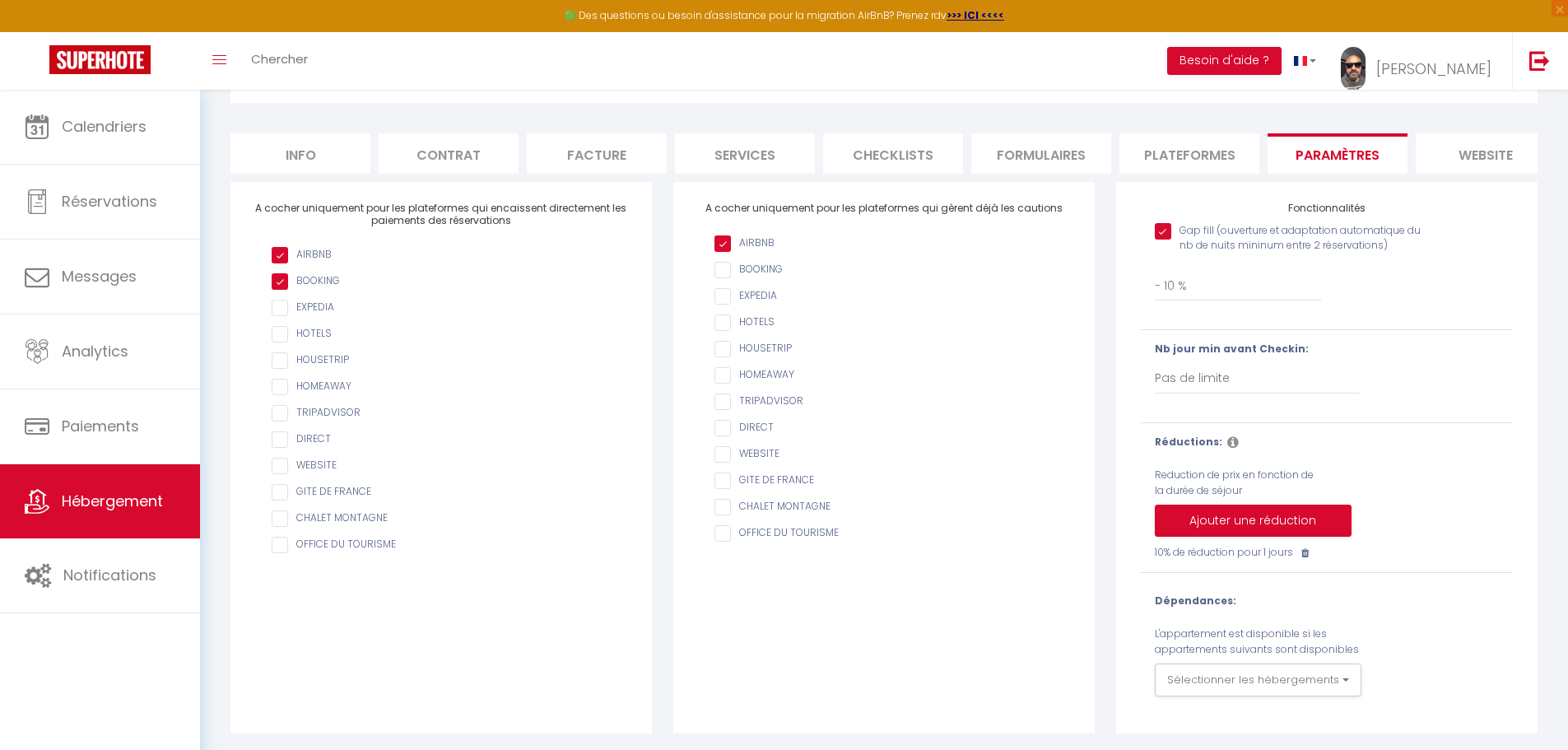
scroll to position [0, 0]
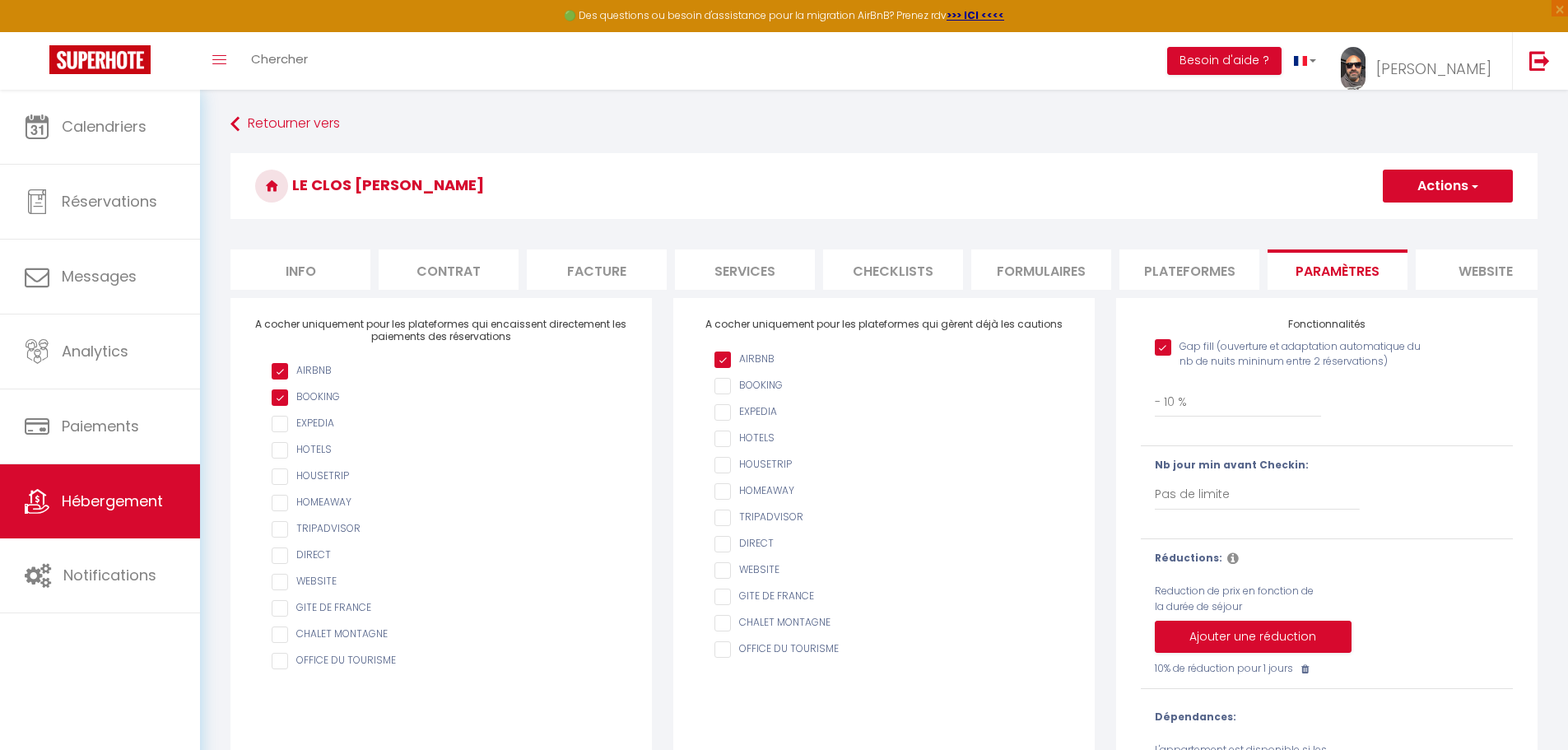
click at [1392, 191] on button "Actions" at bounding box center [1448, 186] width 130 height 32
click at [1438, 215] on input "Enregistrer" at bounding box center [1429, 221] width 61 height 16
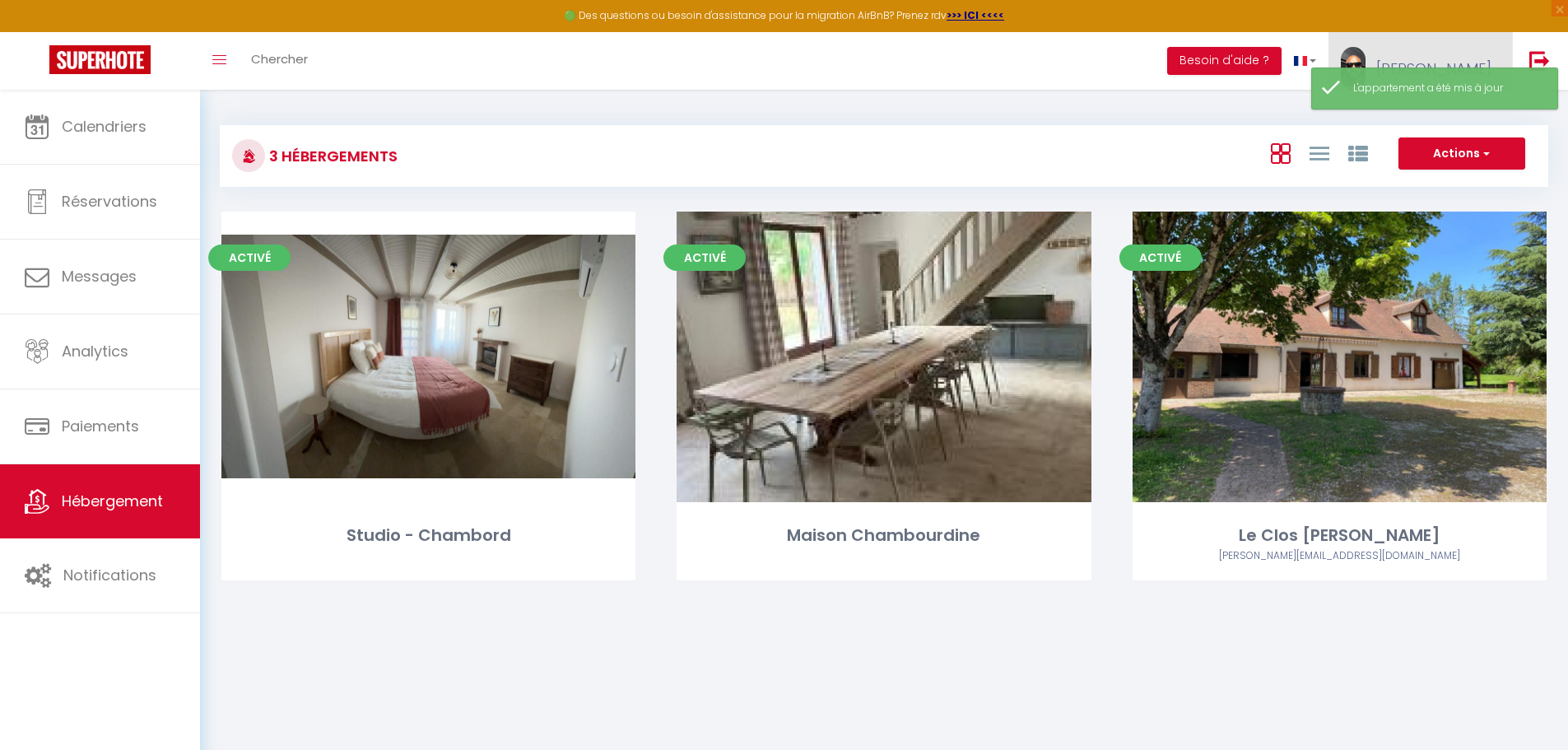
click at [1446, 57] on link "[PERSON_NAME]" at bounding box center [1420, 61] width 184 height 57
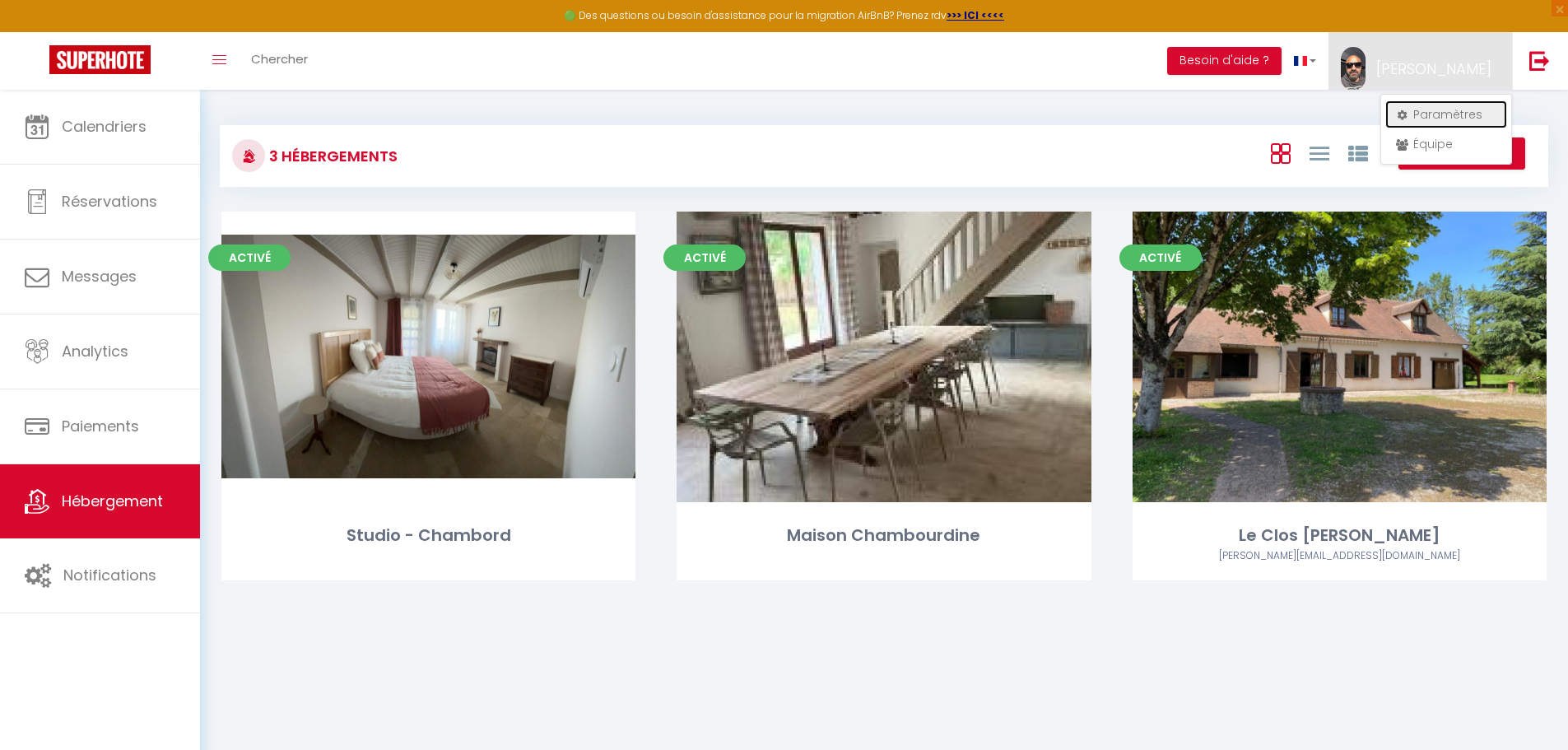
click at [1455, 115] on link "Paramètres" at bounding box center [1447, 114] width 121 height 28
select select "28"
select select "fr"
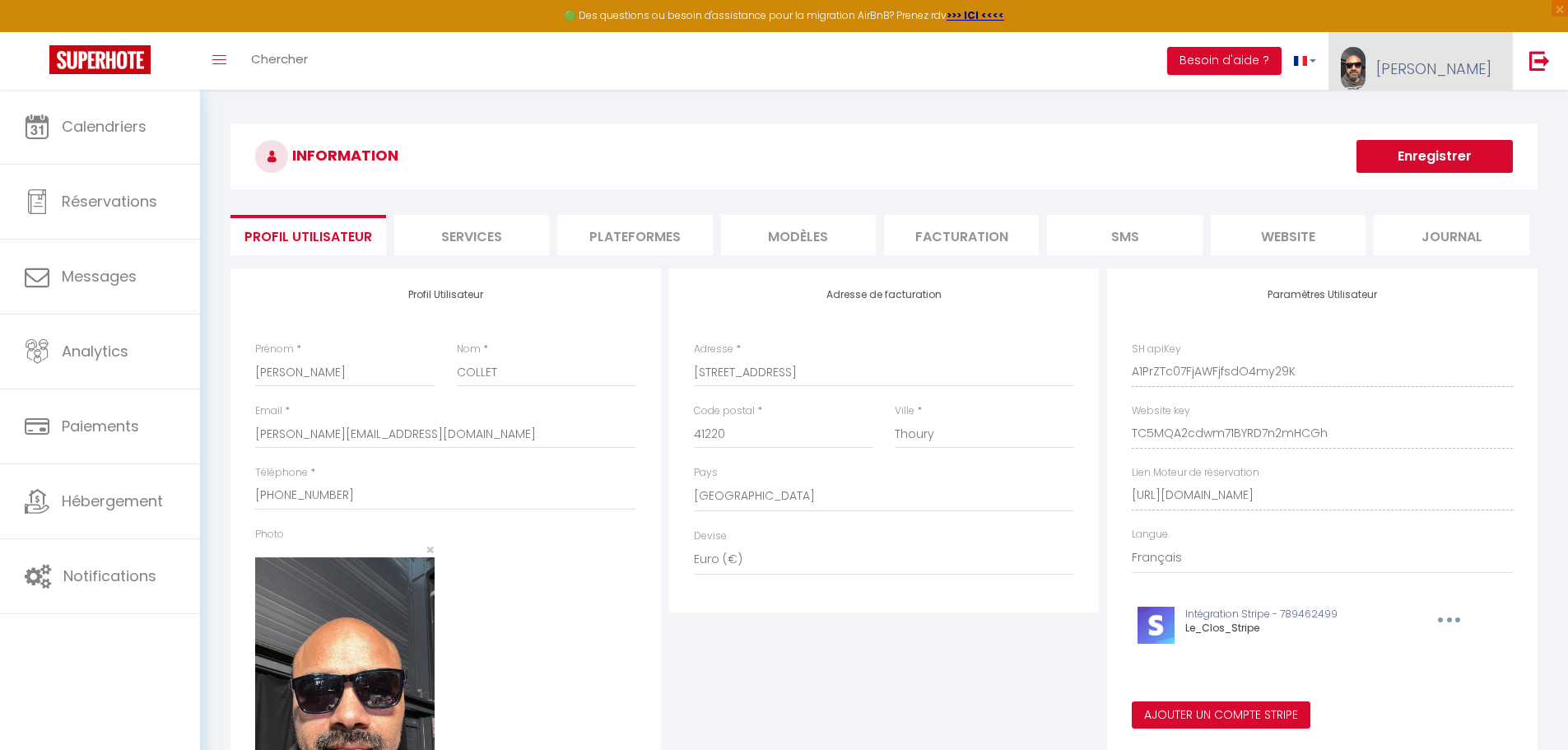
click at [1435, 67] on span "[PERSON_NAME]" at bounding box center [1434, 68] width 115 height 21
click at [1439, 147] on link "Équipe" at bounding box center [1447, 144] width 121 height 28
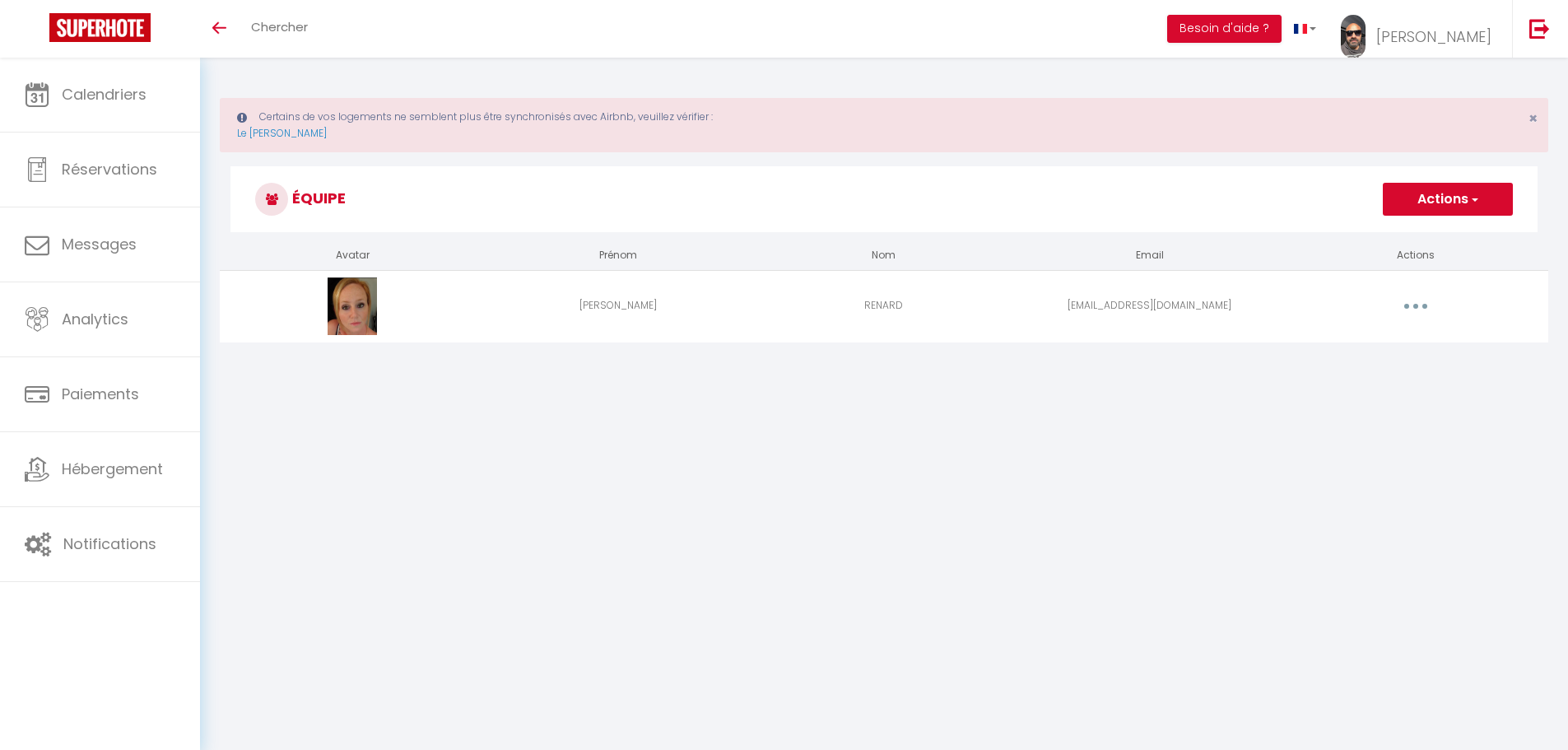
click at [1408, 300] on button "button" at bounding box center [1416, 306] width 46 height 27
click at [1361, 339] on link "Editer" at bounding box center [1373, 344] width 121 height 28
select select
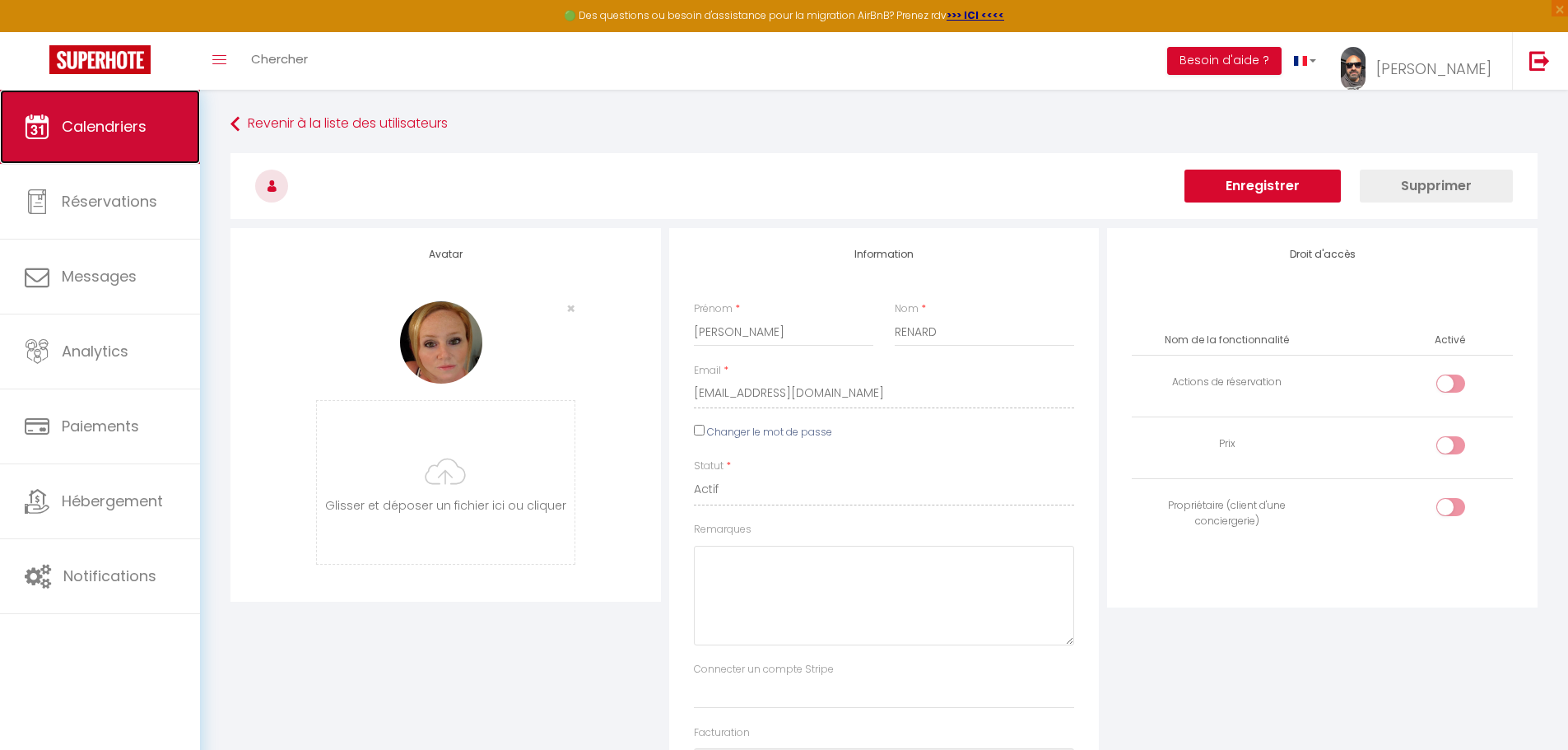
click at [139, 113] on link "Calendriers" at bounding box center [100, 127] width 200 height 74
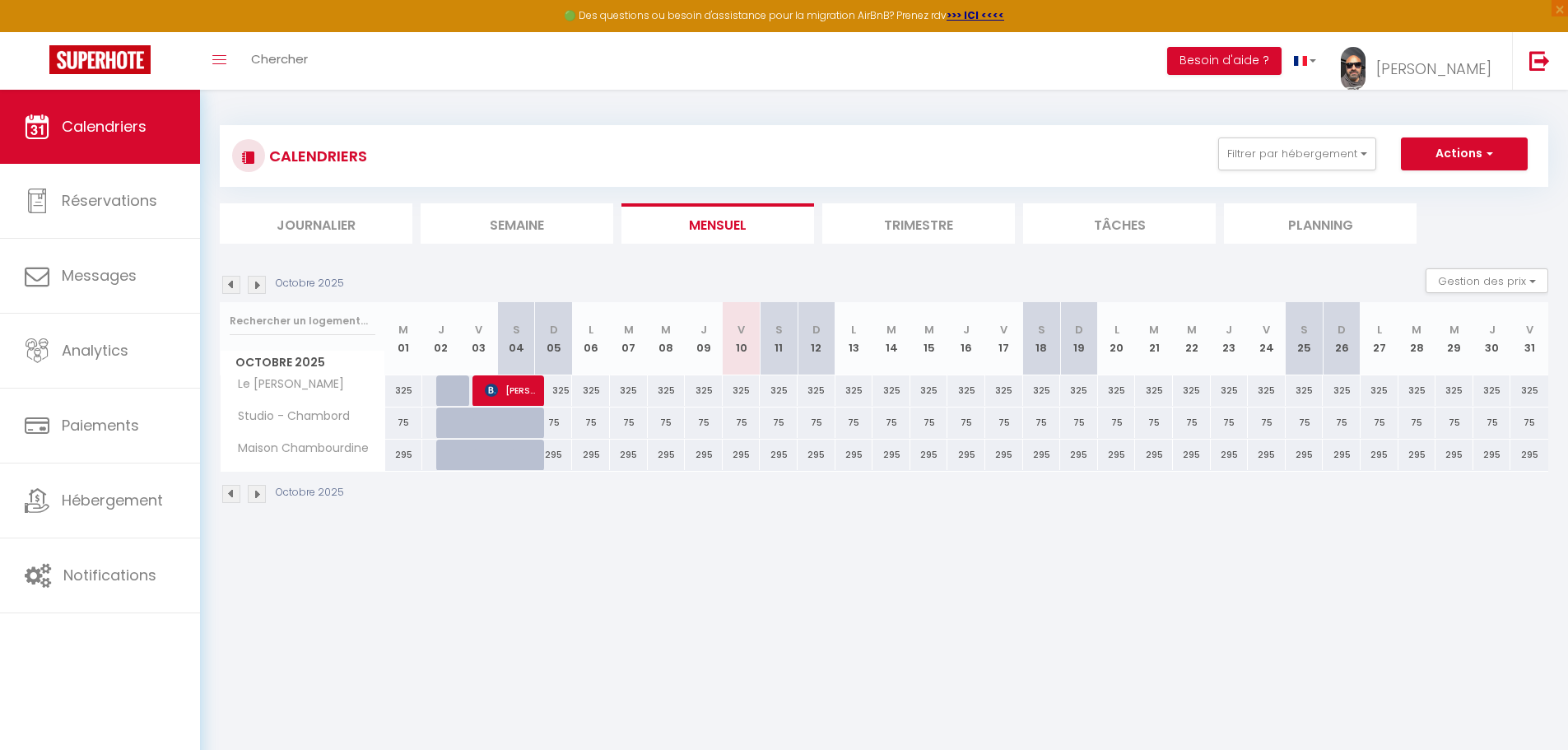
click at [878, 218] on li "Trimestre" at bounding box center [918, 223] width 192 height 40
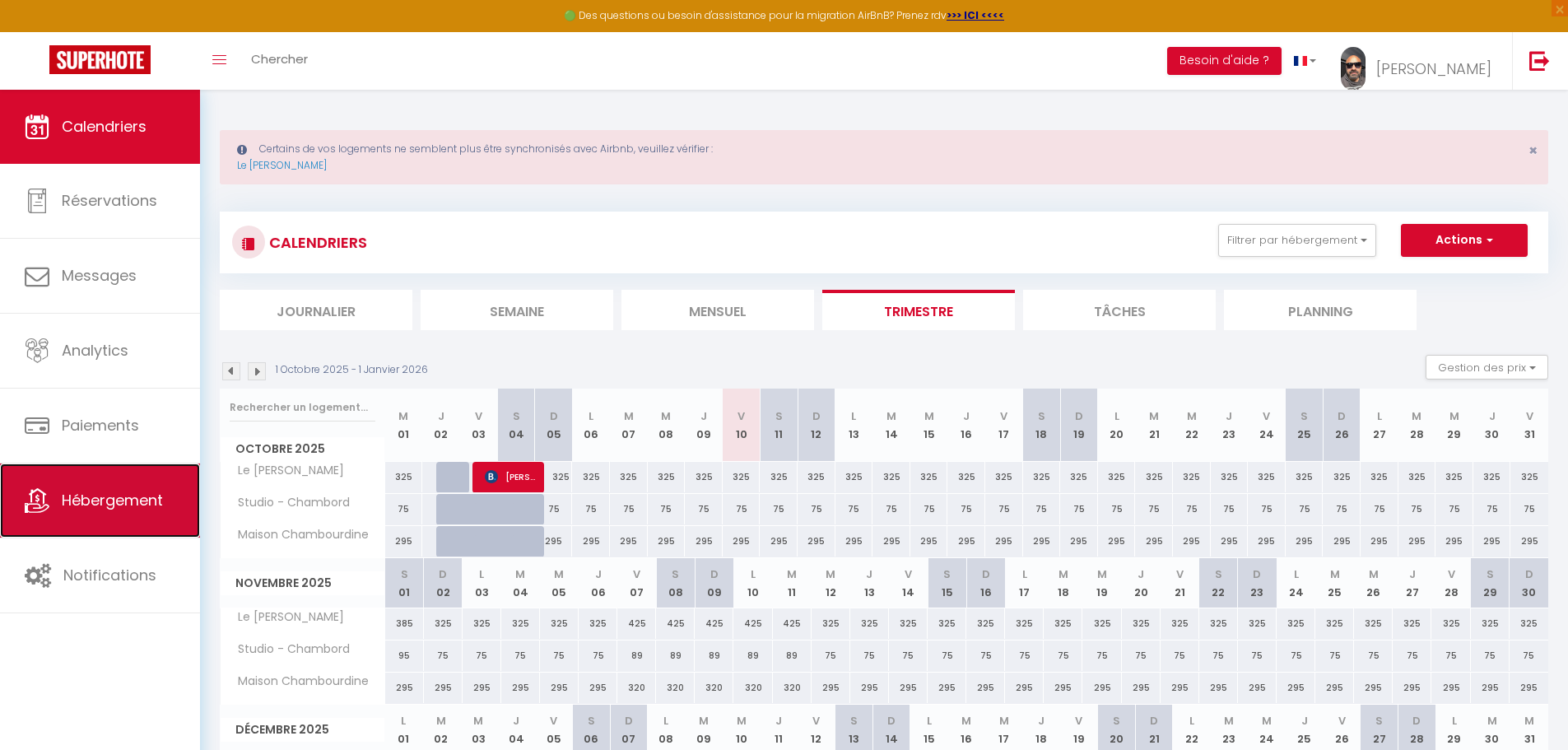
click at [127, 488] on link "Hébergement" at bounding box center [100, 500] width 200 height 74
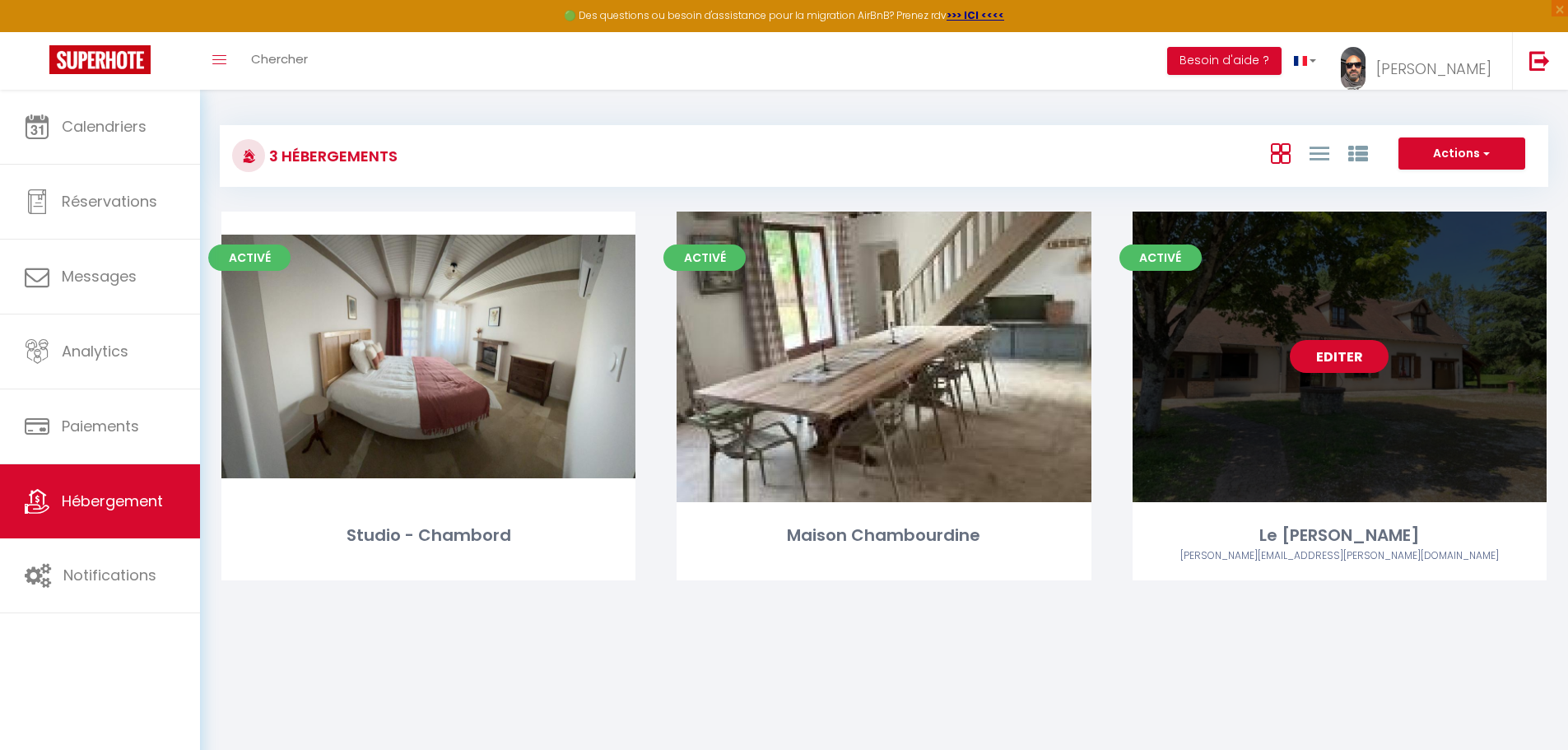
click at [1332, 365] on link "Editer" at bounding box center [1339, 356] width 98 height 32
select select "3"
select select "2"
select select "1"
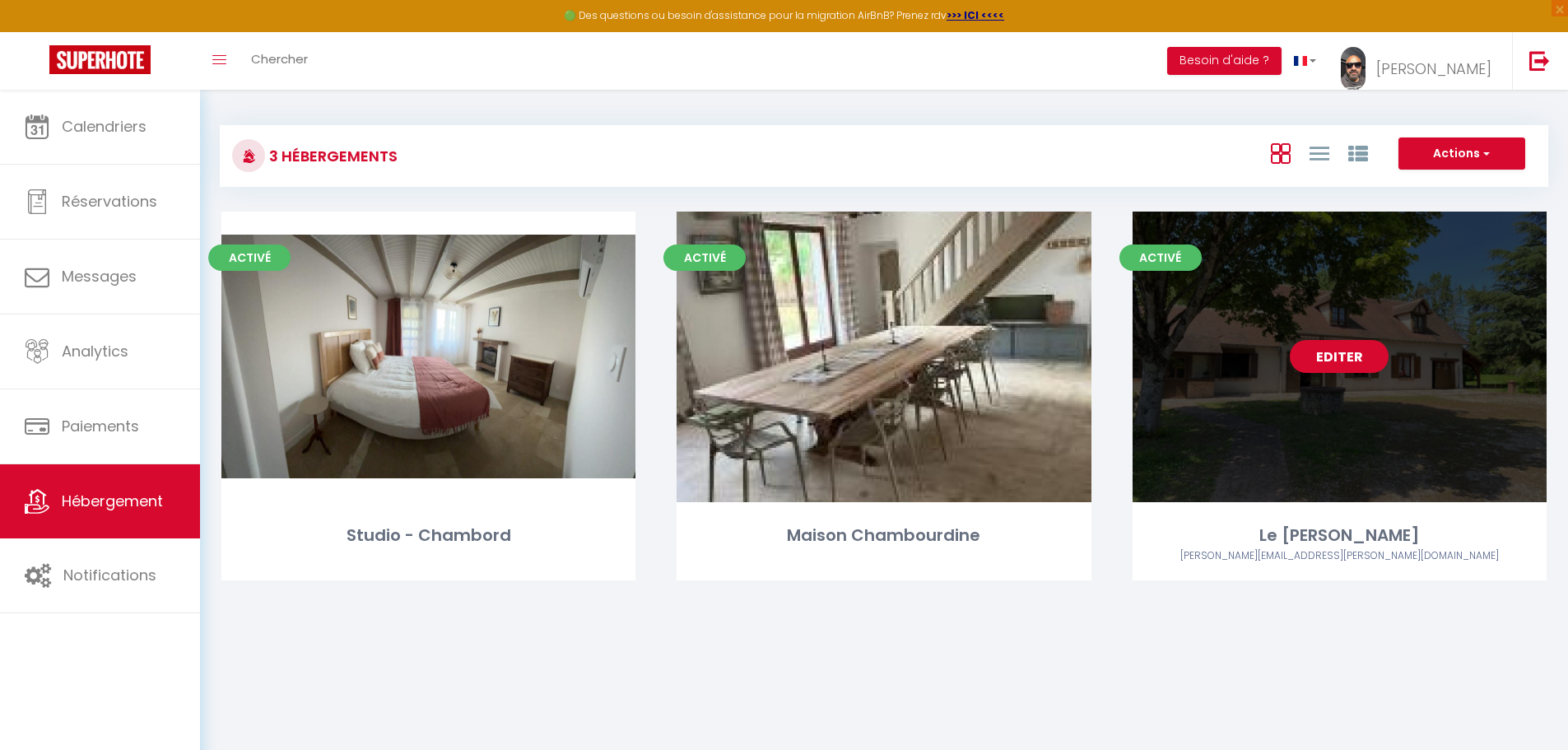
select select
select select "28"
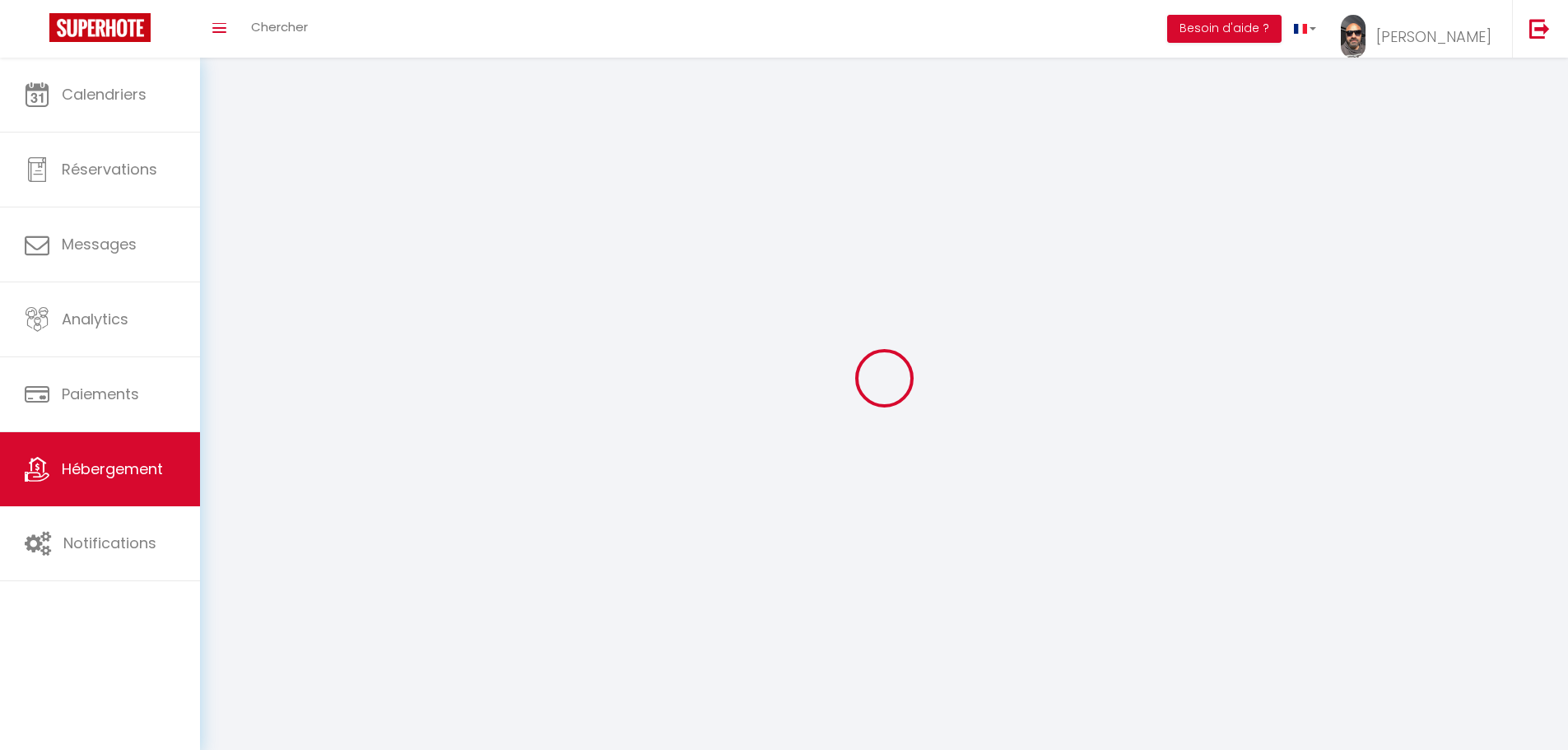
select select
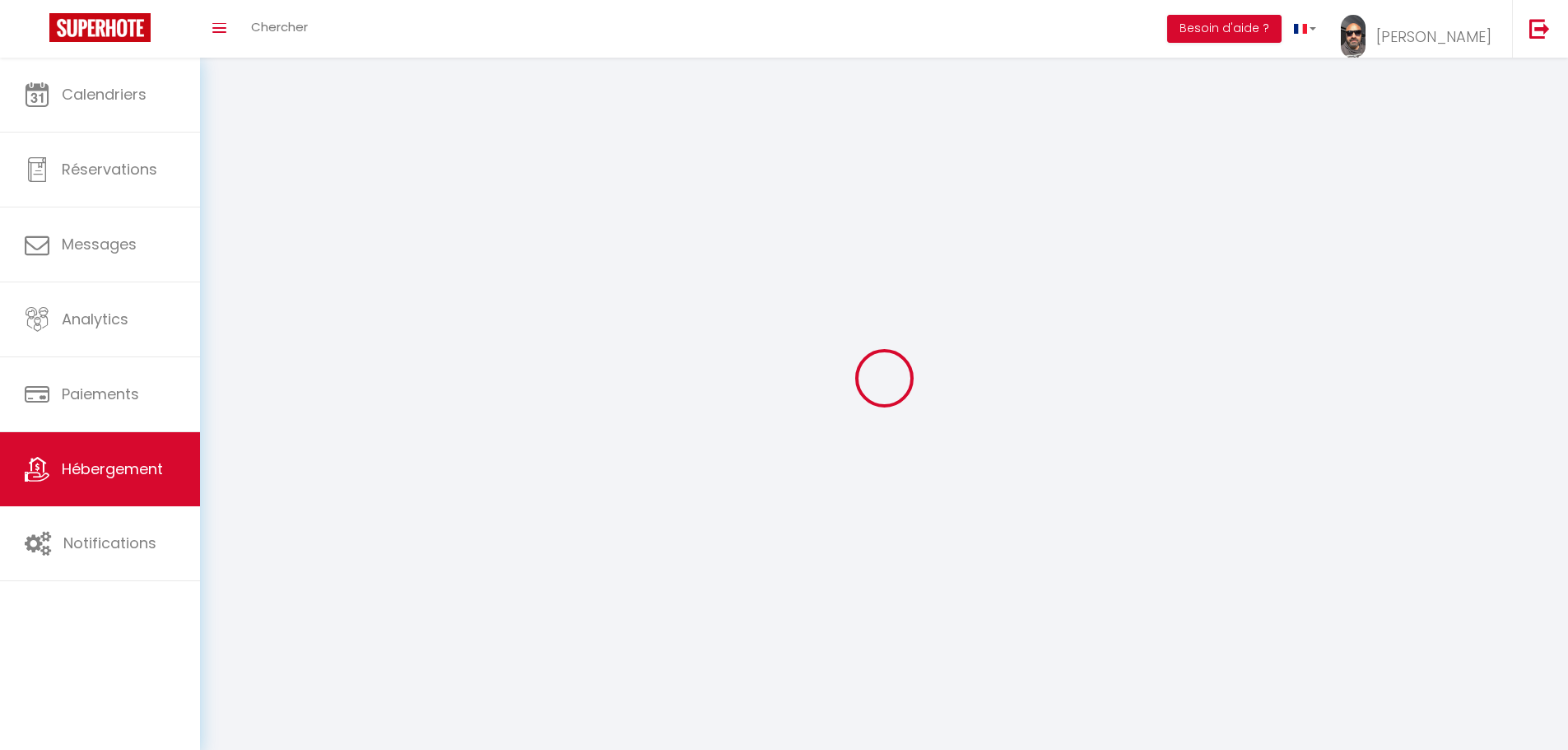
select select
checkbox input "false"
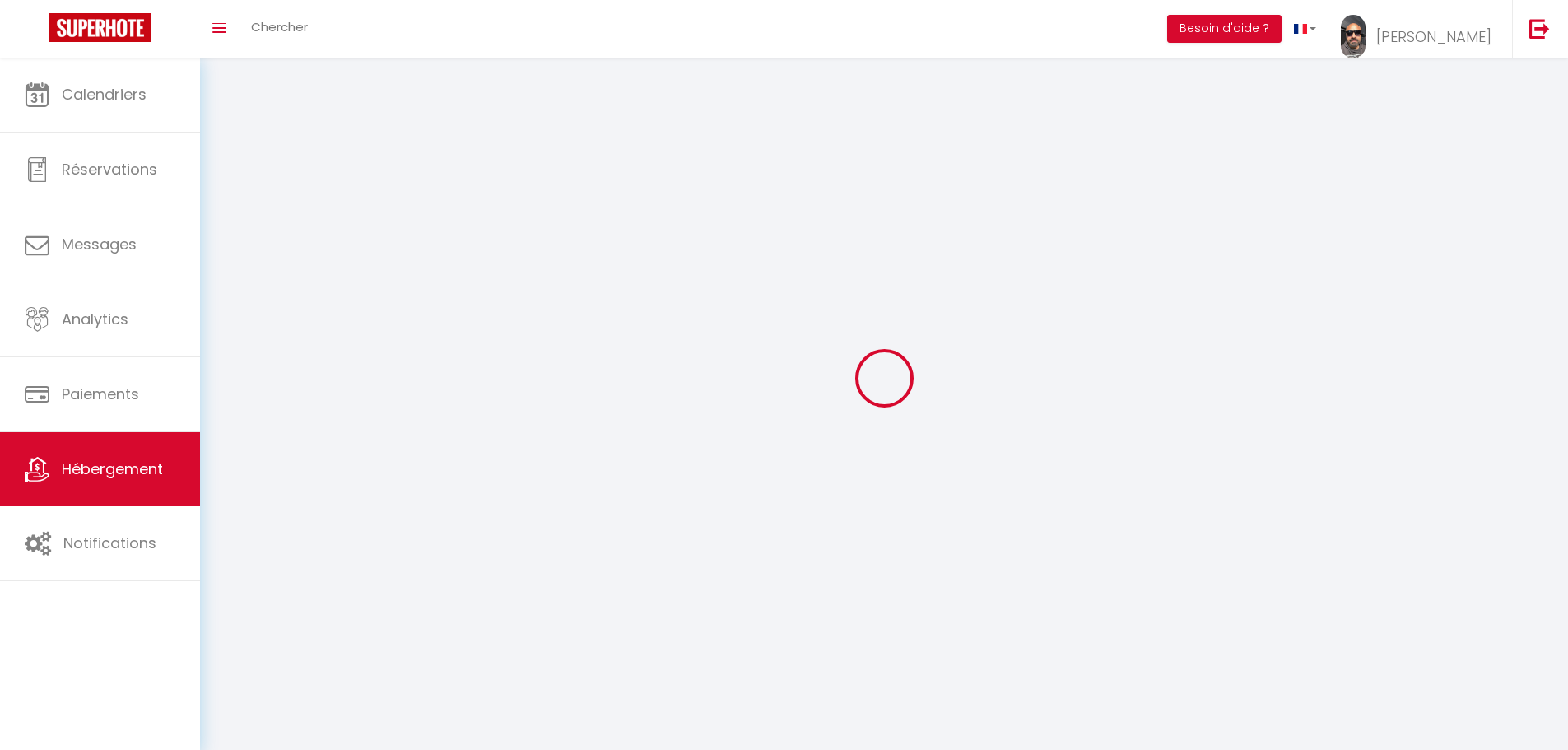
select select
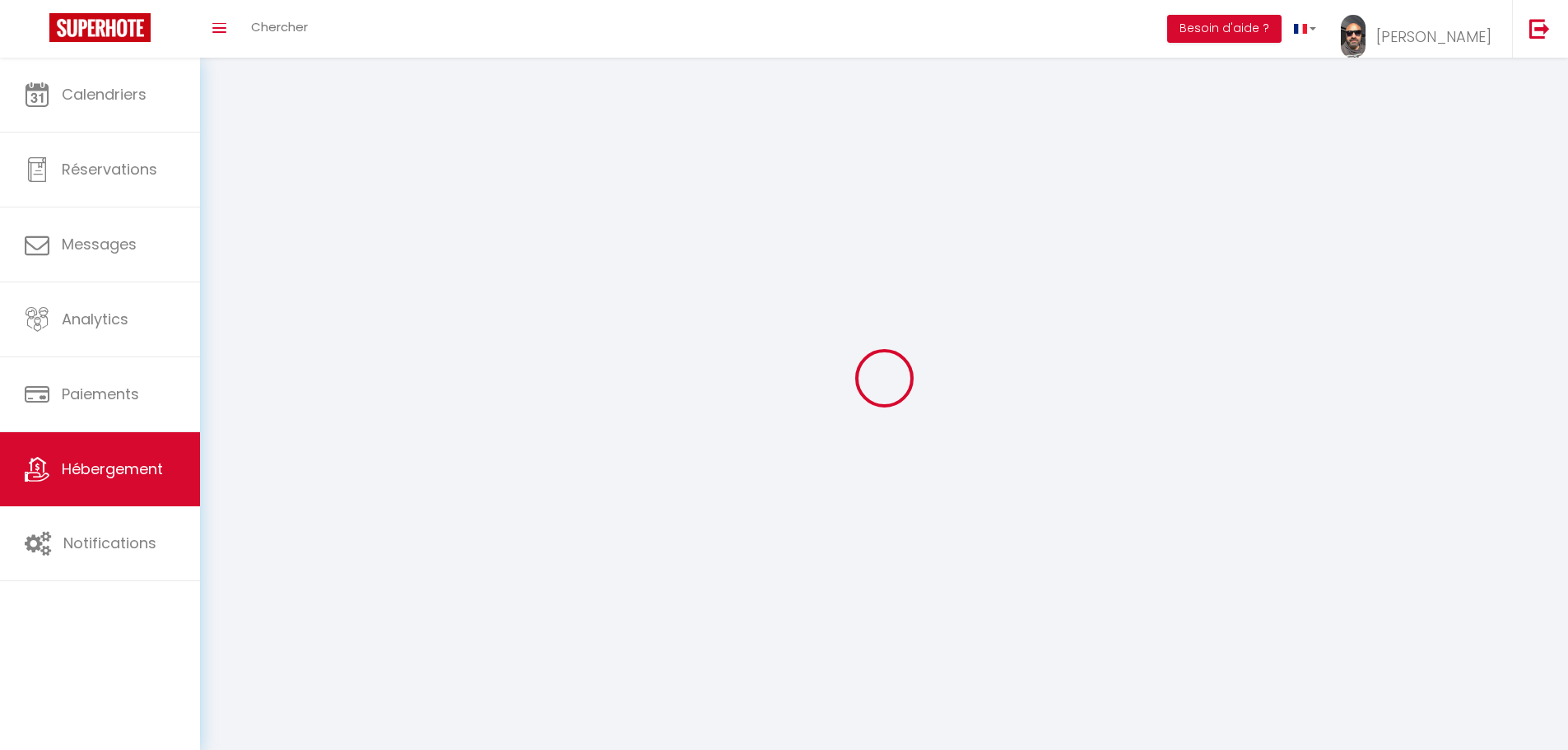
select select
checkbox input "false"
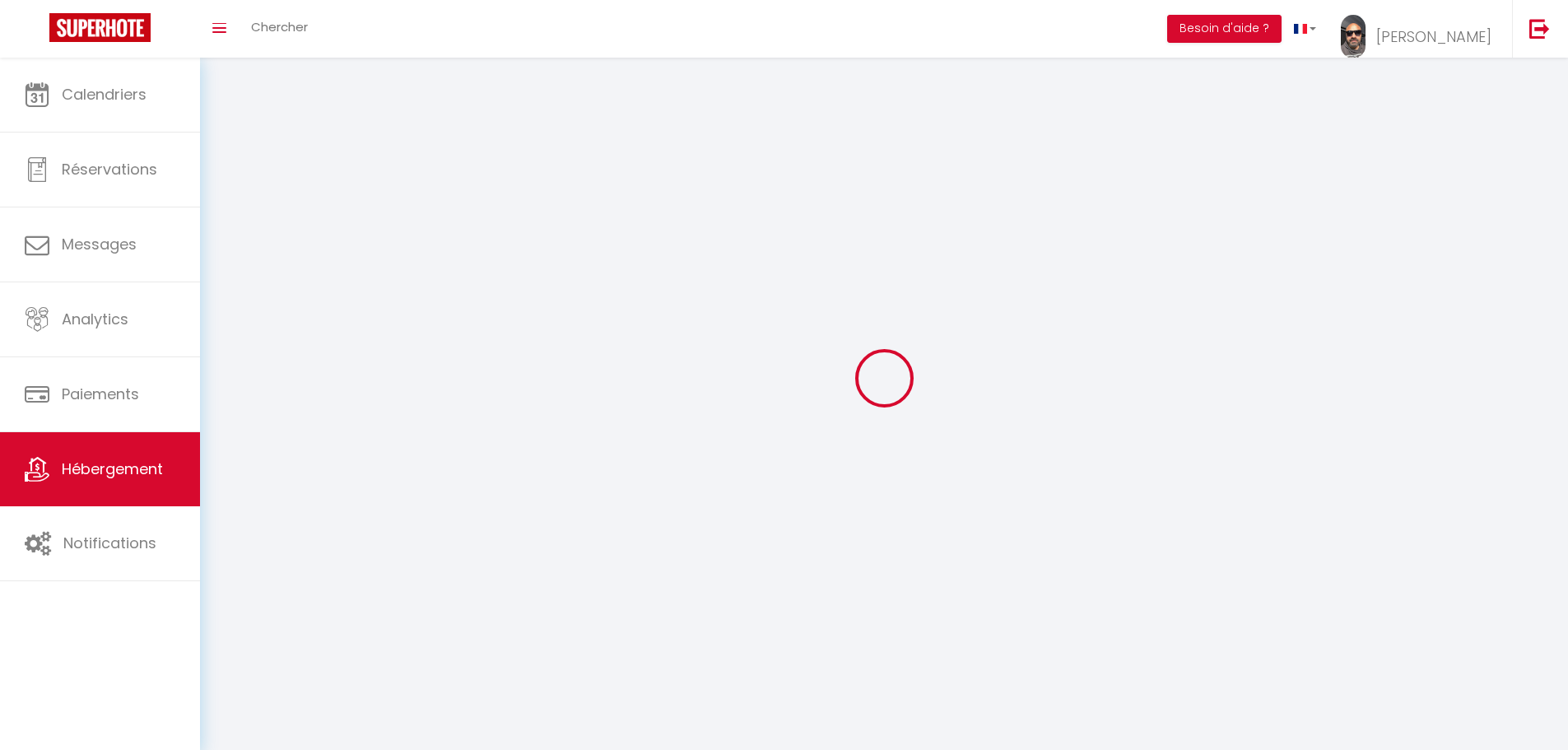
checkbox input "false"
select select
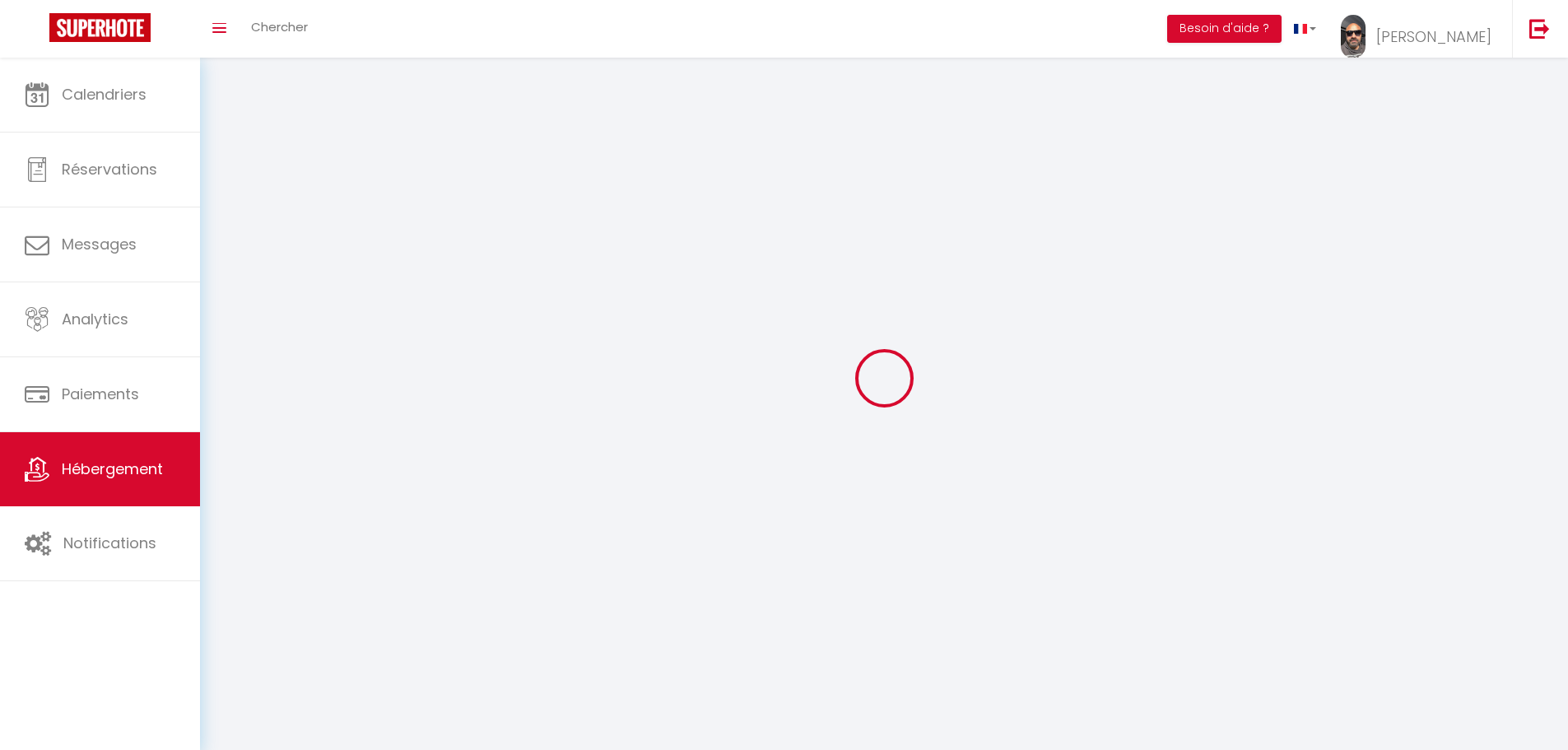
select select
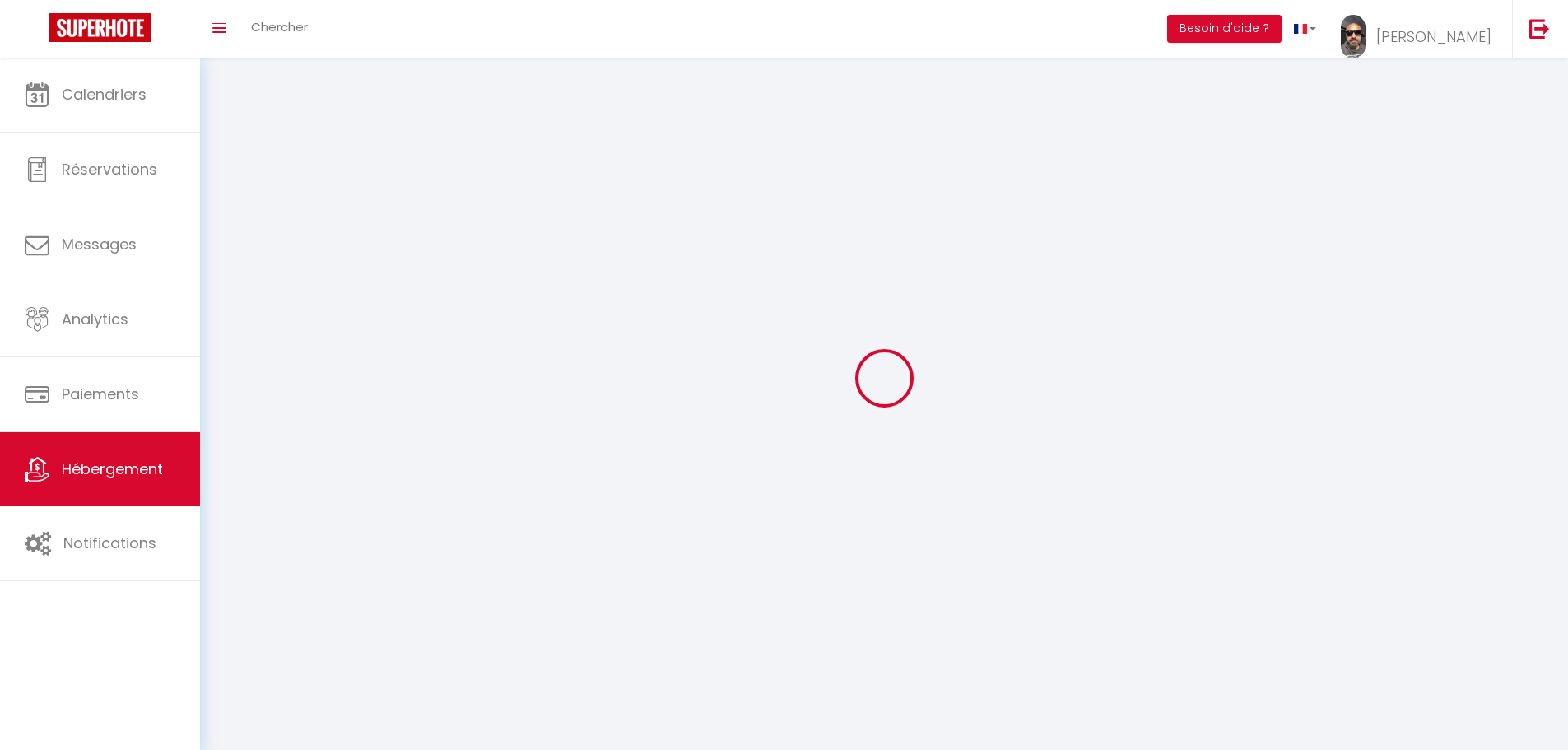
checkbox input "false"
select select
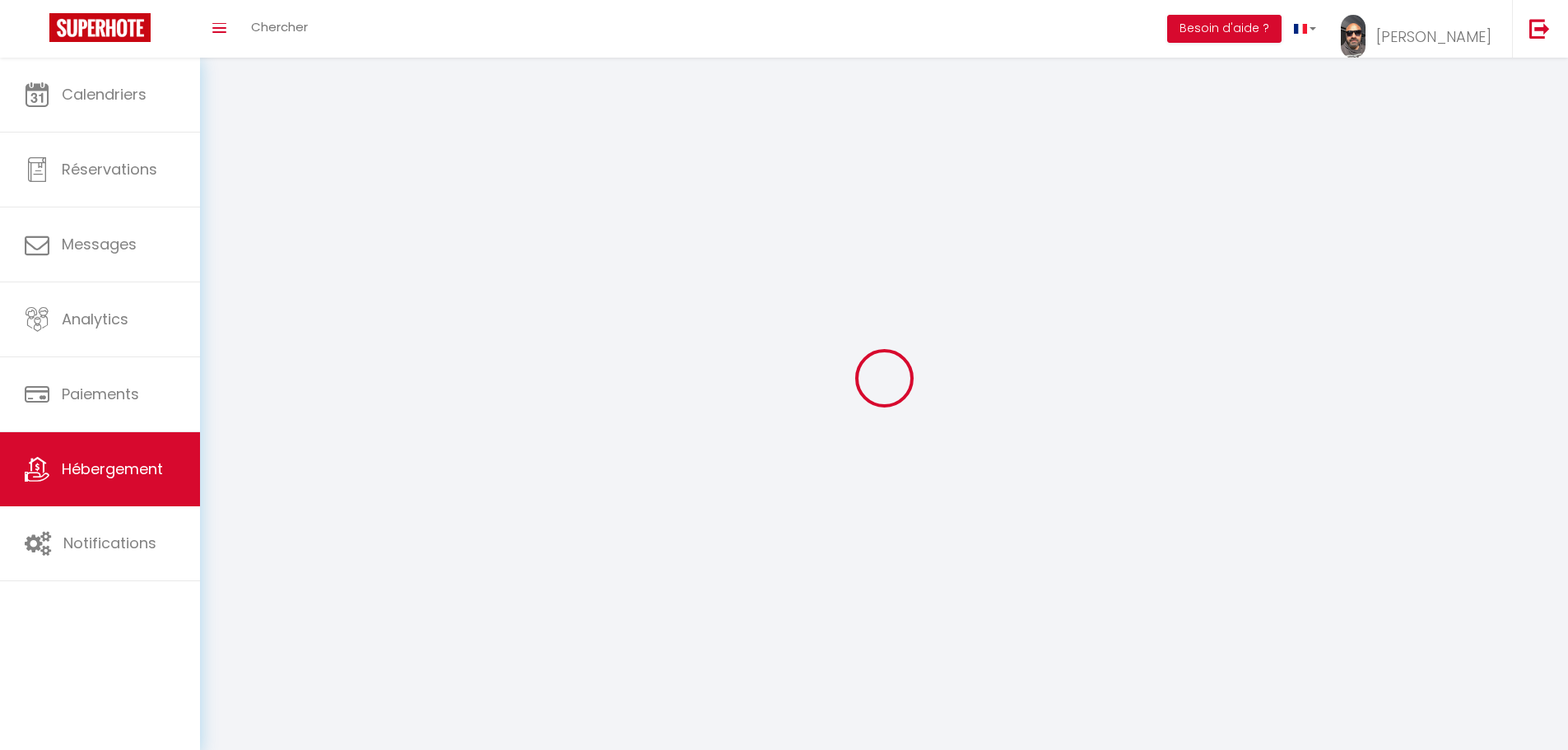
select select
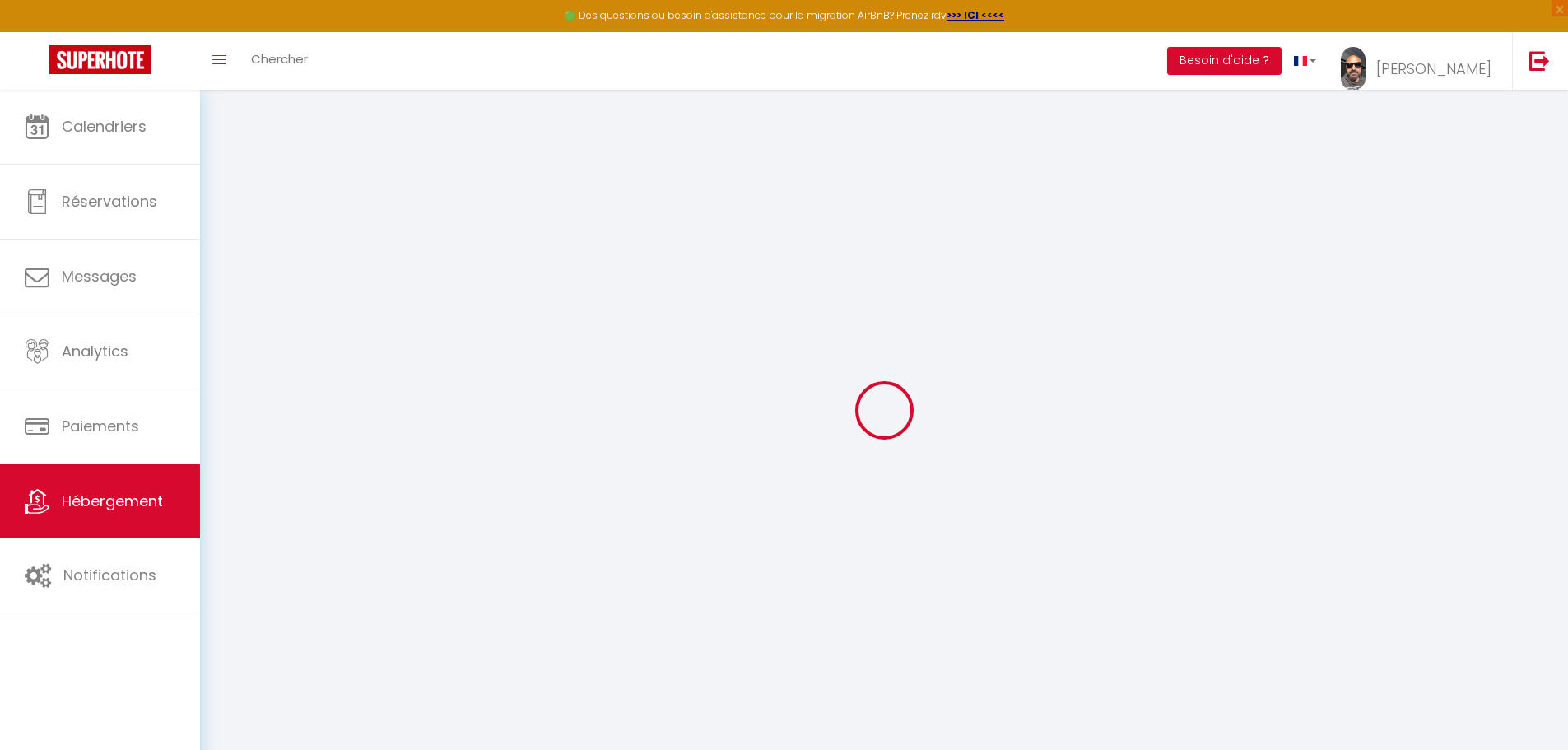
select select
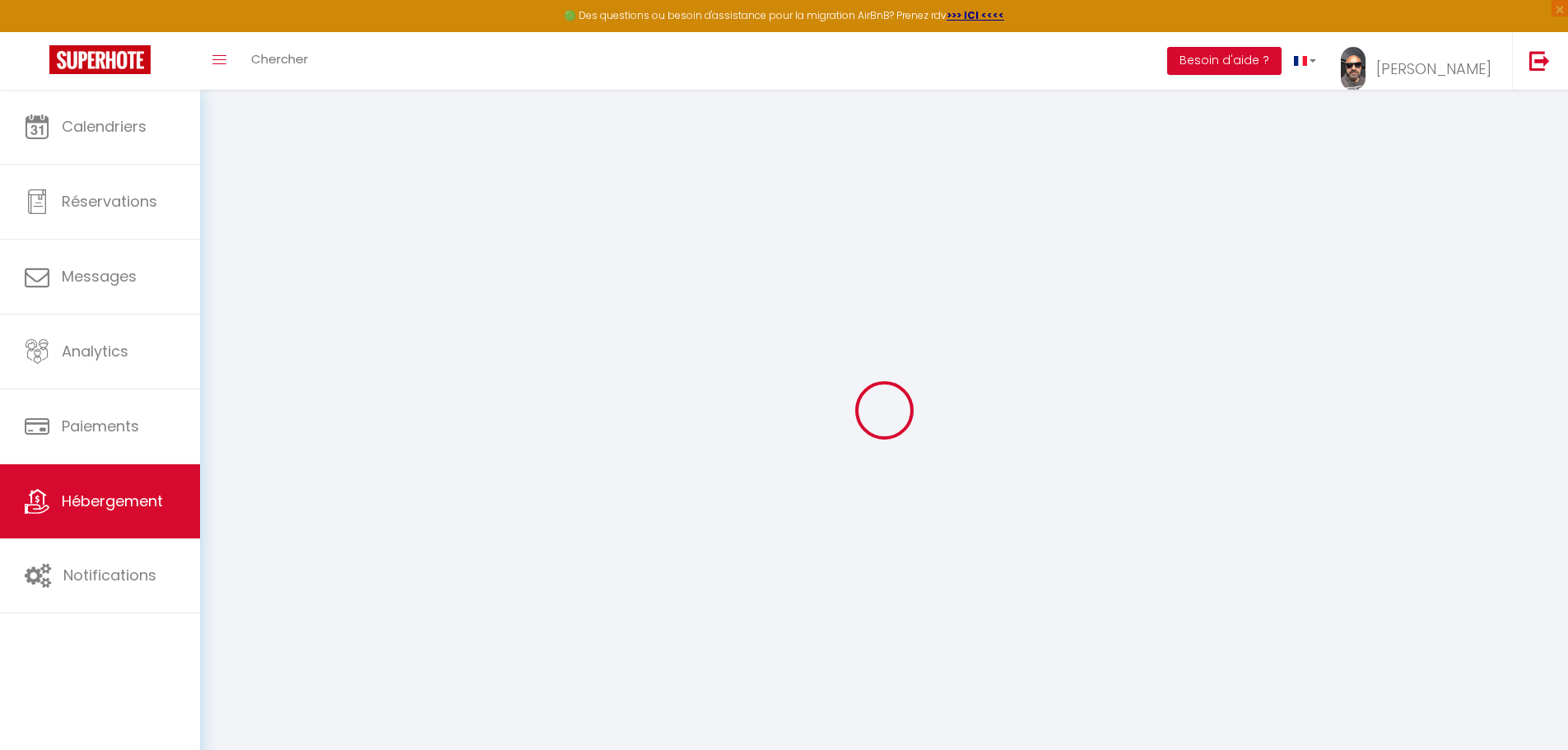
select select
checkbox input "false"
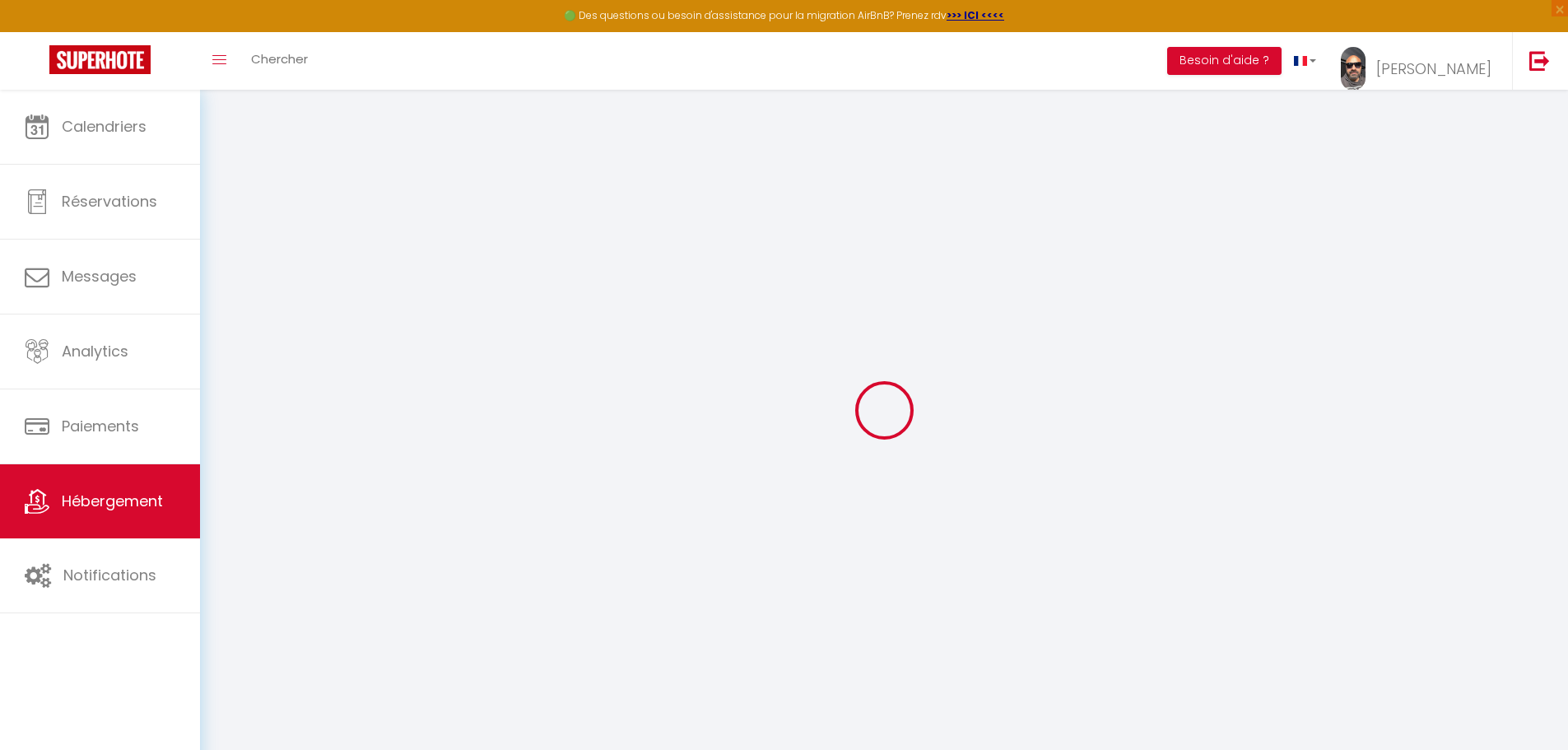
select select
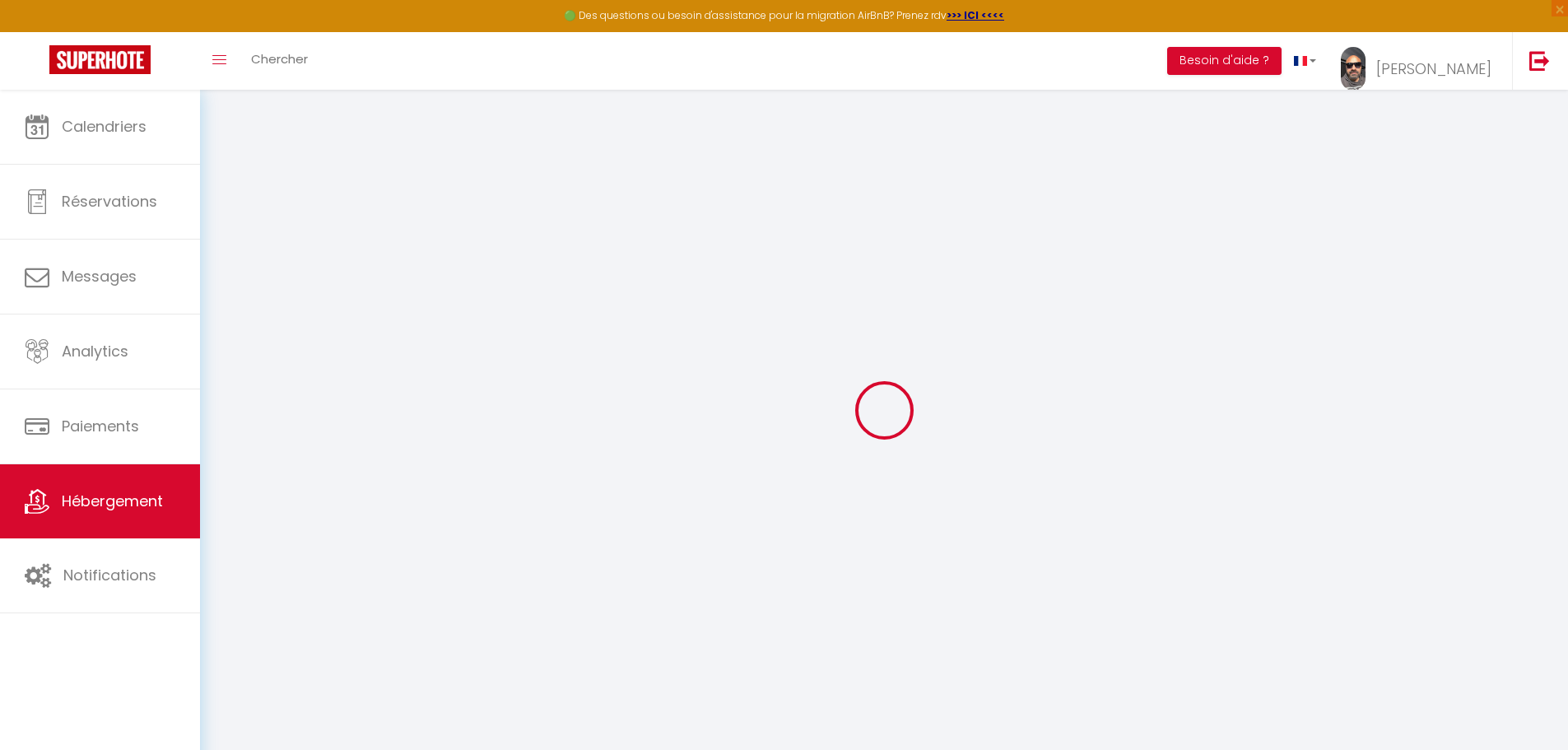
select select
checkbox input "false"
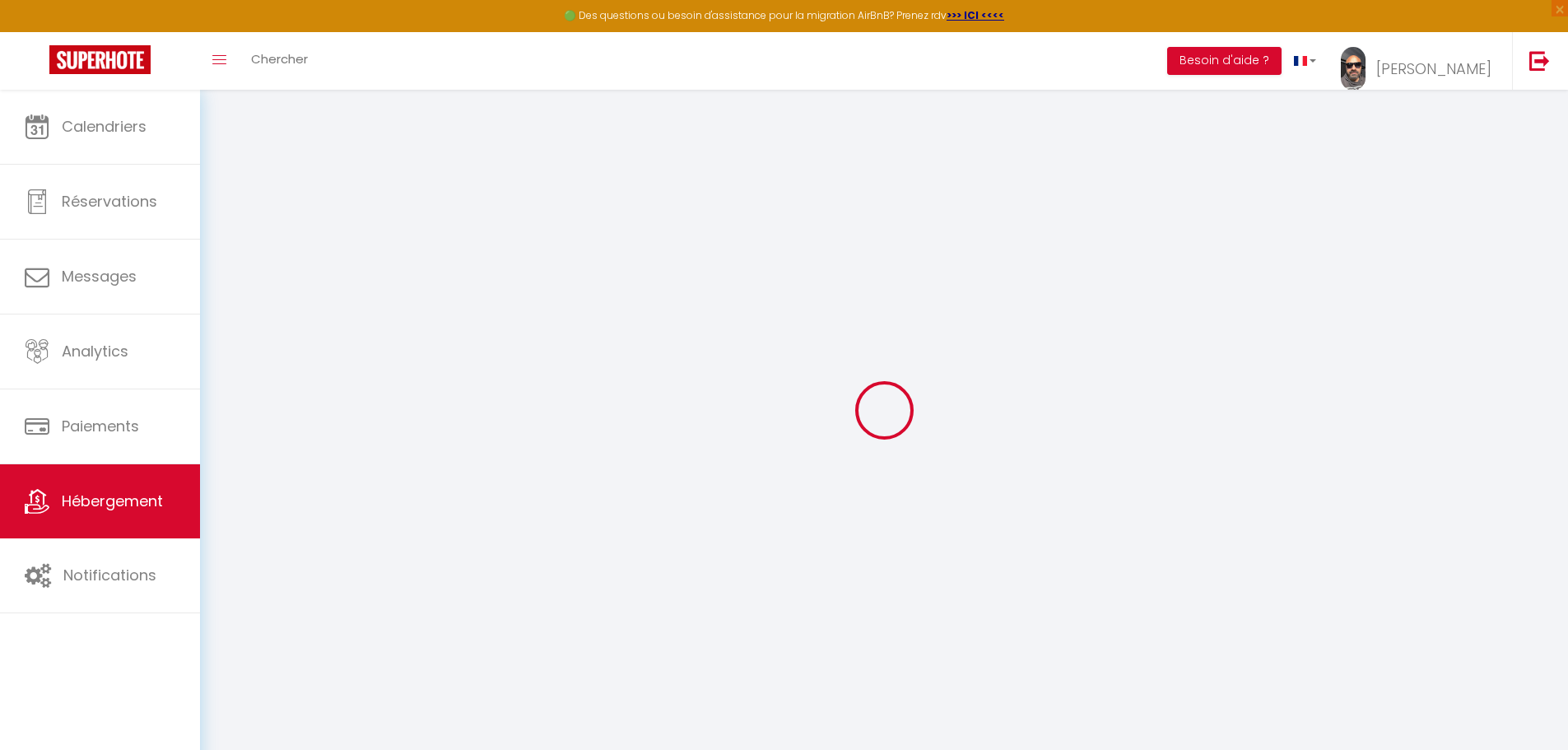
checkbox input "false"
select select
type input "Le Clos [PERSON_NAME]"
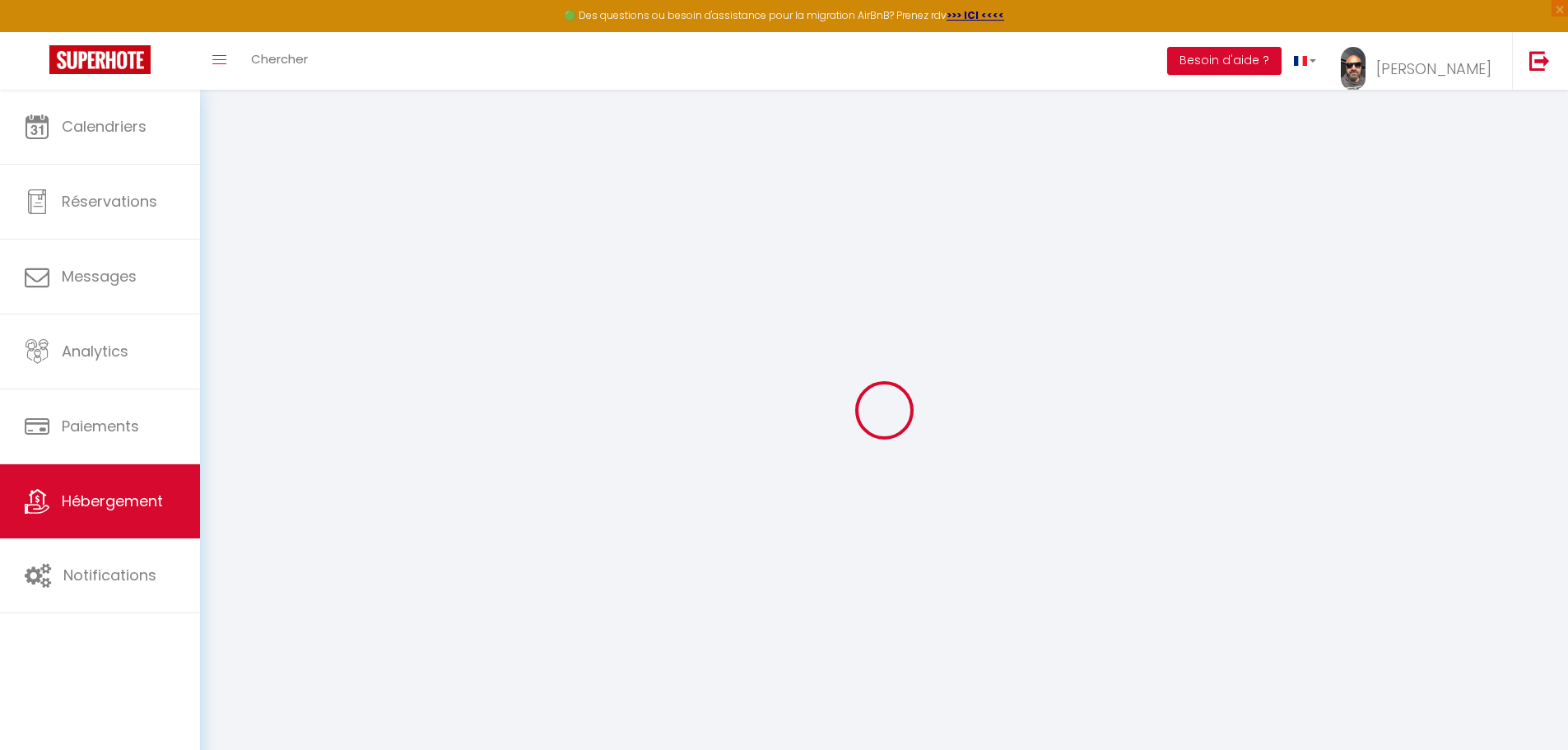
type input "[PERSON_NAME]"
type input "COLLET"
type input "[STREET_ADDRESS]"
type input "10000"
type input "[GEOGRAPHIC_DATA]"
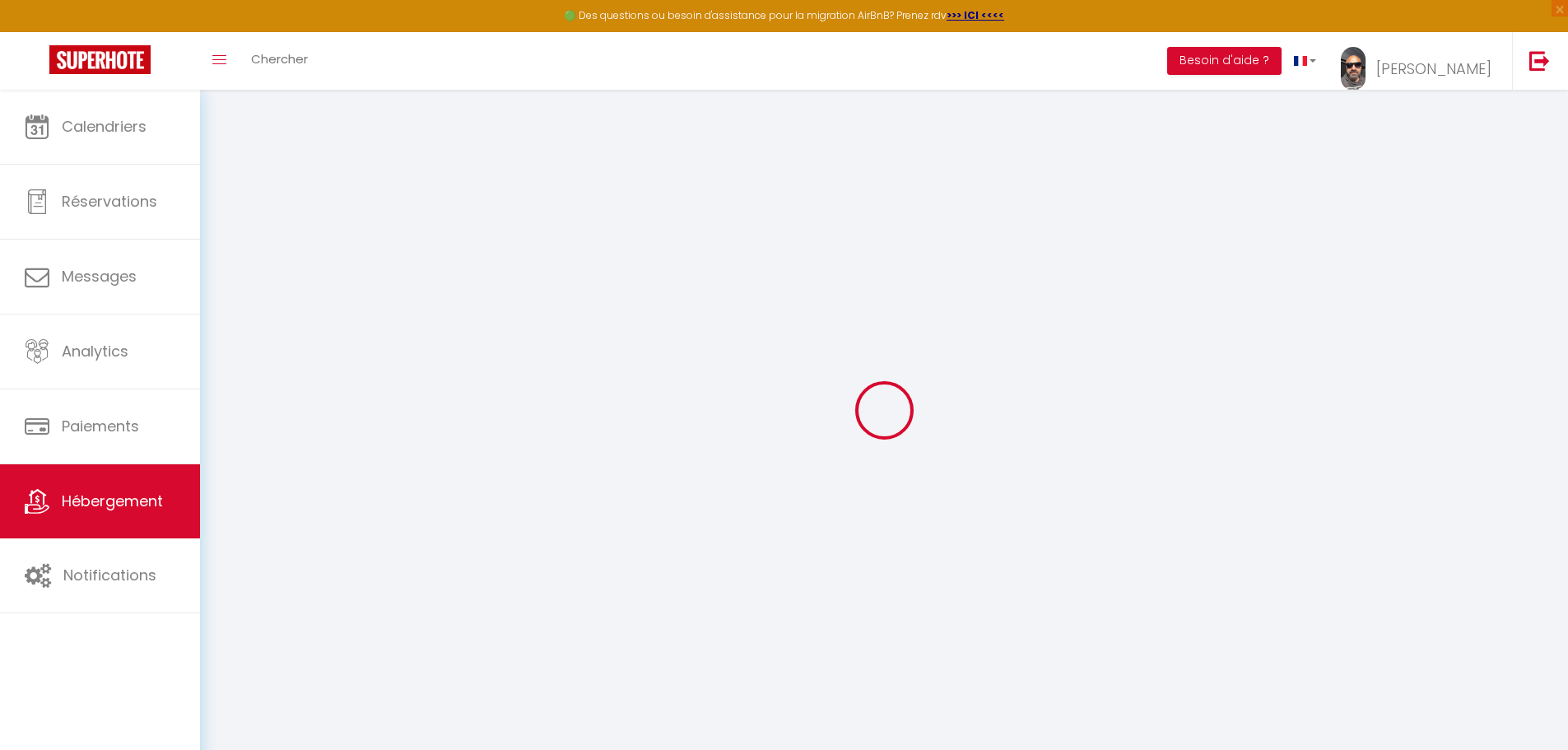
select select "houses"
select select "10"
select select "5"
select select "3"
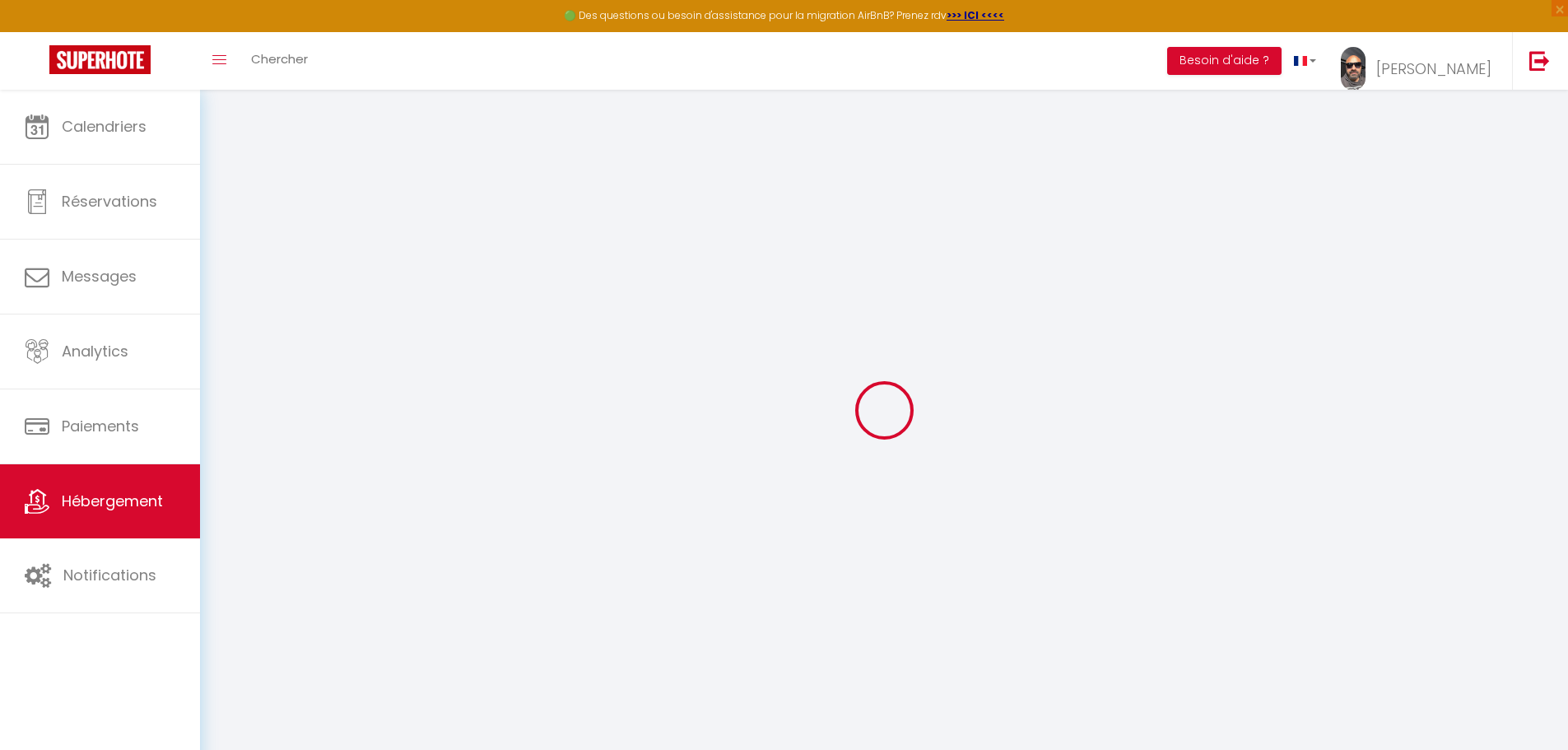
type input "295"
type input "15"
type input "150"
type input "1.50"
type input "1200"
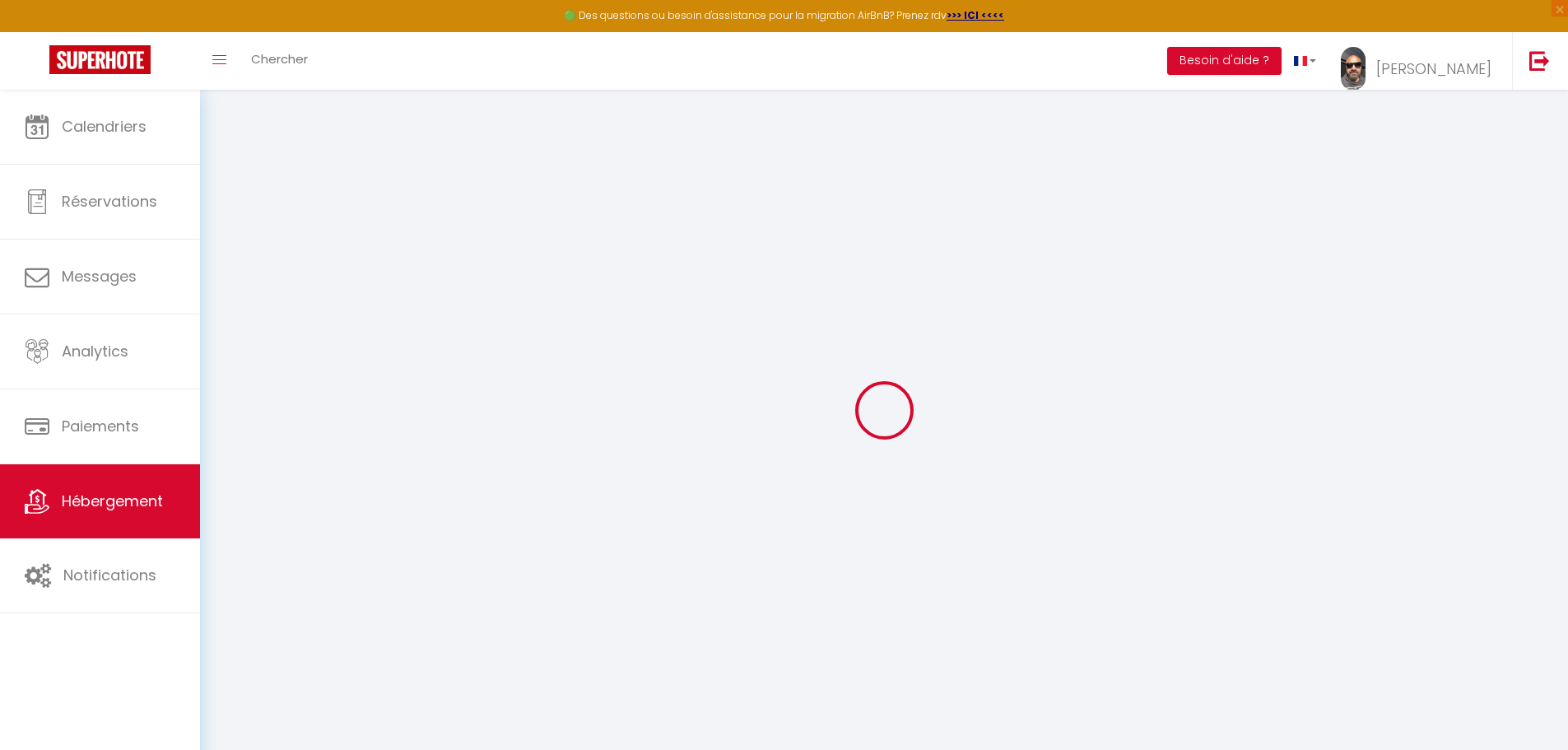
select select
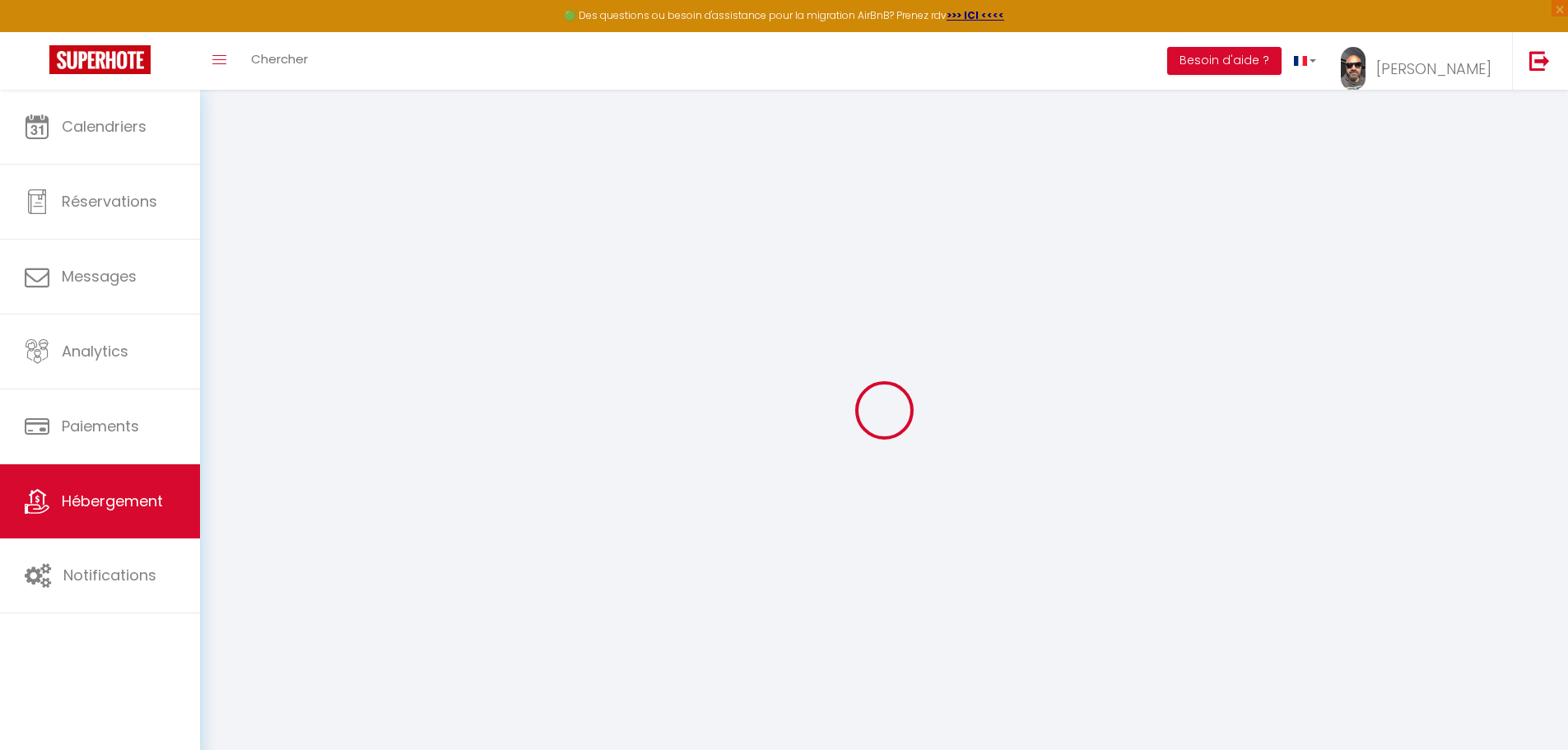
type input "[STREET_ADDRESS]"
type input "41220"
type input "Thoury"
type input "[PERSON_NAME][EMAIL_ADDRESS][DOMAIN_NAME]"
select select "16057"
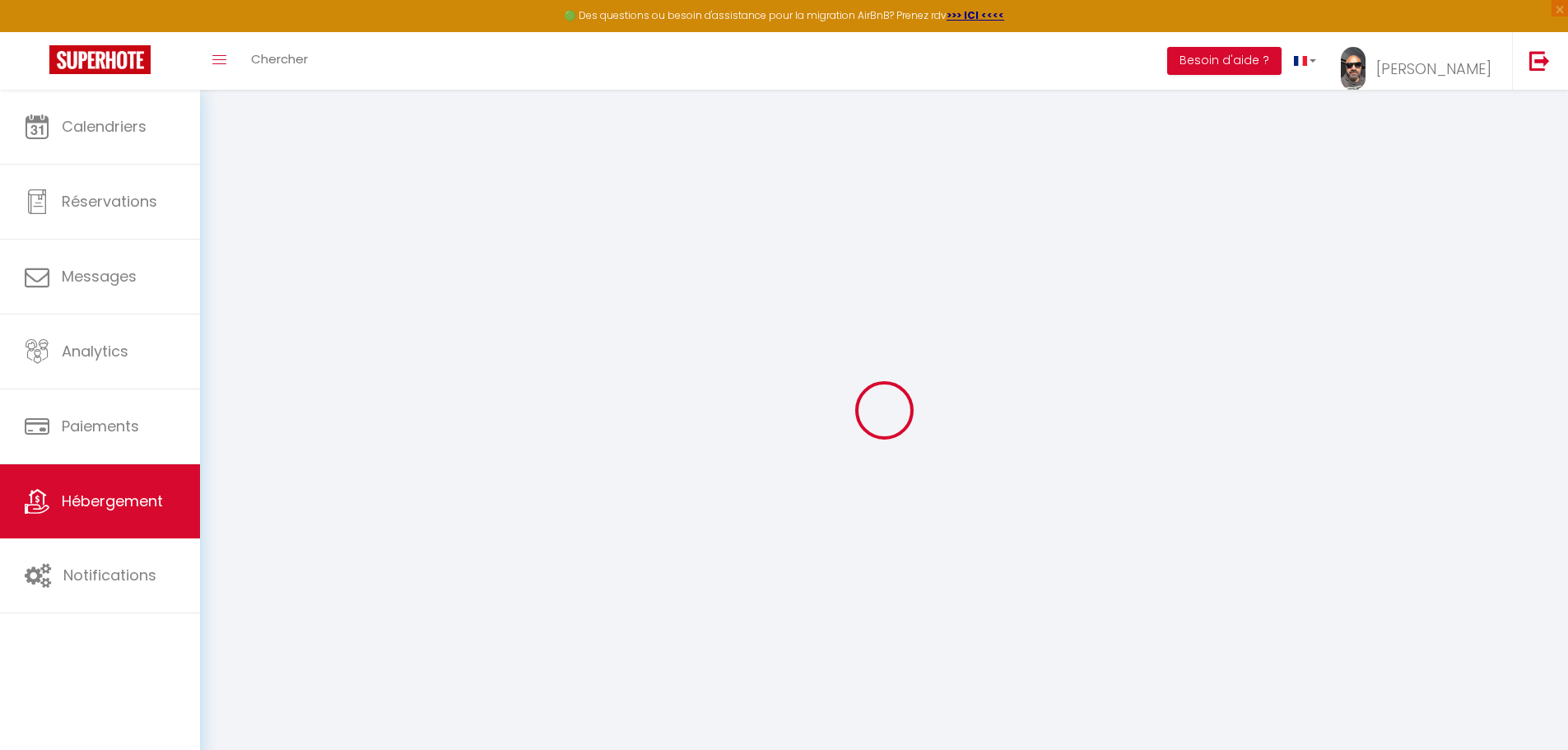
checkbox input "false"
checkbox input "true"
type input "0"
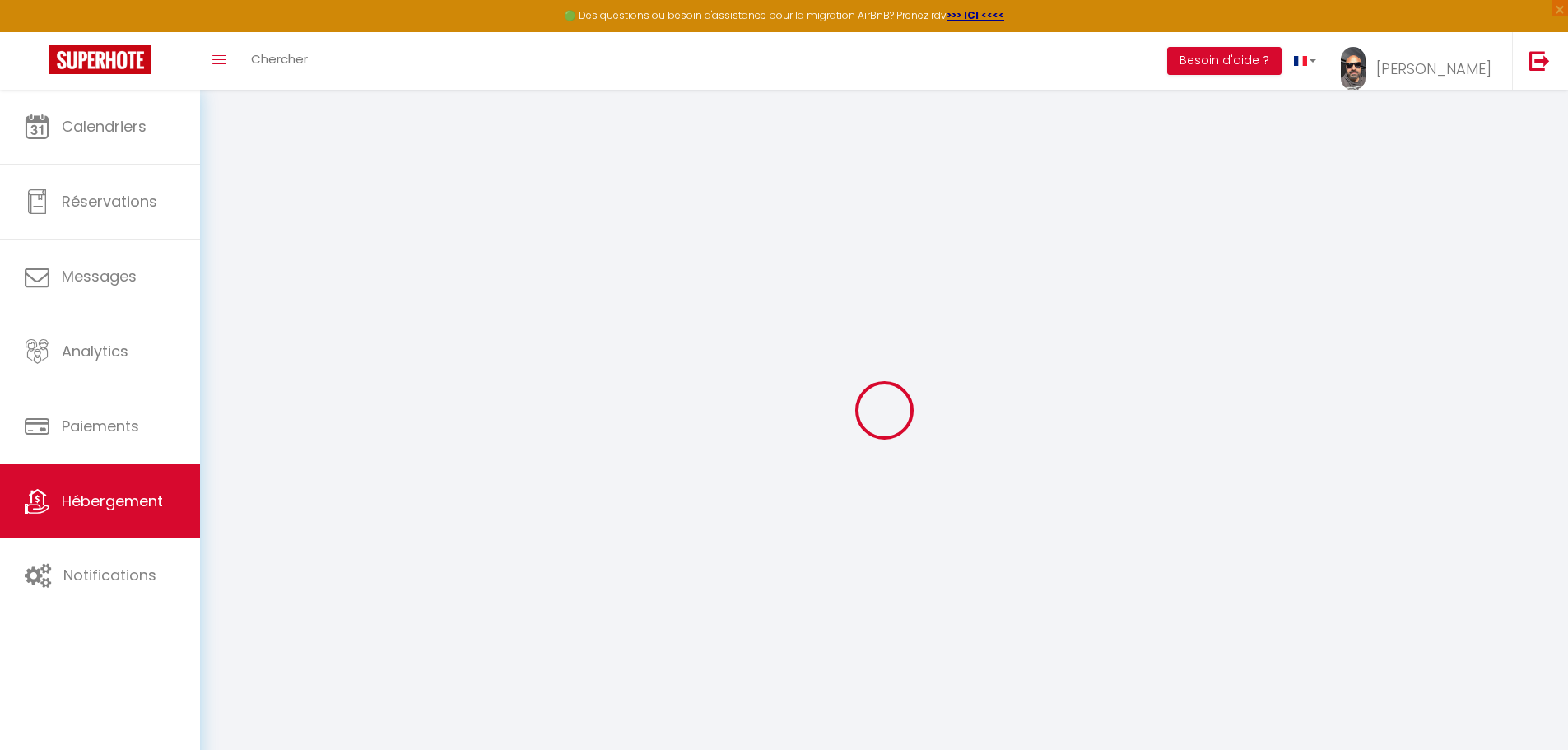
type input "0"
select select
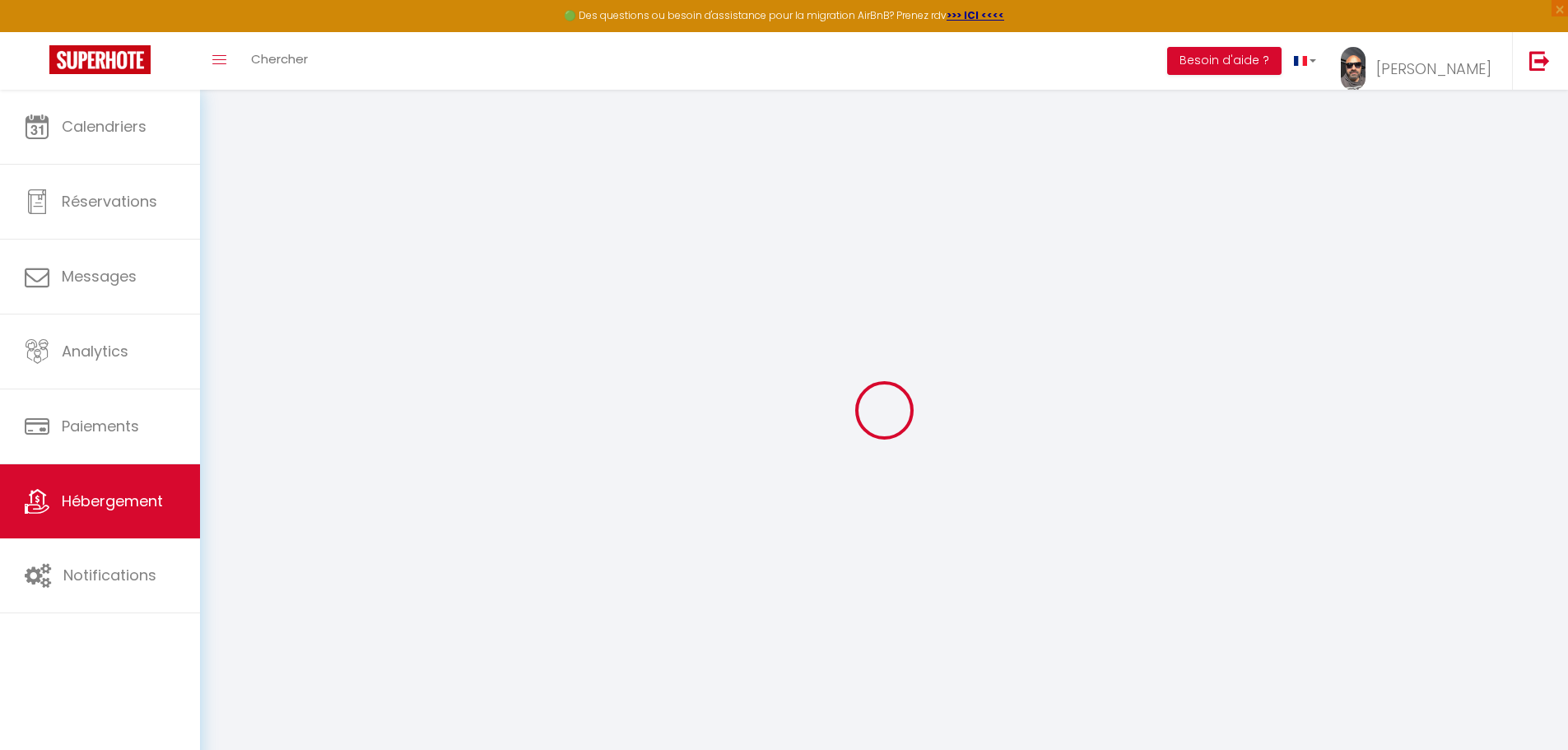
select select
checkbox input "false"
checkbox input "true"
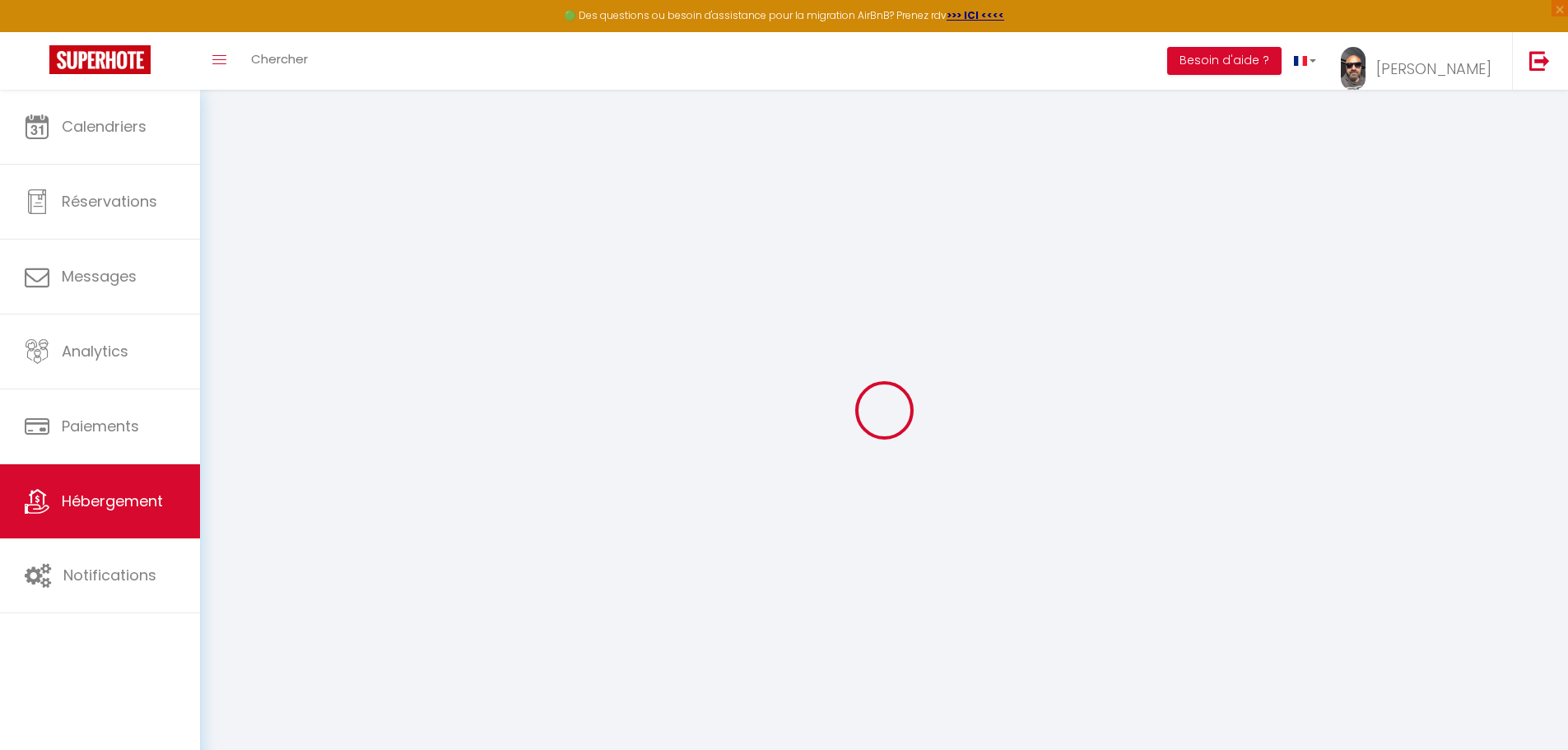
checkbox input "true"
select select "- 10 %"
checkbox input "false"
checkbox input "true"
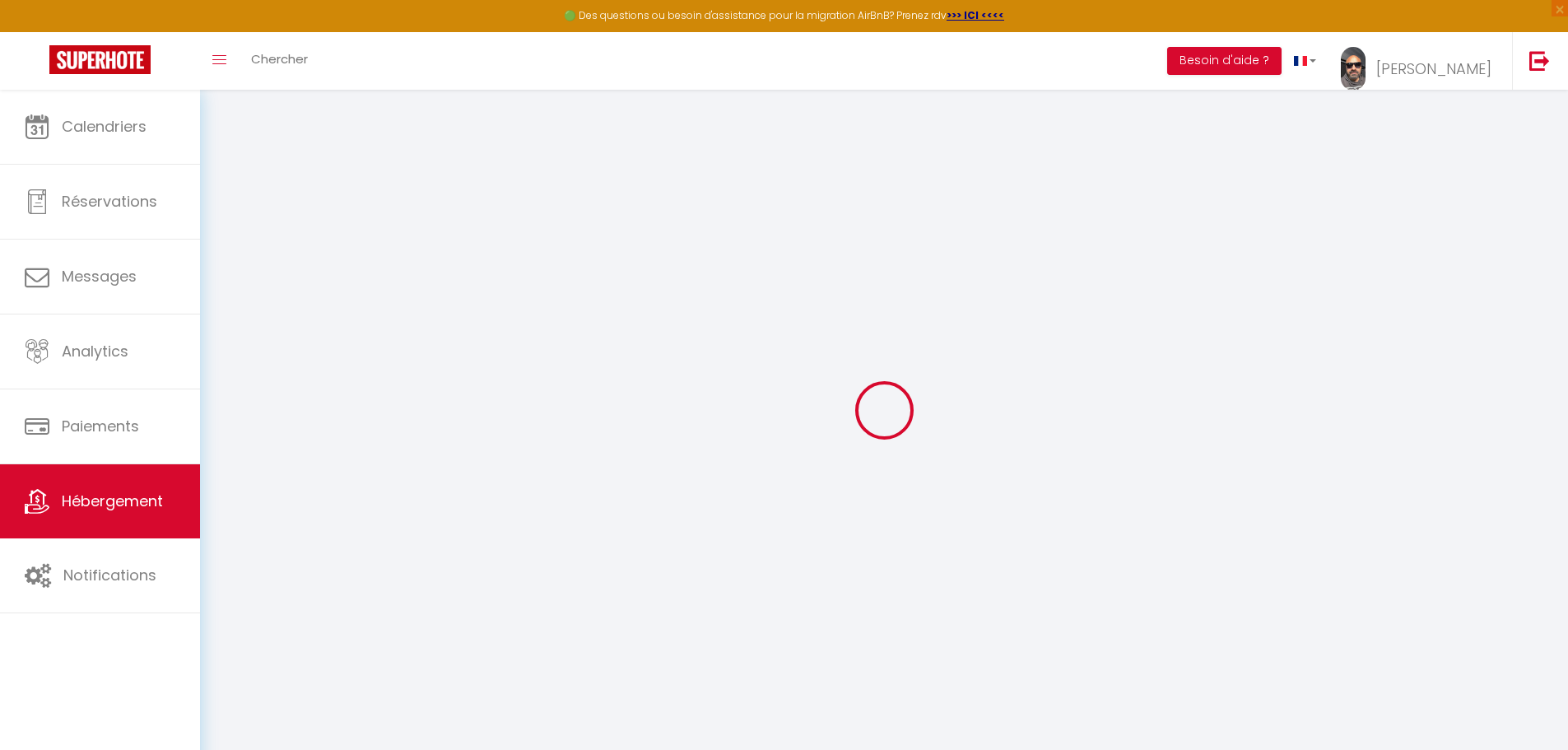
checkbox input "true"
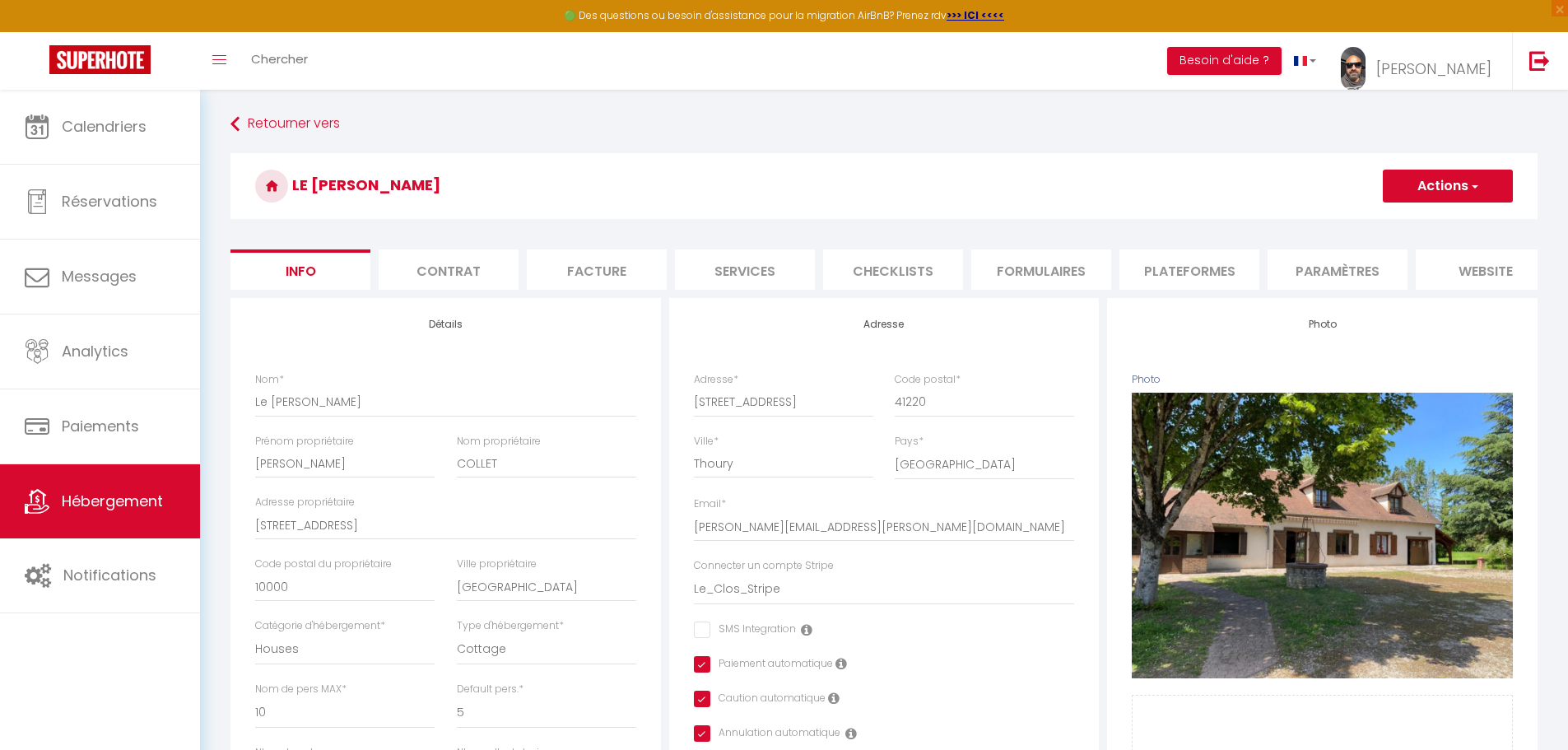
click at [1322, 275] on li "Paramètres" at bounding box center [1338, 269] width 140 height 40
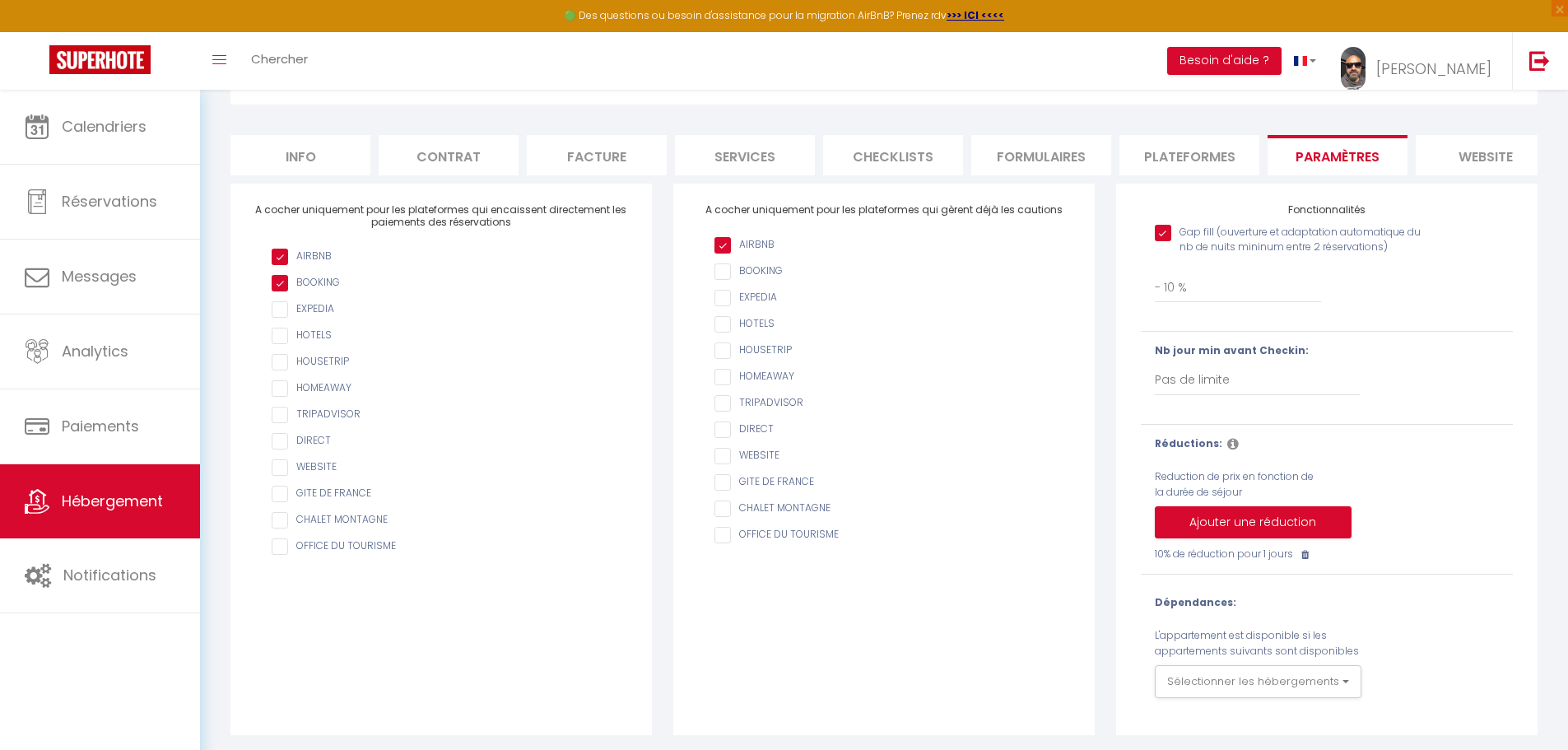
scroll to position [132, 0]
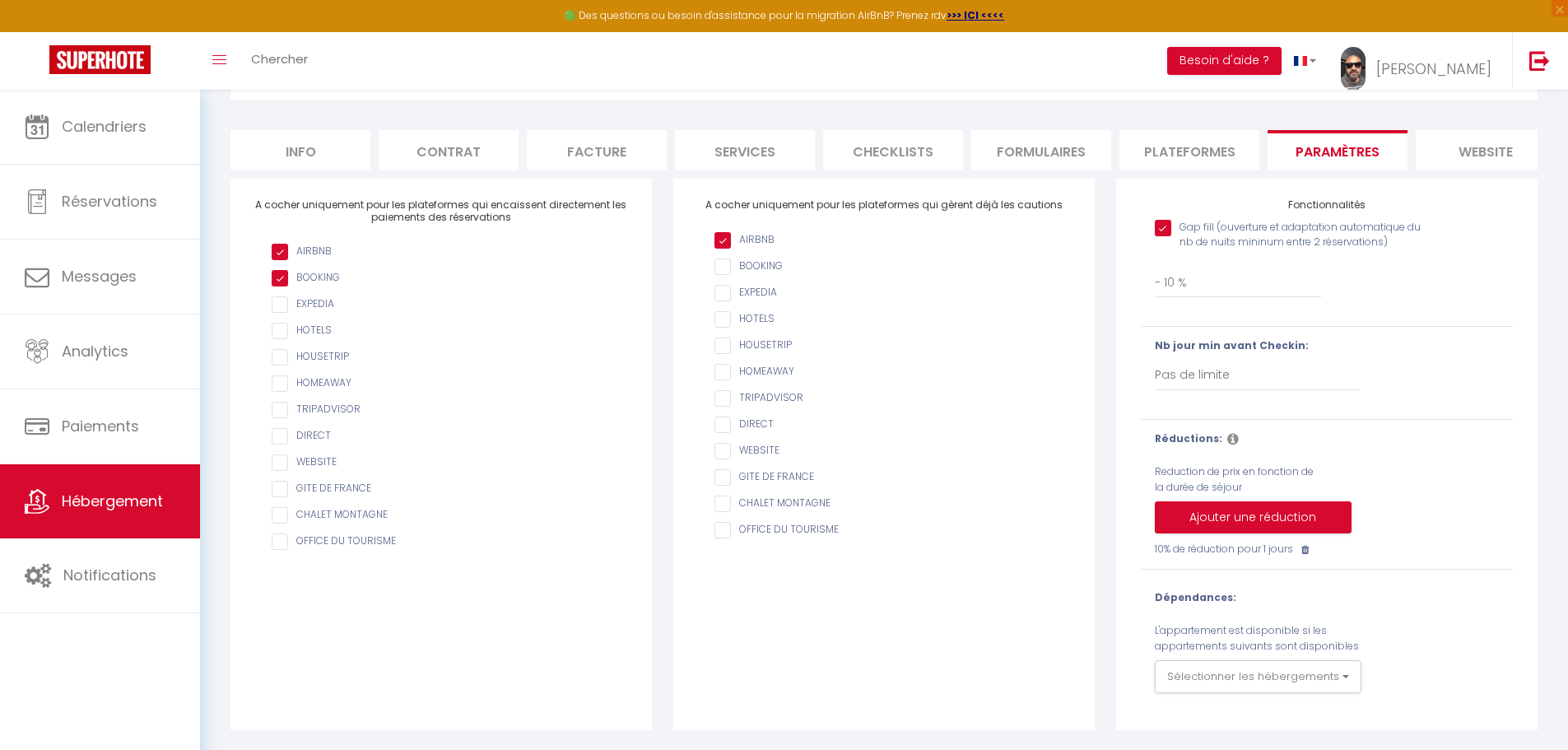
click at [1309, 549] on icon at bounding box center [1305, 550] width 8 height 10
checkbox input "true"
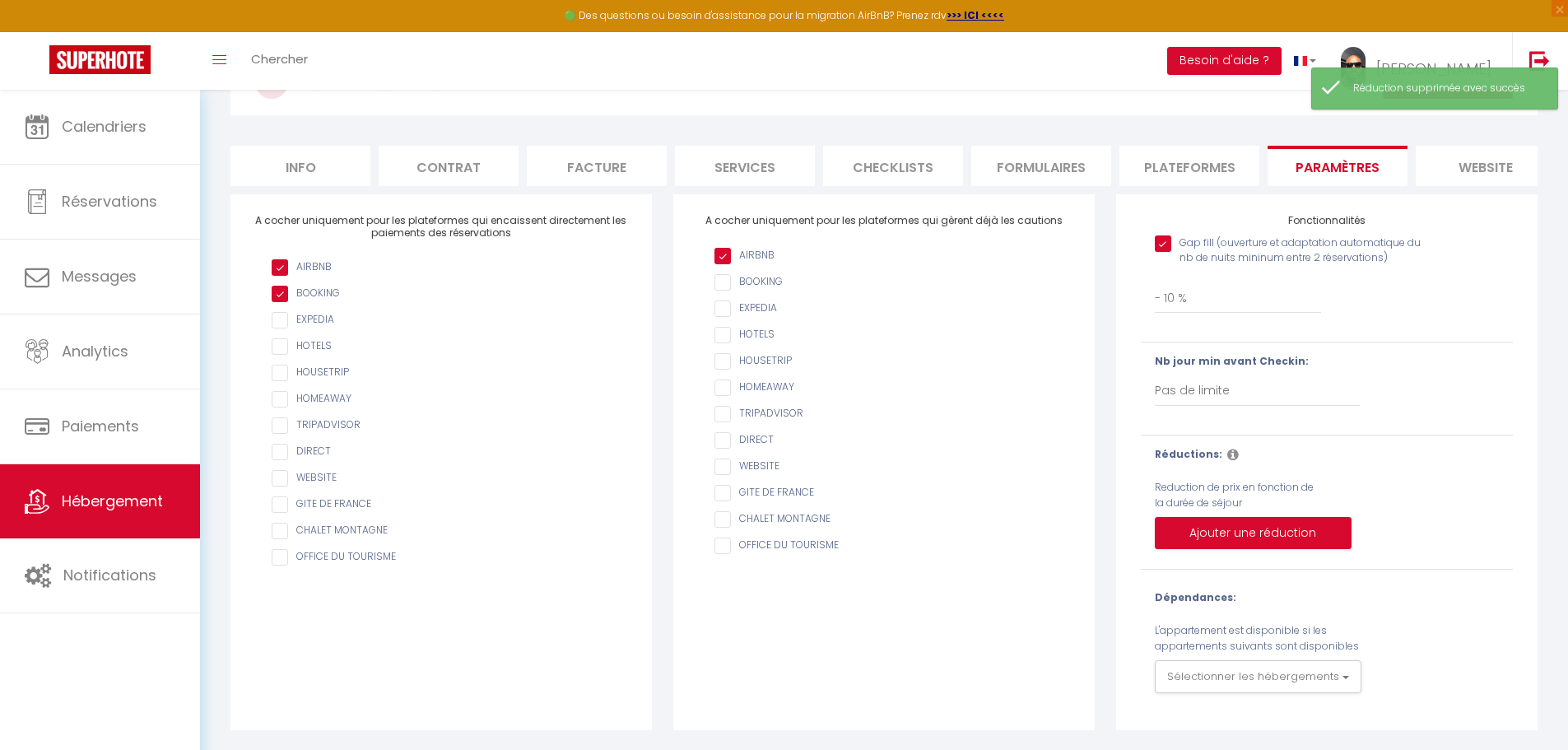
scroll to position [116, 0]
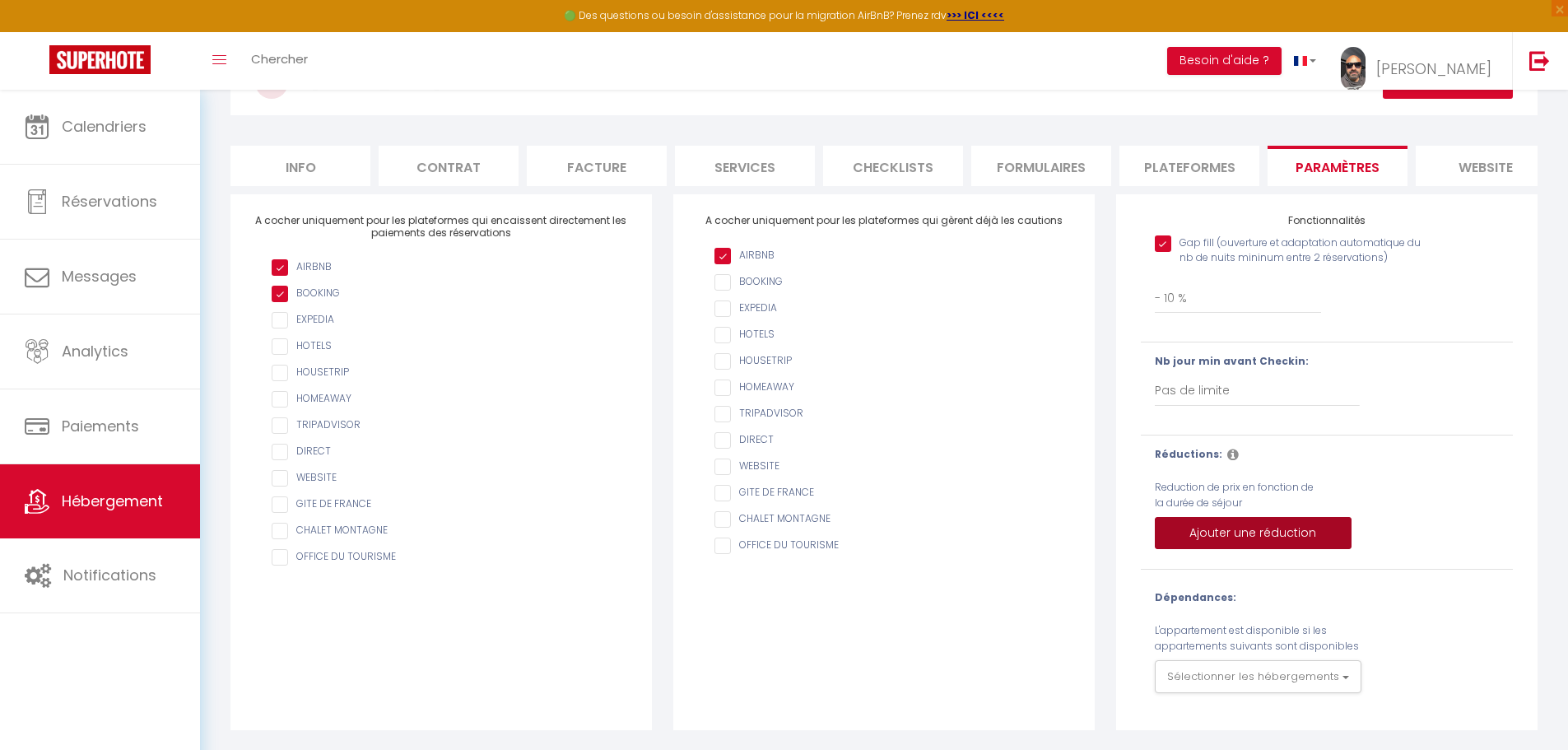
click at [1280, 534] on button "Ajouter une réduction" at bounding box center [1253, 533] width 197 height 32
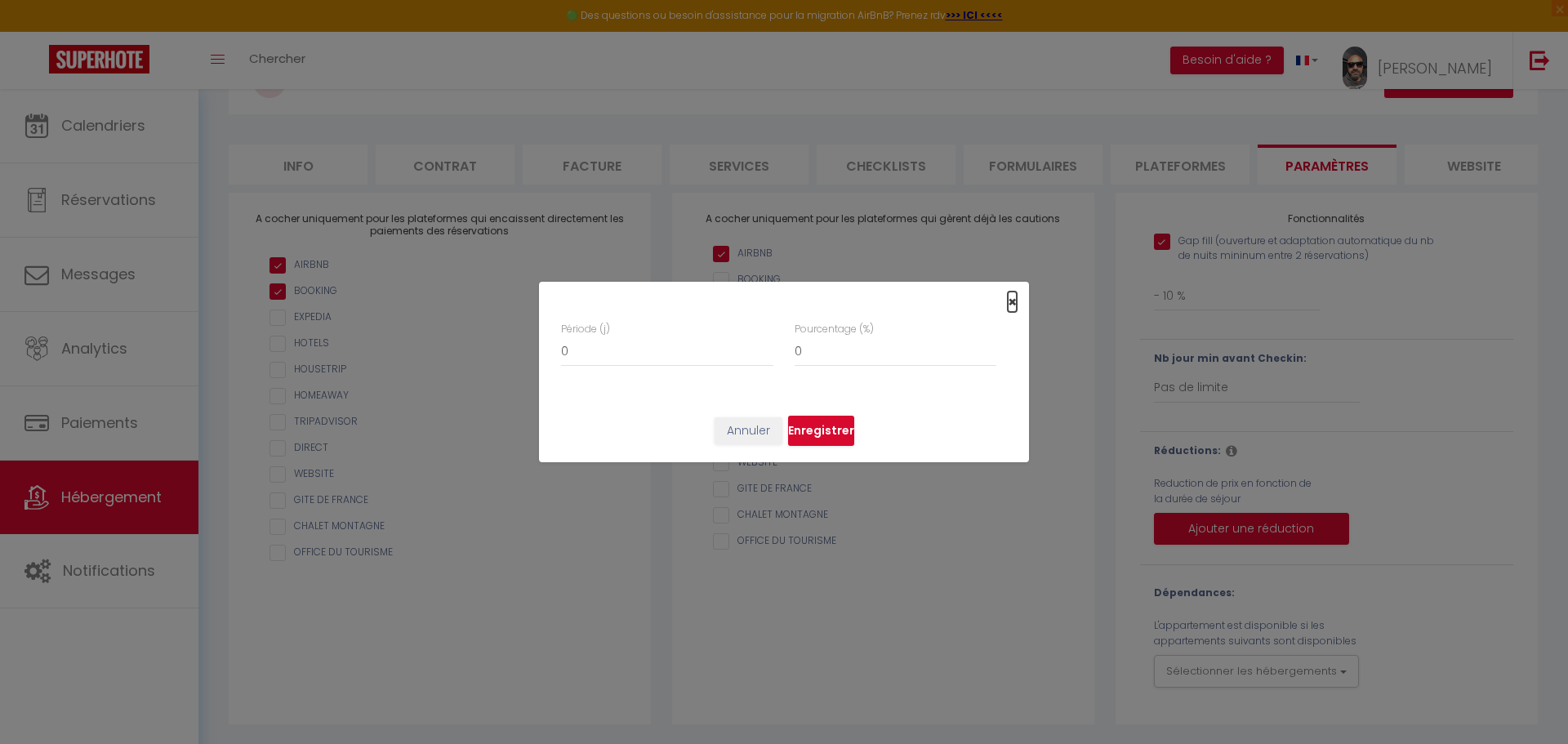
click at [1014, 301] on span "×" at bounding box center [1012, 302] width 9 height 20
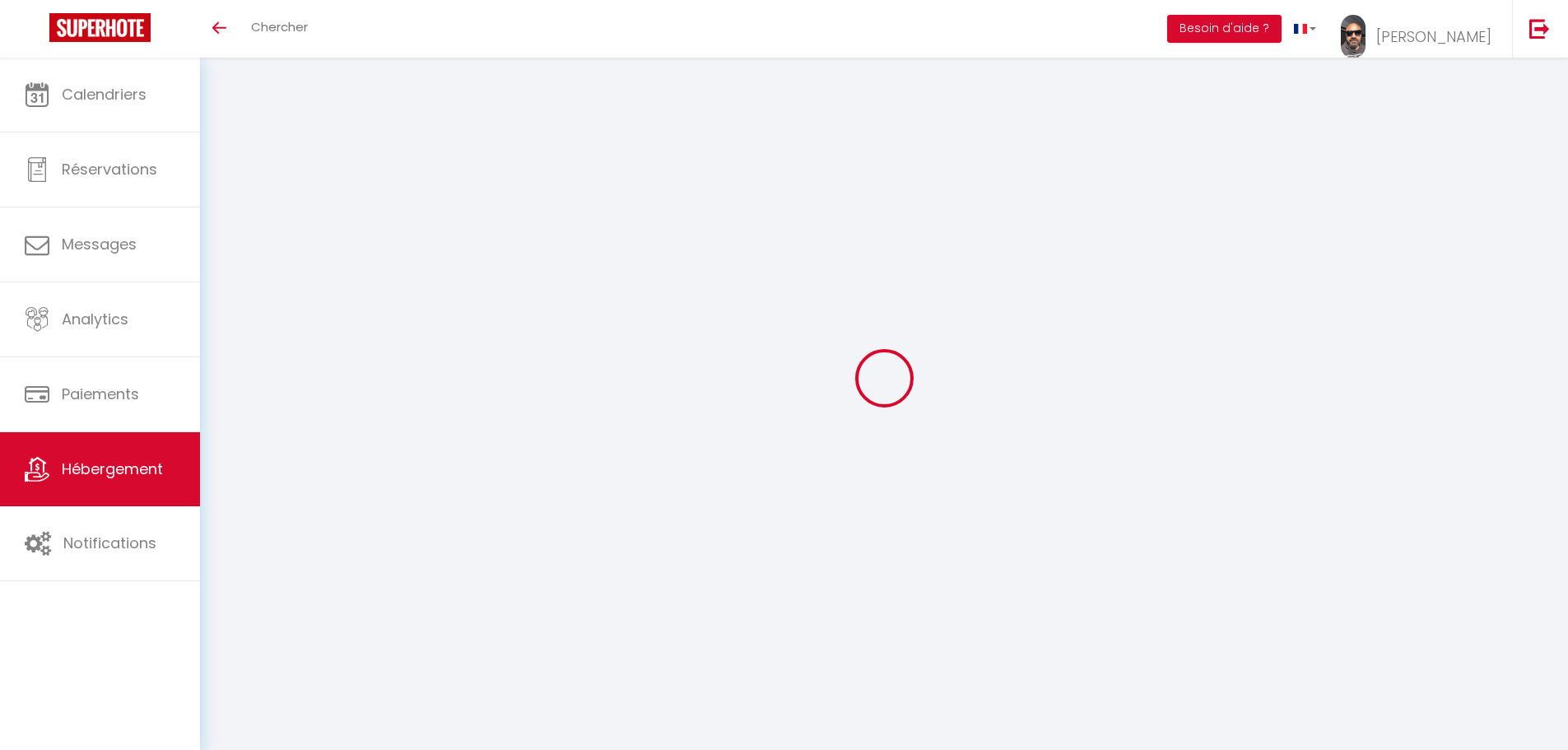
select select "- 10 %"
checkbox input "true"
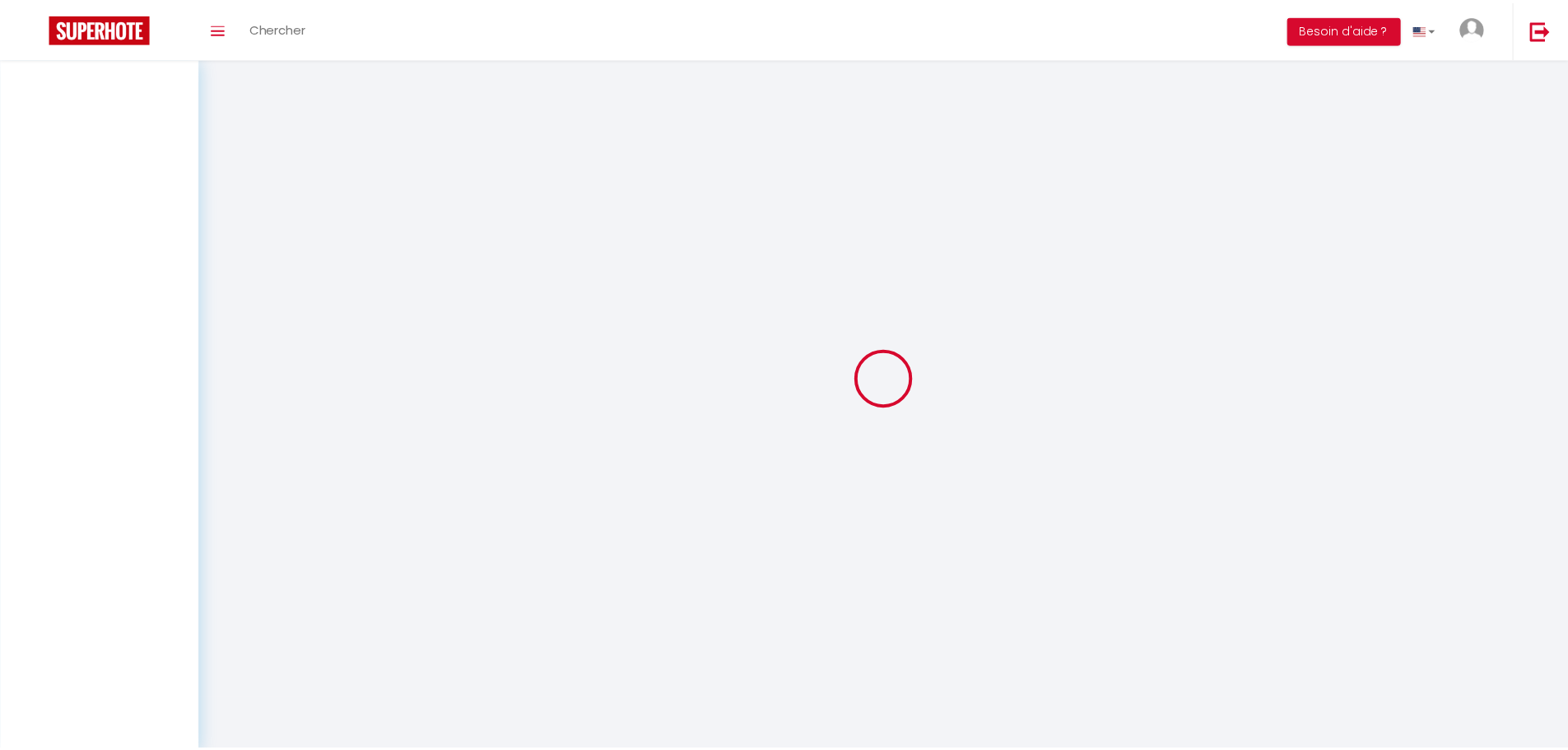
scroll to position [57, 0]
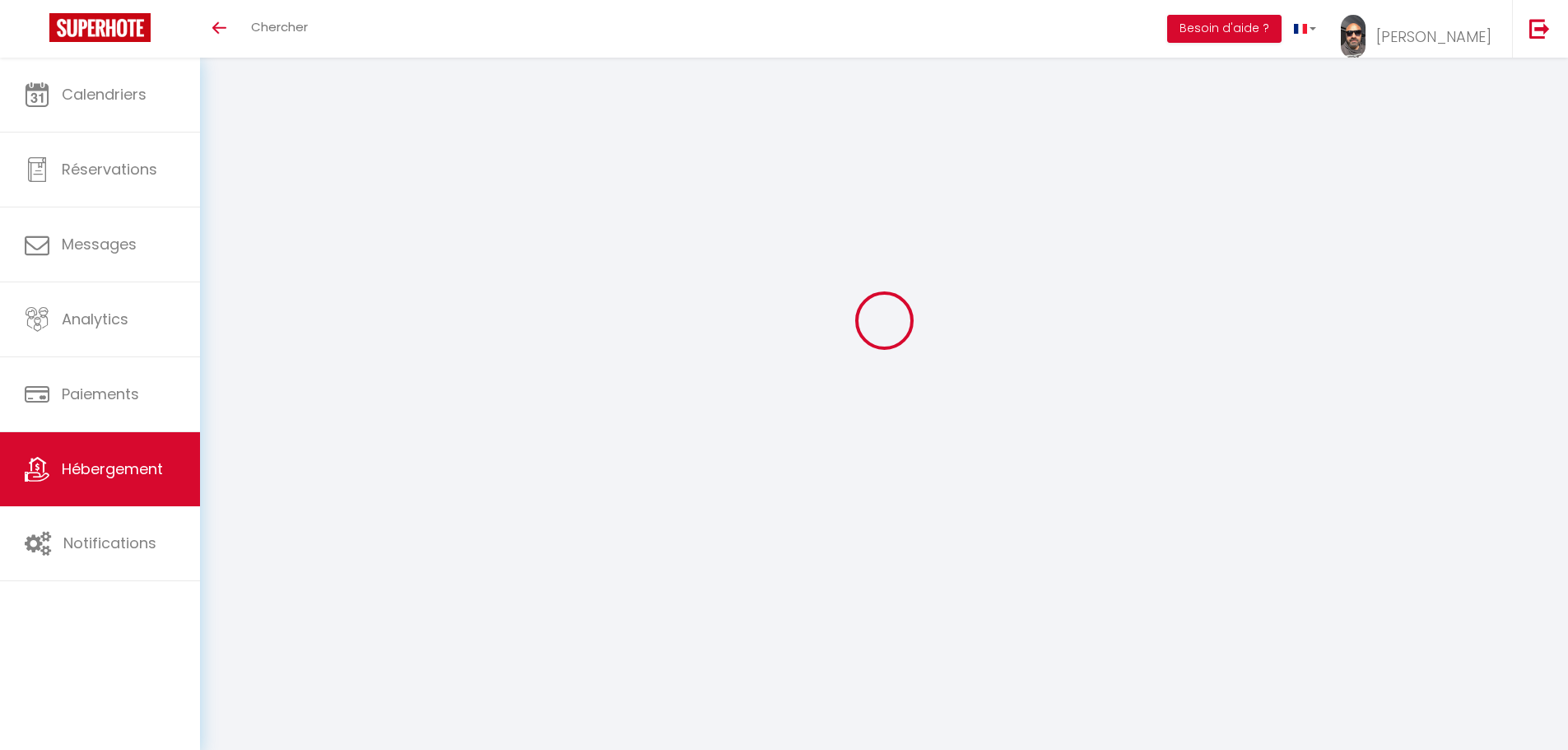
checkbox input "true"
select select "- 10 %"
checkbox input "true"
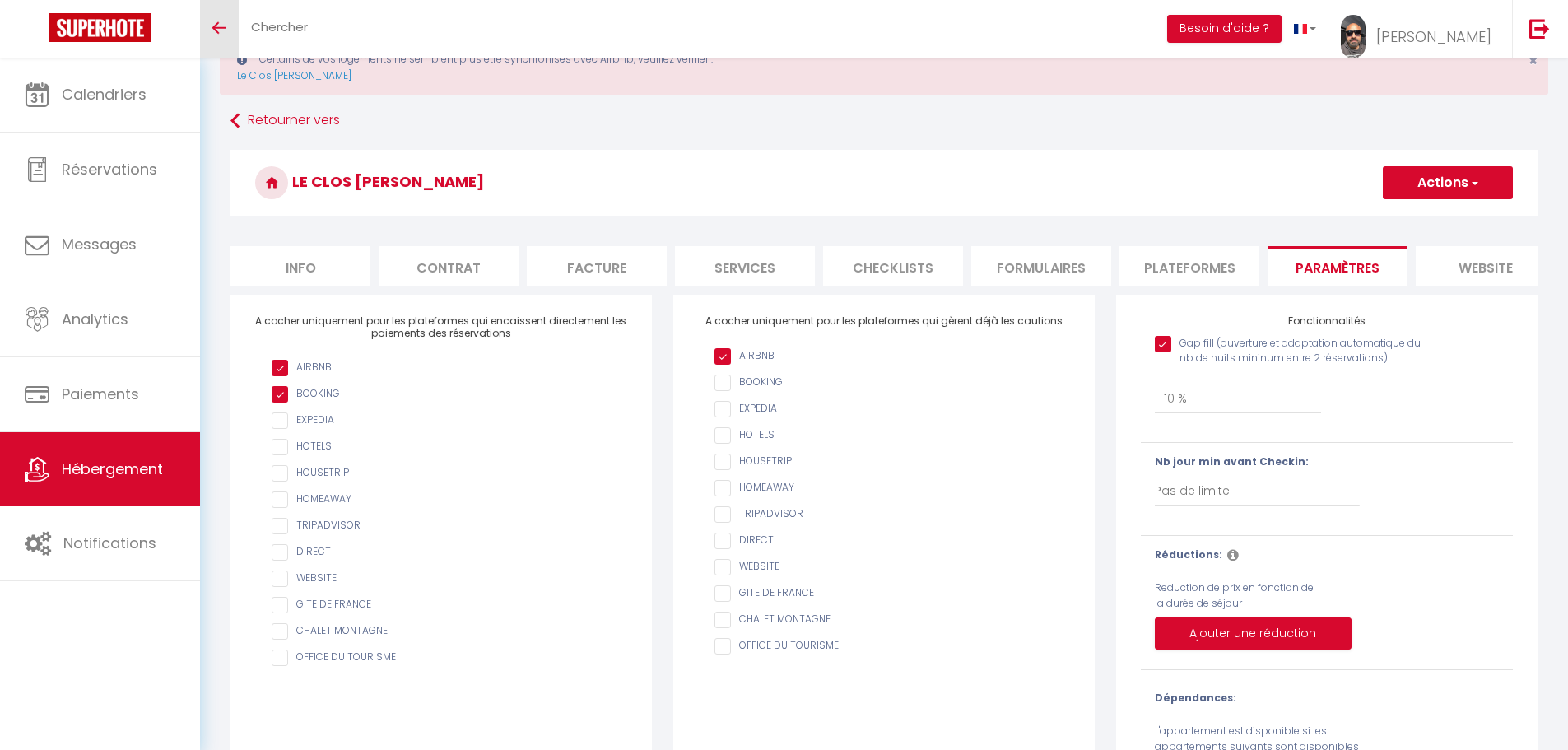
scroll to position [0, 0]
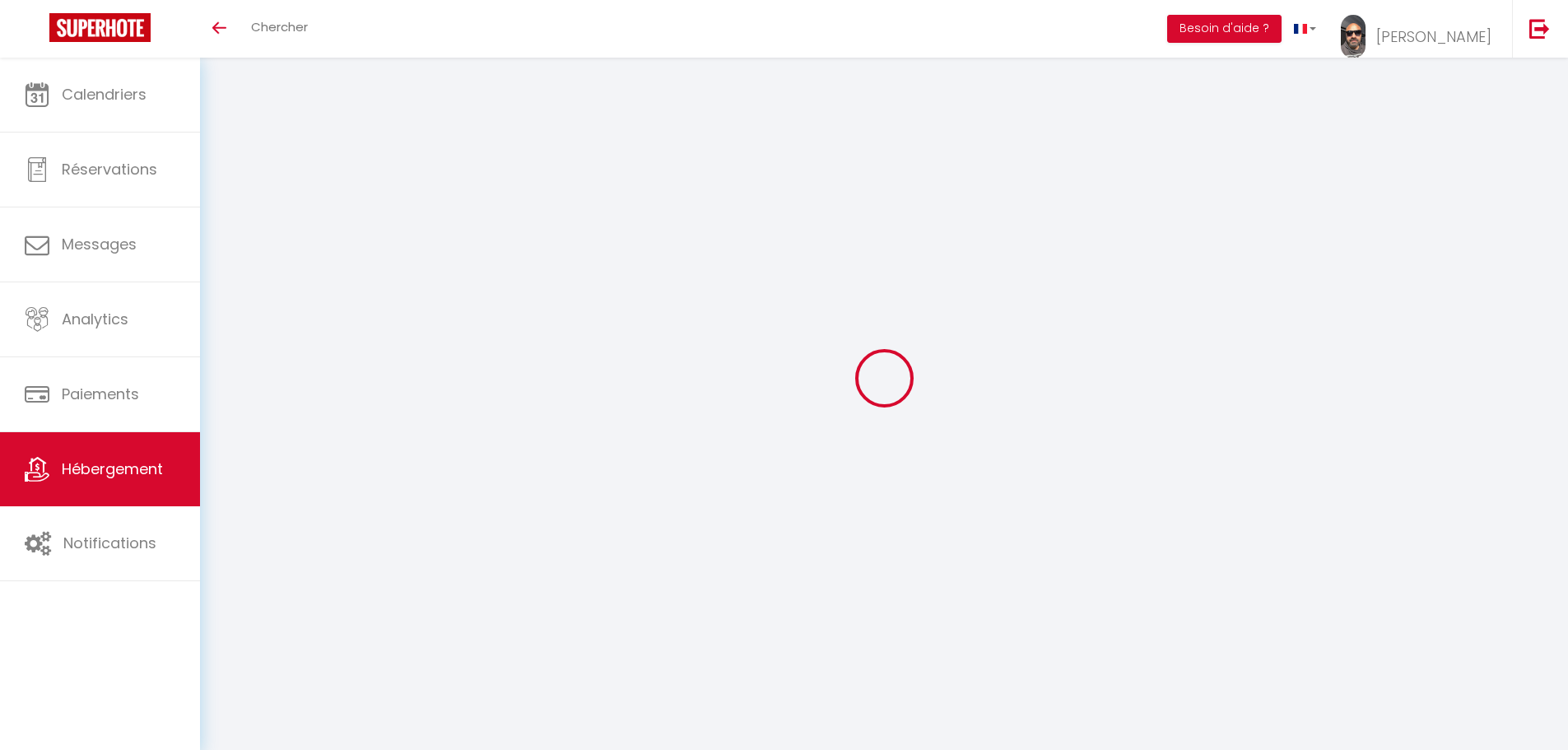
checkbox input "true"
select select "- 10 %"
checkbox input "true"
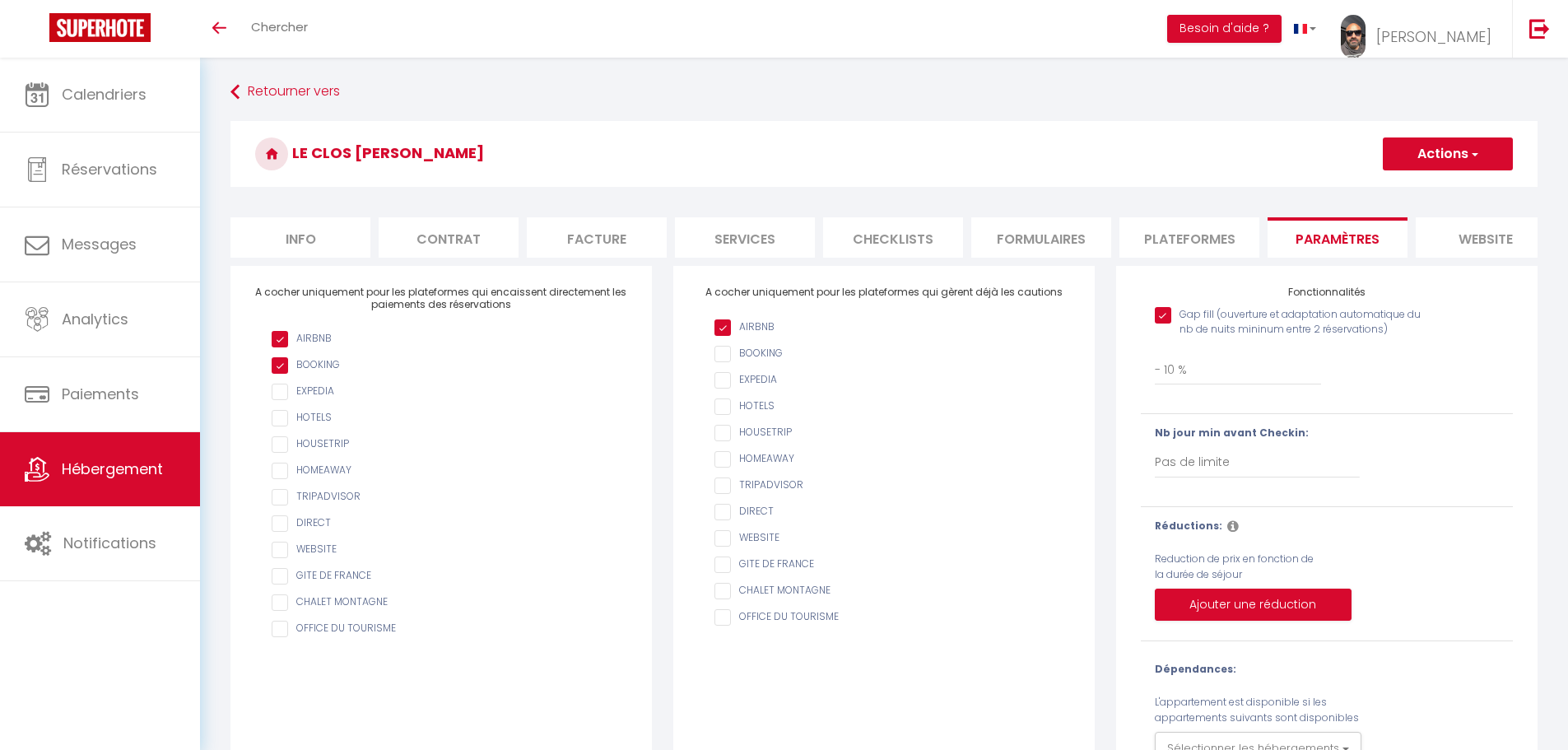
scroll to position [84, 0]
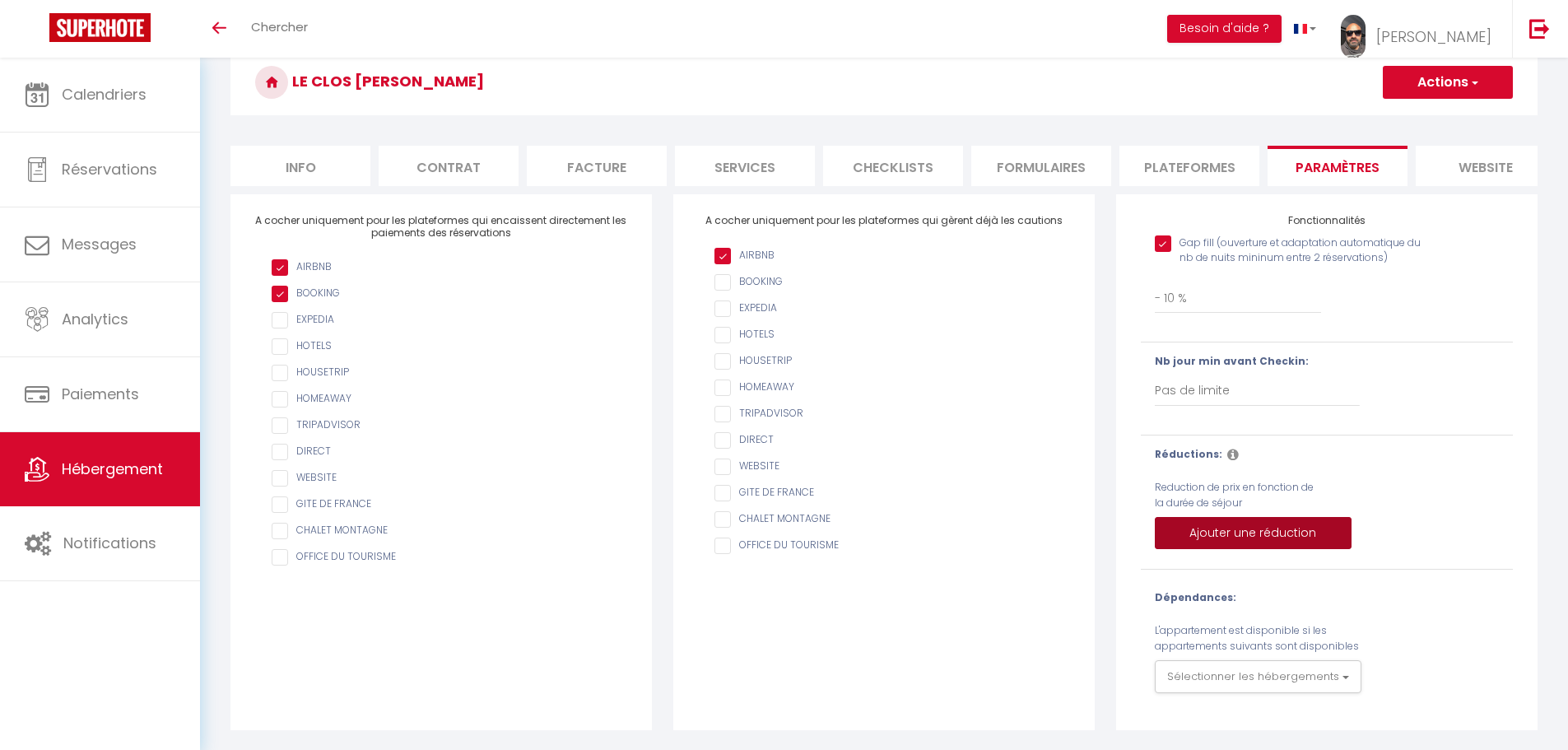
click at [1190, 527] on button "Ajouter une réduction" at bounding box center [1253, 533] width 197 height 32
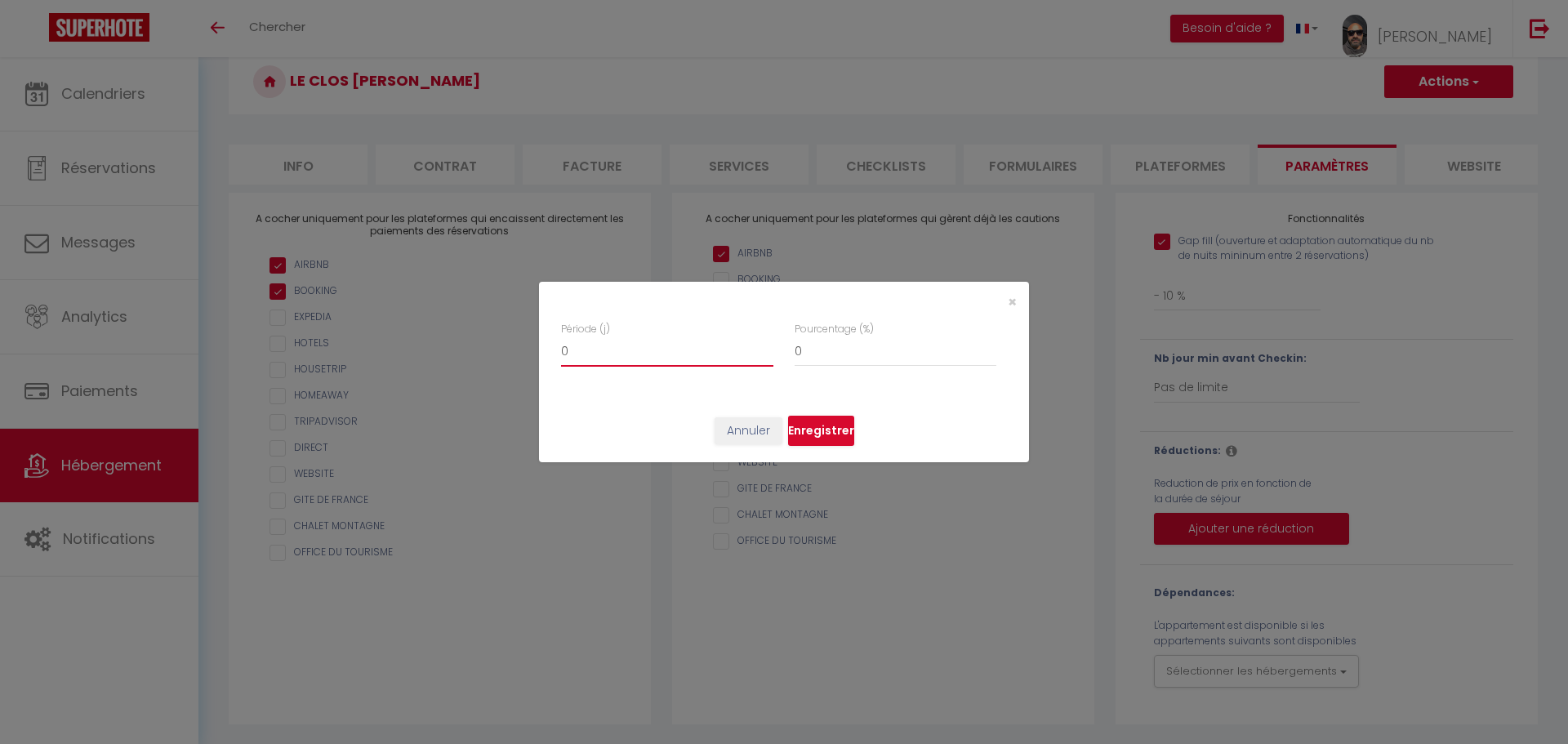
click at [679, 355] on input "0" at bounding box center [667, 351] width 212 height 30
type input "1"
checkbox input "true"
type input "2"
checkbox input "true"
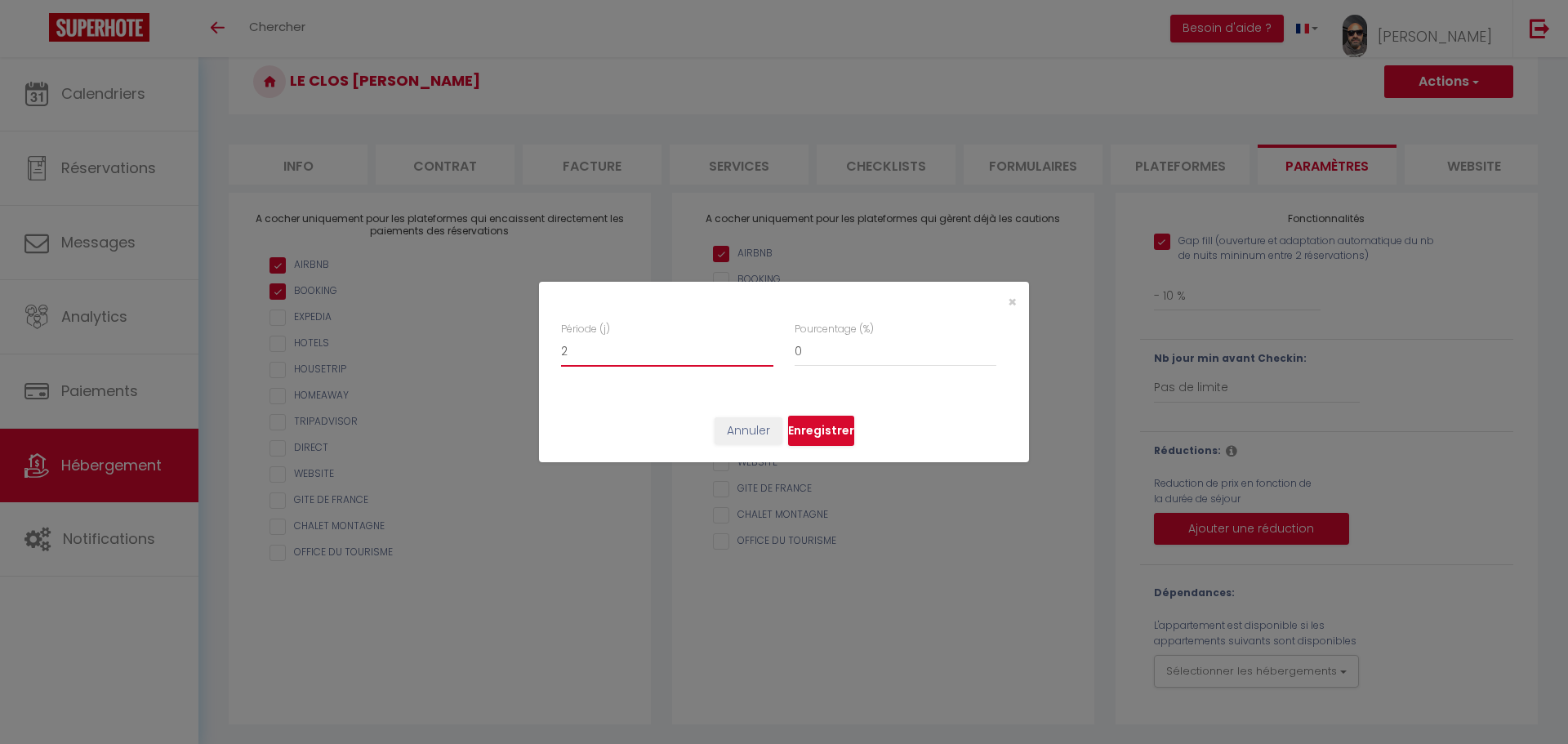
type input "3"
checkbox input "true"
type input "4"
checkbox input "true"
type input "5"
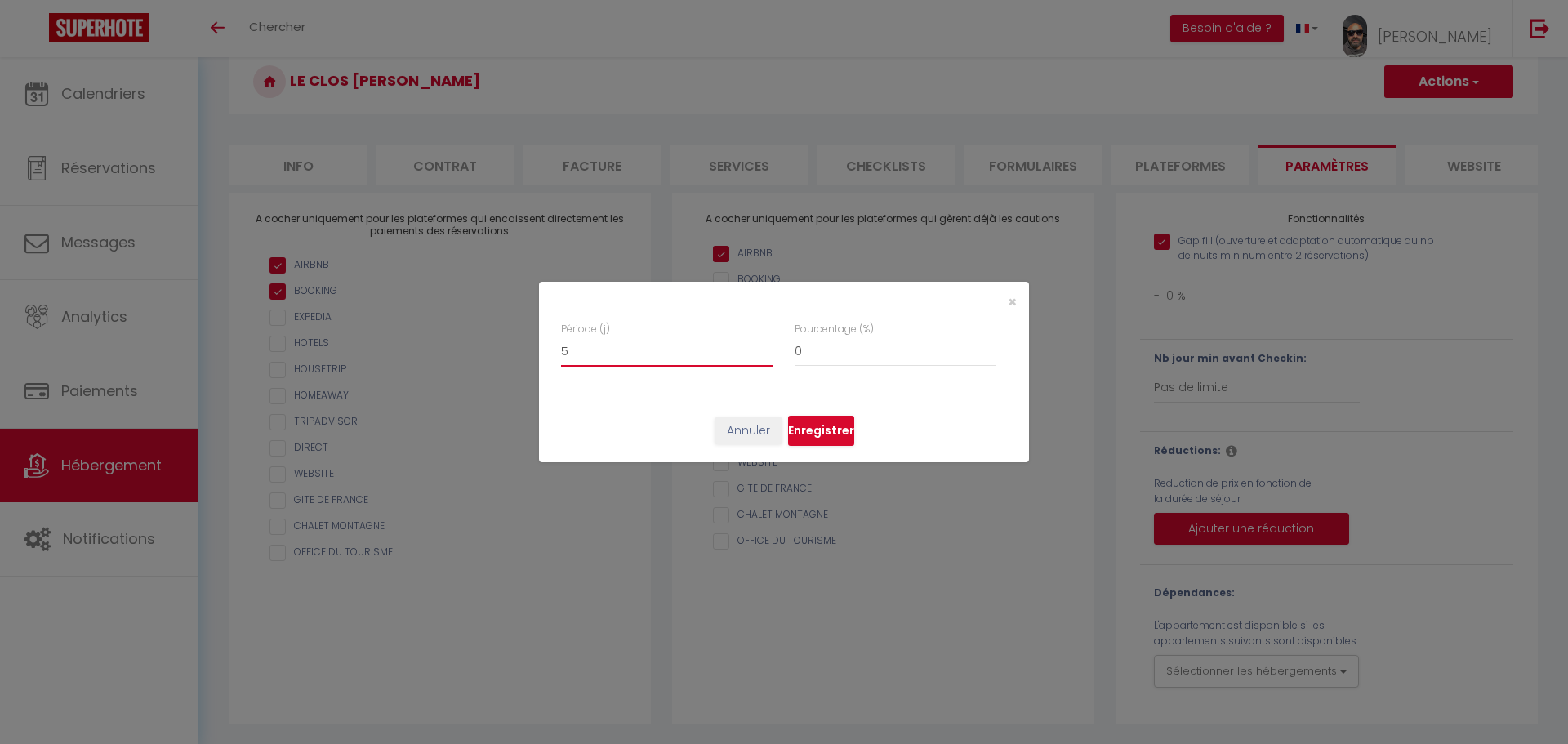
checkbox input "true"
type input "6"
checkbox input "true"
type input "7"
checkbox input "true"
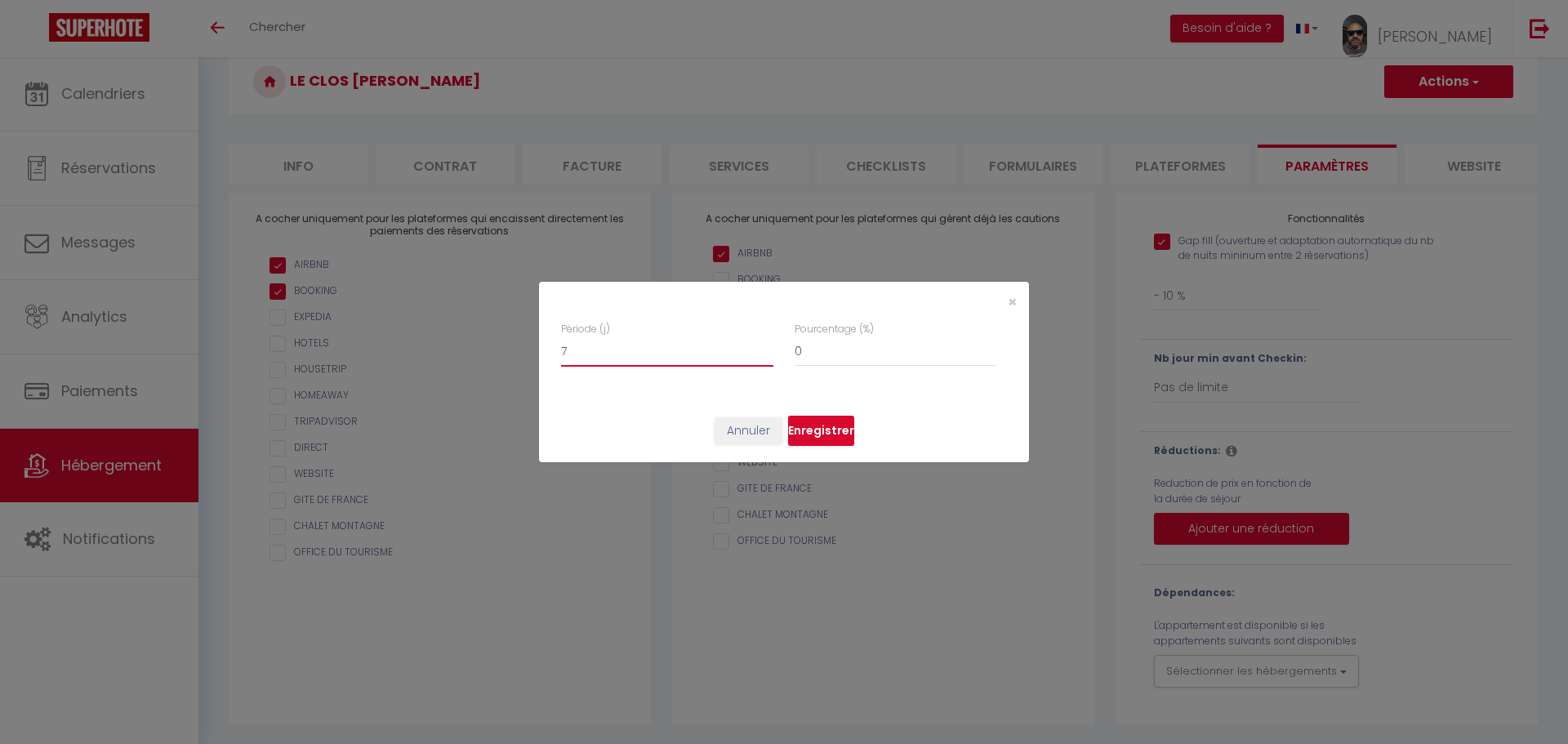
type input "8"
checkbox input "true"
type input "9"
checkbox input "true"
click at [769, 344] on input "9" at bounding box center [667, 351] width 212 height 30
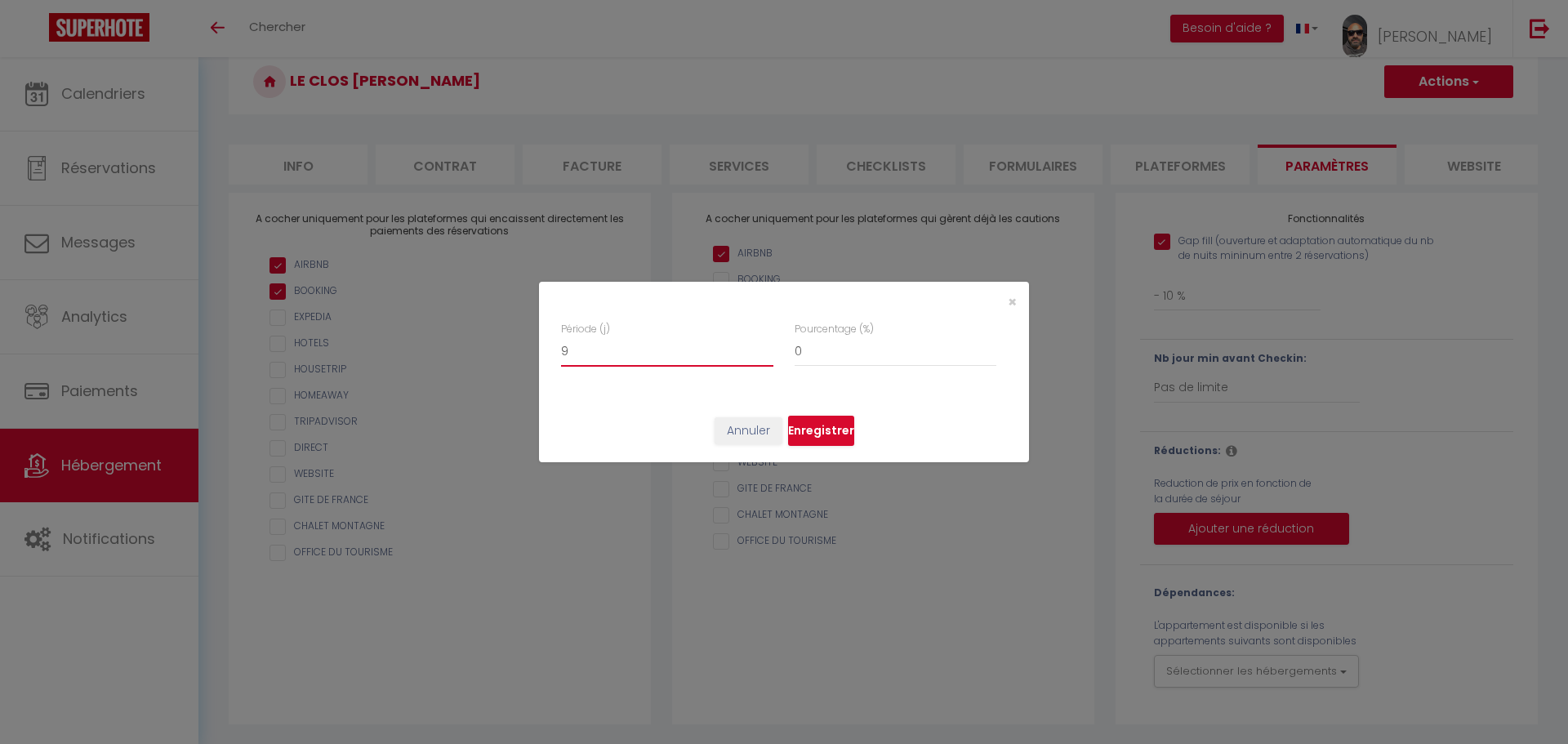
type input "8"
checkbox input "true"
click at [769, 359] on input "8" at bounding box center [667, 351] width 212 height 30
type input "7"
checkbox input "true"
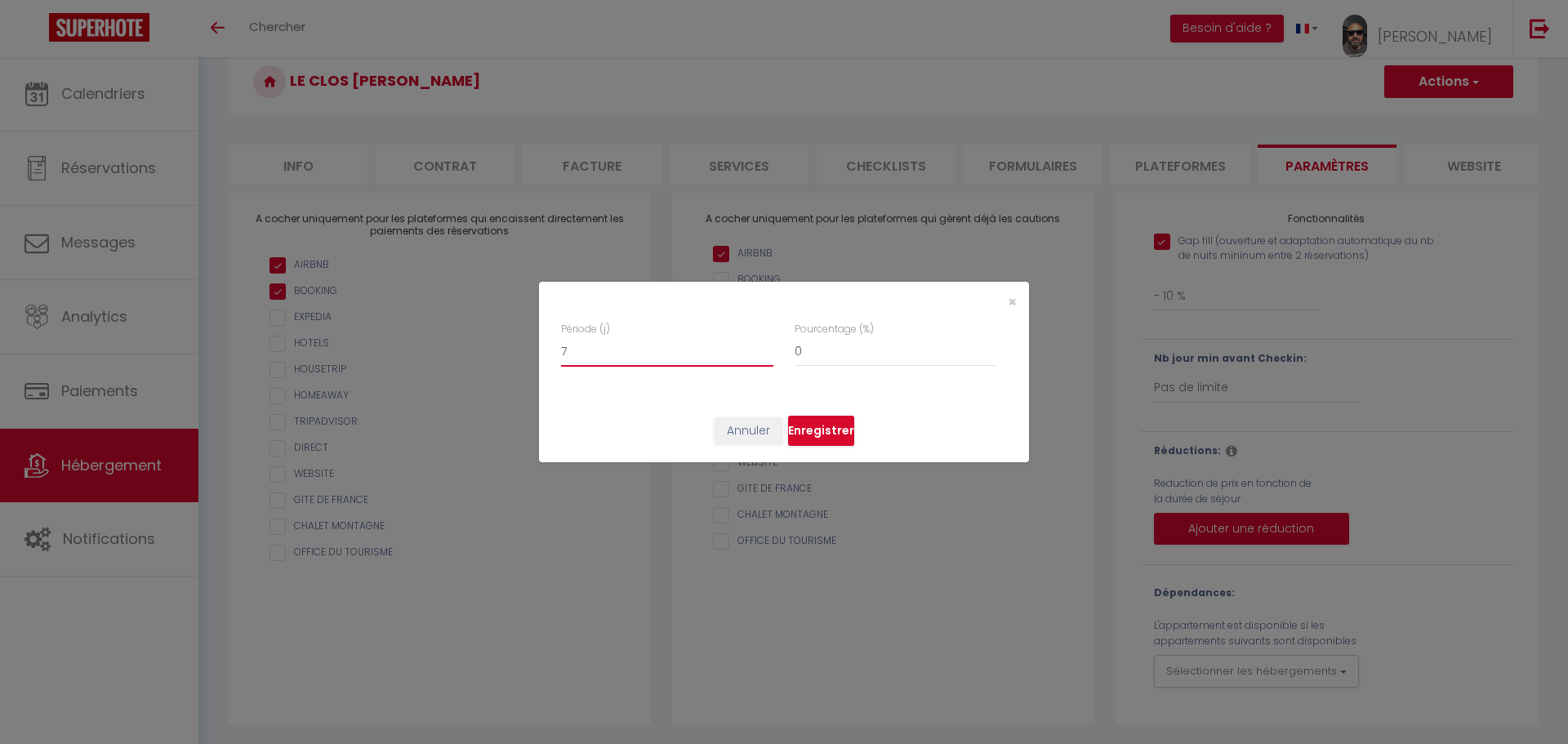
type input "7"
click at [769, 359] on input "7" at bounding box center [667, 351] width 212 height 30
click at [805, 345] on input "0" at bounding box center [895, 351] width 202 height 30
type input "1"
checkbox input "true"
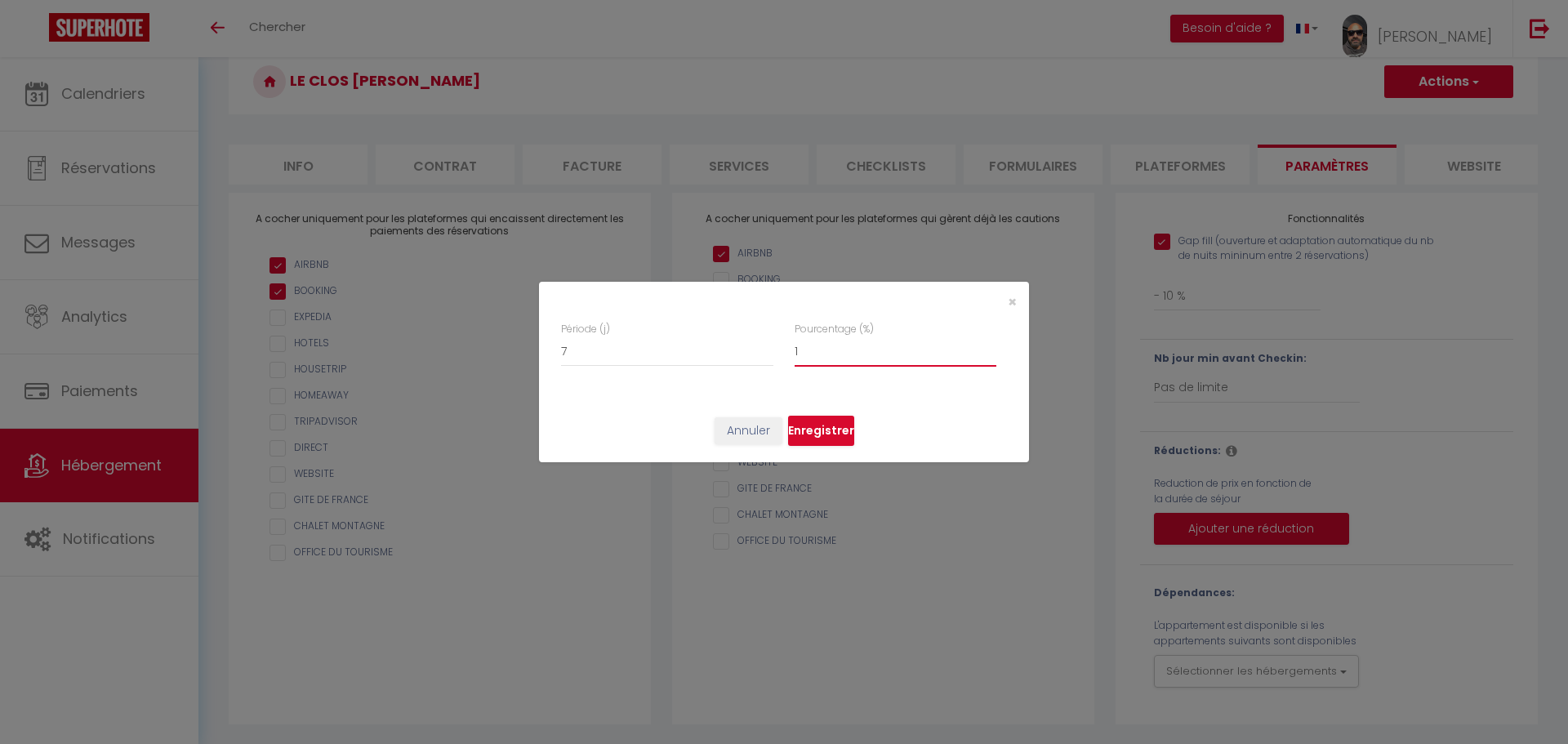
type input "2"
checkbox input "true"
type input "3"
checkbox input "true"
type input "4"
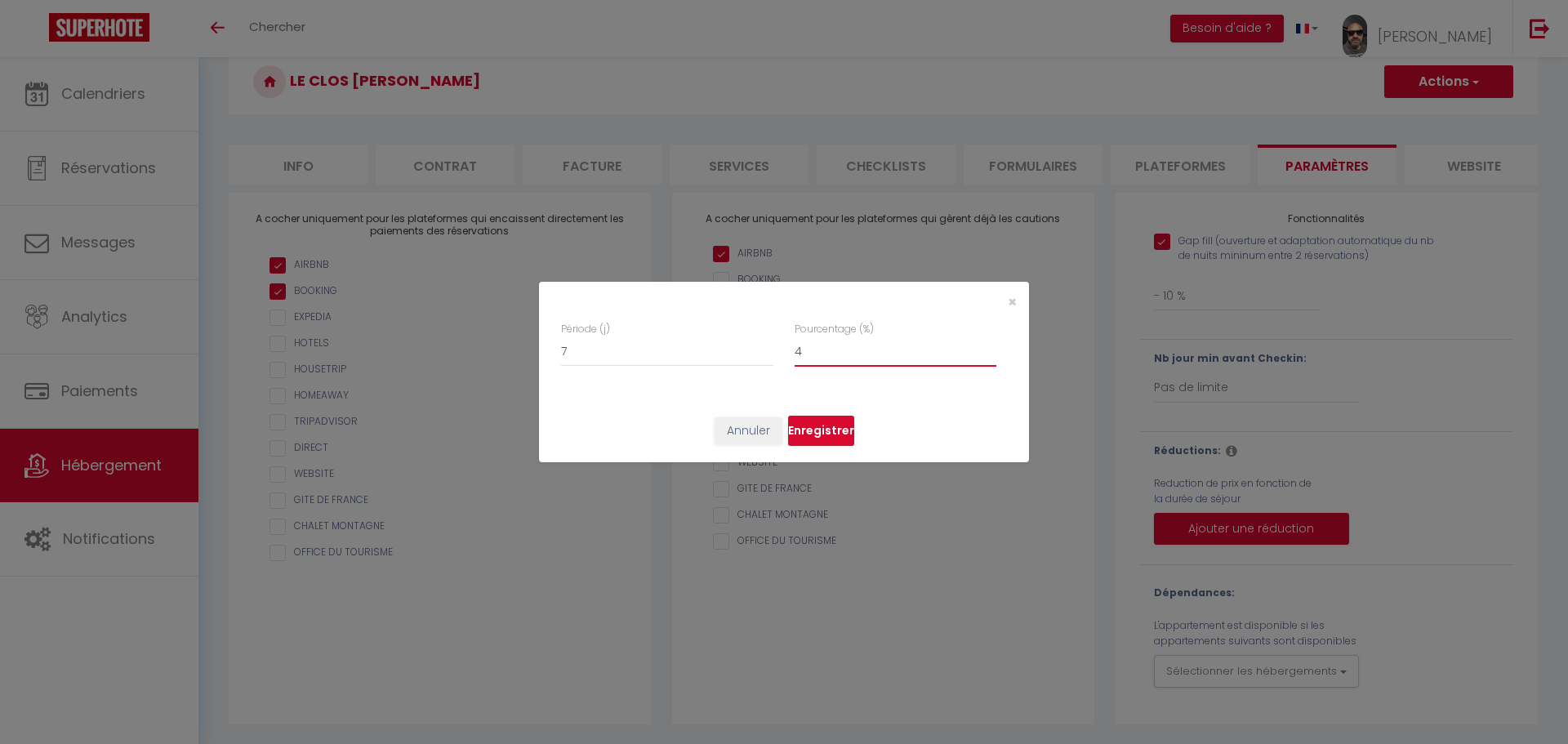
checkbox input "true"
type input "5"
checkbox input "true"
type input "6"
checkbox input "true"
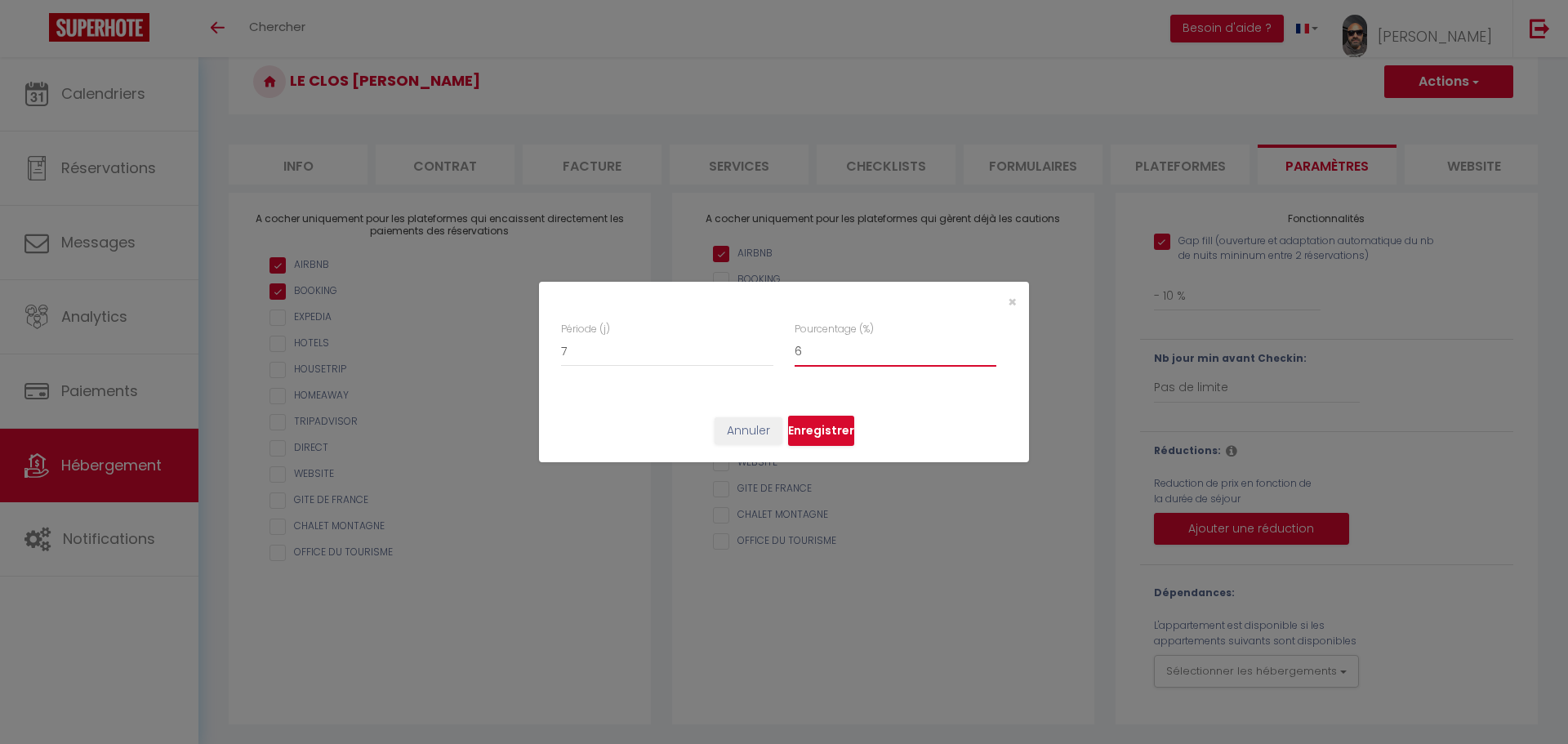
type input "7"
checkbox input "true"
click at [994, 344] on input "7" at bounding box center [895, 351] width 202 height 30
type input "8"
checkbox input "true"
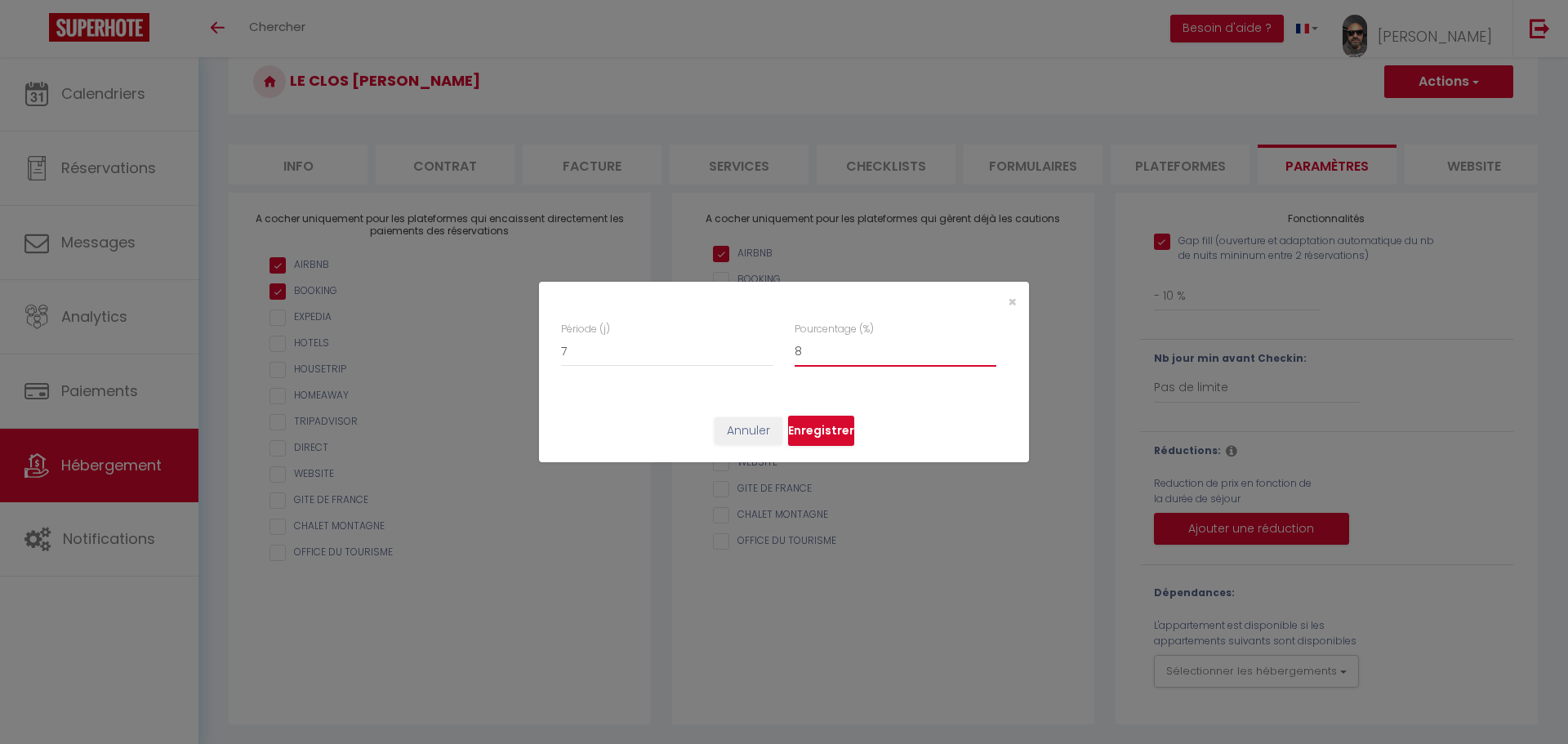
type input "9"
checkbox input "true"
type input "10"
checkbox input "true"
type input "11"
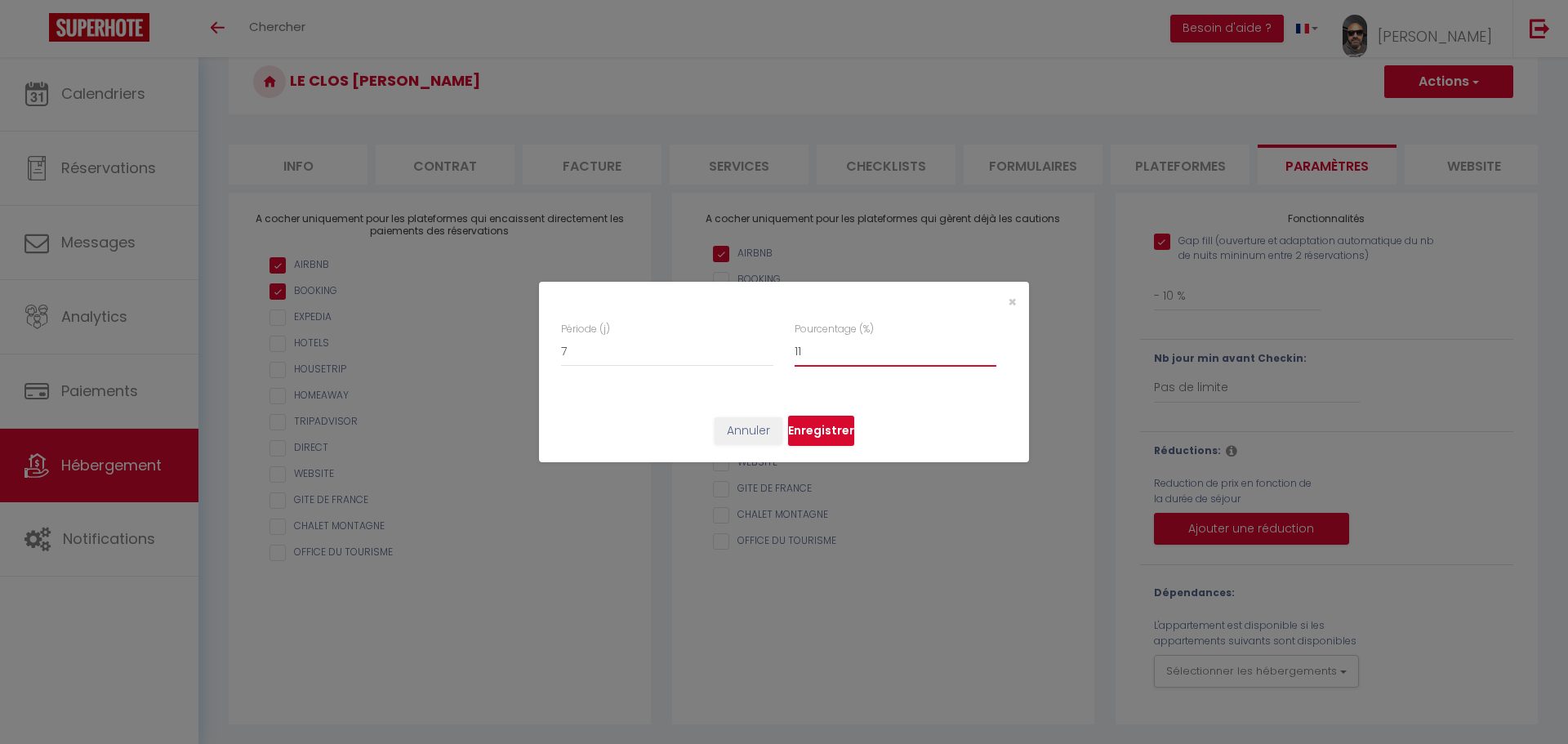
checkbox input "true"
type input "12"
checkbox input "true"
type input "13"
checkbox input "true"
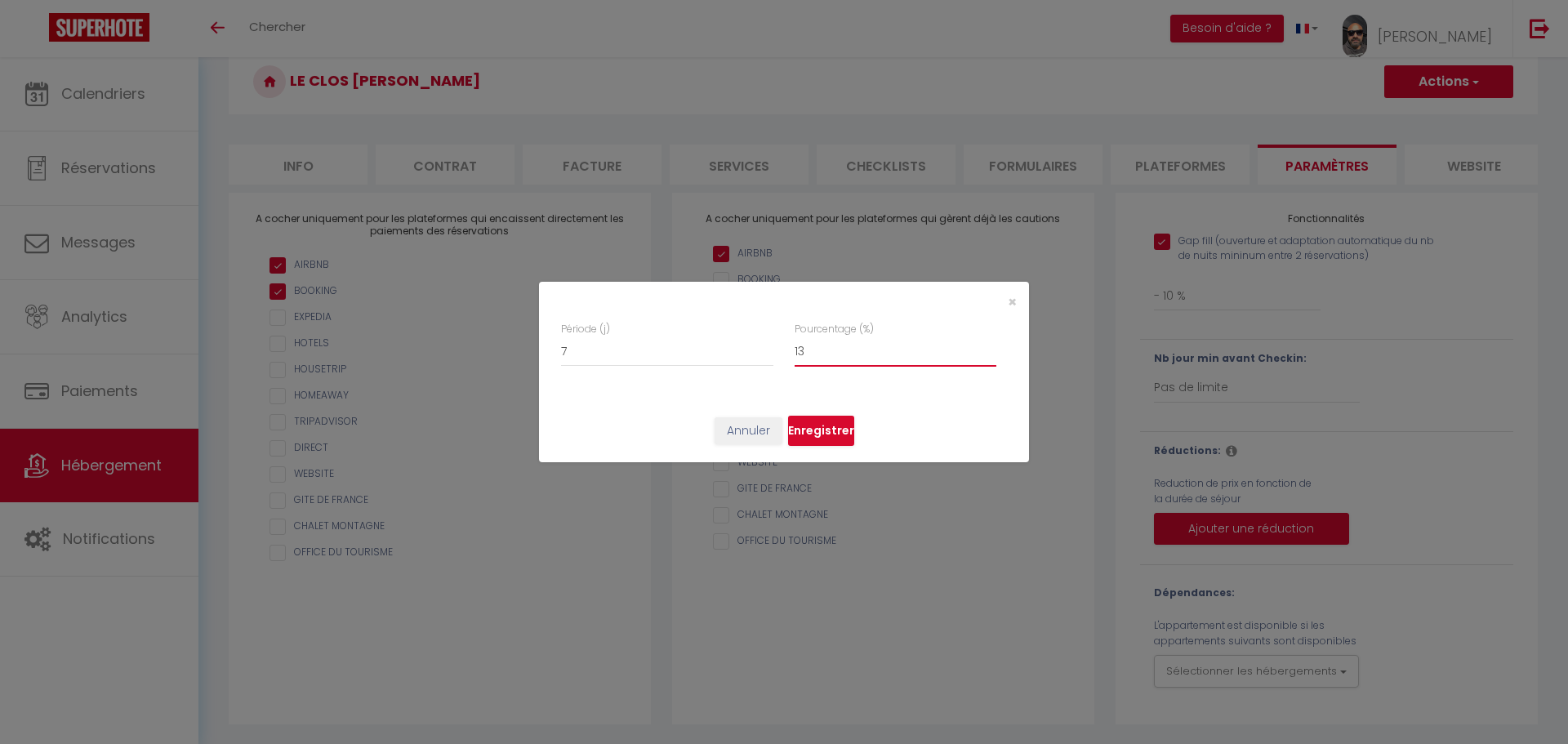
click at [994, 344] on input "13" at bounding box center [895, 351] width 202 height 30
type input "14"
checkbox input "true"
click at [994, 344] on input "14" at bounding box center [895, 351] width 202 height 30
type input "15"
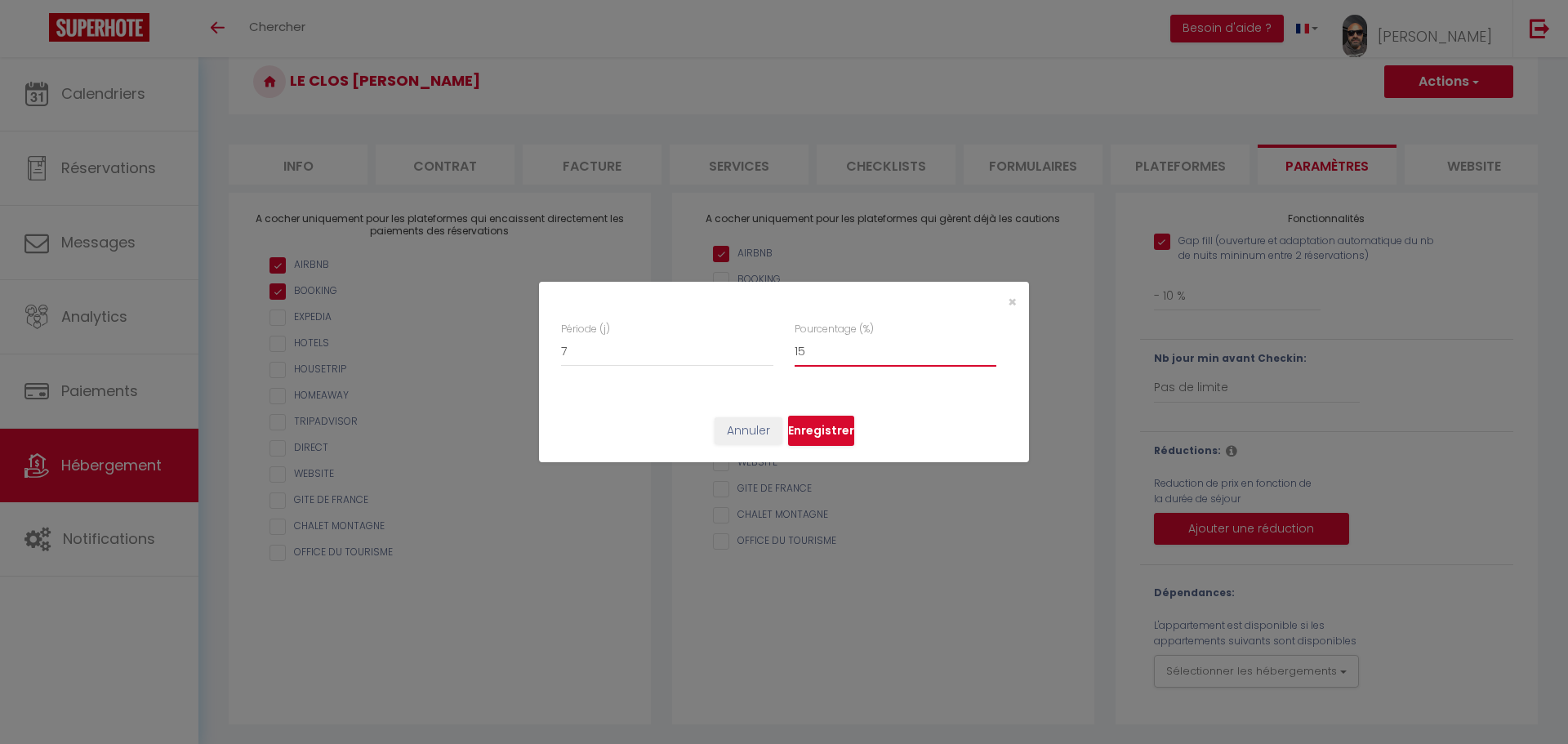
checkbox input "true"
click at [994, 344] on input "15" at bounding box center [895, 351] width 202 height 30
type input "16"
checkbox input "true"
click at [994, 344] on input "16" at bounding box center [895, 351] width 202 height 30
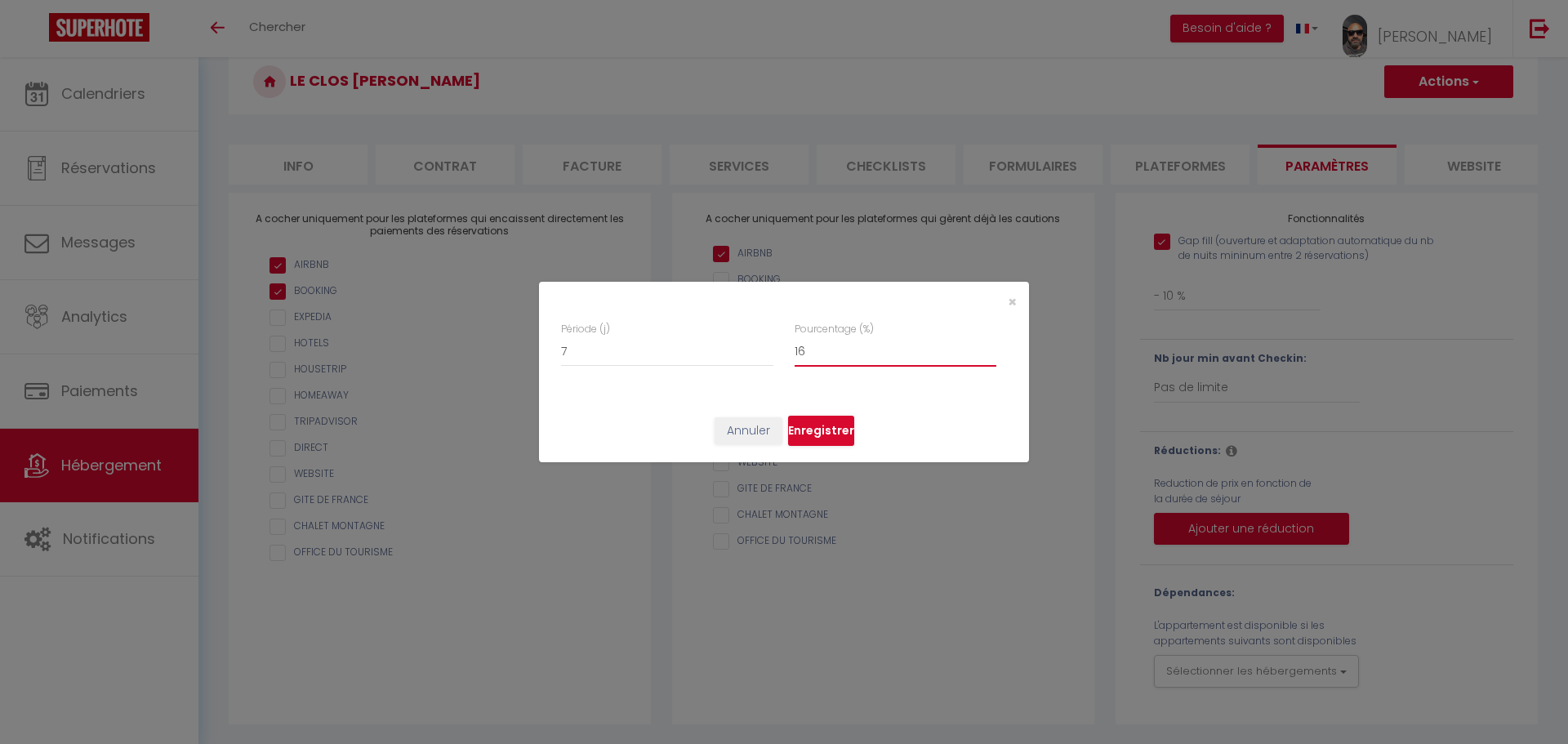
type input "17"
checkbox input "true"
click at [994, 344] on input "17" at bounding box center [895, 351] width 202 height 30
type input "18"
checkbox input "true"
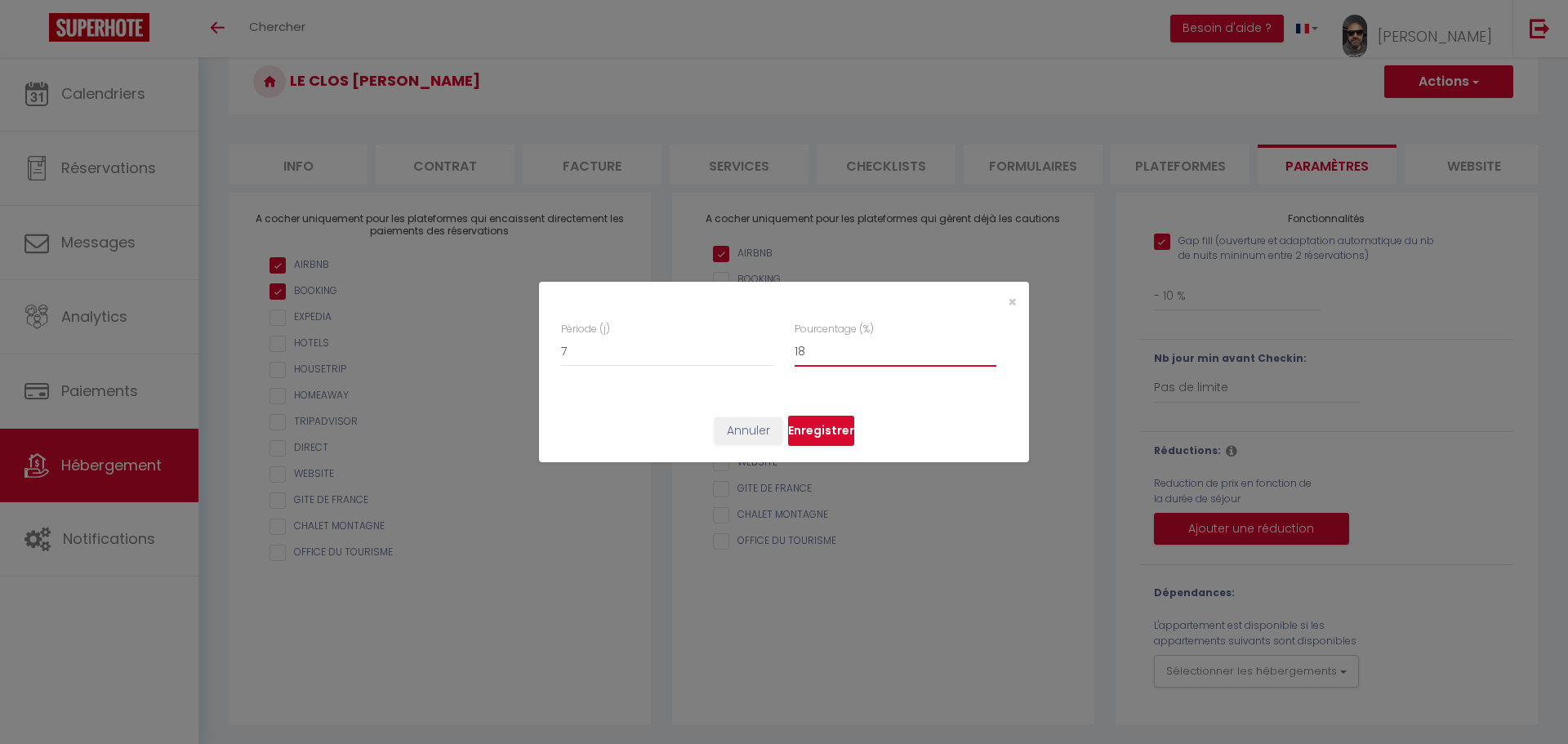
click at [994, 344] on input "18" at bounding box center [895, 351] width 202 height 30
type input "19"
checkbox input "true"
click at [994, 344] on input "19" at bounding box center [895, 351] width 202 height 30
type input "20"
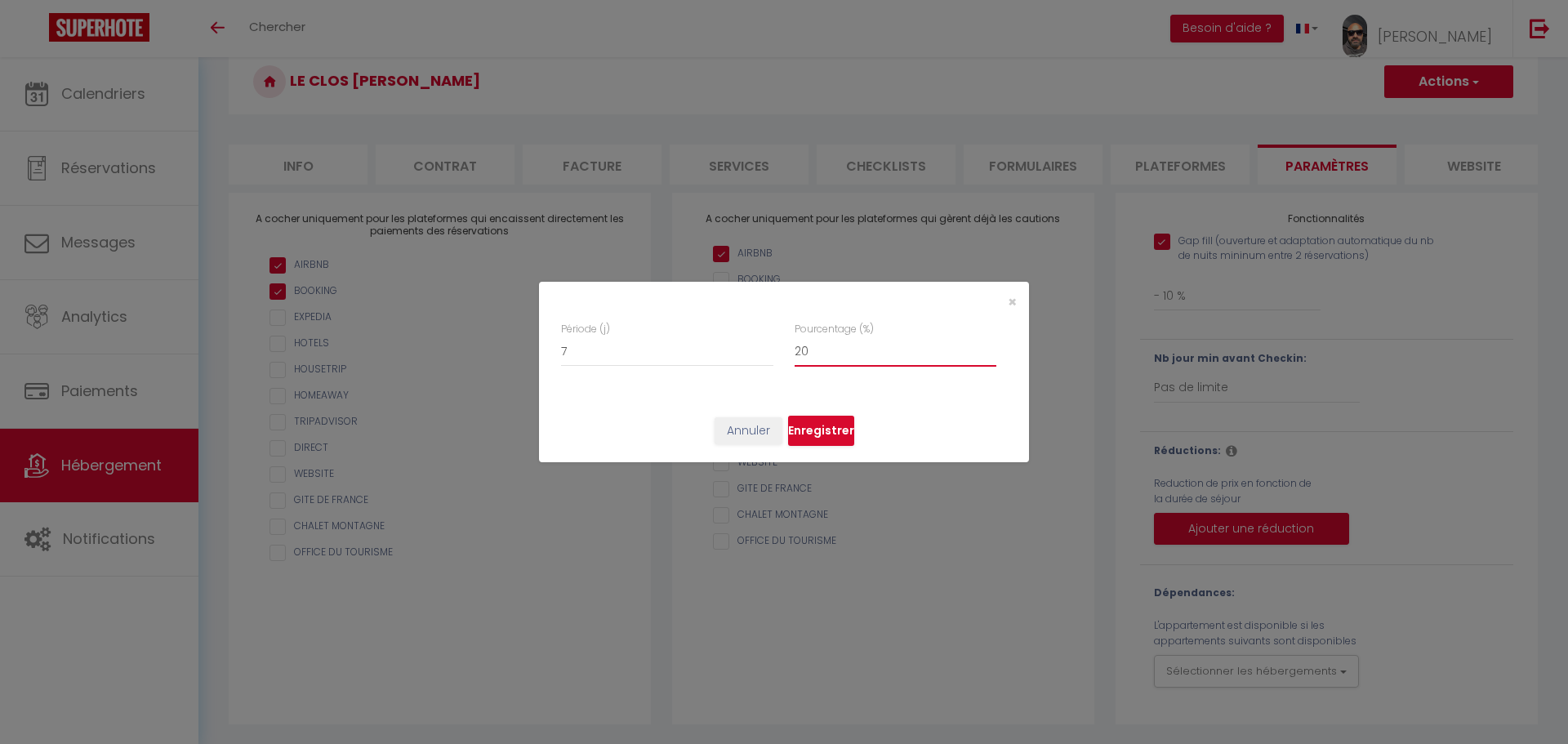
checkbox input "true"
type input "20"
click at [994, 344] on input "20" at bounding box center [895, 351] width 202 height 30
click at [841, 420] on button "Enregistrer" at bounding box center [821, 431] width 66 height 31
checkbox input "true"
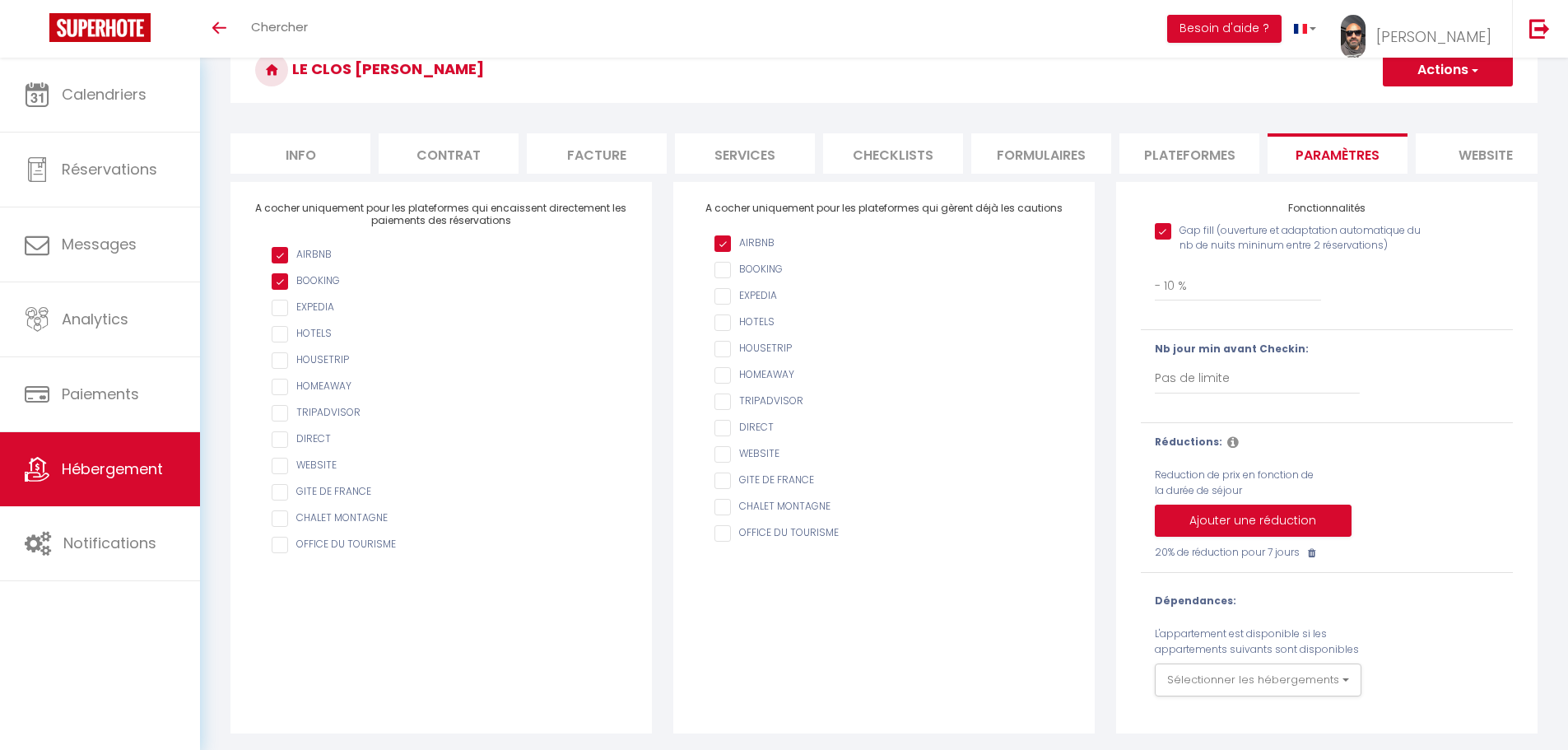
click at [1445, 61] on button "Actions" at bounding box center [1448, 70] width 130 height 32
click at [1441, 101] on input "Enregistrer" at bounding box center [1429, 106] width 61 height 16
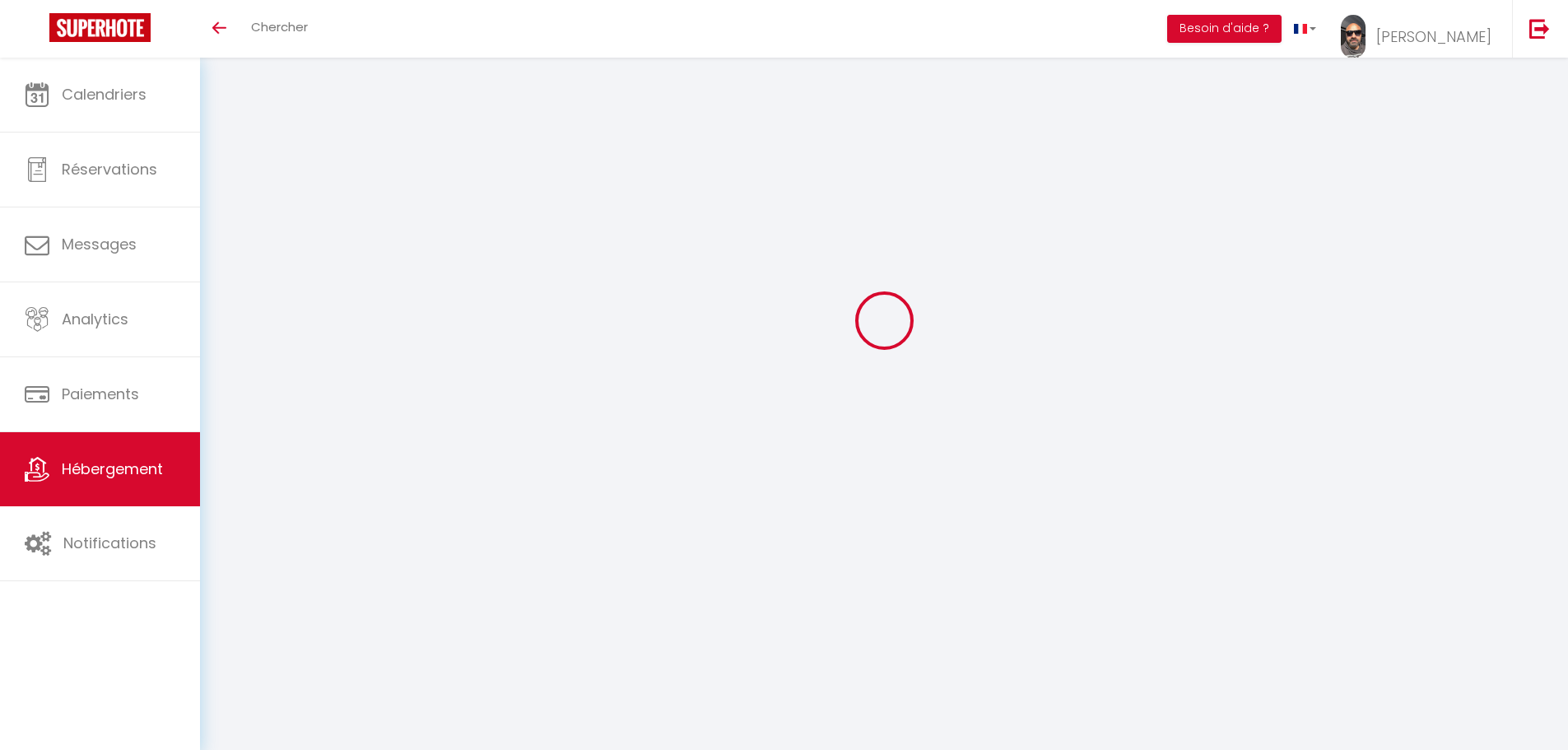
scroll to position [57, 0]
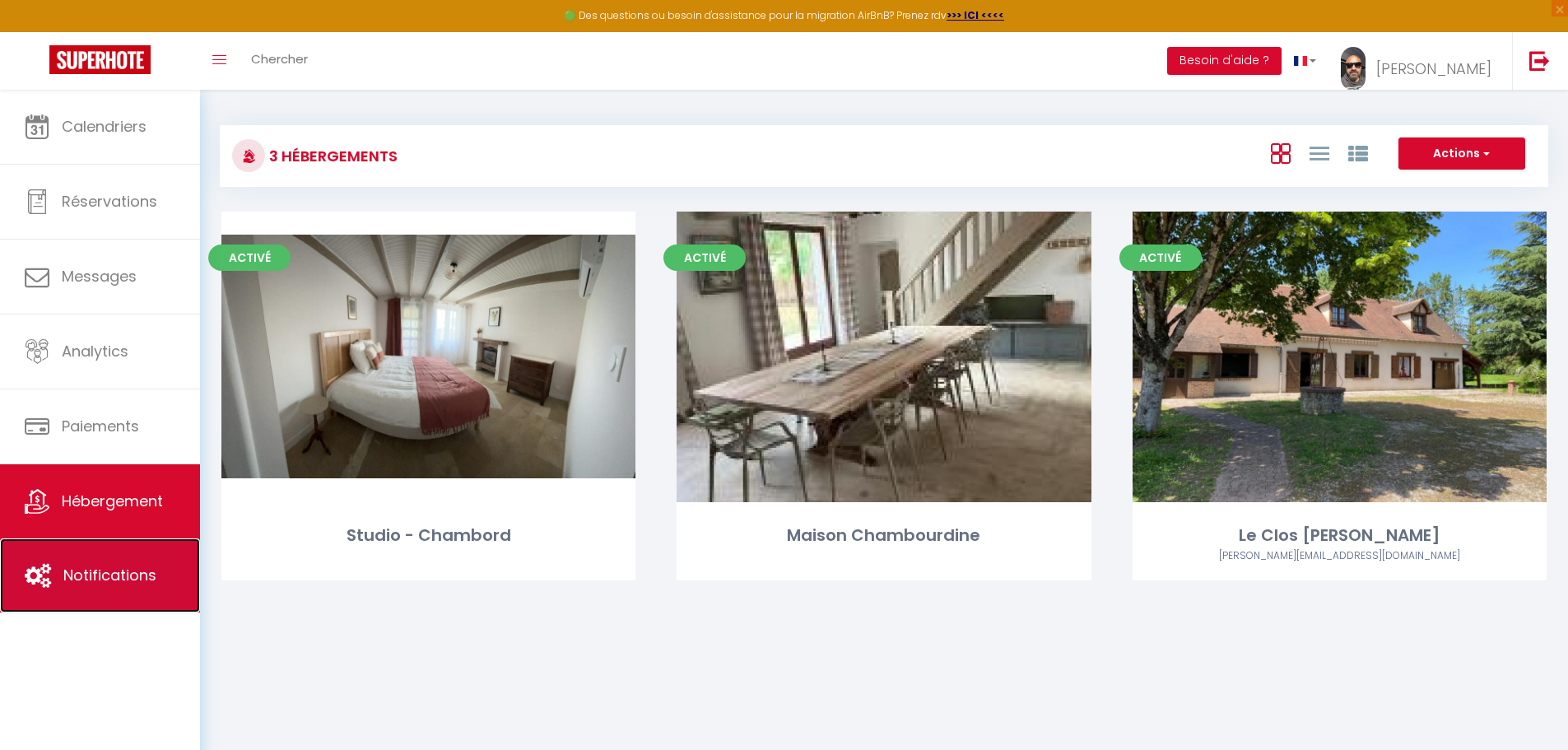
click at [86, 582] on span "Notifications" at bounding box center [109, 575] width 93 height 21
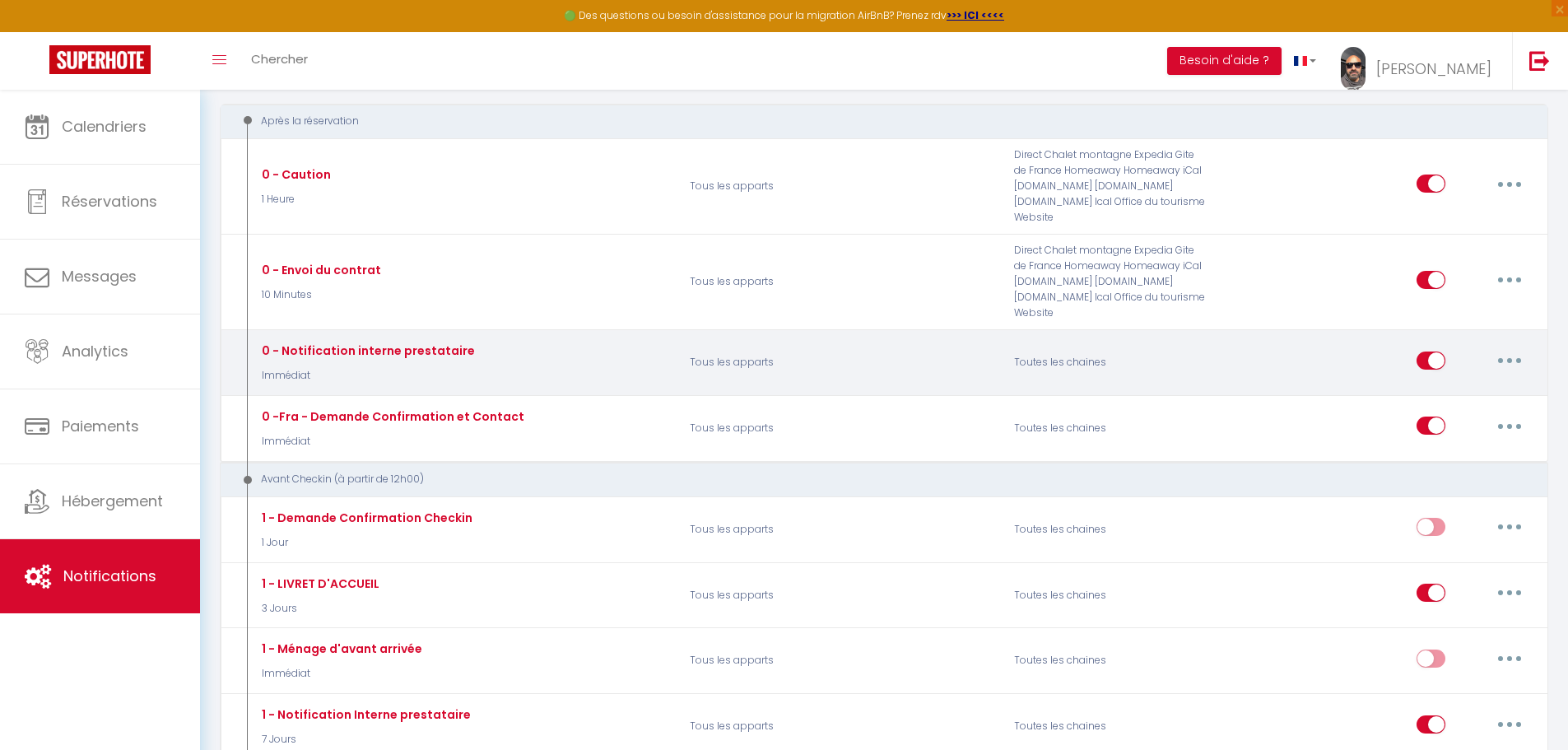
scroll to position [219, 0]
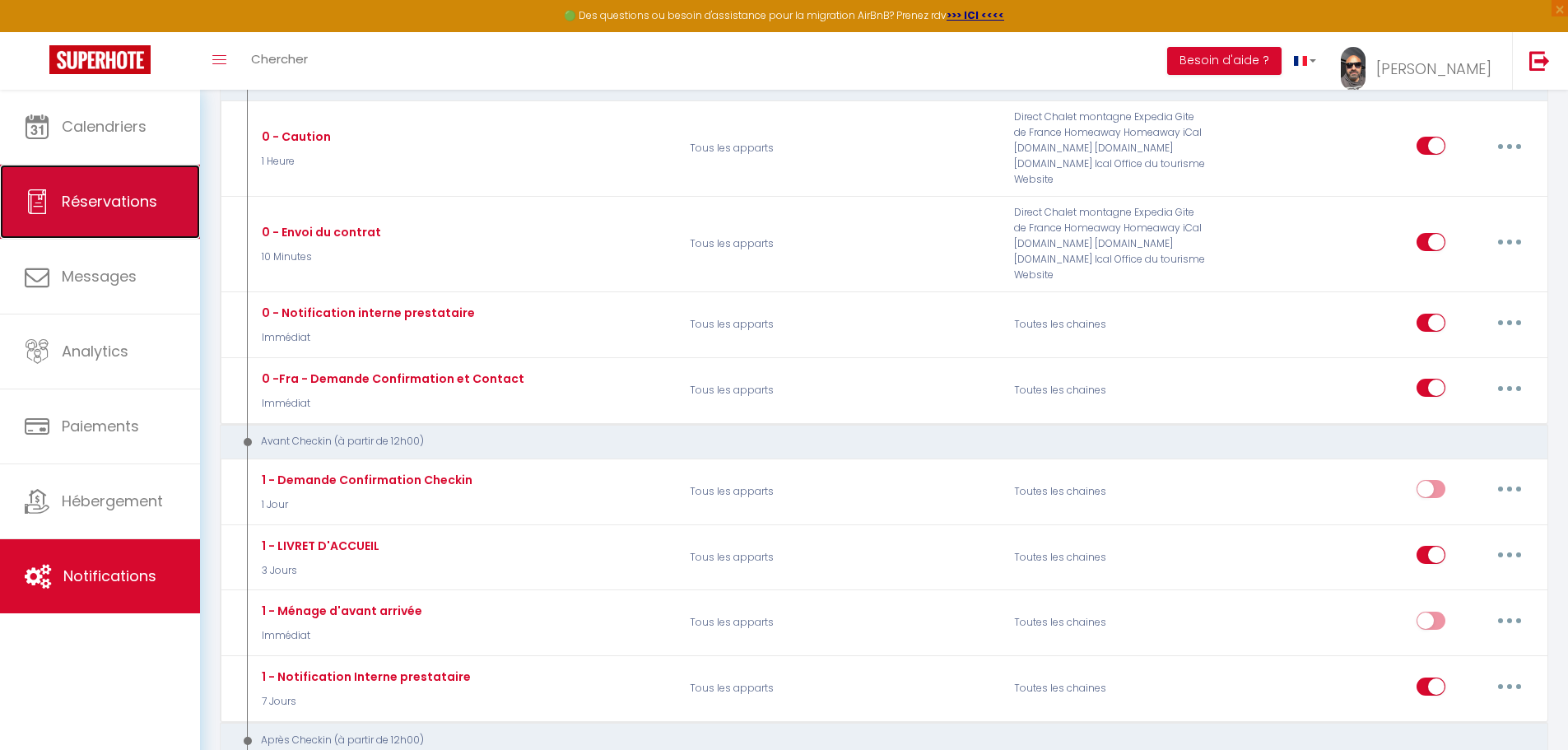
click at [115, 212] on link "Réservations" at bounding box center [100, 201] width 200 height 74
select select "not_cancelled"
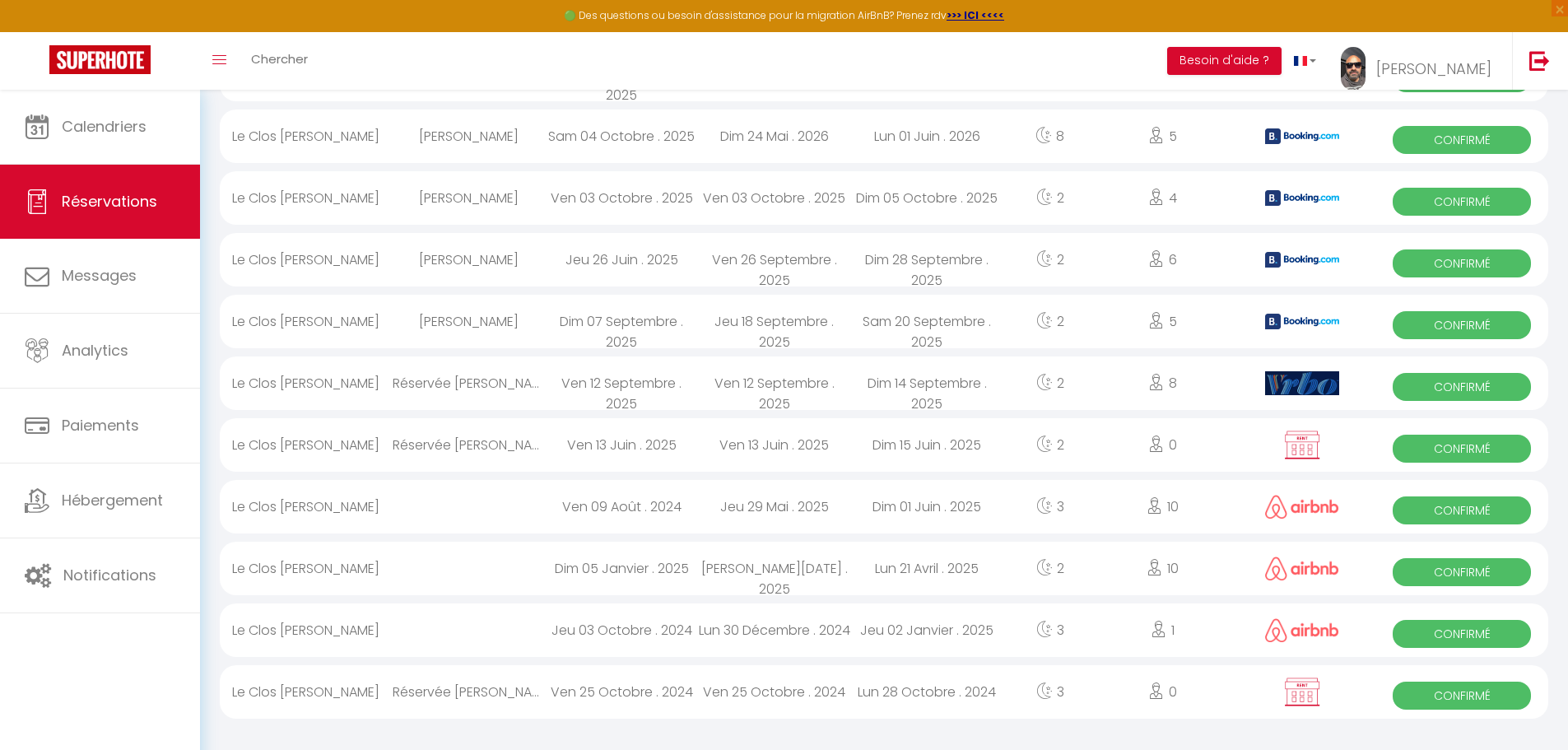
scroll to position [204, 0]
click at [997, 198] on div "Dim 05 Octobre . 2025" at bounding box center [927, 198] width 153 height 54
select select "OK"
select select "KO"
select select "0"
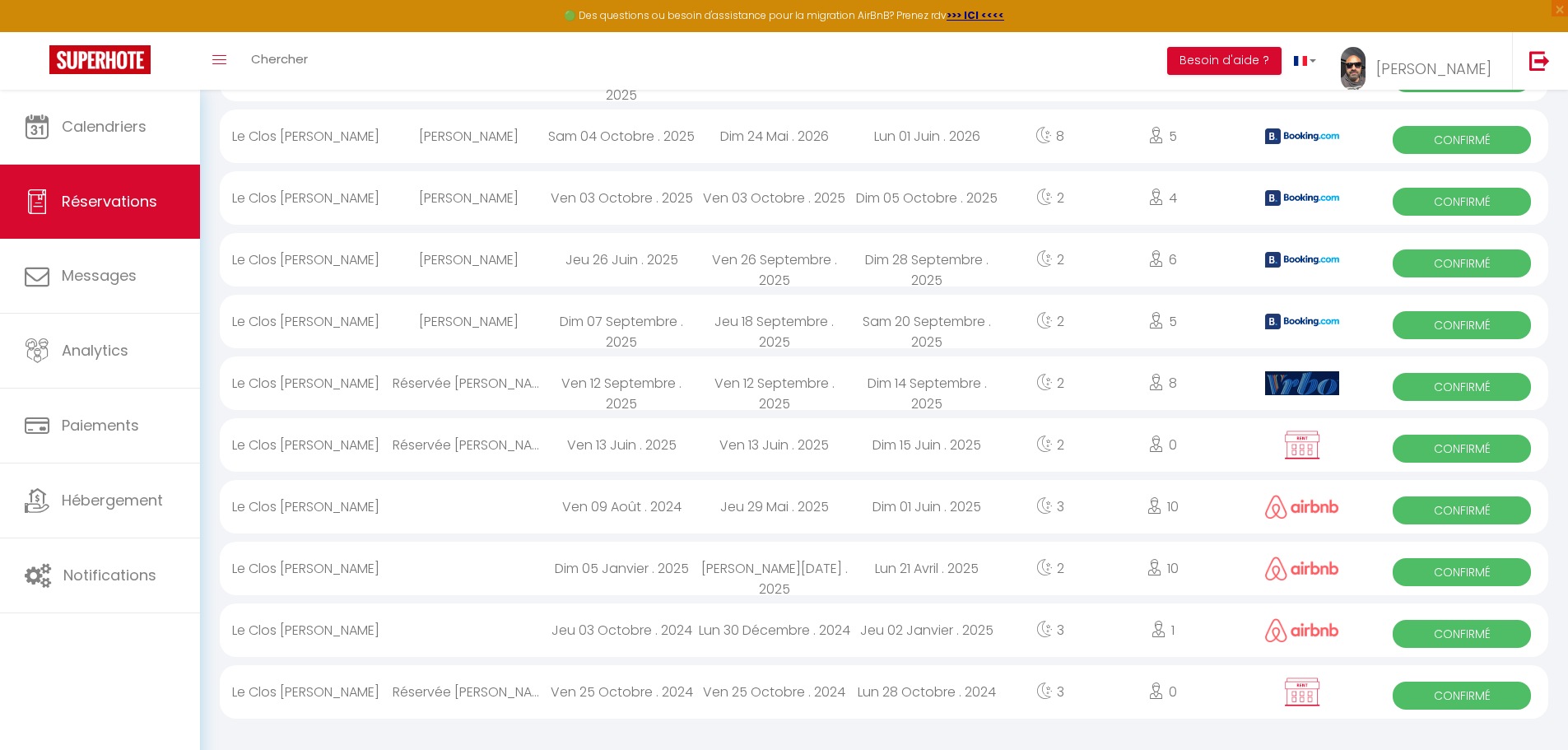
select select "0"
select select "1"
select select
select select "52225"
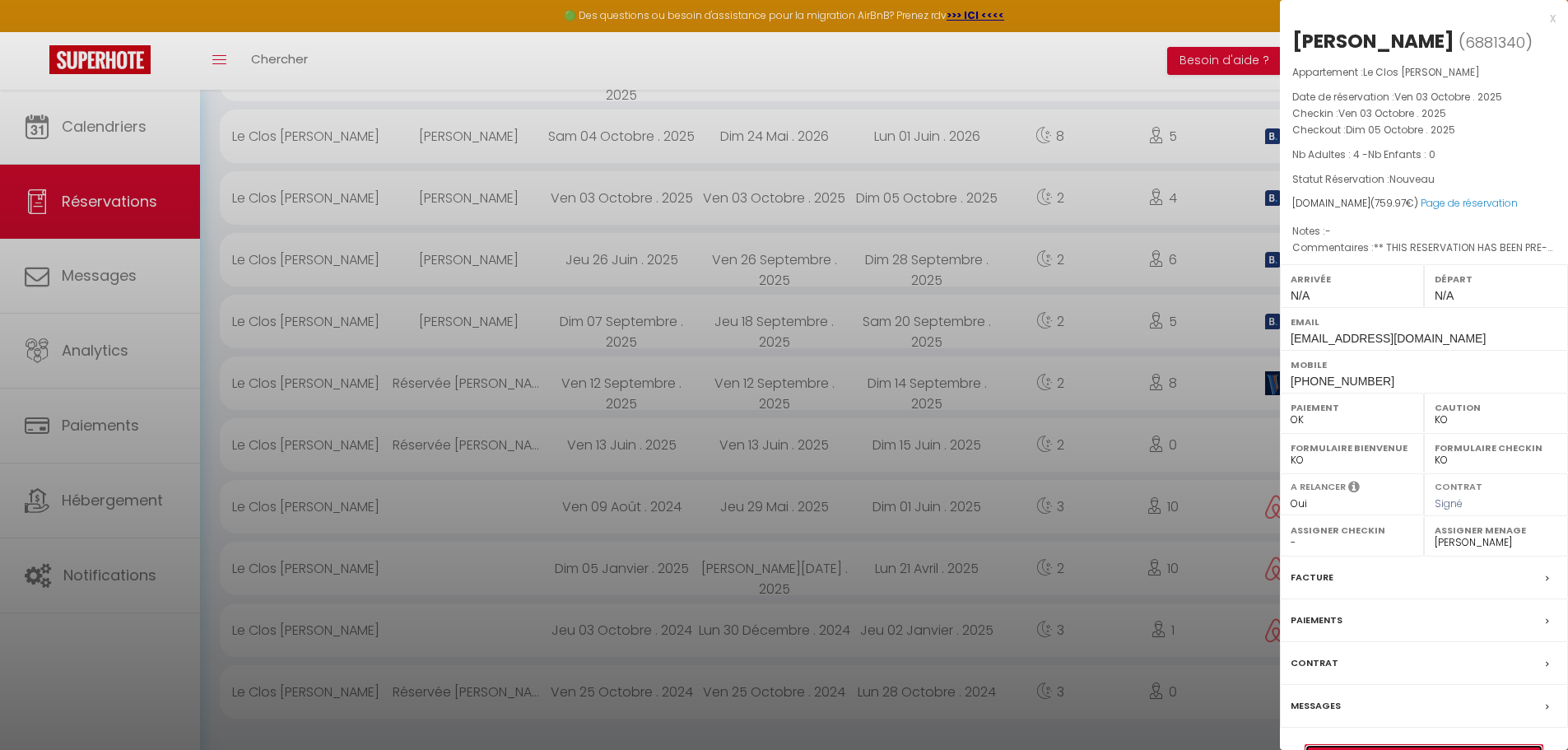
click at [1426, 745] on link "Détails de la réservation" at bounding box center [1423, 755] width 237 height 21
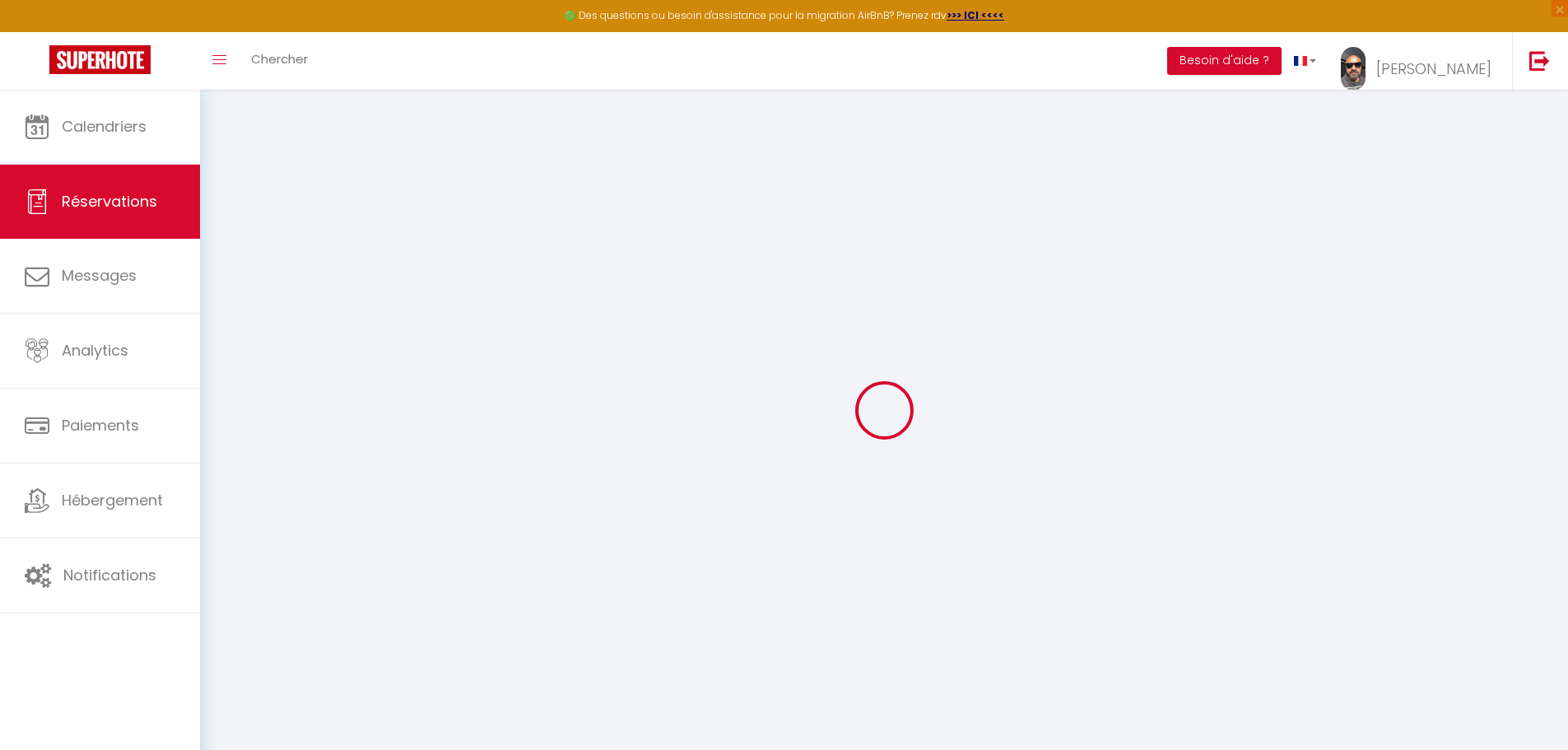
select select
checkbox input "false"
select select
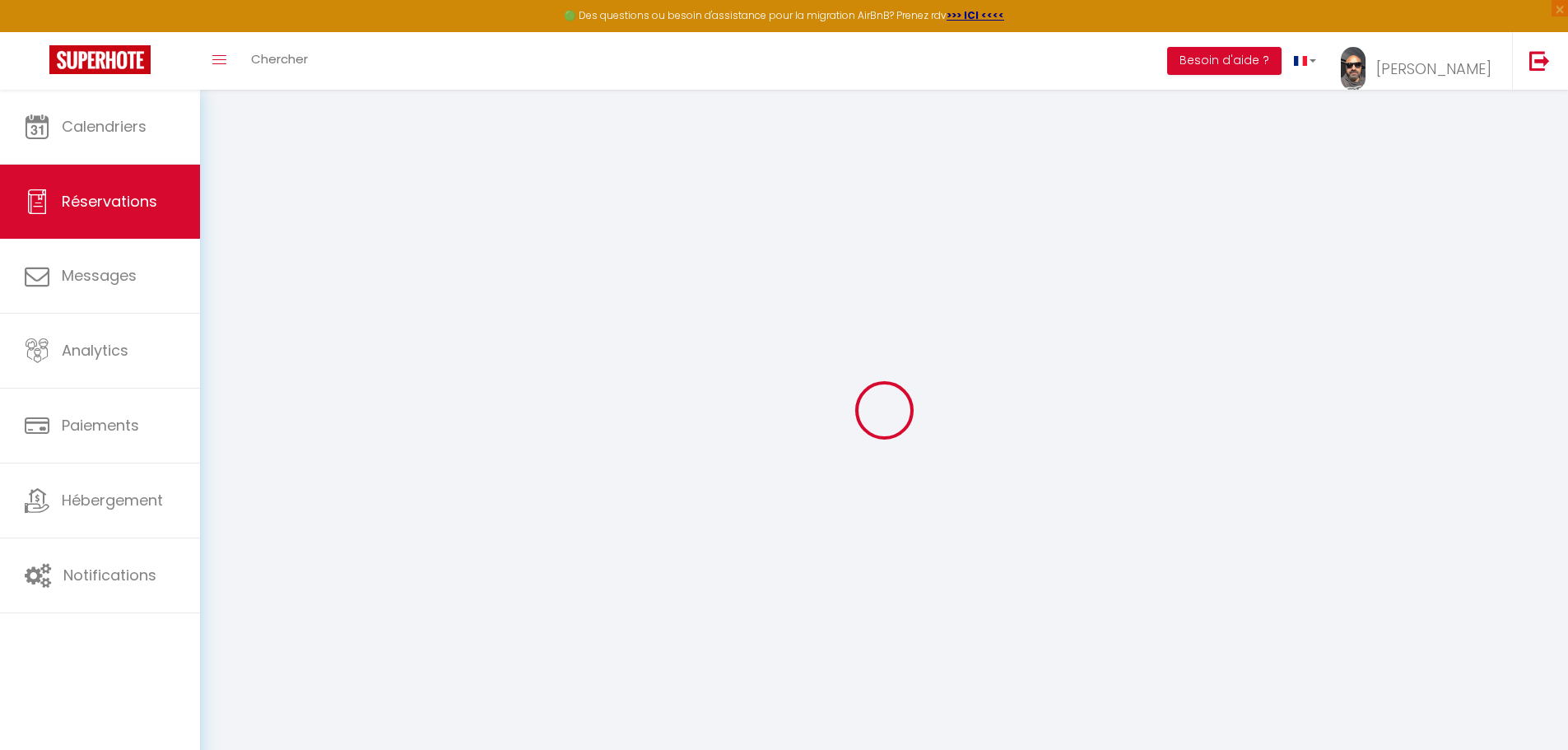
checkbox input "false"
select select
checkbox input "false"
type textarea "** THIS RESERVATION HAS BEEN PRE-PAID ** BOOKING NOTE : Payment charge is EUR 1…"
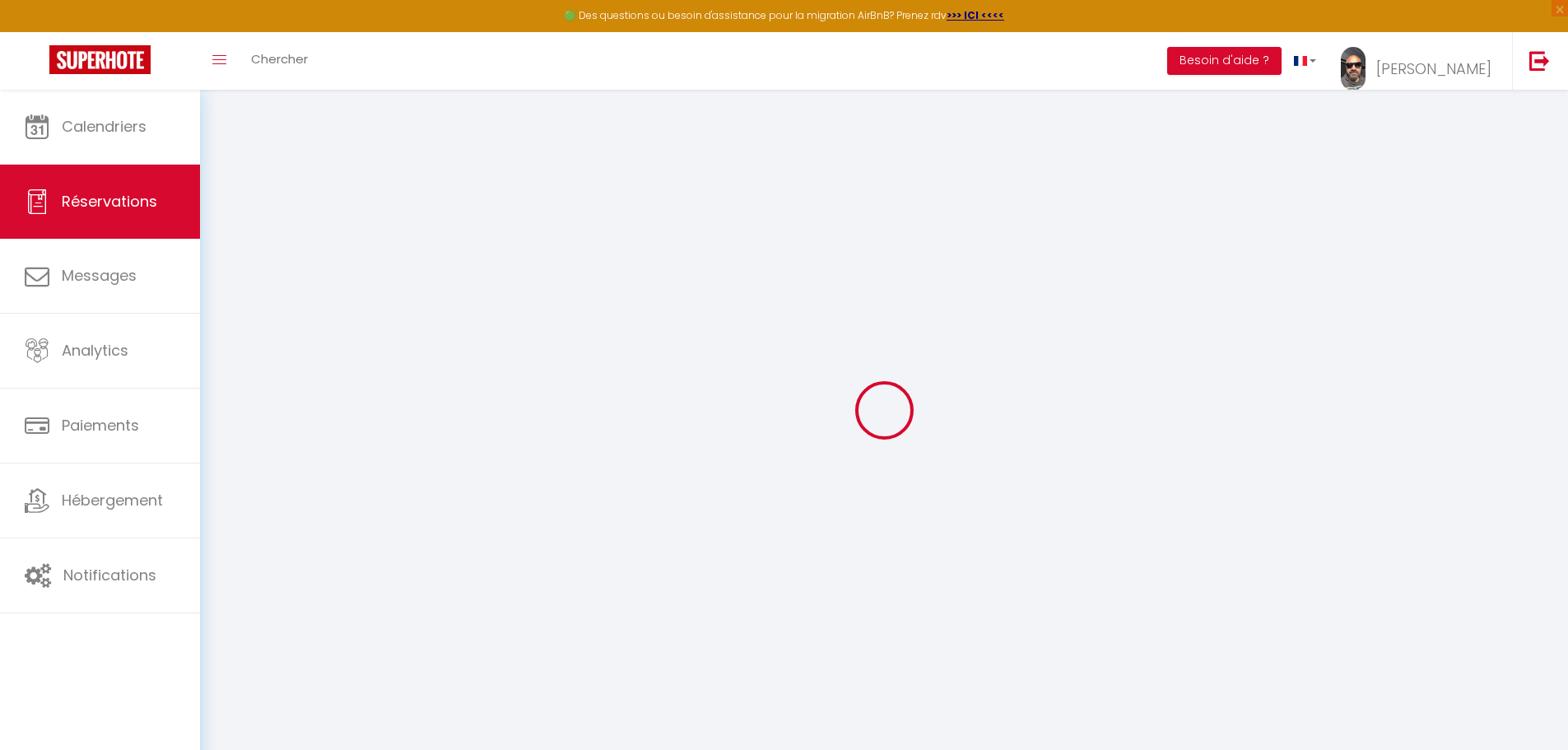
type input "150"
type input "17.77"
select select
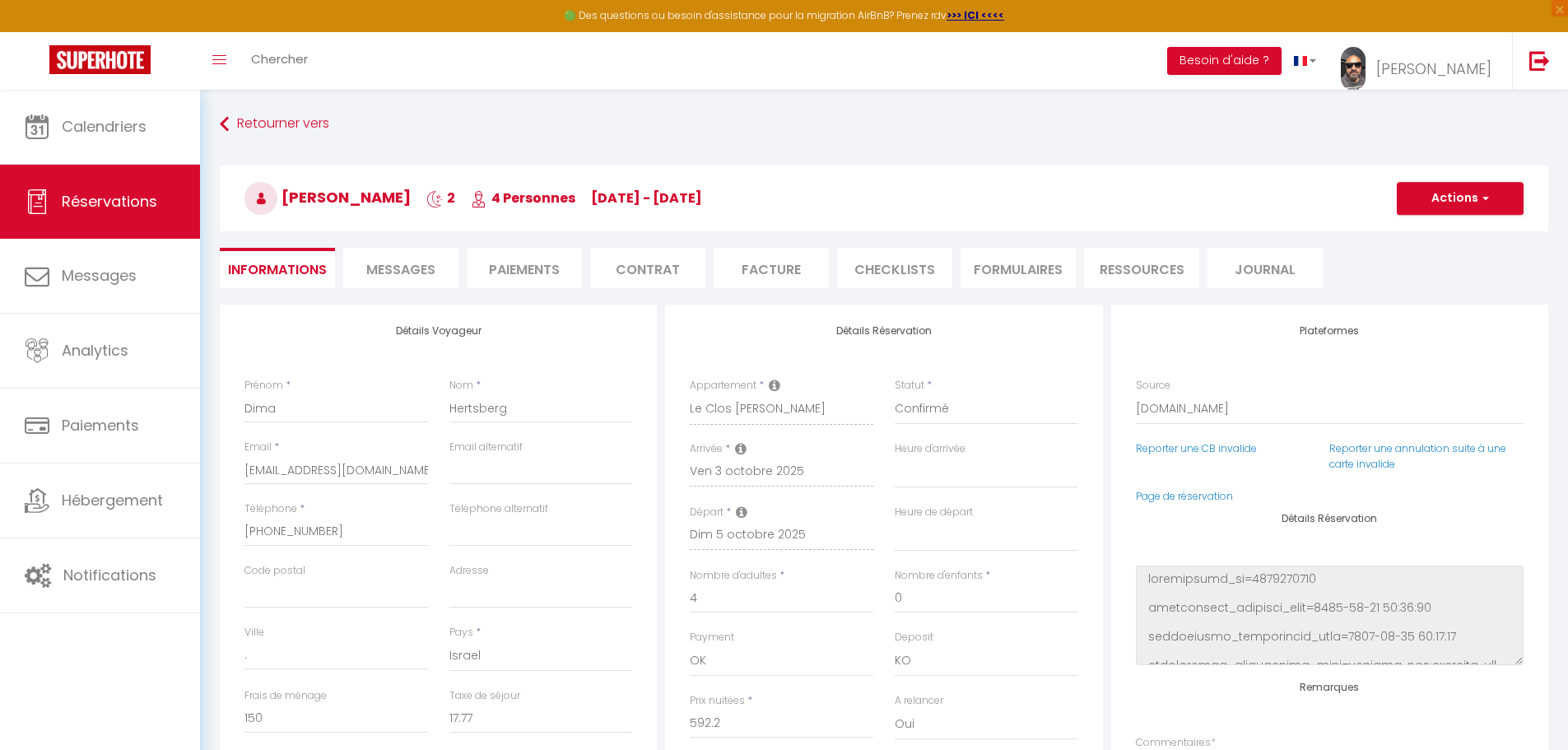
checkbox input "false"
select select
click at [411, 267] on span "Messages" at bounding box center [400, 269] width 69 height 19
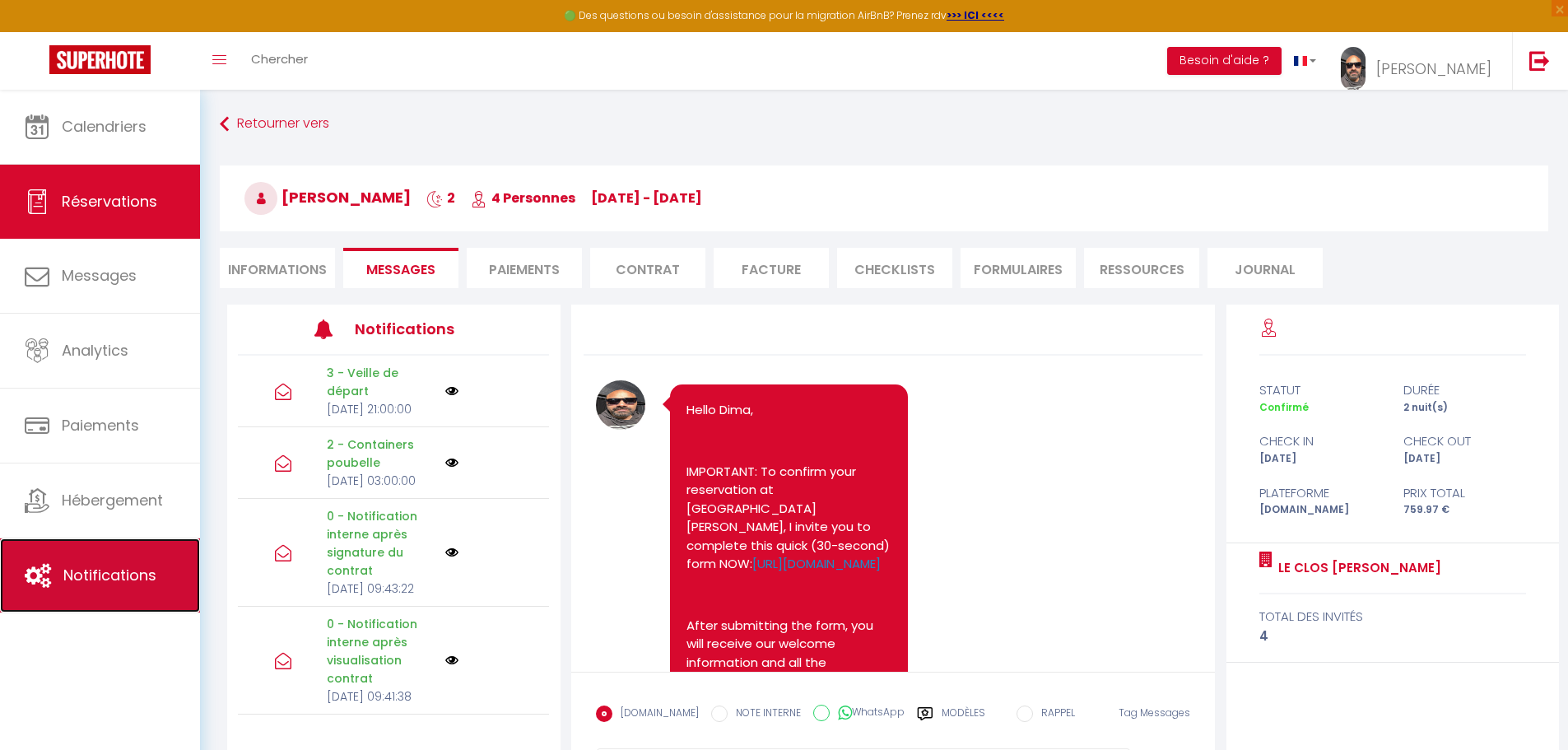
click at [103, 593] on link "Notifications" at bounding box center [100, 575] width 200 height 74
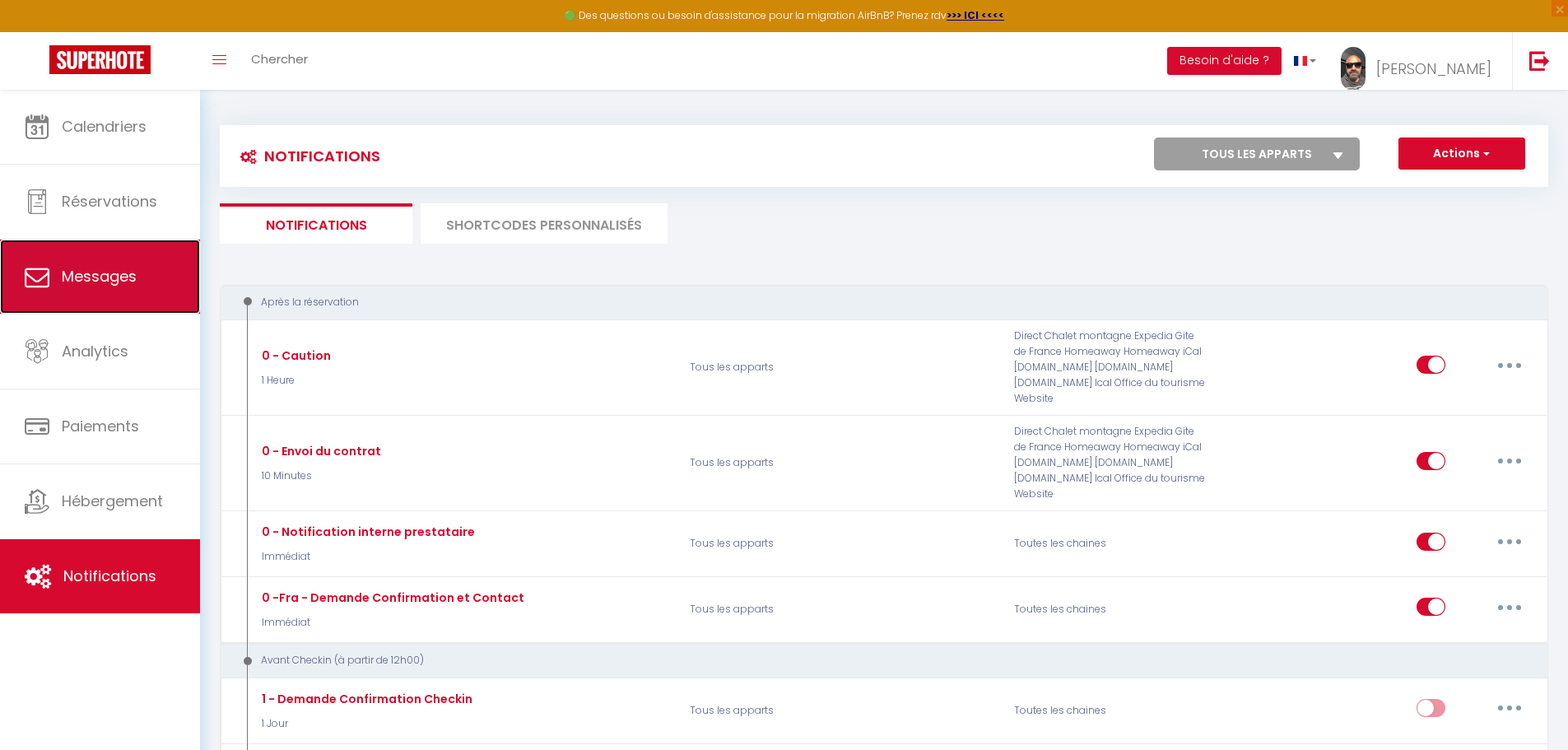
click at [106, 281] on span "Messages" at bounding box center [99, 276] width 75 height 21
select select "message"
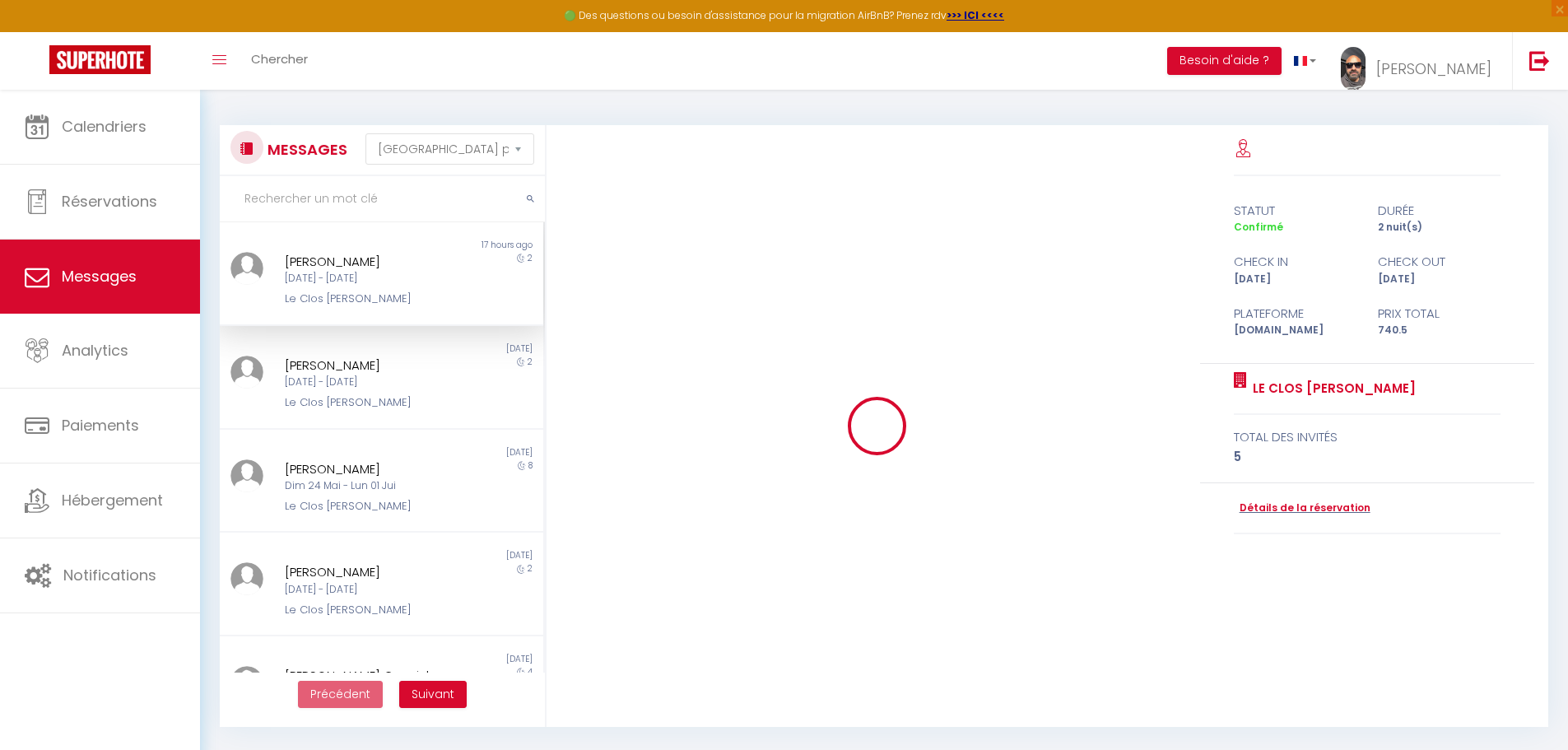
scroll to position [6847, 0]
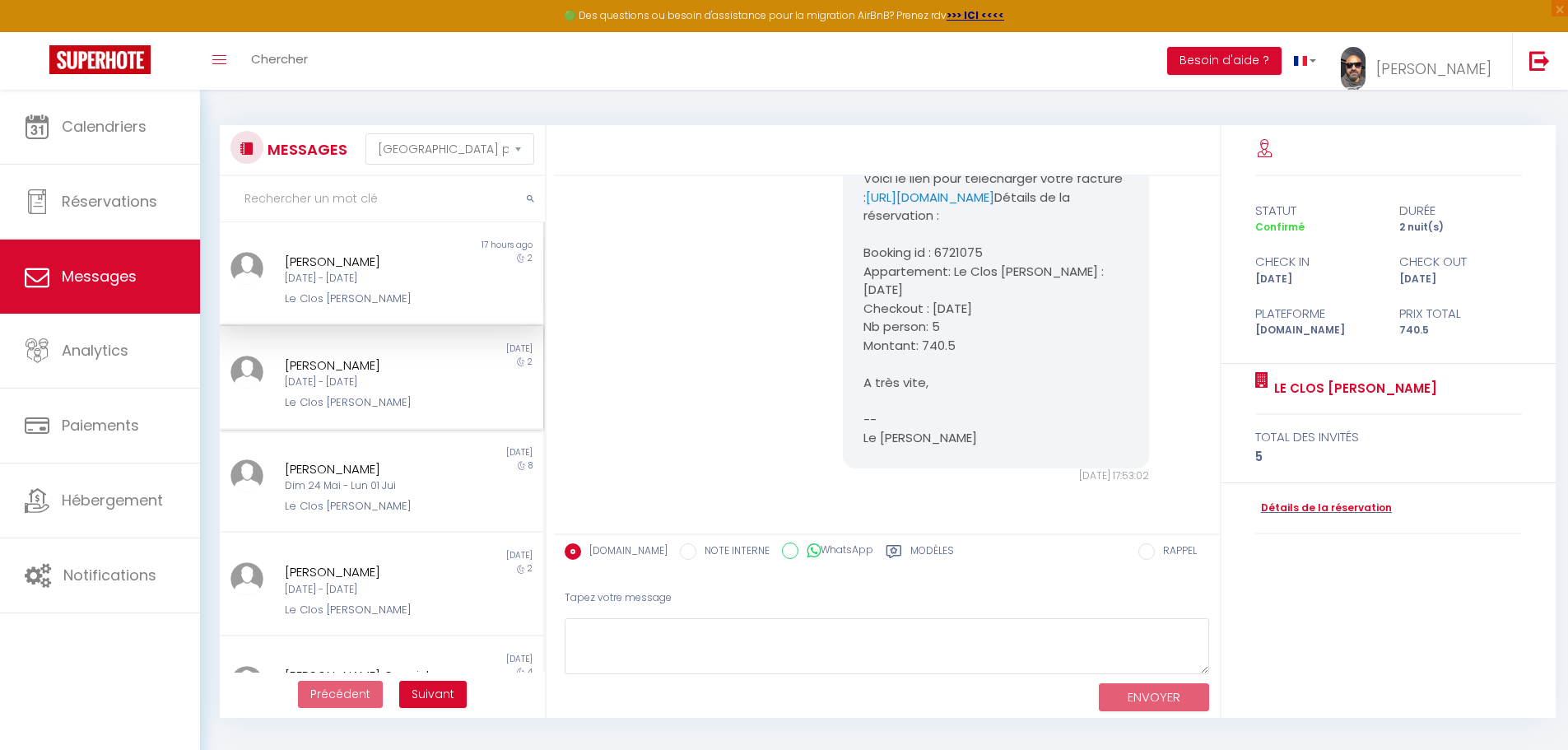
click at [379, 361] on div "[PERSON_NAME]" at bounding box center [368, 365] width 167 height 20
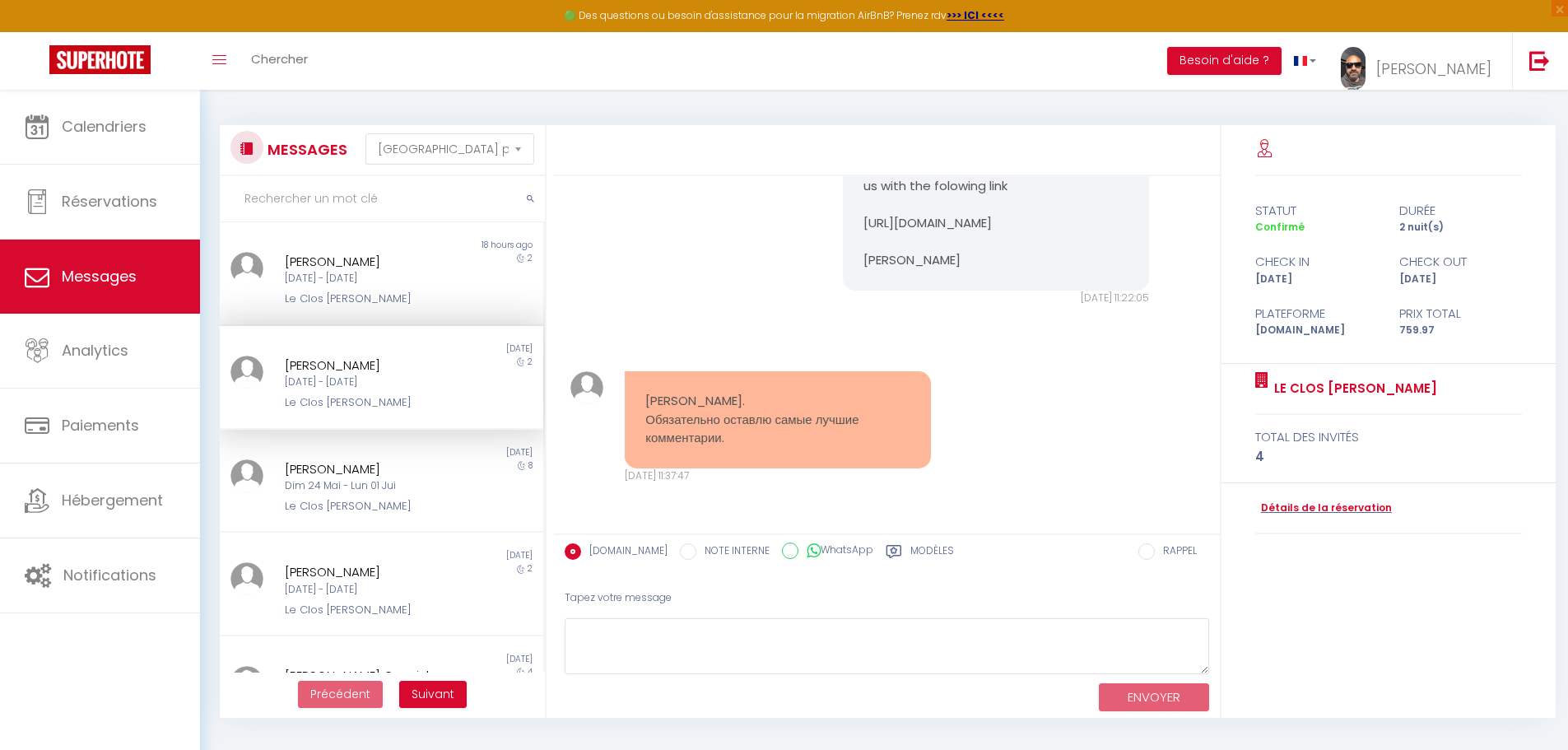
scroll to position [6162, 0]
click at [910, 552] on label "Modèles" at bounding box center [932, 553] width 44 height 21
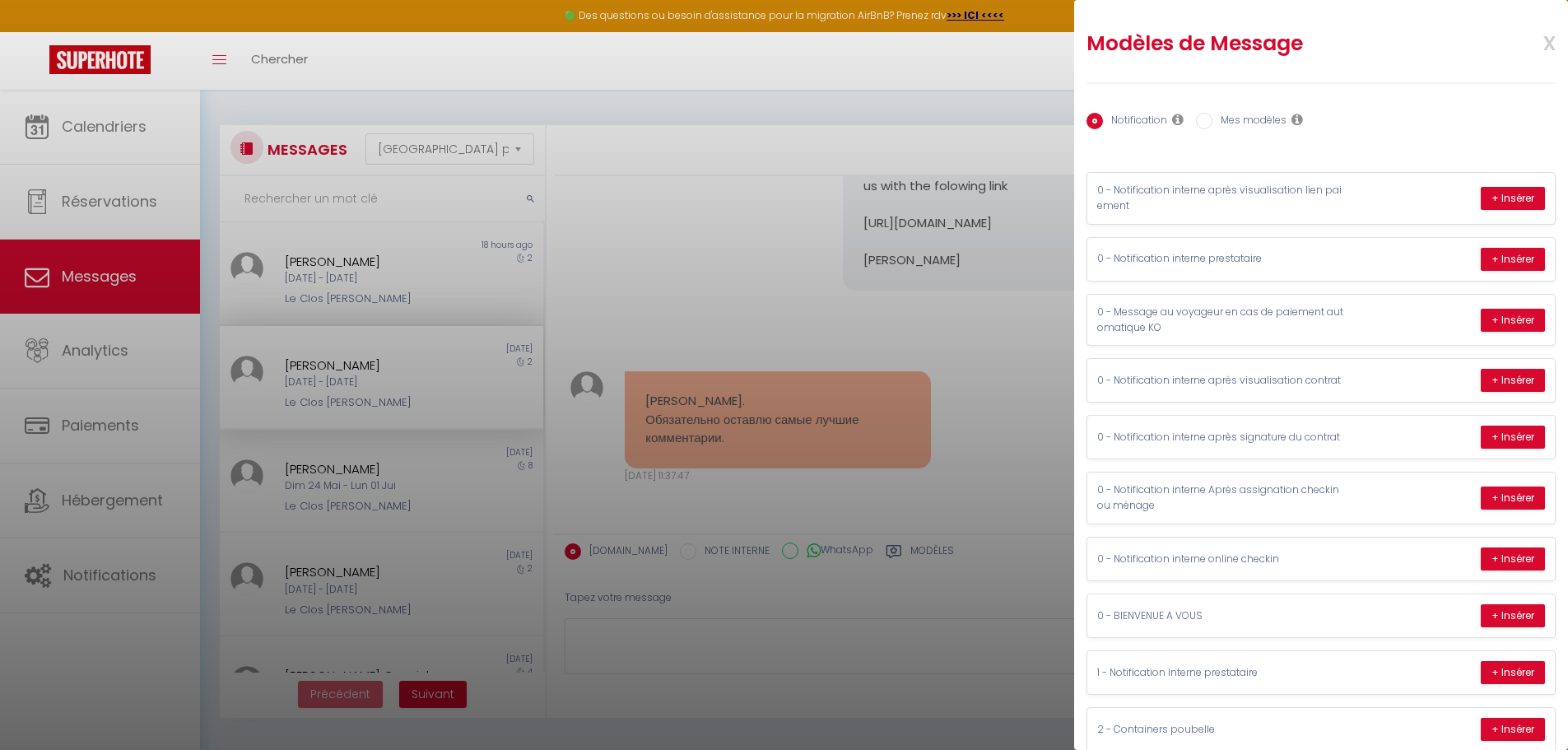
click at [1244, 121] on label "Mes modèles" at bounding box center [1250, 121] width 74 height 18
click at [1213, 121] on input "Mes modèles" at bounding box center [1204, 121] width 16 height 16
radio input "true"
radio input "false"
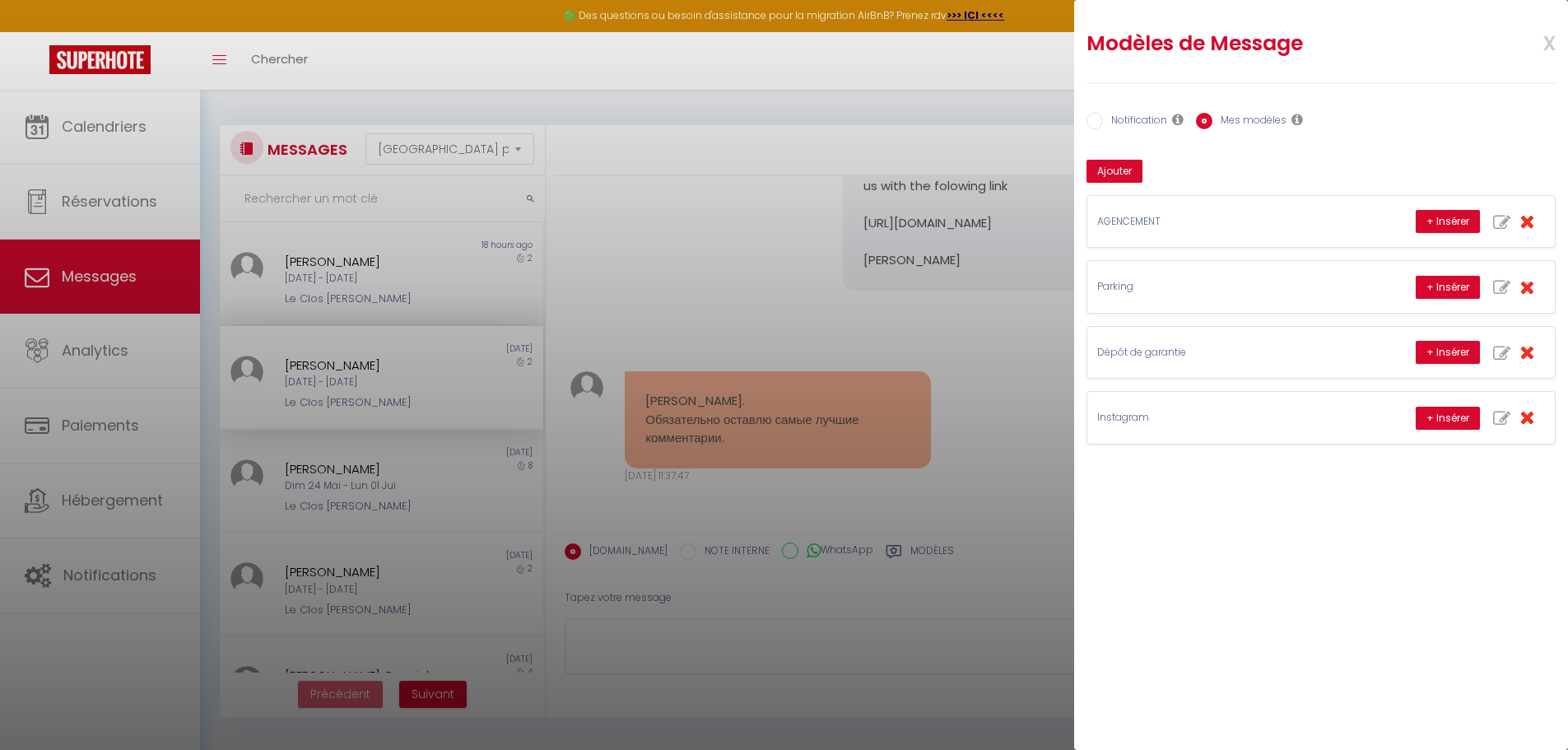
click at [663, 288] on div at bounding box center [784, 375] width 1568 height 750
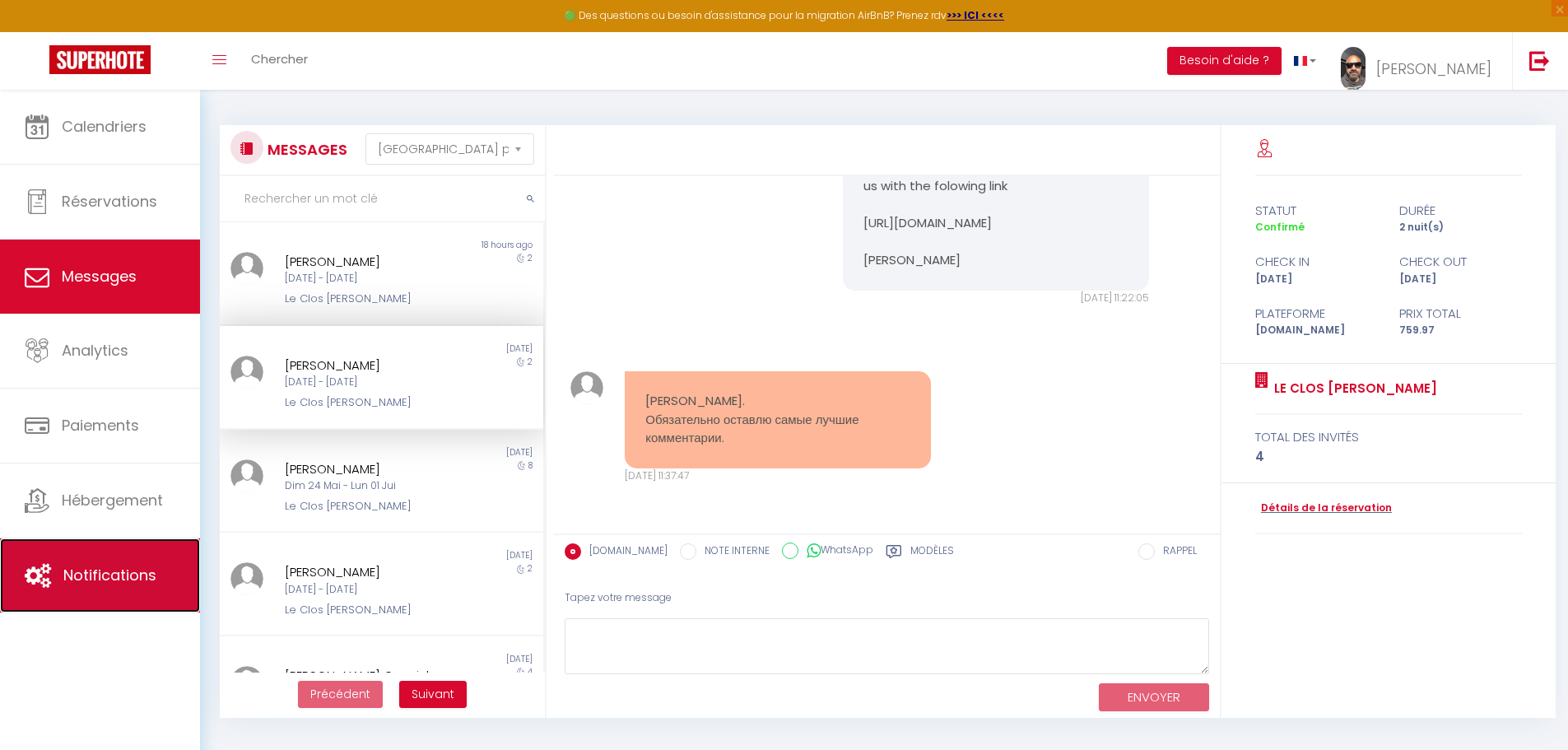
click at [146, 571] on span "Notifications" at bounding box center [109, 575] width 93 height 21
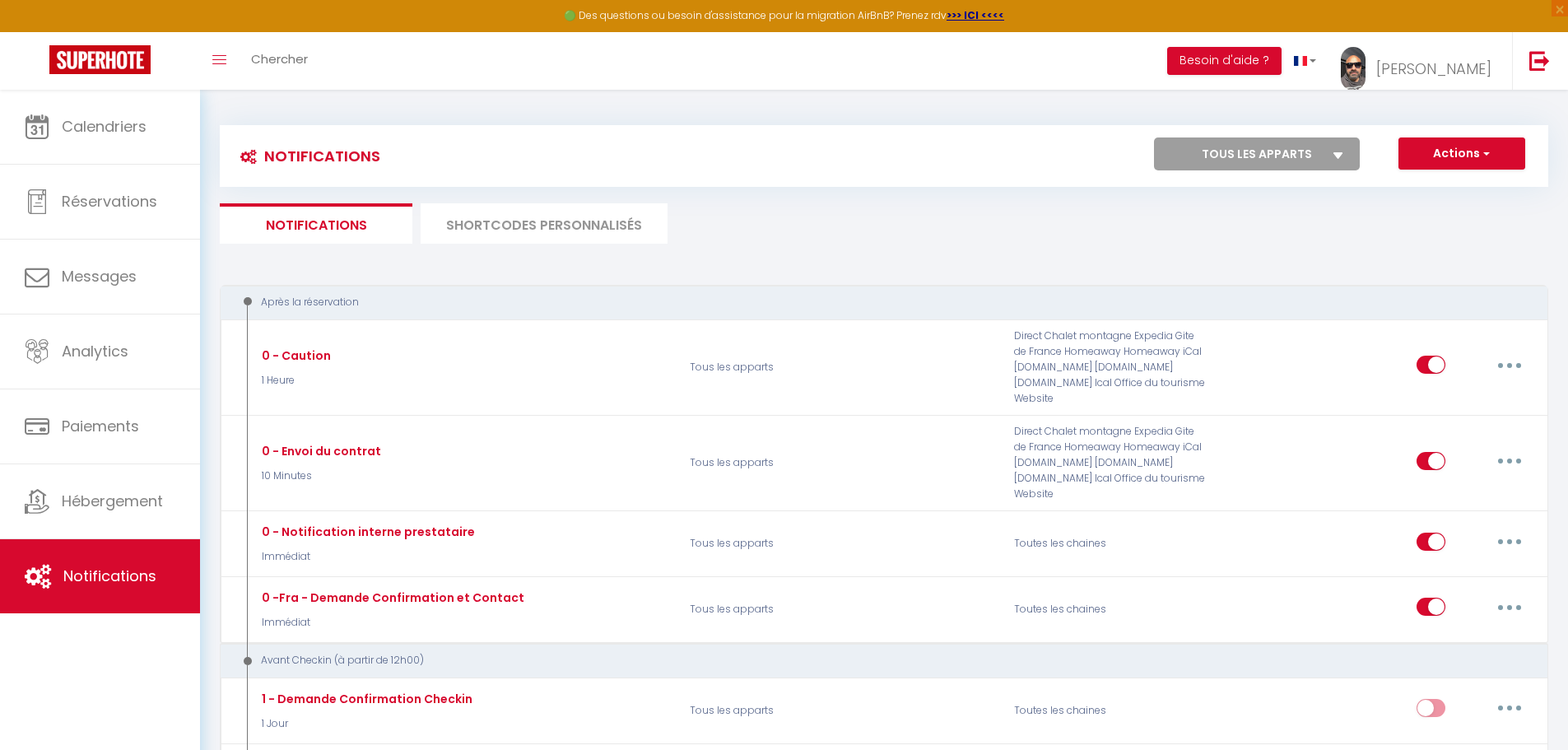
click at [452, 225] on li "SHORTCODES PERSONNALISÉS" at bounding box center [544, 223] width 247 height 40
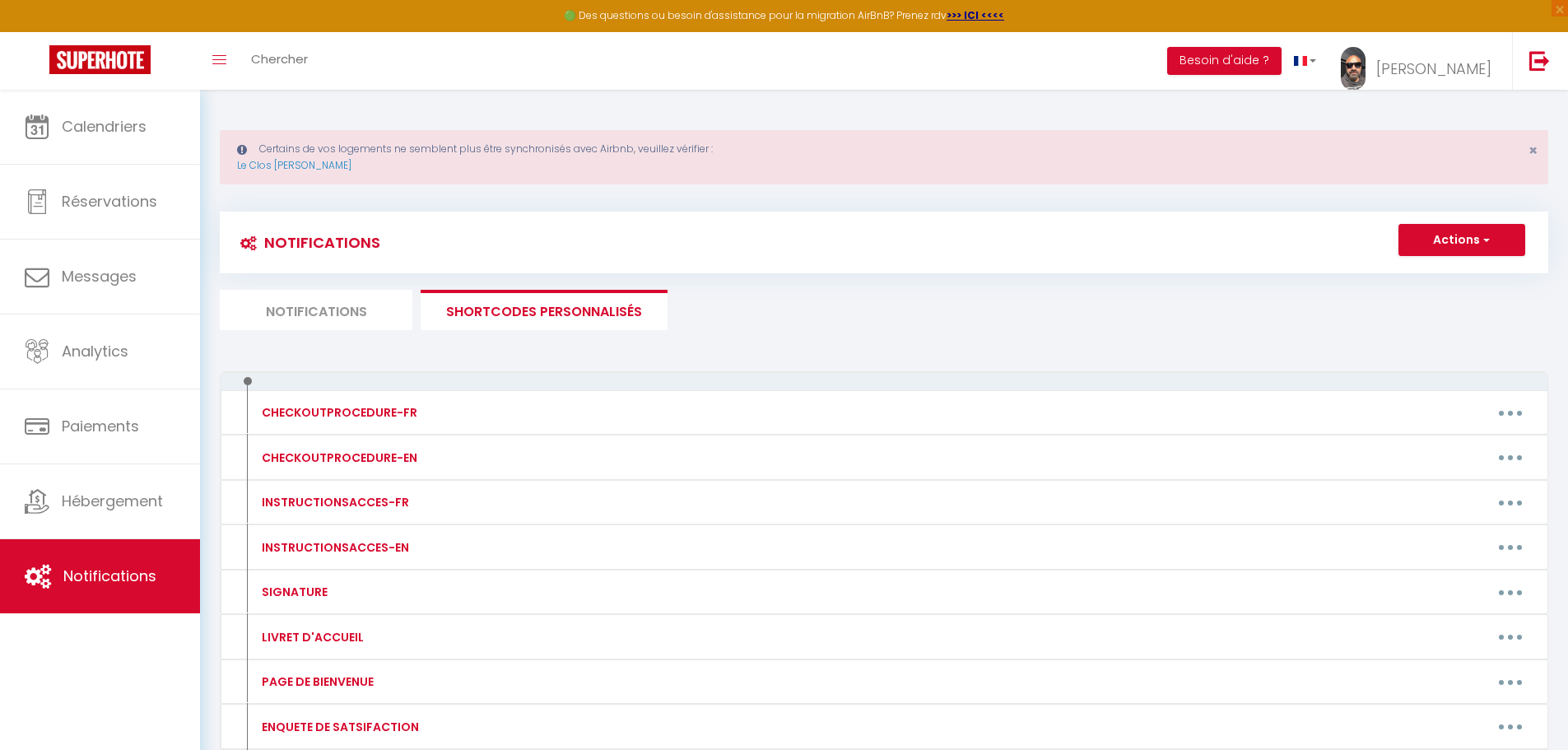
click at [299, 303] on li "Notifications" at bounding box center [316, 310] width 192 height 40
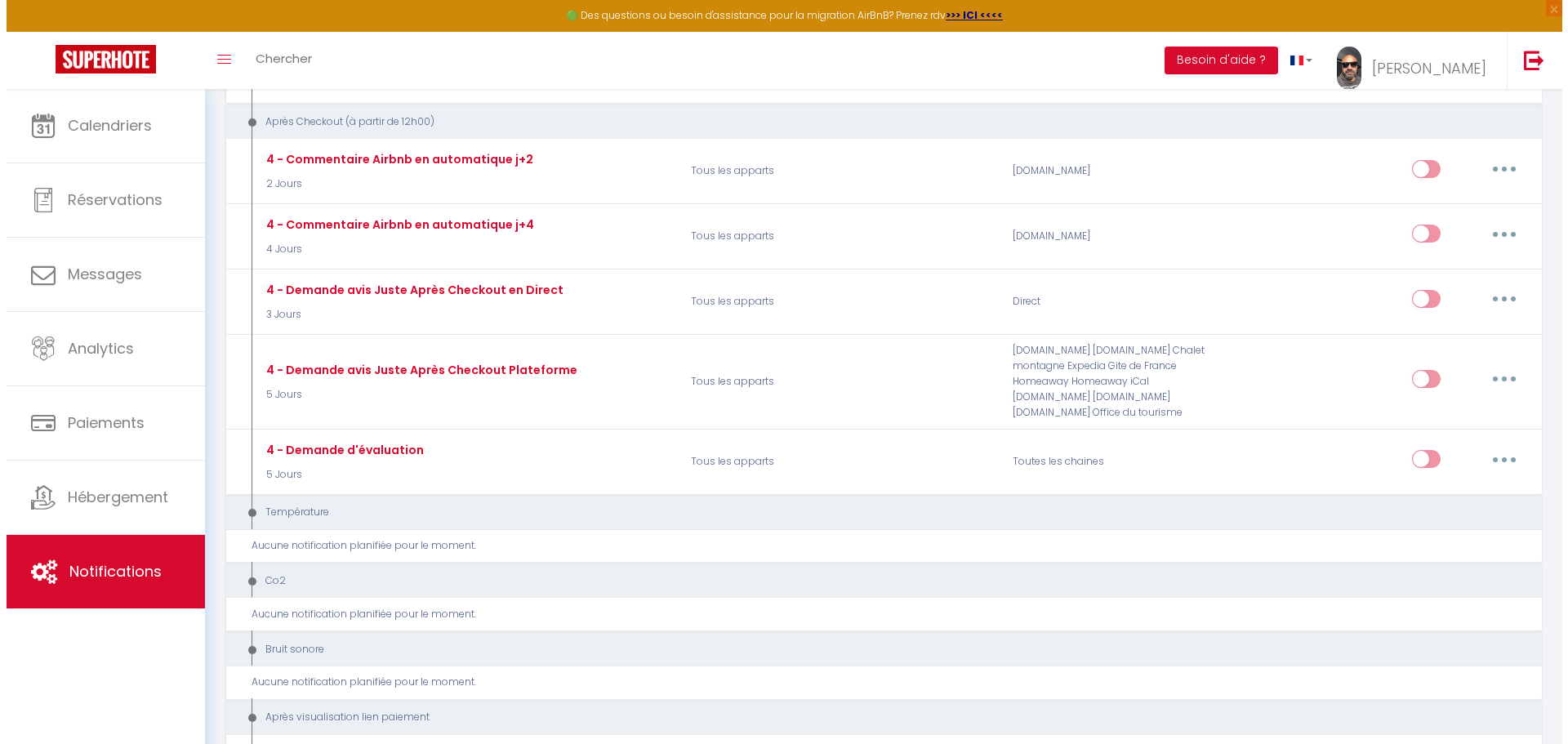
scroll to position [1180, 0]
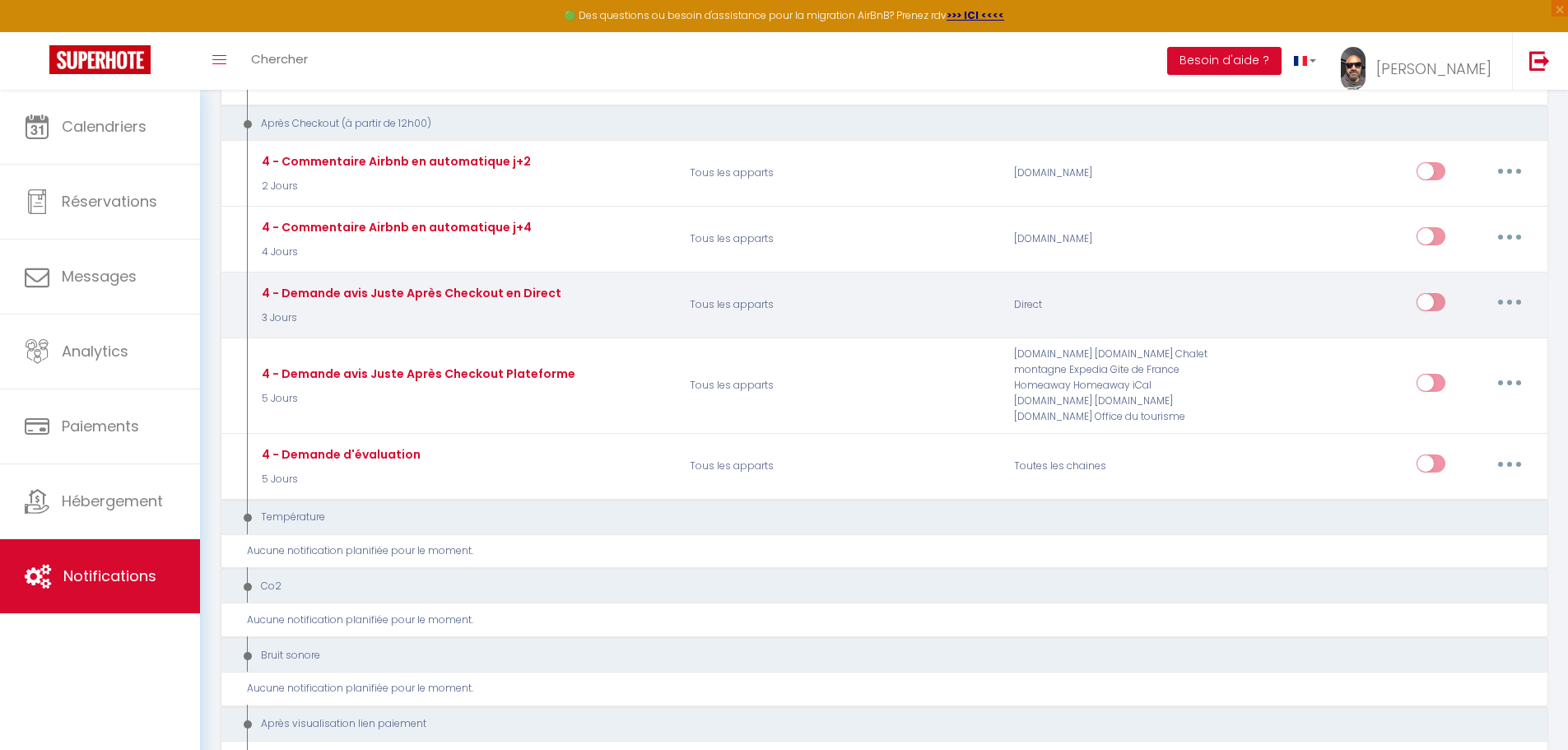
click at [1506, 298] on button "button" at bounding box center [1510, 302] width 46 height 27
click at [1415, 337] on link "Editer" at bounding box center [1467, 340] width 121 height 28
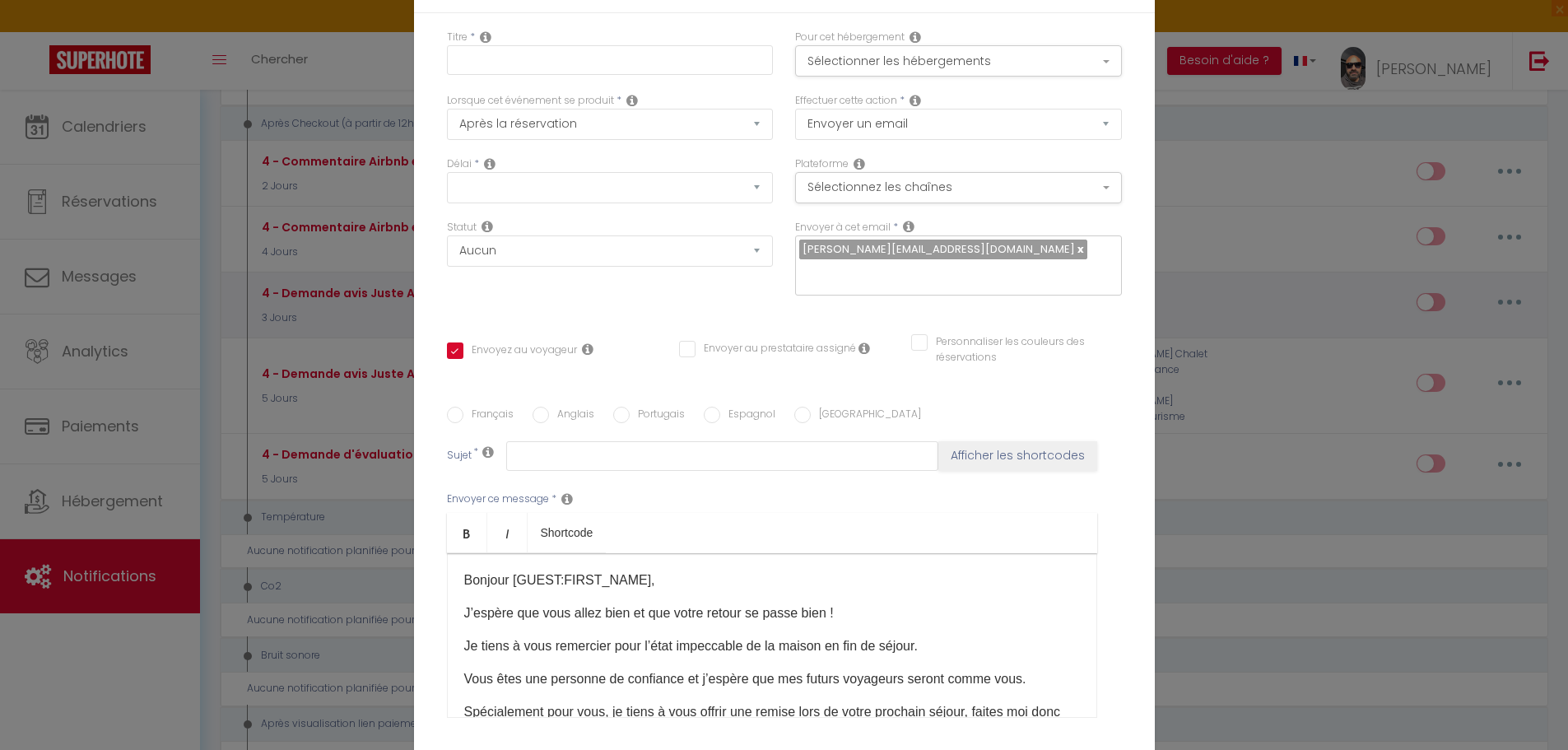
type input "4 - Demande avis Juste Après Checkout en Direct"
select select "5"
select select "3 Jours"
select select "if_booking_is_paid"
checkbox input "true"
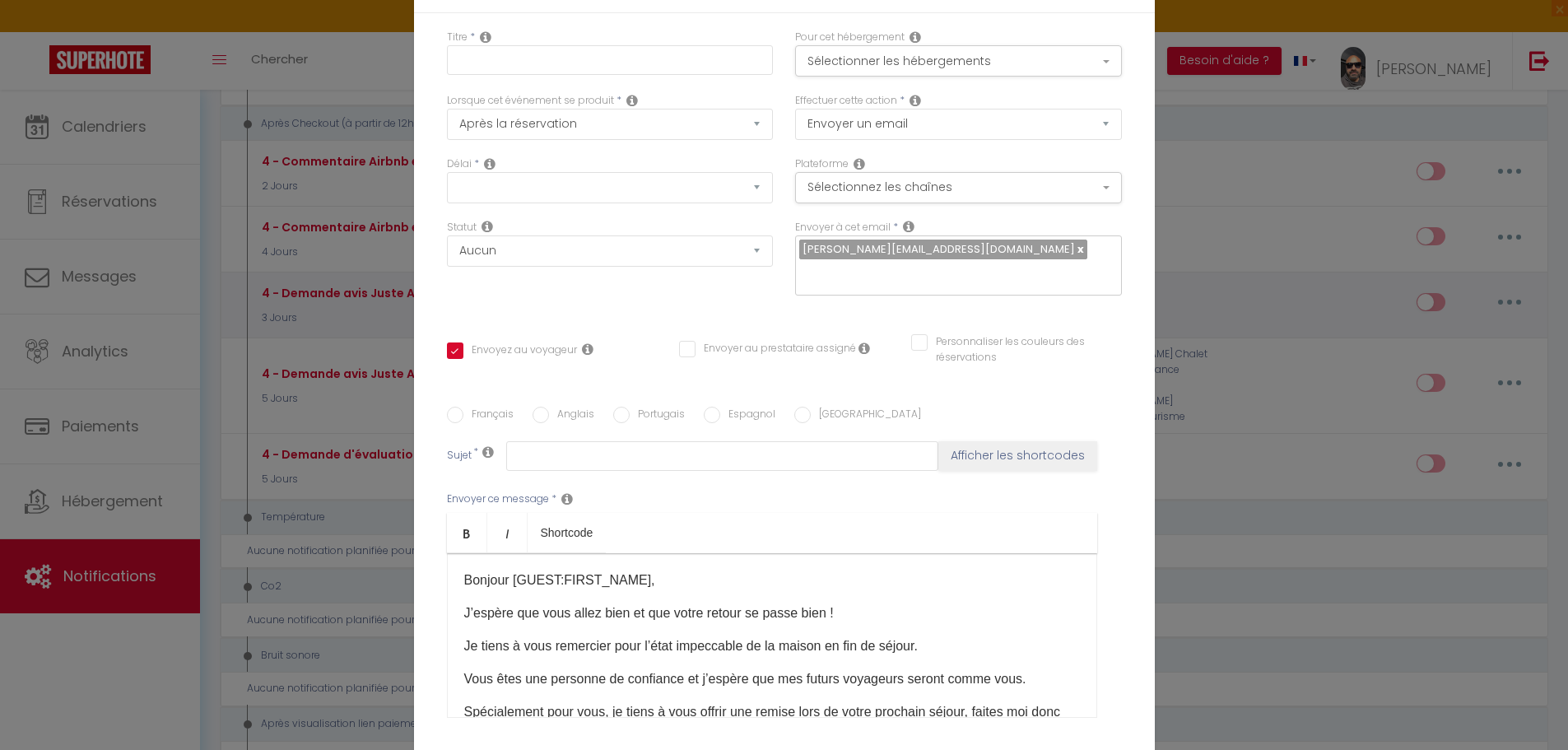
checkbox input "false"
radio input "true"
type input "[GUEST:FIRST_NAME], voici un cadeau pour vous avant de quitter [RENTAL:CITY]"
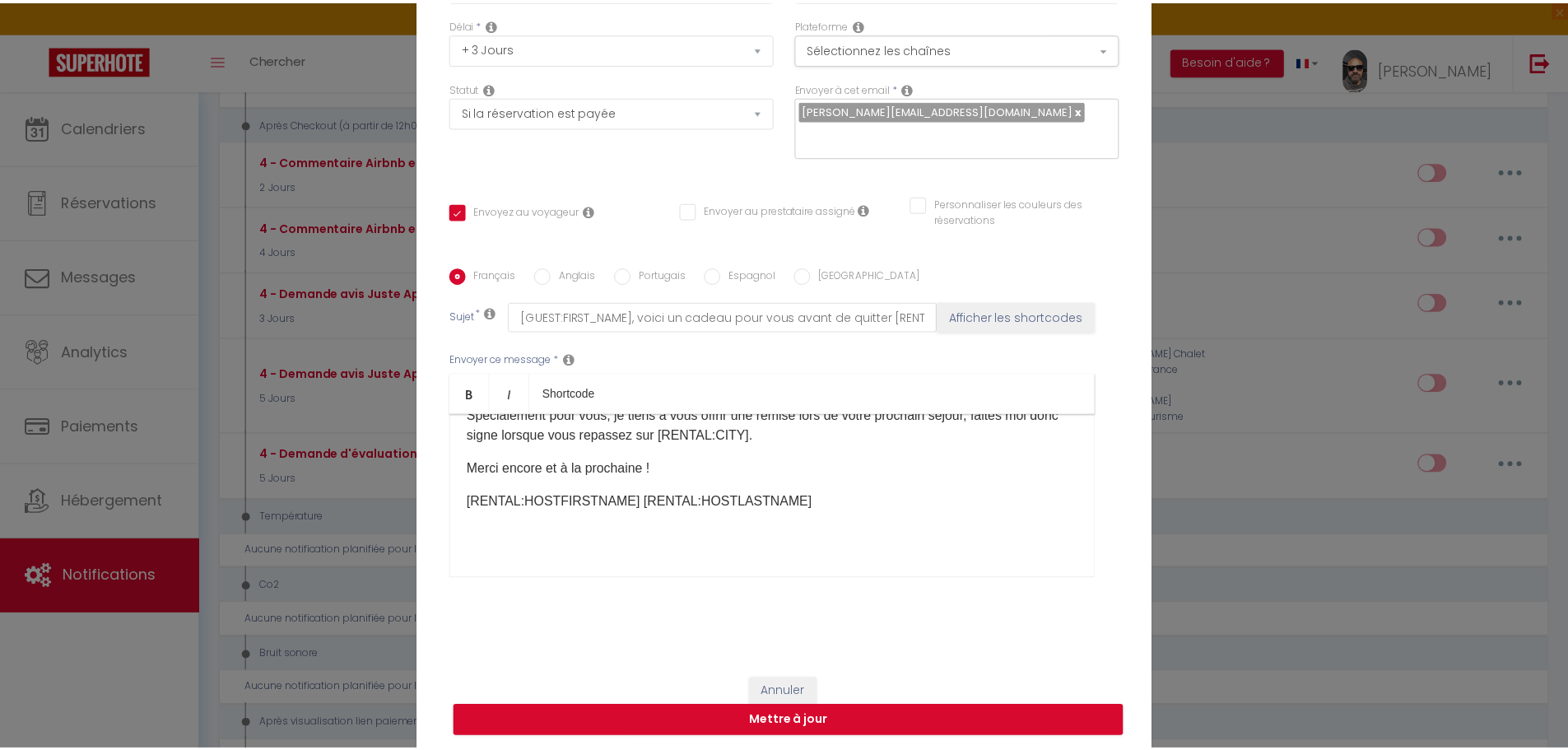
scroll to position [142, 0]
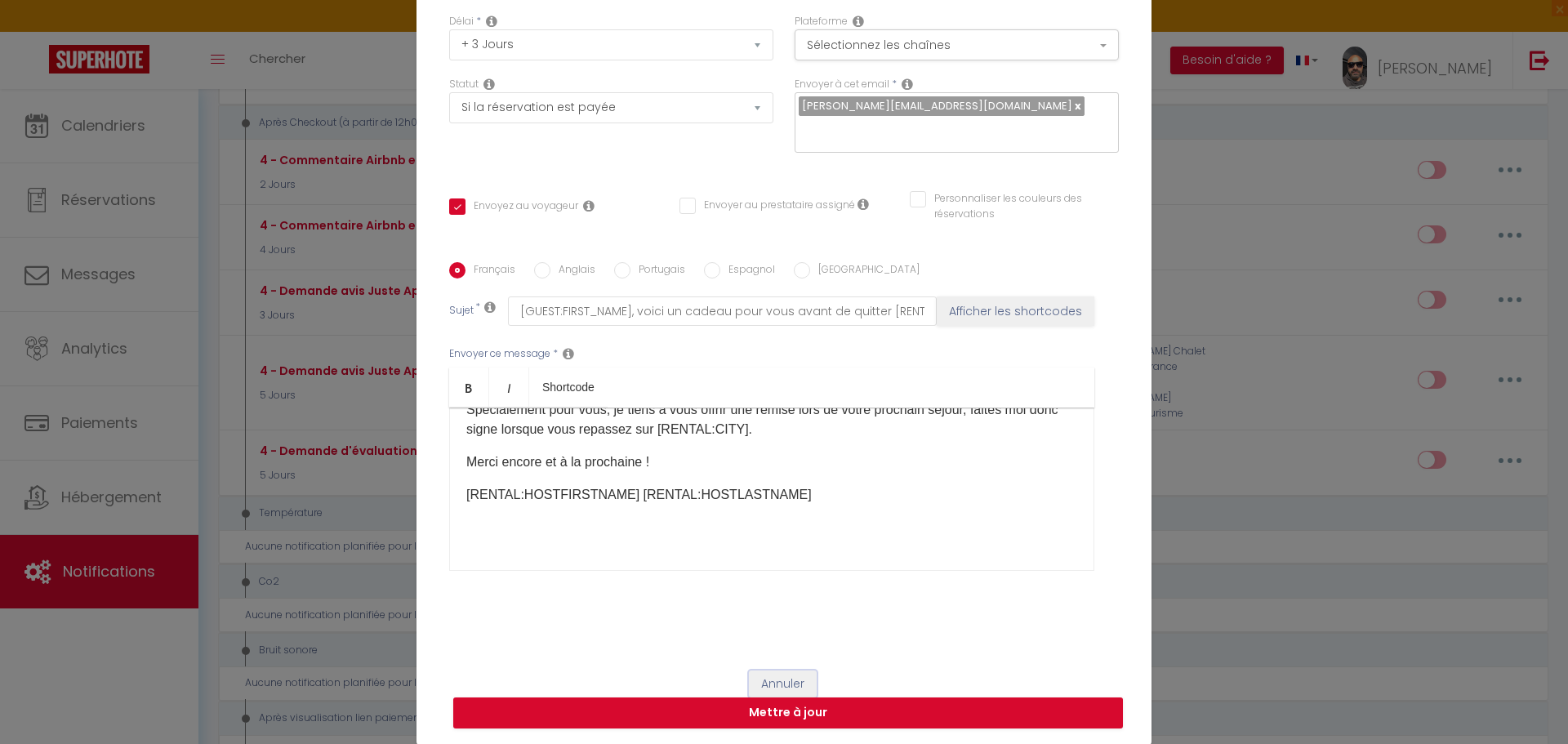
click at [781, 683] on button "Annuler" at bounding box center [782, 684] width 68 height 28
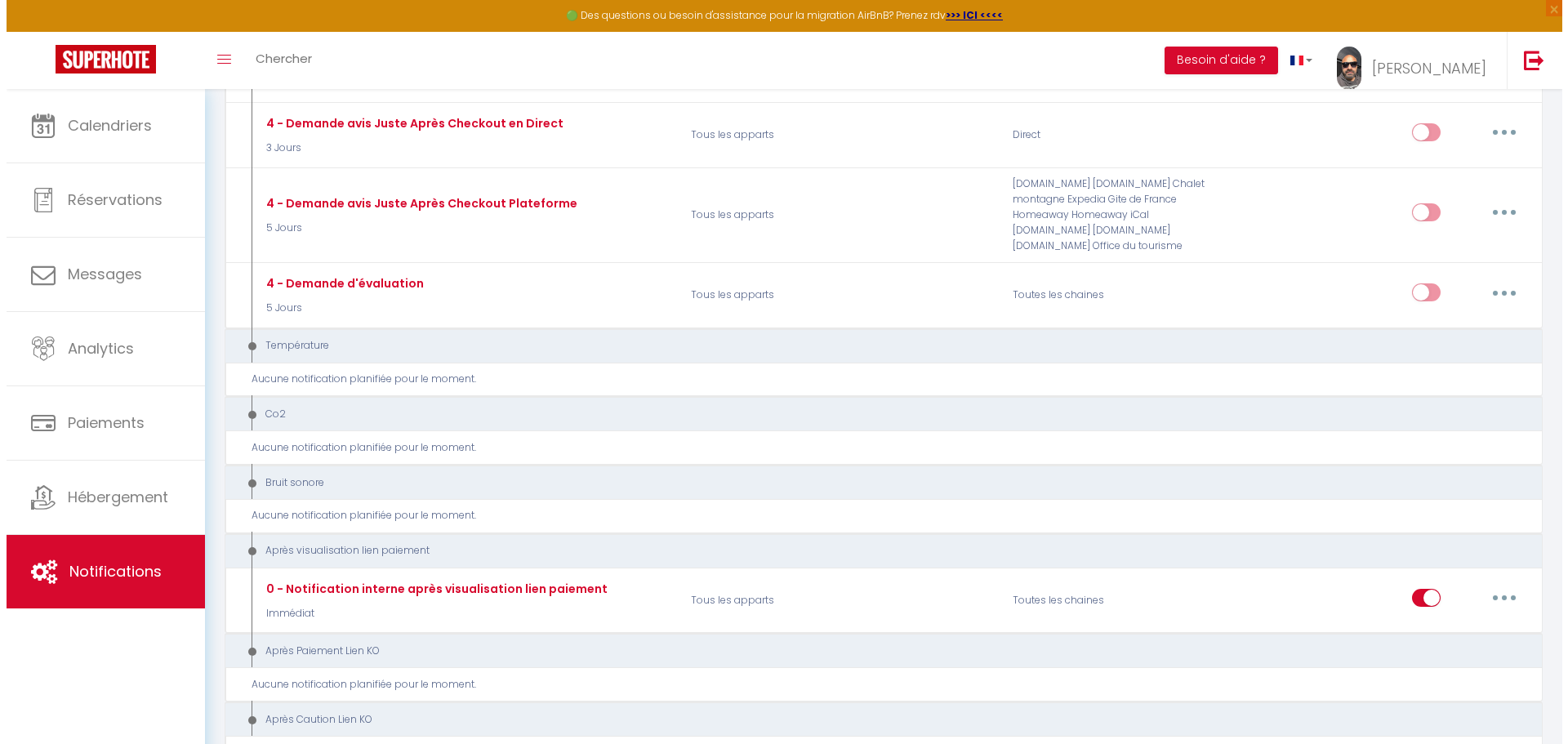
scroll to position [1346, 0]
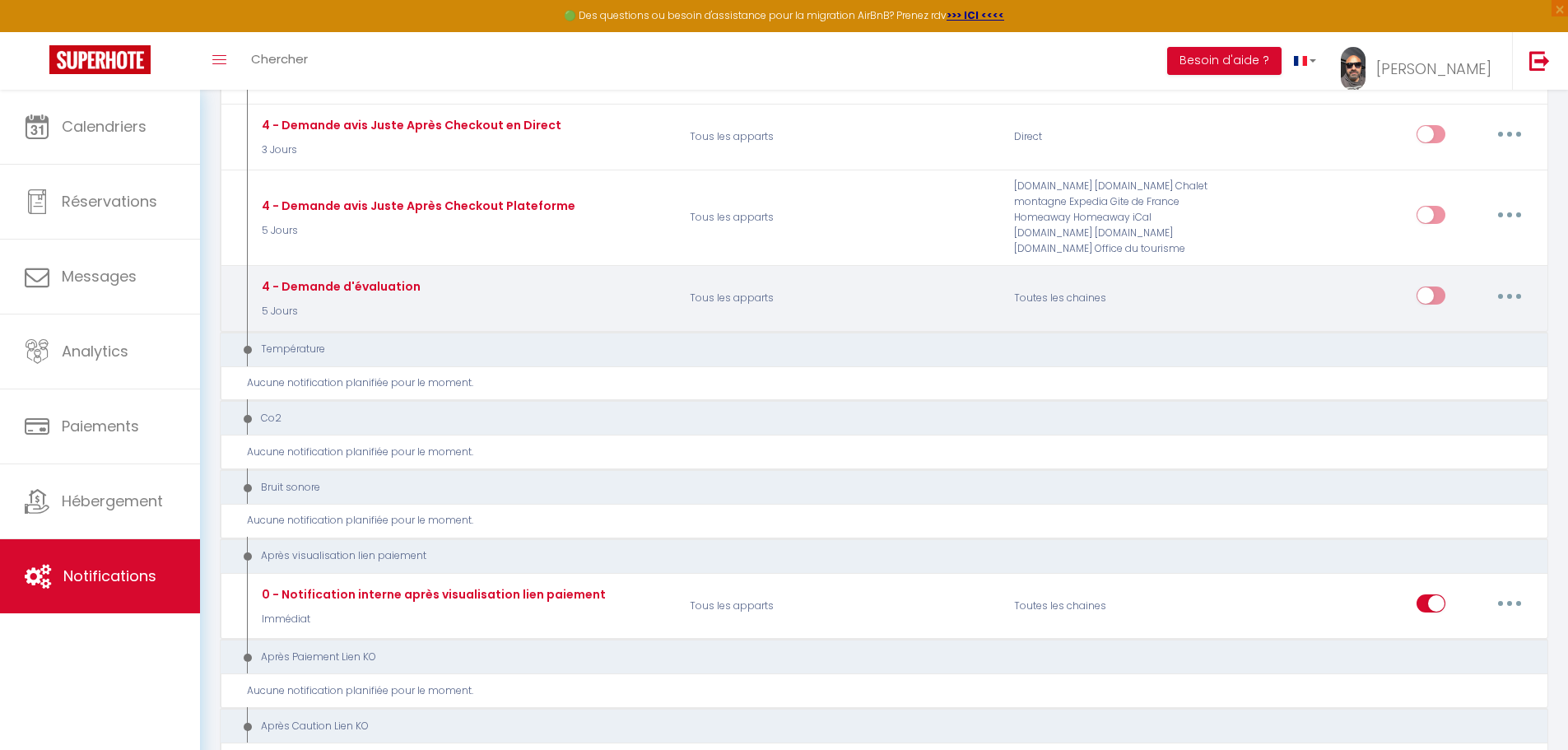
click at [887, 282] on p "Tous les apparts" at bounding box center [841, 298] width 324 height 48
click at [1503, 293] on button "button" at bounding box center [1510, 295] width 46 height 27
click at [1433, 344] on link "Editer" at bounding box center [1467, 333] width 121 height 28
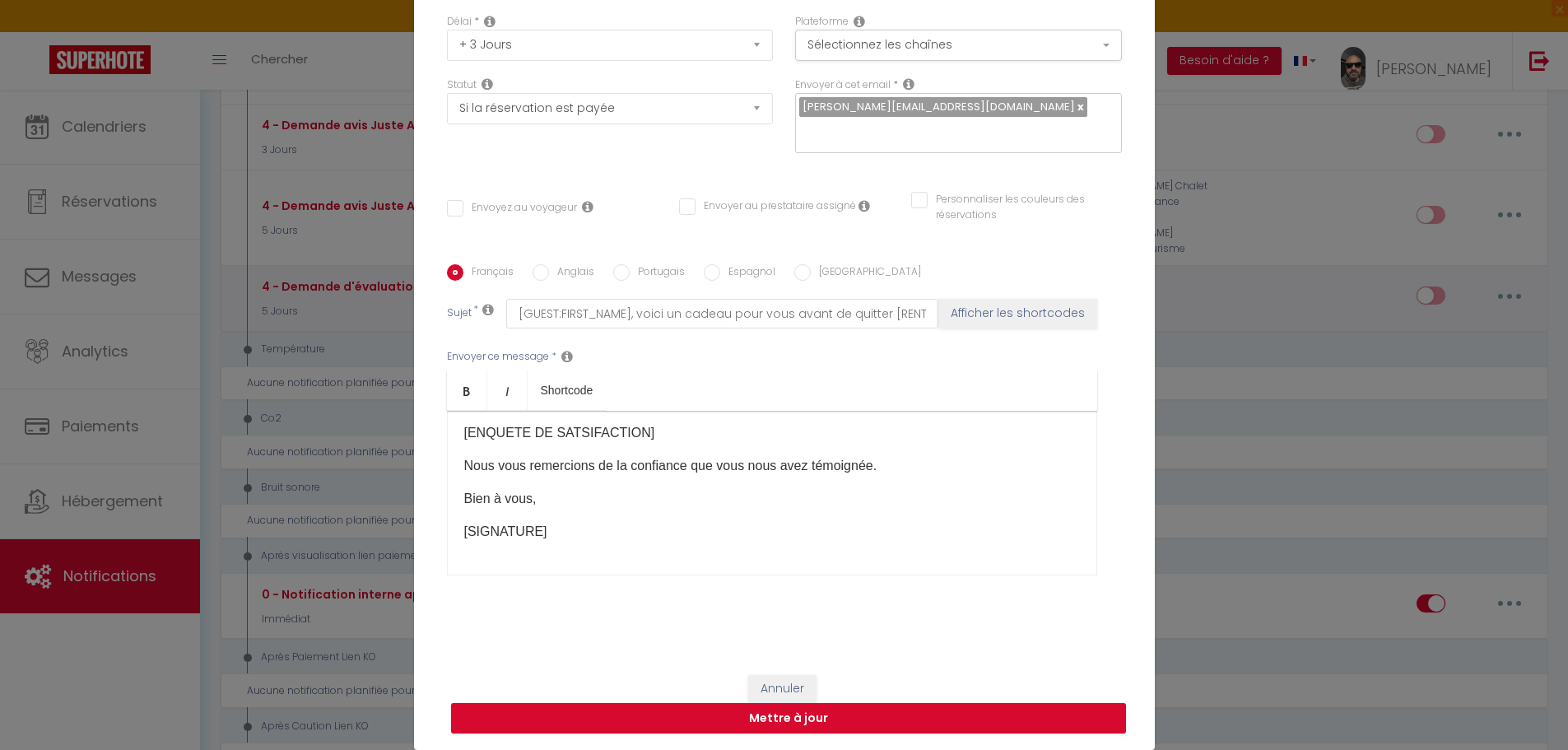
type input "4 - Demande d'évaluation"
select select "5 Jours"
select select
checkbox input "false"
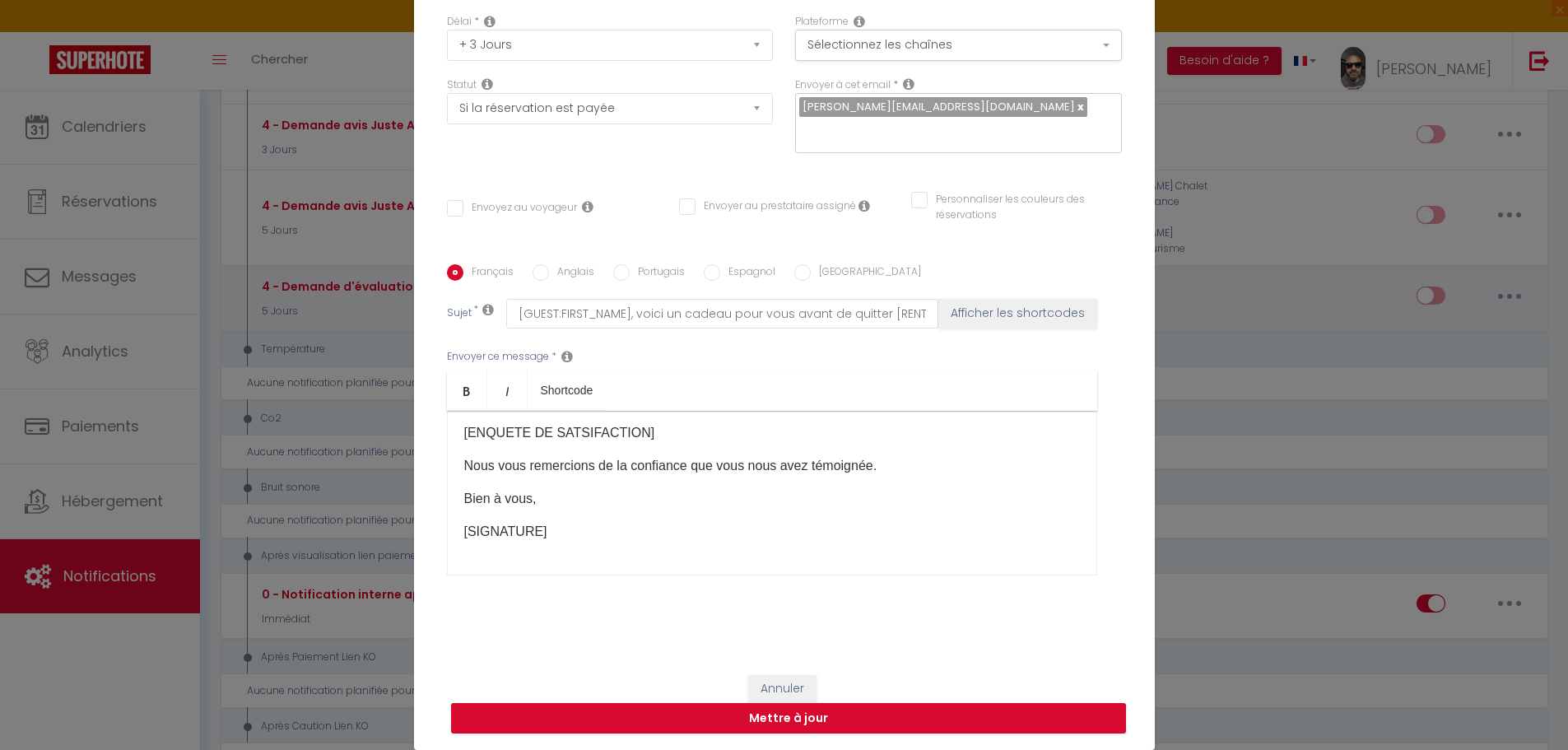
checkbox input "false"
type input "Séjour - [RENTAL:NAME] - [BOOKING:ID]"
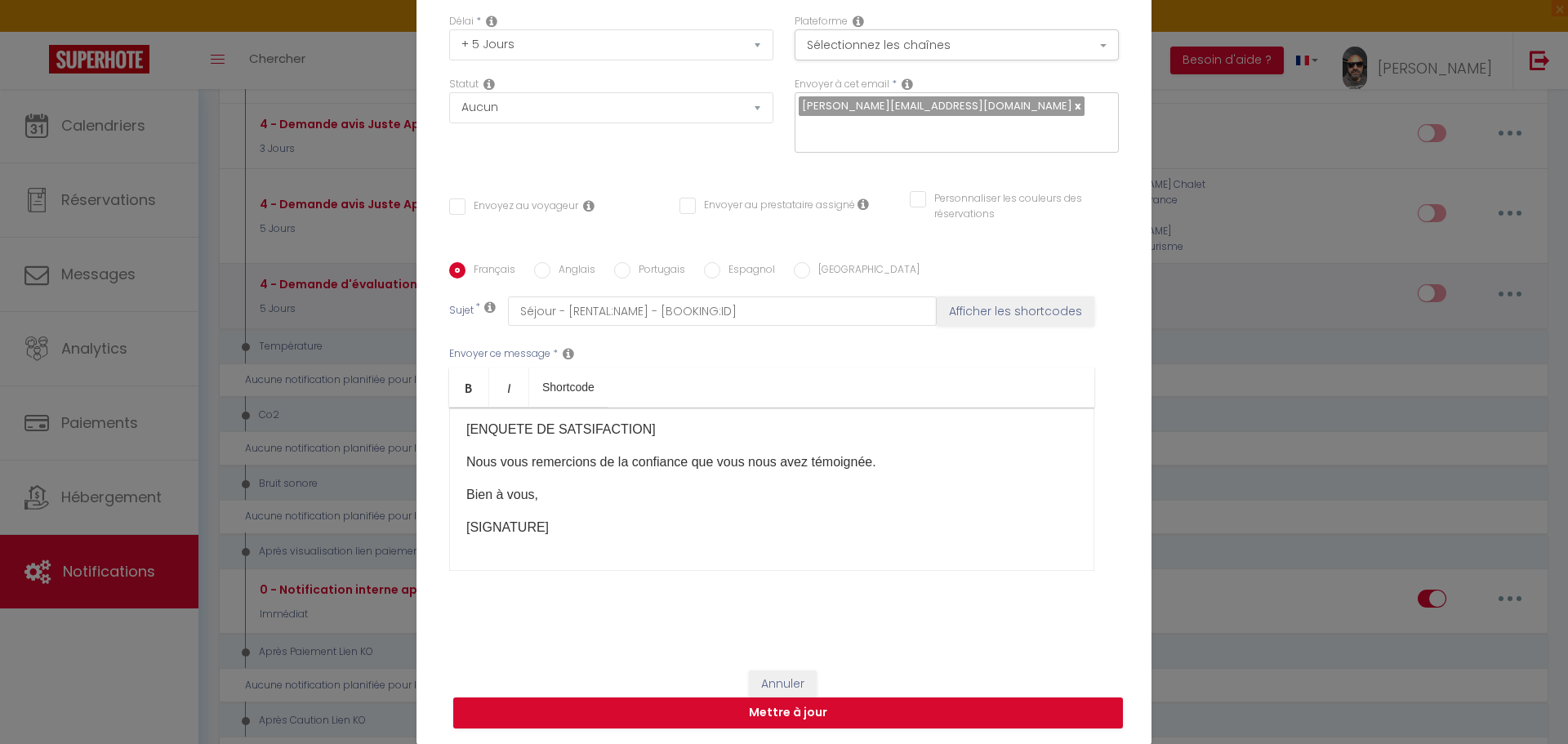
scroll to position [129, 0]
click at [768, 678] on button "Annuler" at bounding box center [782, 684] width 68 height 28
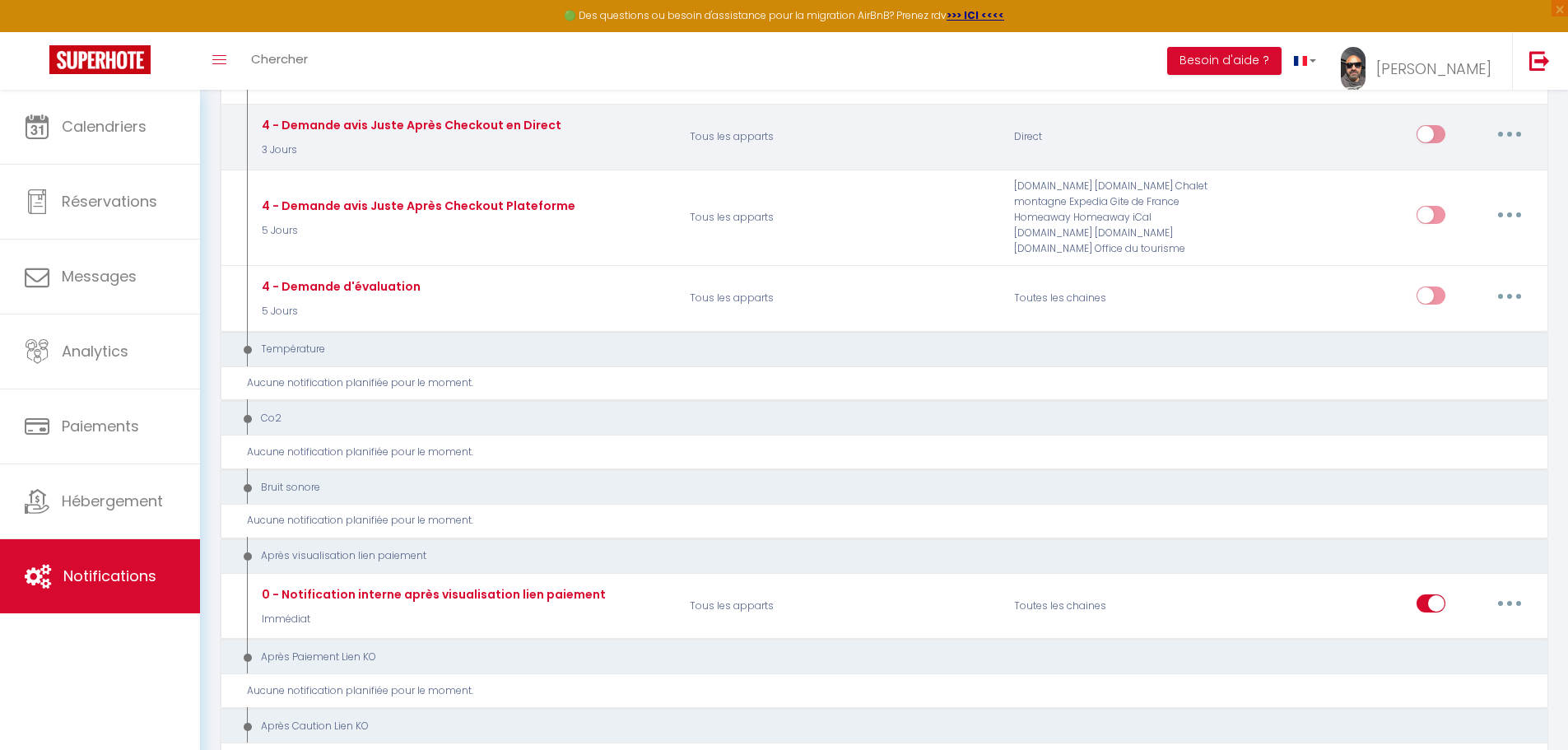
click at [1515, 140] on button "button" at bounding box center [1510, 133] width 46 height 27
click at [1445, 168] on link "Editer" at bounding box center [1467, 172] width 121 height 28
type input "4 - Demande avis Juste Après Checkout en Direct"
select select "3 Jours"
select select "if_booking_is_paid"
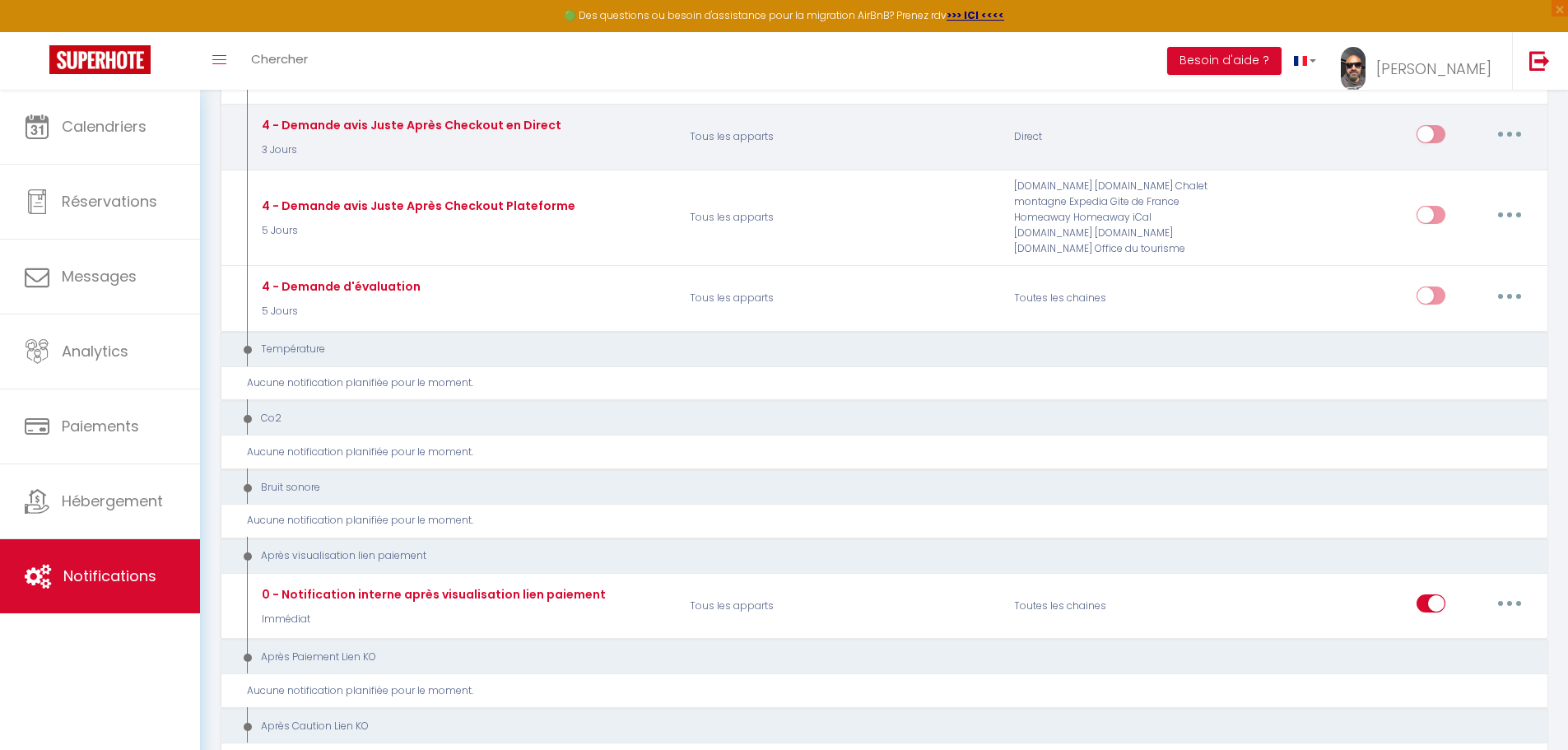
checkbox input "true"
checkbox input "false"
type input "[GUEST:FIRST_NAME], voici un cadeau pour vous avant de quitter [RENTAL:CITY]"
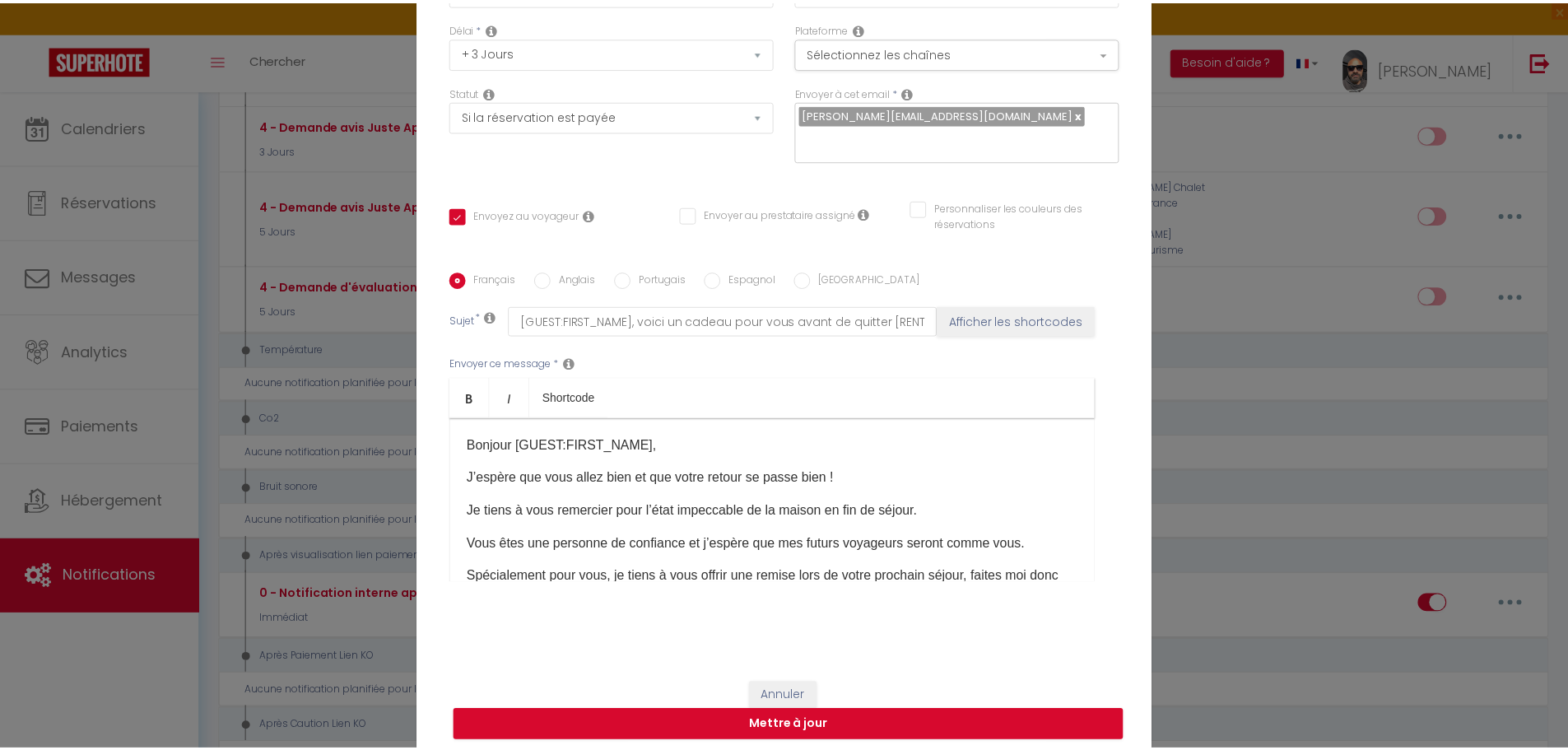
scroll to position [142, 0]
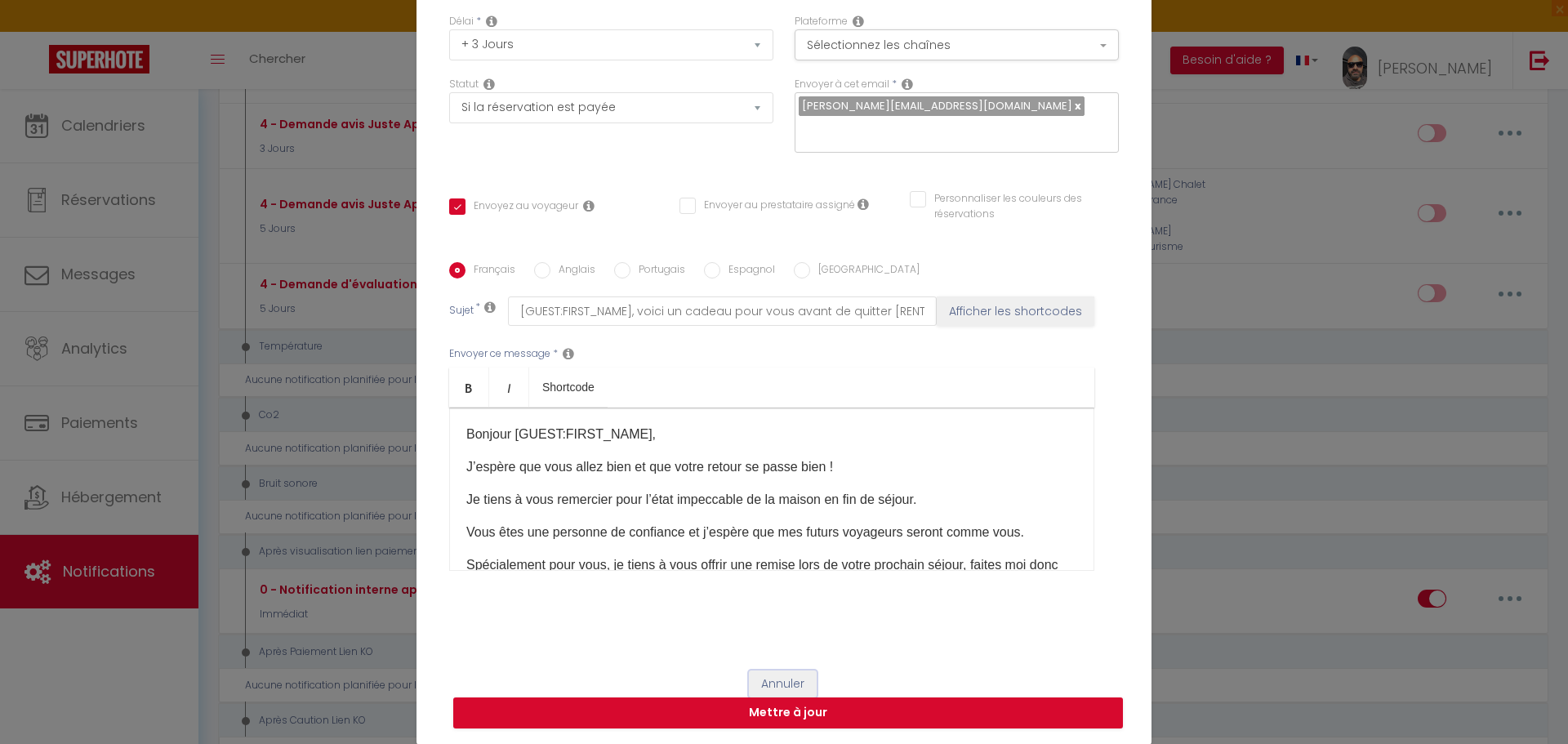
click at [793, 679] on button "Annuler" at bounding box center [782, 684] width 68 height 28
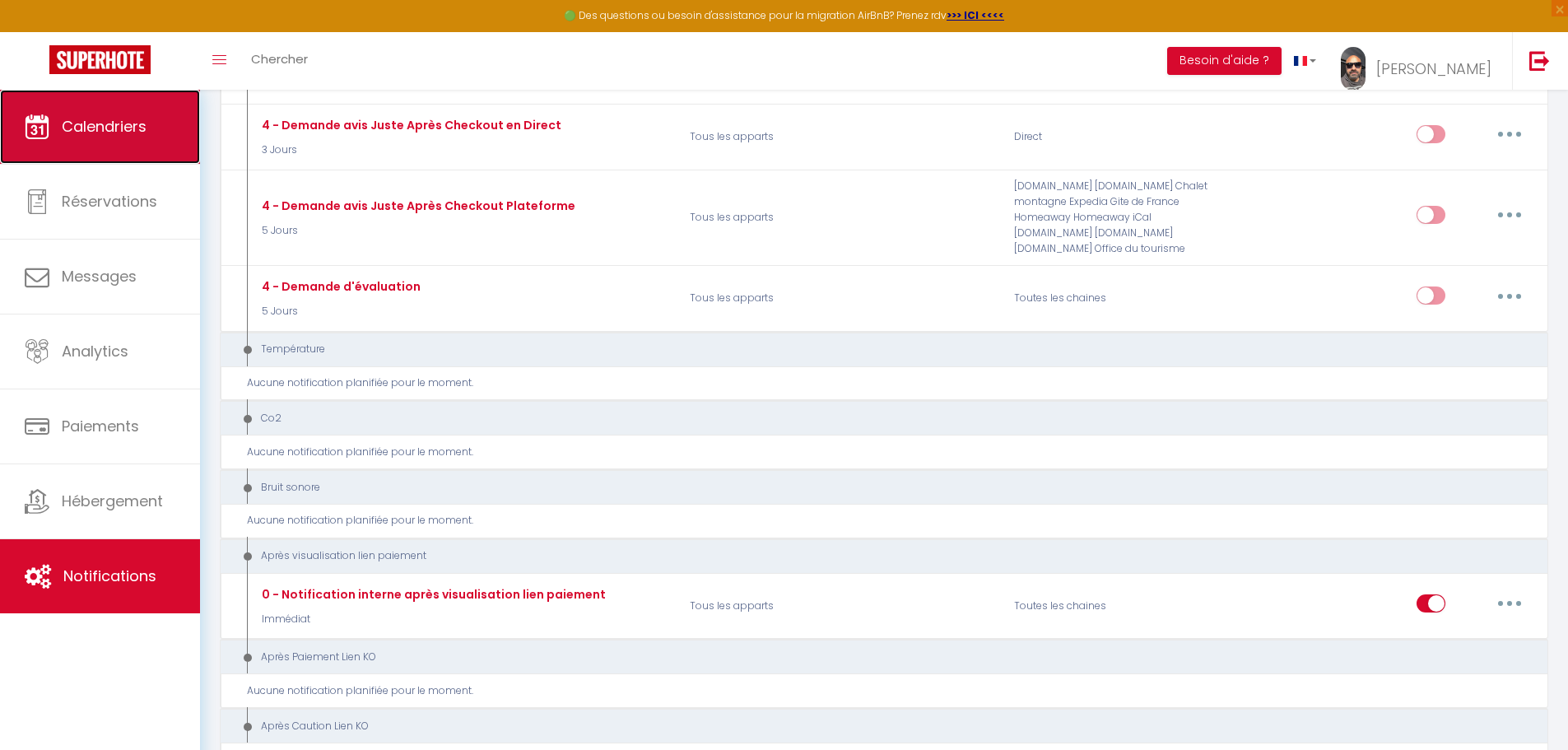
click at [77, 124] on span "Calendriers" at bounding box center [104, 127] width 85 height 21
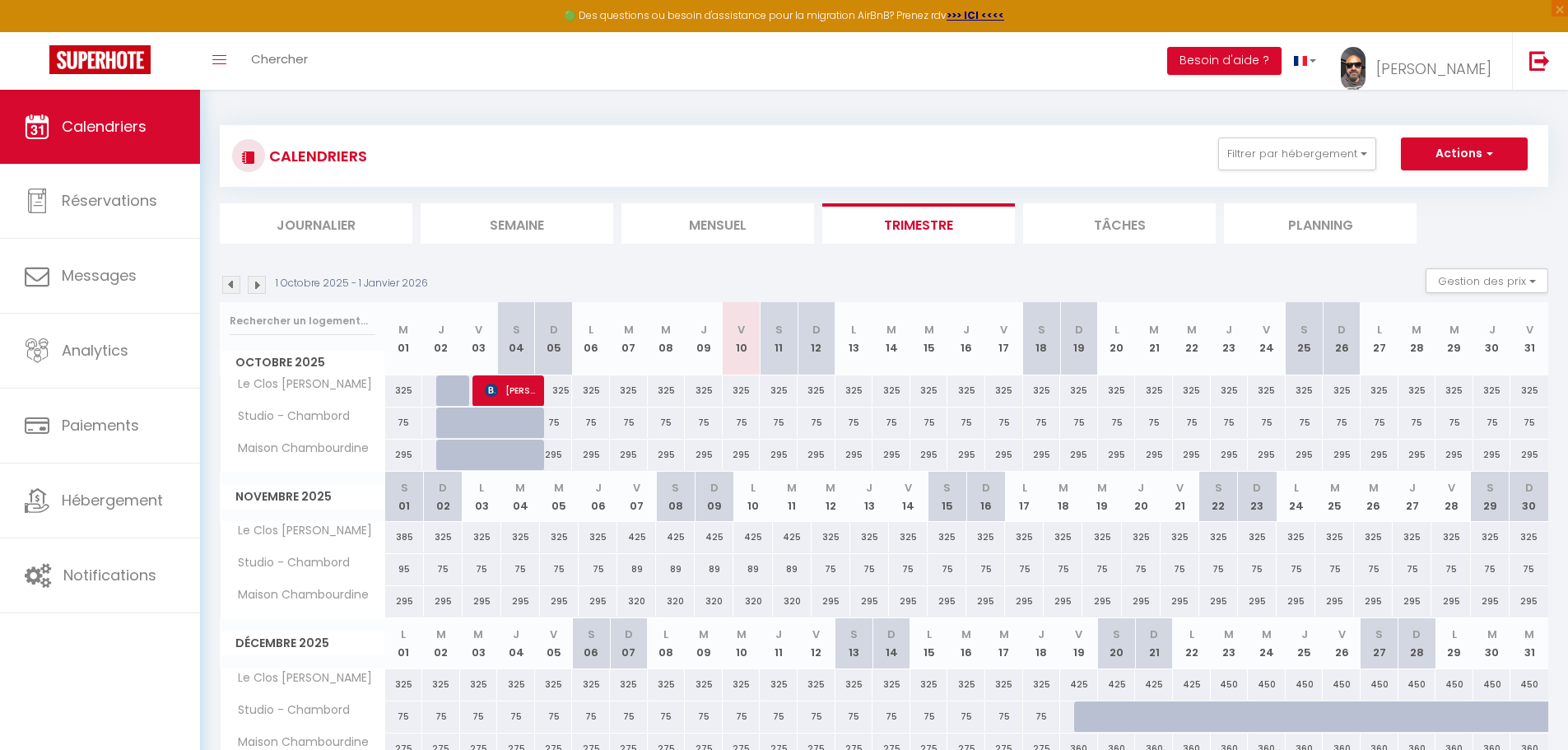
click at [748, 213] on li "Mensuel" at bounding box center [718, 223] width 192 height 40
